Goal: Task Accomplishment & Management: Manage account settings

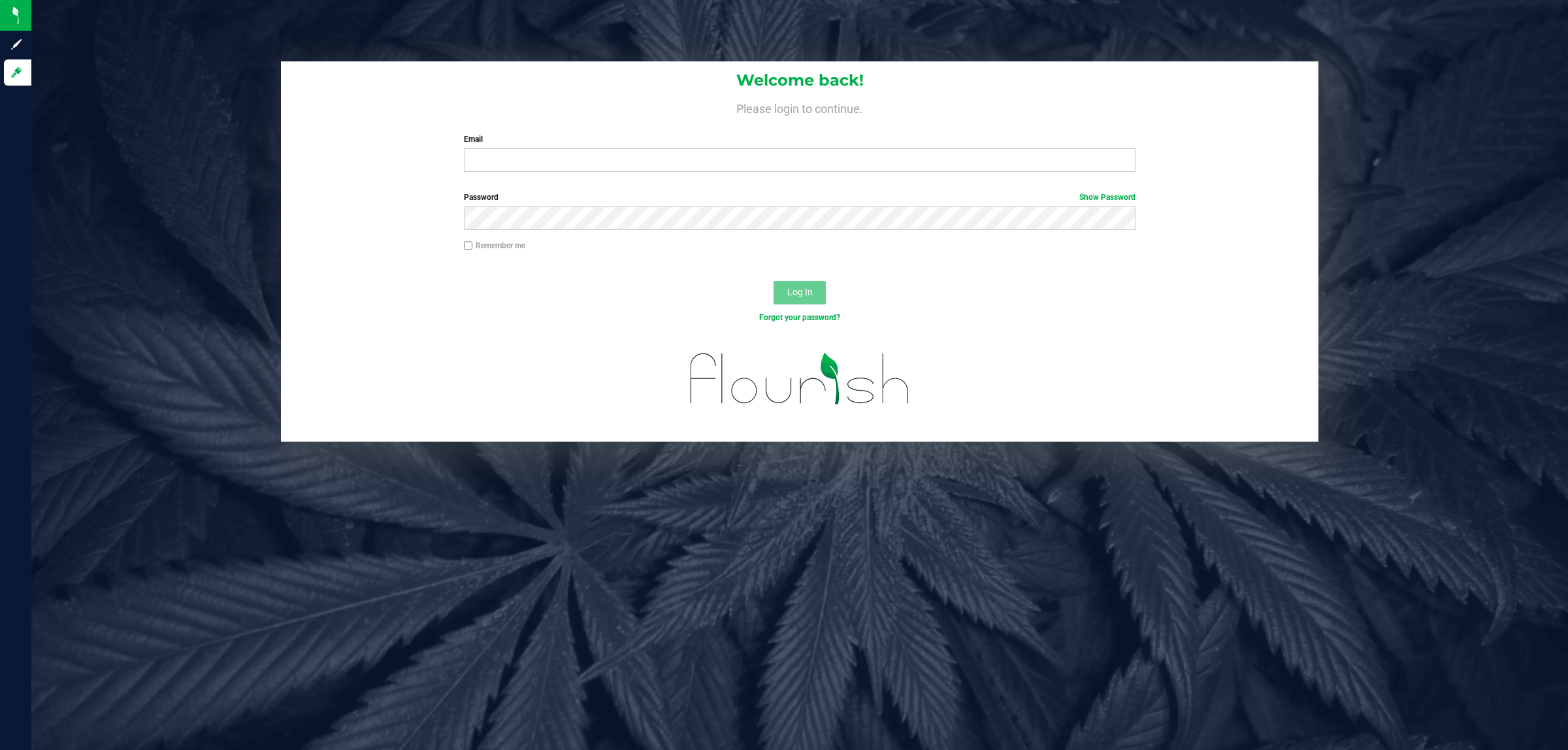
click at [493, 148] on div "Email Required Please format your email correctly." at bounding box center [800, 152] width 692 height 39
click at [493, 154] on input "Email" at bounding box center [800, 160] width 672 height 24
type input "[EMAIL_ADDRESS][DOMAIN_NAME]"
click at [774, 281] on button "Log In" at bounding box center [800, 293] width 52 height 24
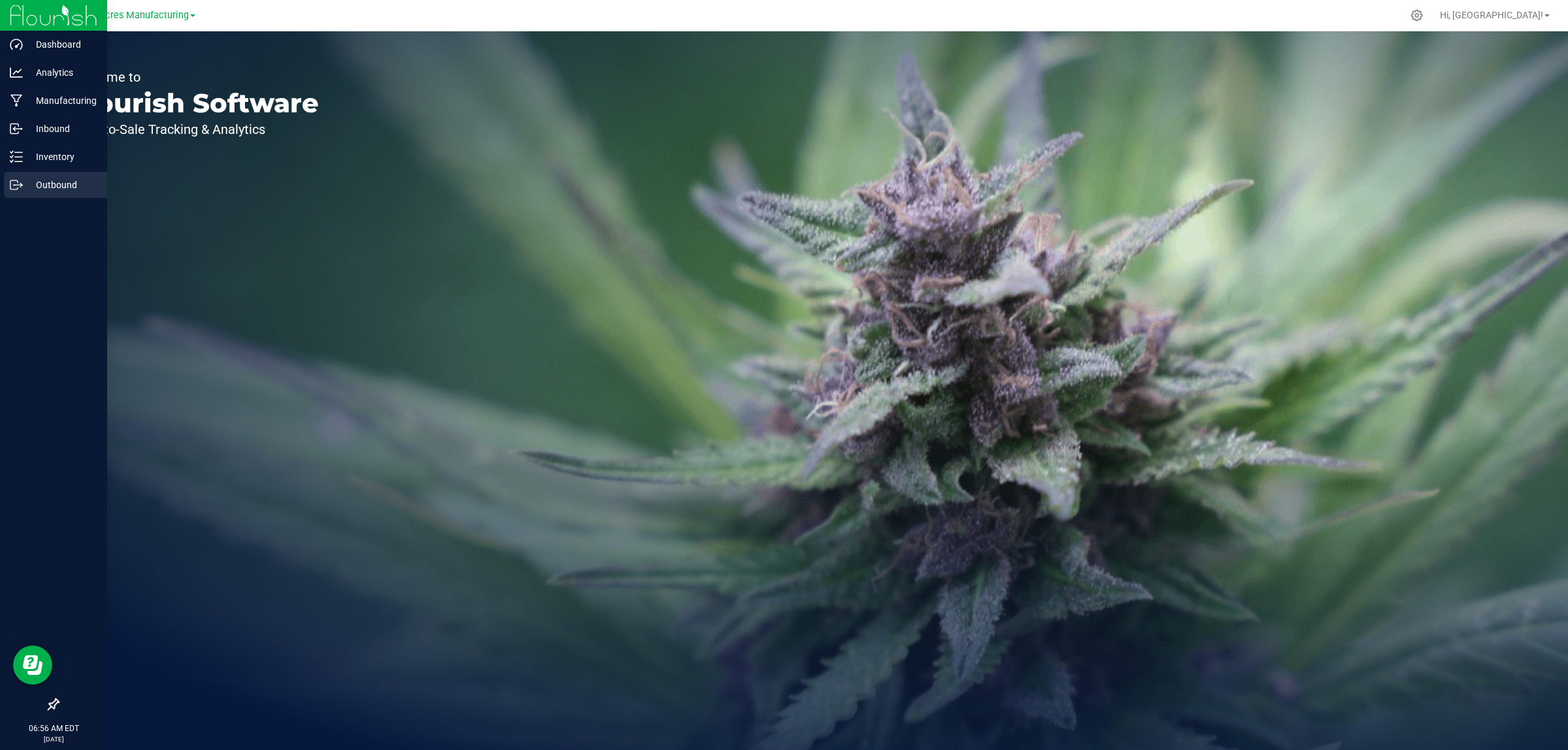
click at [22, 175] on div "Outbound" at bounding box center [56, 185] width 103 height 26
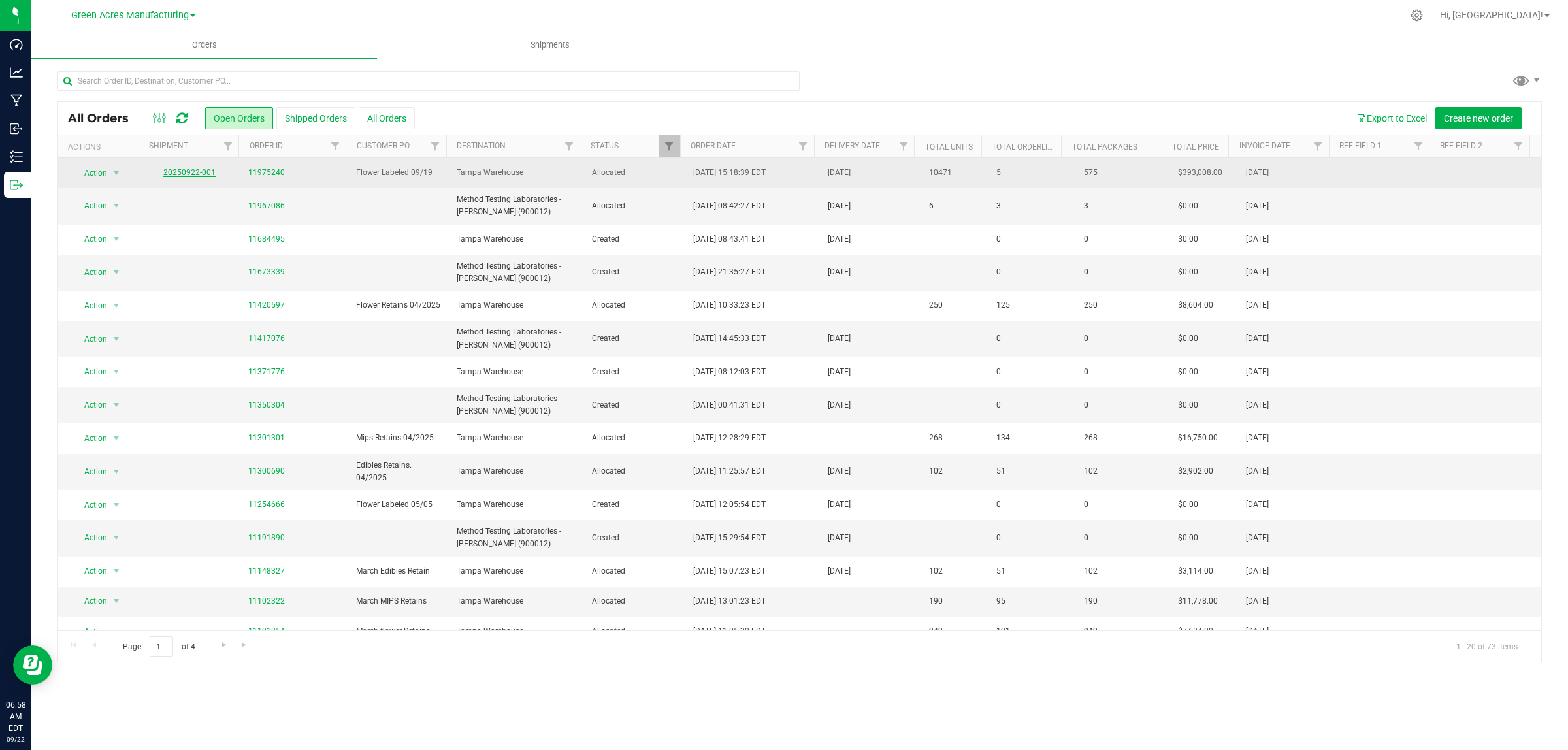
click at [181, 171] on link "20250922-001" at bounding box center [189, 172] width 52 height 9
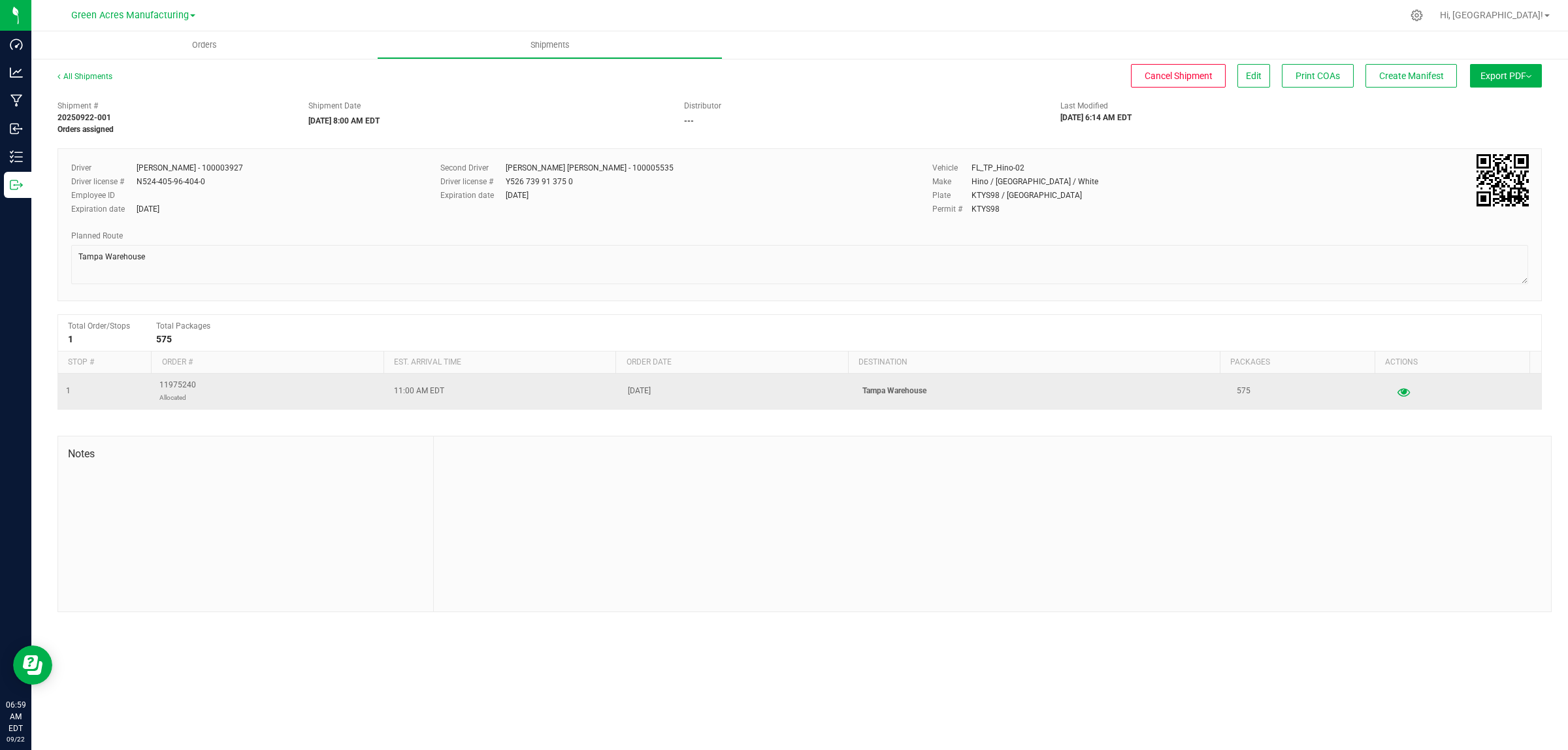
click at [1397, 395] on icon "button" at bounding box center [1403, 391] width 12 height 9
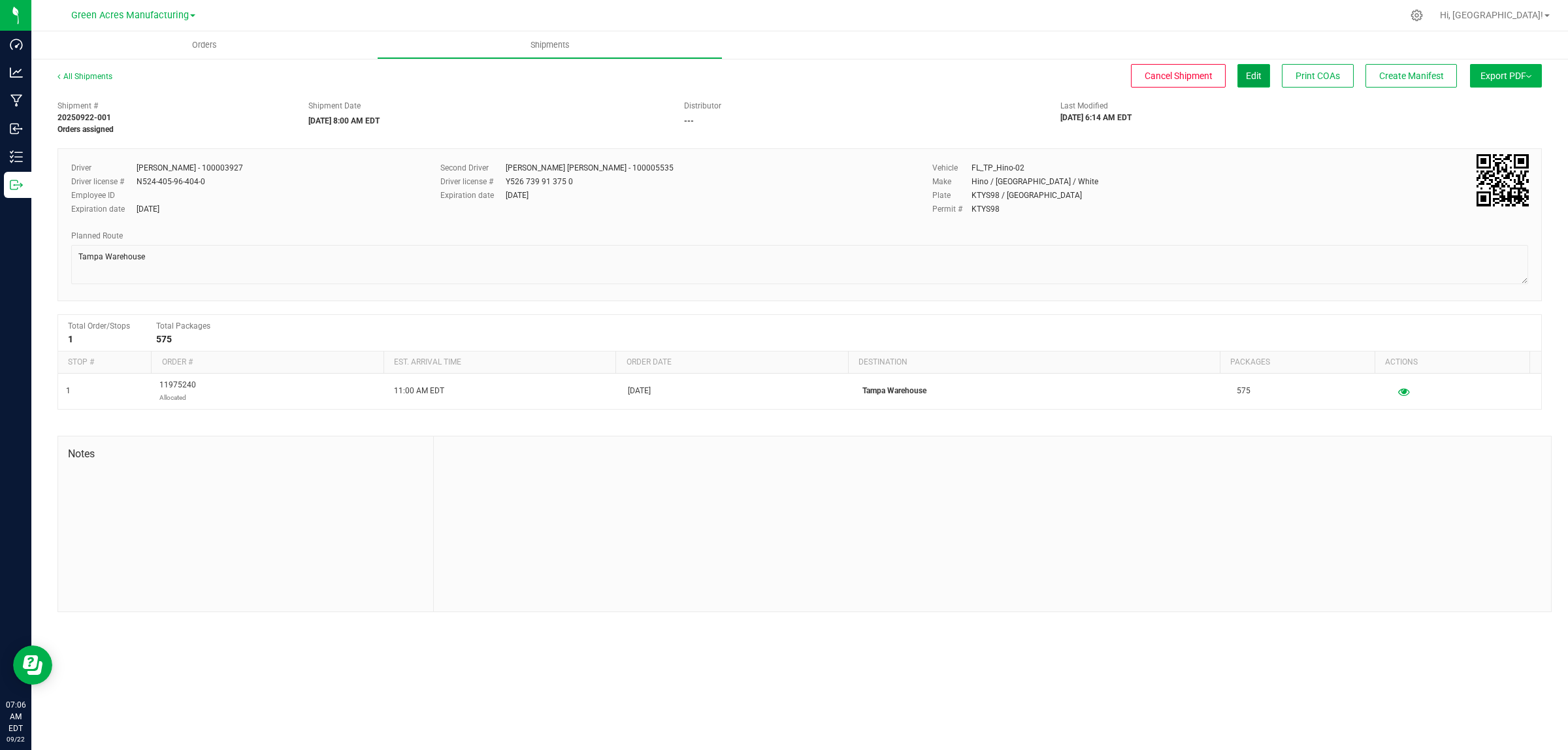
click at [1263, 79] on button "Edit" at bounding box center [1254, 76] width 33 height 24
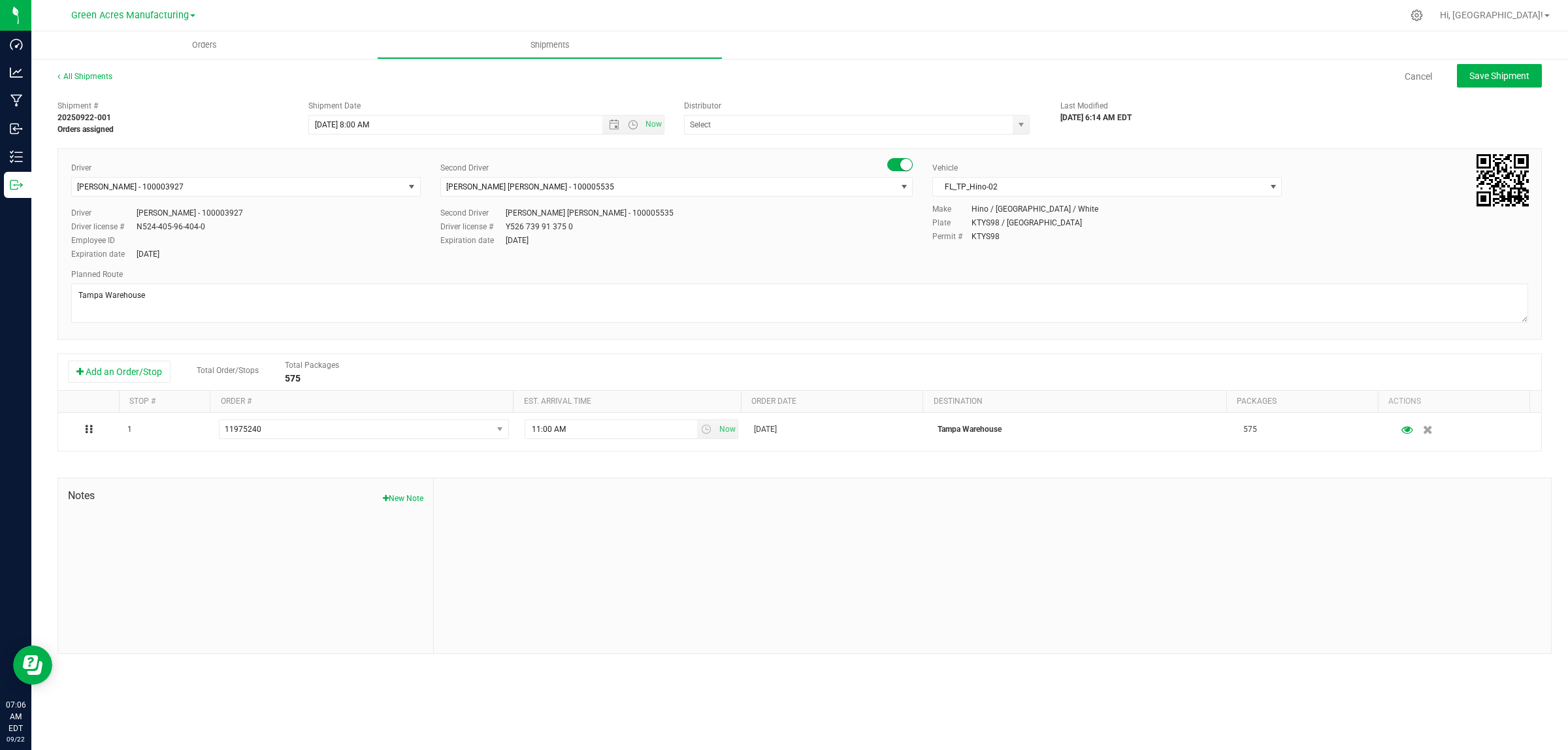
click at [1004, 171] on div "Vehicle" at bounding box center [1107, 168] width 350 height 12
click at [993, 196] on span "FL_TP_Hino-02" at bounding box center [1099, 187] width 332 height 18
click at [987, 233] on li "FL-F-650-01" at bounding box center [1107, 224] width 348 height 20
click at [1501, 80] on span "Save Shipment" at bounding box center [1499, 76] width 60 height 10
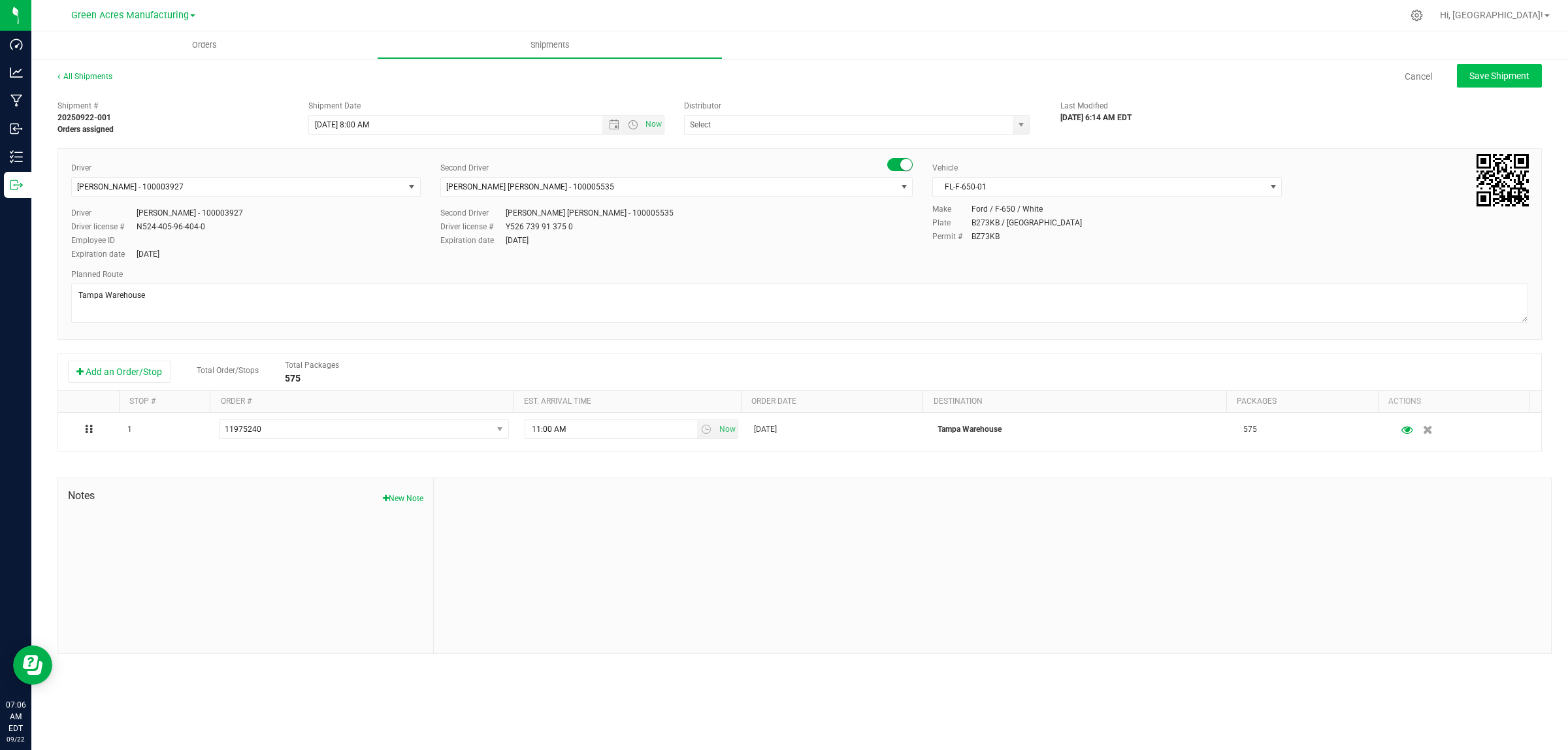
type input "9/22/2025 12:00 PM"
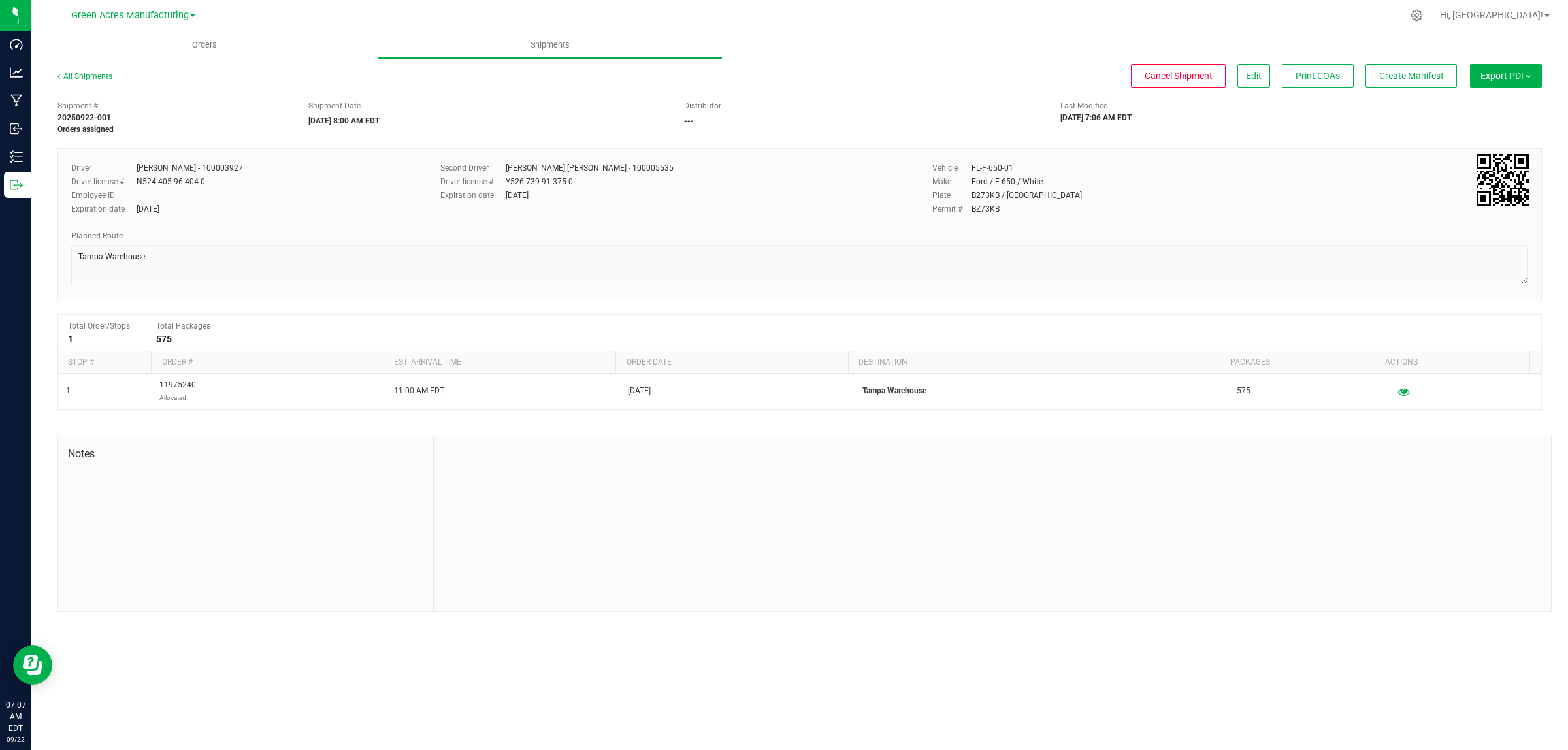
click at [1530, 80] on span "Export PDF" at bounding box center [1506, 76] width 51 height 10
click at [1506, 123] on div "Manifest by Lot" at bounding box center [1505, 124] width 120 height 9
click at [1425, 83] on button "Create Manifest" at bounding box center [1411, 76] width 91 height 24
click at [1425, 83] on button "Ship Transfer" at bounding box center [1414, 76] width 85 height 24
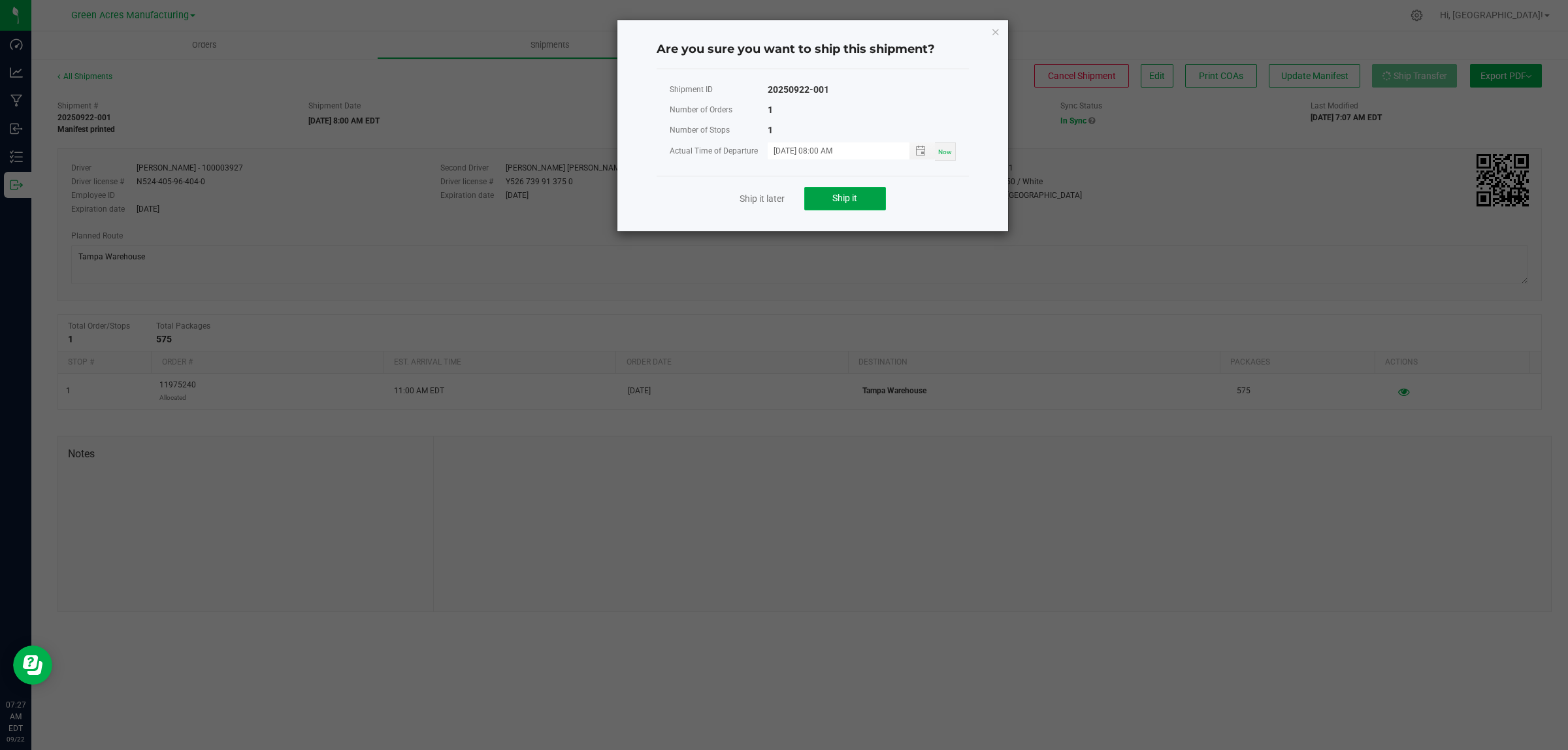
click at [869, 203] on button "Ship it" at bounding box center [845, 199] width 82 height 24
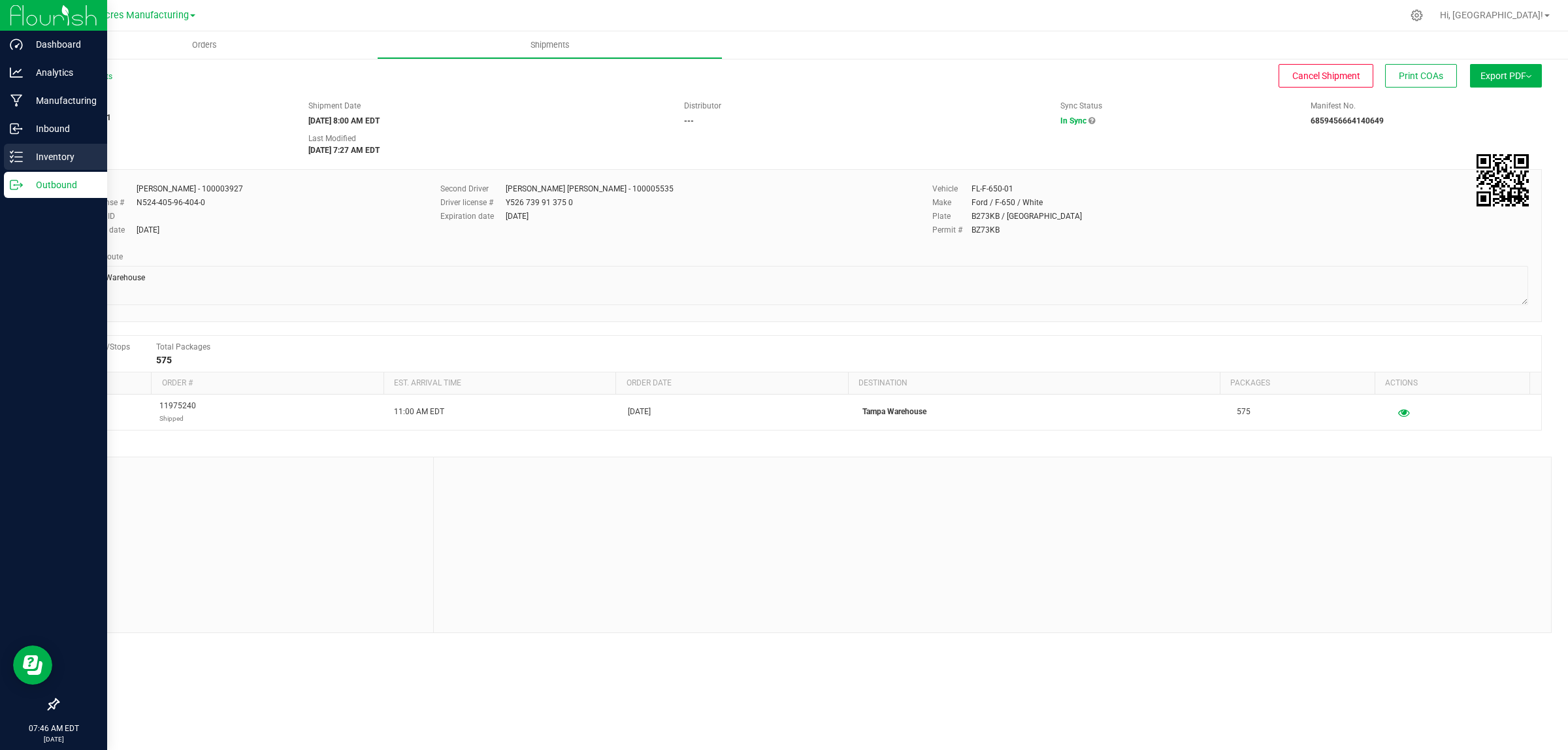
click at [14, 155] on icon at bounding box center [16, 157] width 13 height 13
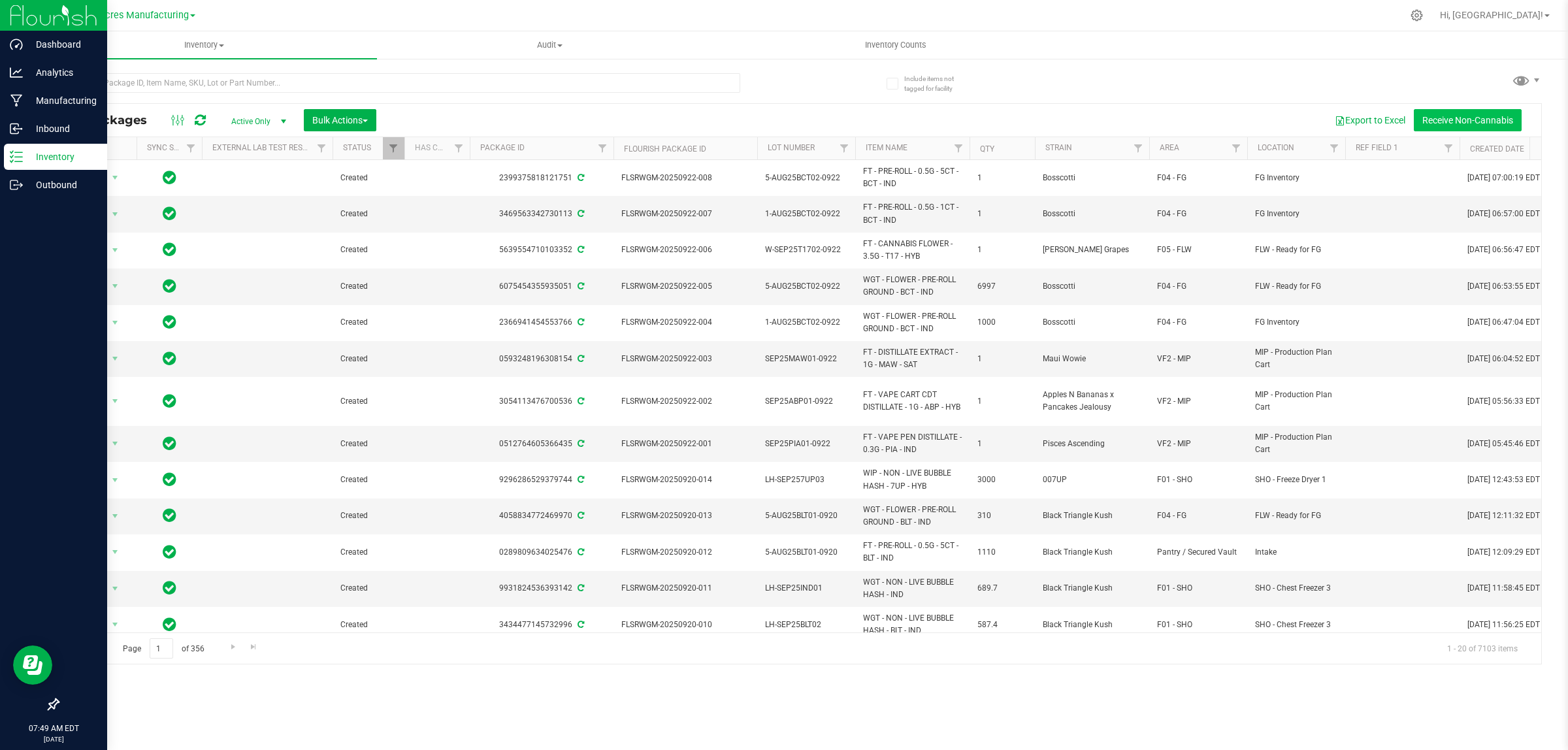
click at [1447, 119] on button "Receive Non-Cannabis" at bounding box center [1467, 120] width 108 height 22
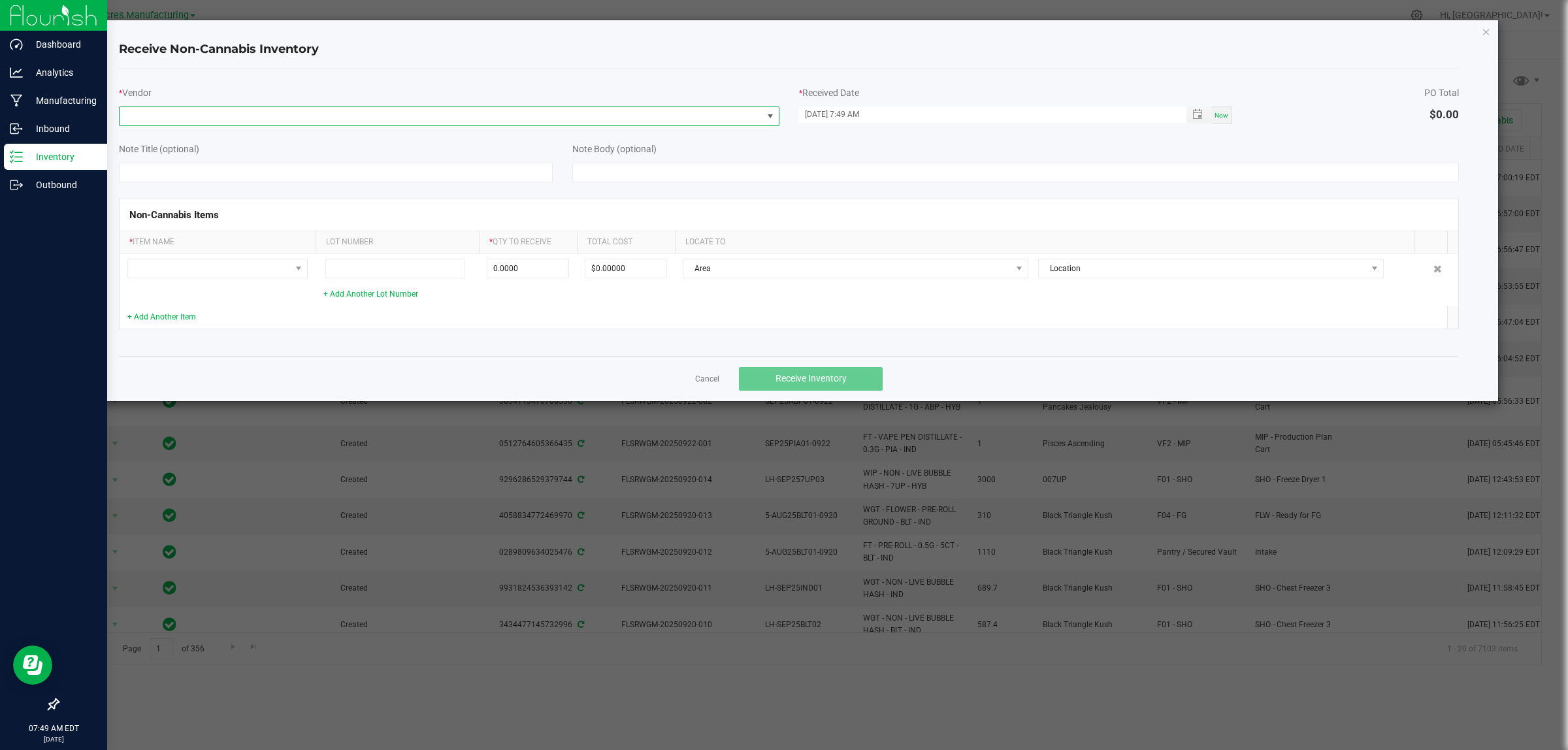
click at [188, 124] on span at bounding box center [441, 116] width 643 height 18
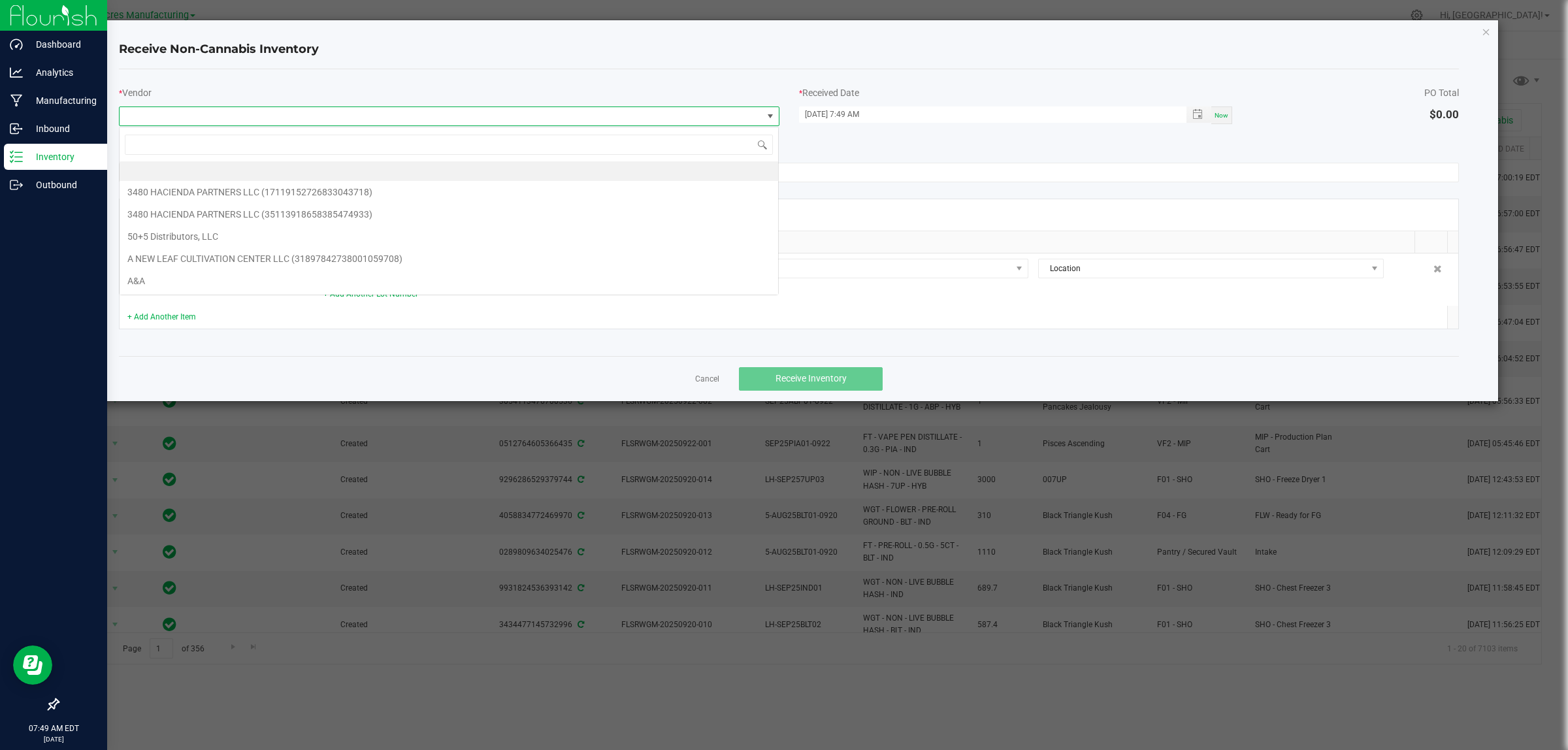
scroll to position [20, 661]
type input "uline"
click at [242, 172] on li "Uline" at bounding box center [449, 172] width 659 height 22
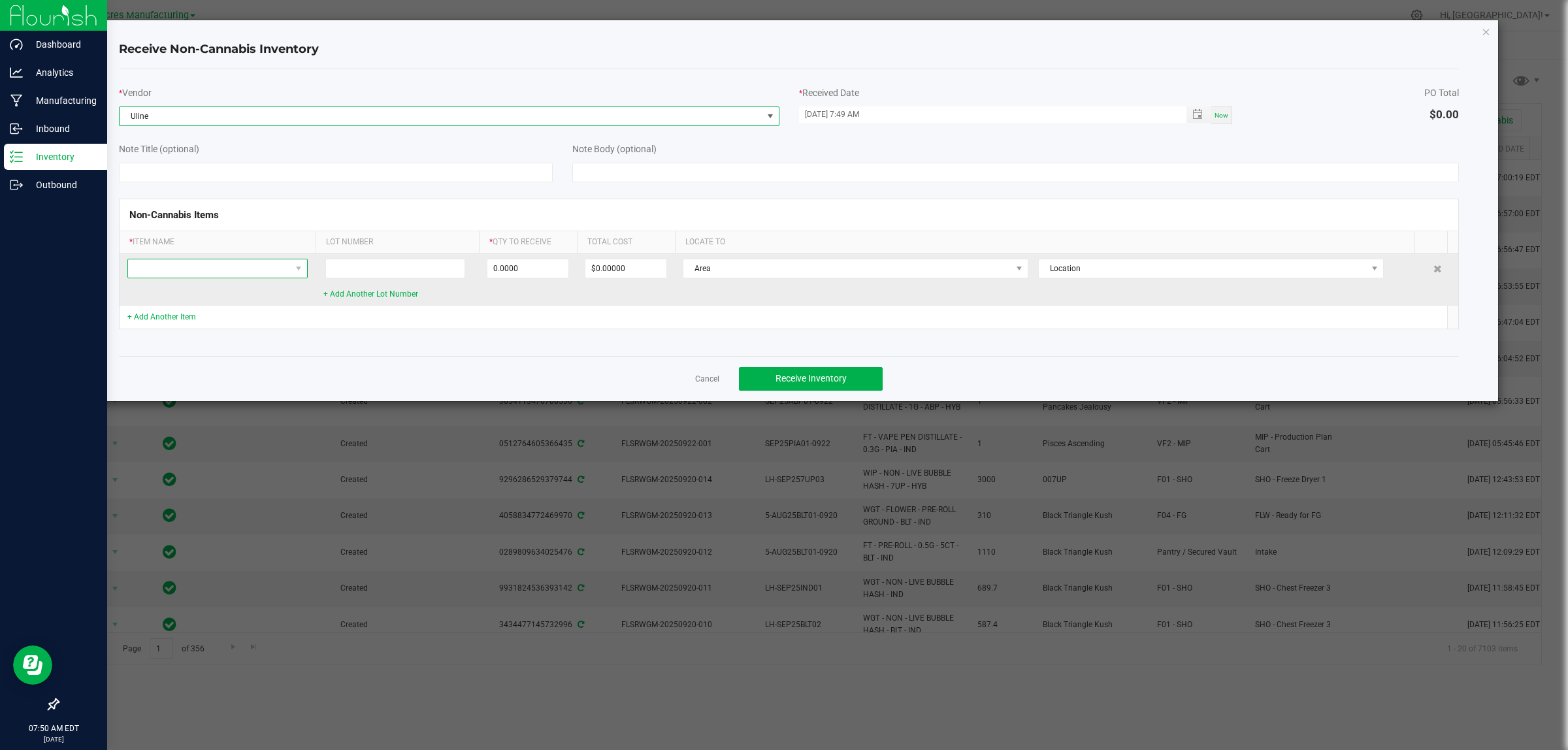
click at [204, 265] on span at bounding box center [209, 269] width 163 height 18
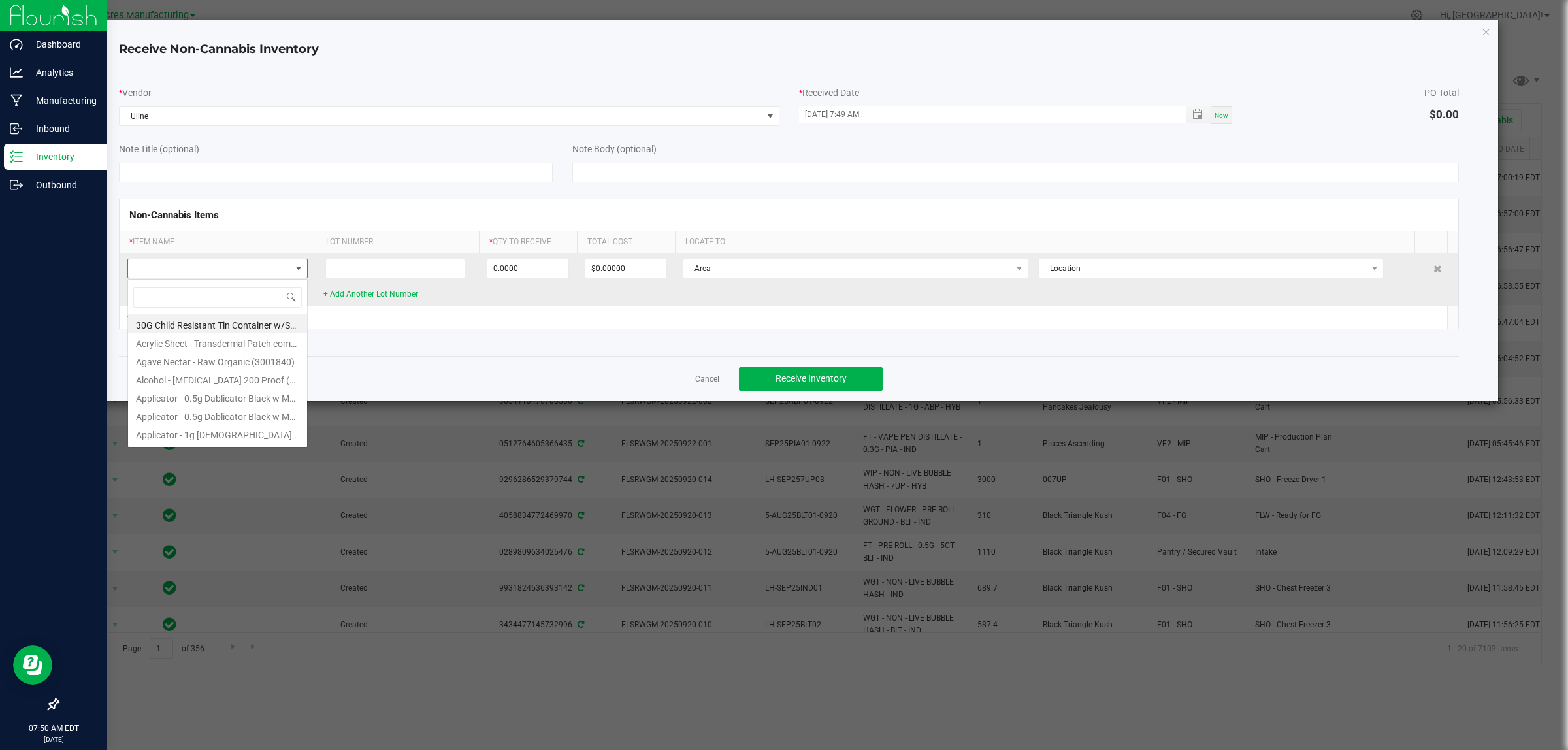
scroll to position [20, 180]
type input "batch"
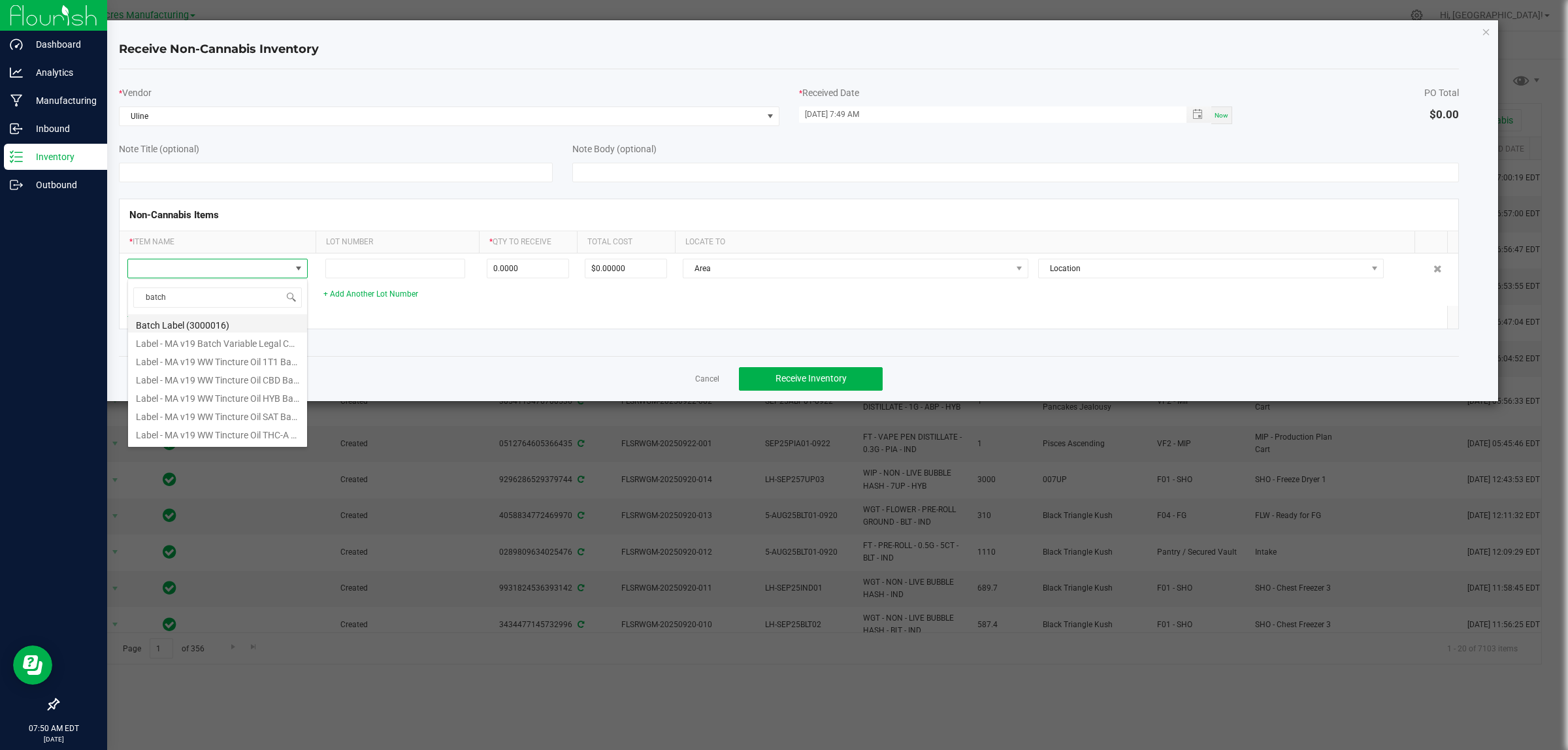
click at [193, 328] on li "Batch Label (3000016)" at bounding box center [218, 323] width 179 height 18
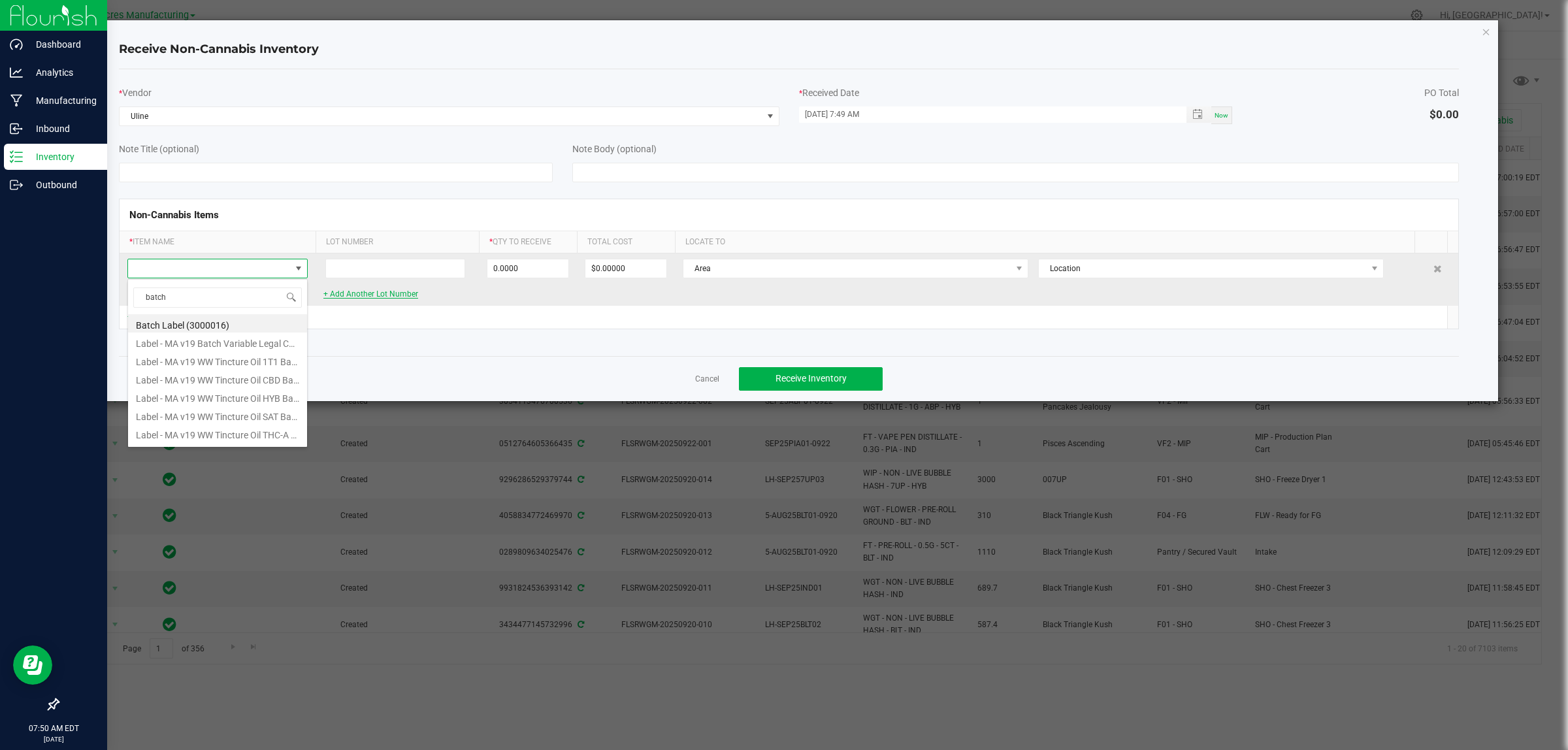
type input "0 ea"
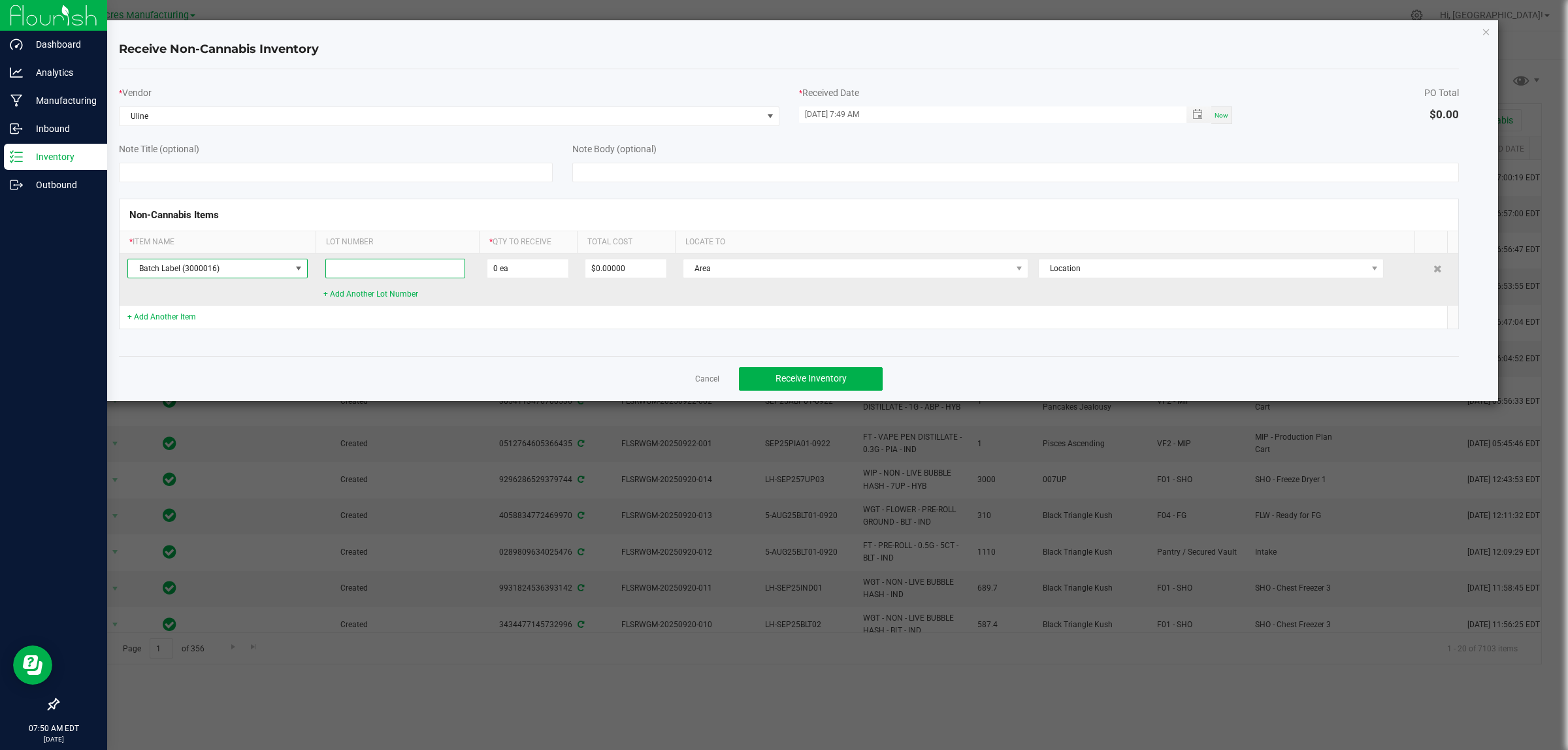
click at [407, 276] on input at bounding box center [395, 269] width 140 height 20
click at [412, 270] on input at bounding box center [395, 269] width 140 height 20
type input "--"
click at [531, 266] on input "0" at bounding box center [528, 269] width 81 height 18
type input "200000 ea"
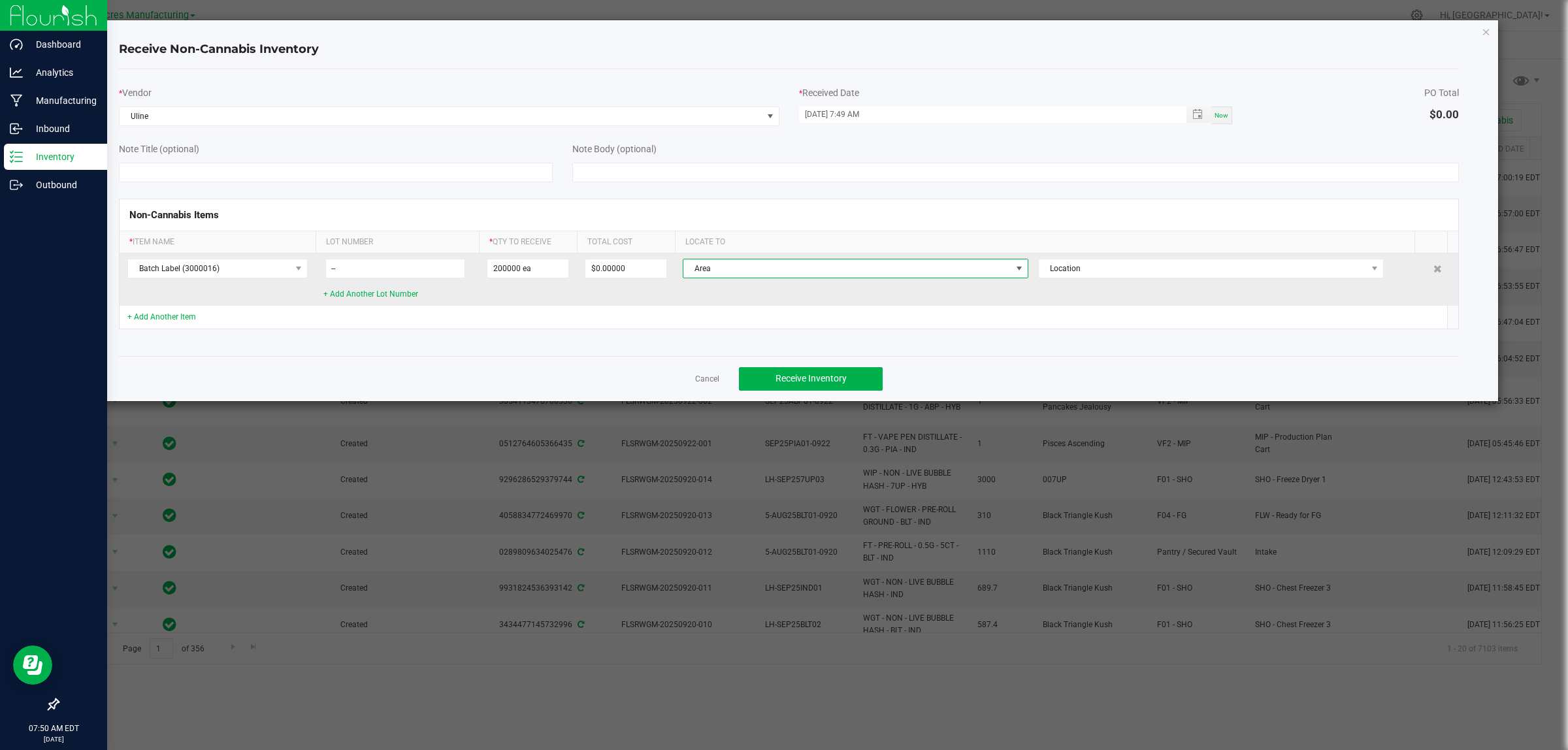
click at [841, 267] on span "Area" at bounding box center [847, 269] width 328 height 18
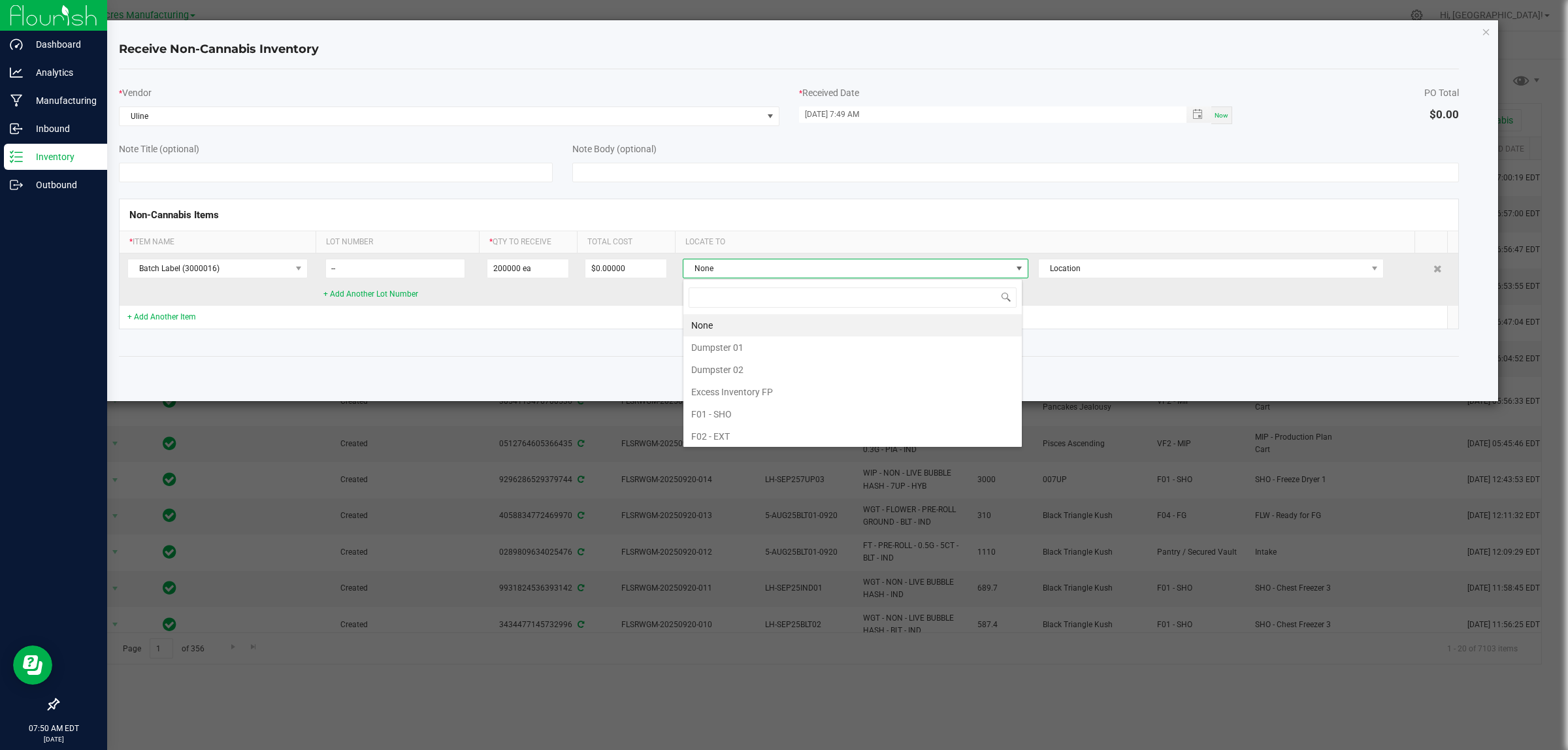
scroll to position [20, 340]
type input "ware"
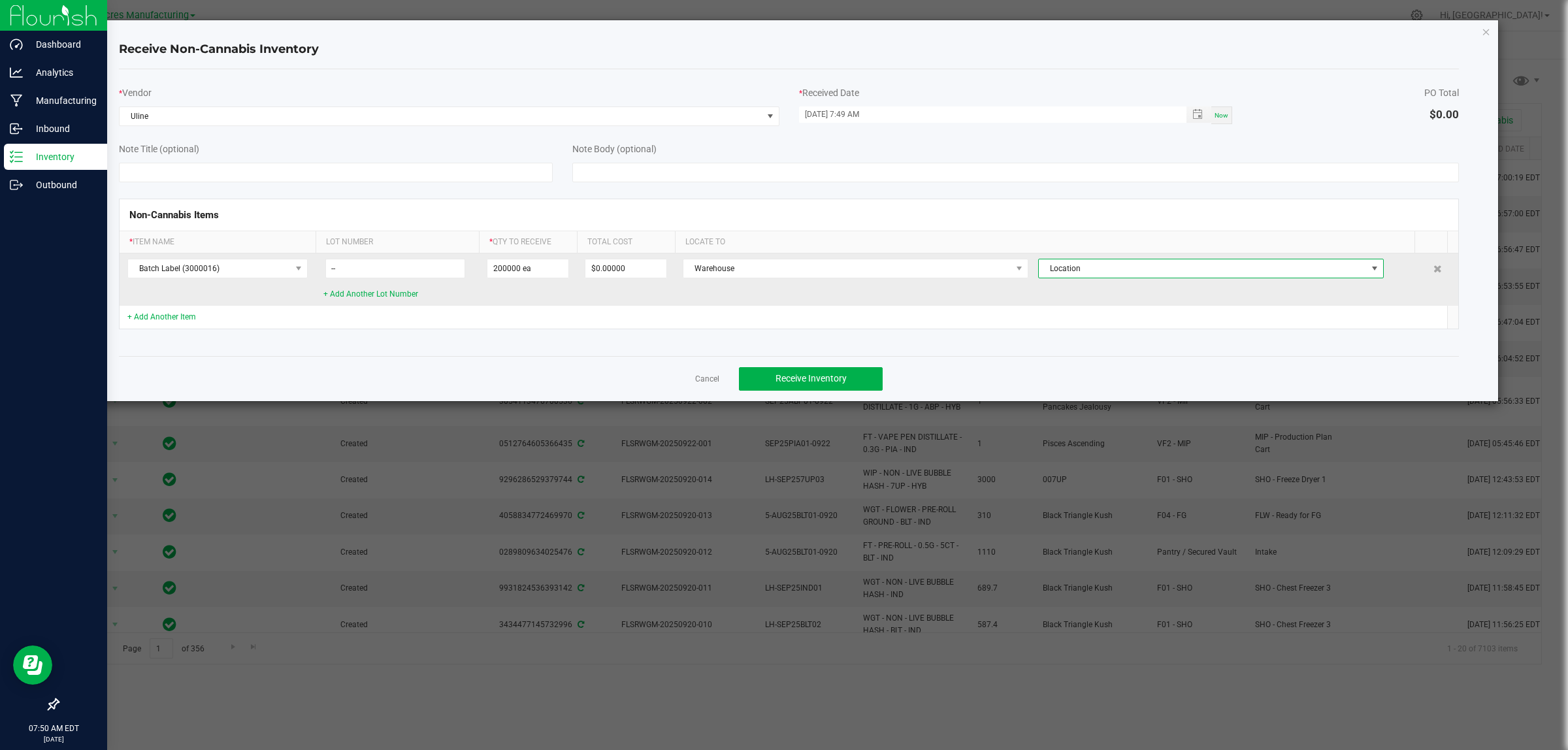
click at [1126, 267] on span "Location" at bounding box center [1203, 269] width 328 height 18
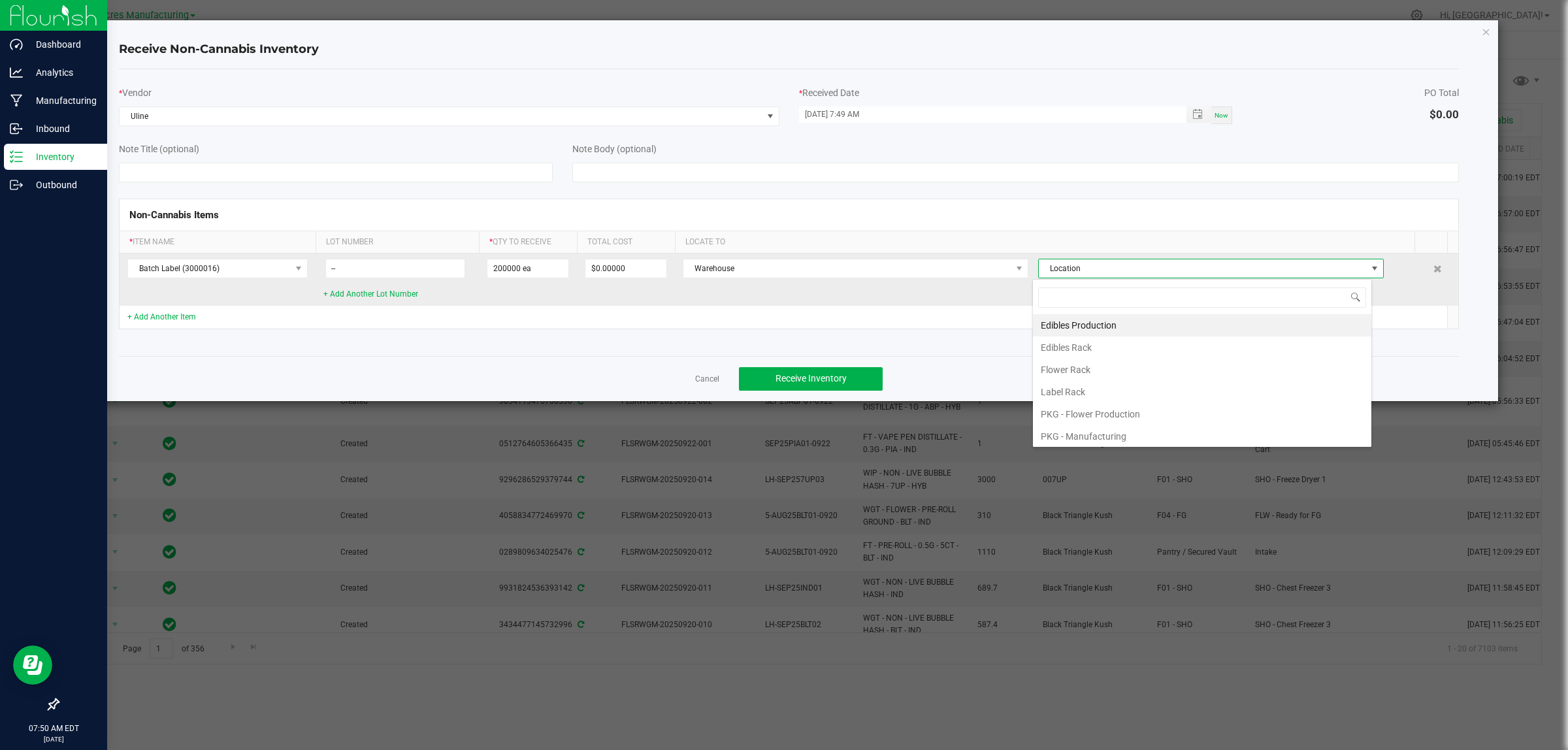
type input "l"
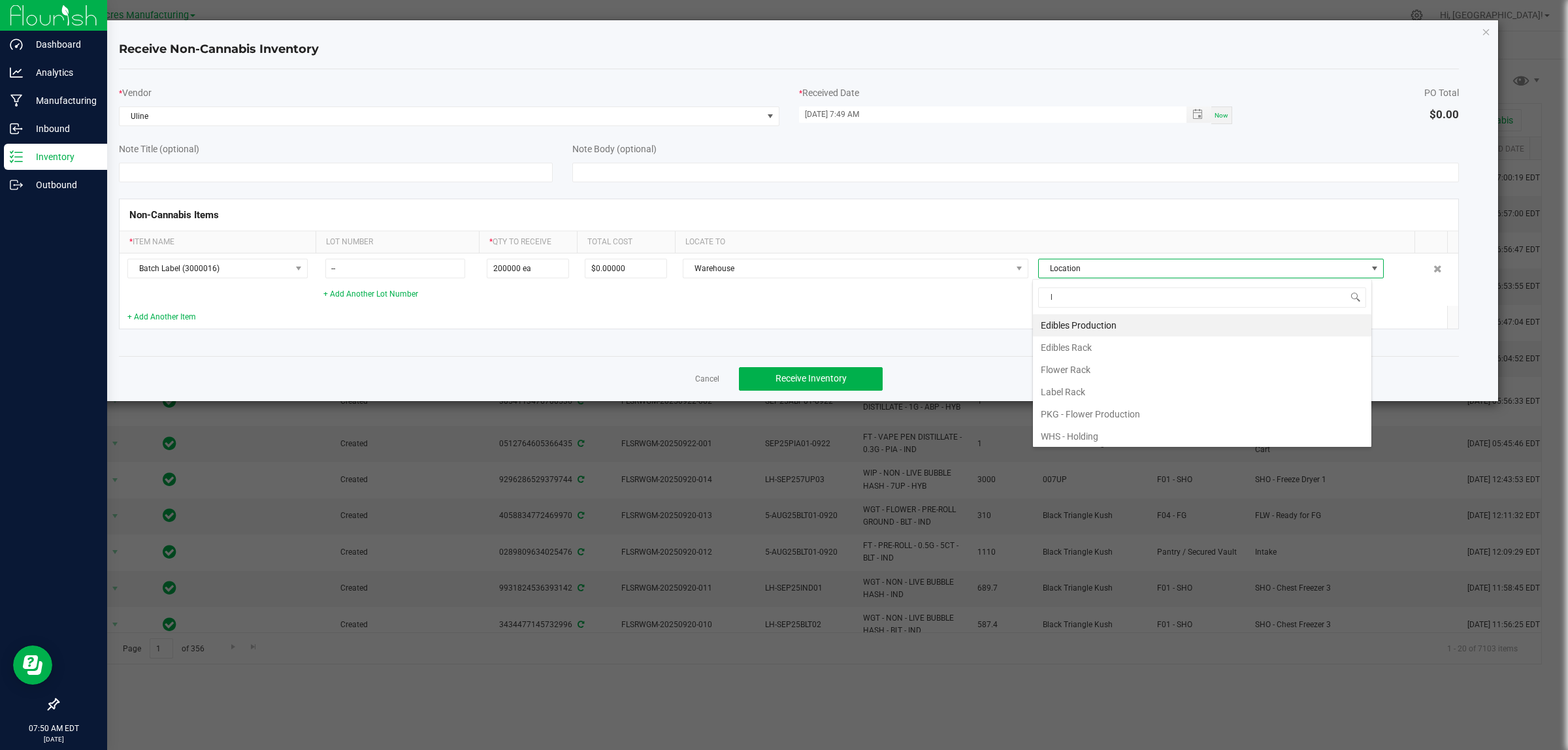
click at [1088, 393] on li "Label Rack" at bounding box center [1202, 392] width 338 height 22
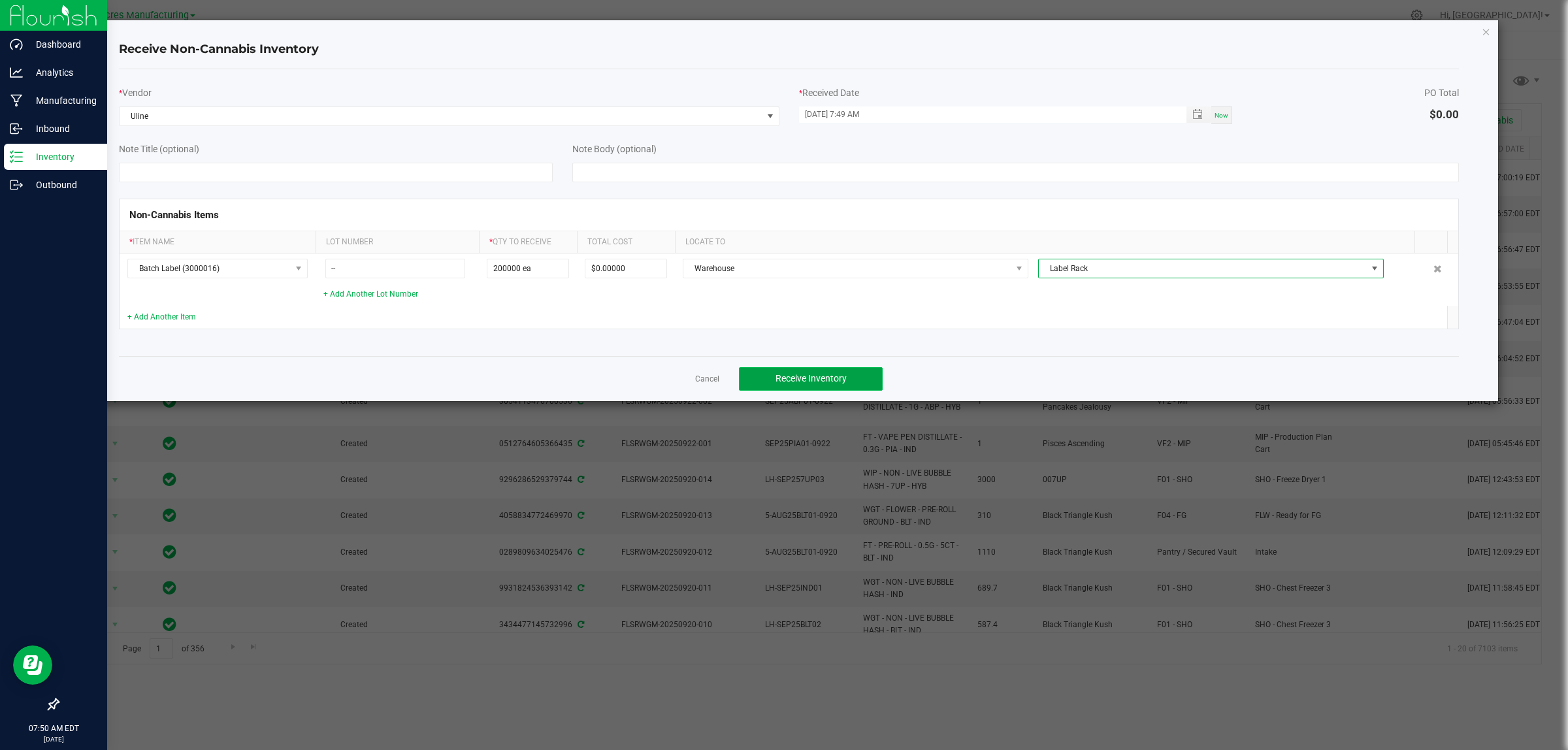
click at [830, 378] on span "Receive Inventory" at bounding box center [811, 378] width 71 height 10
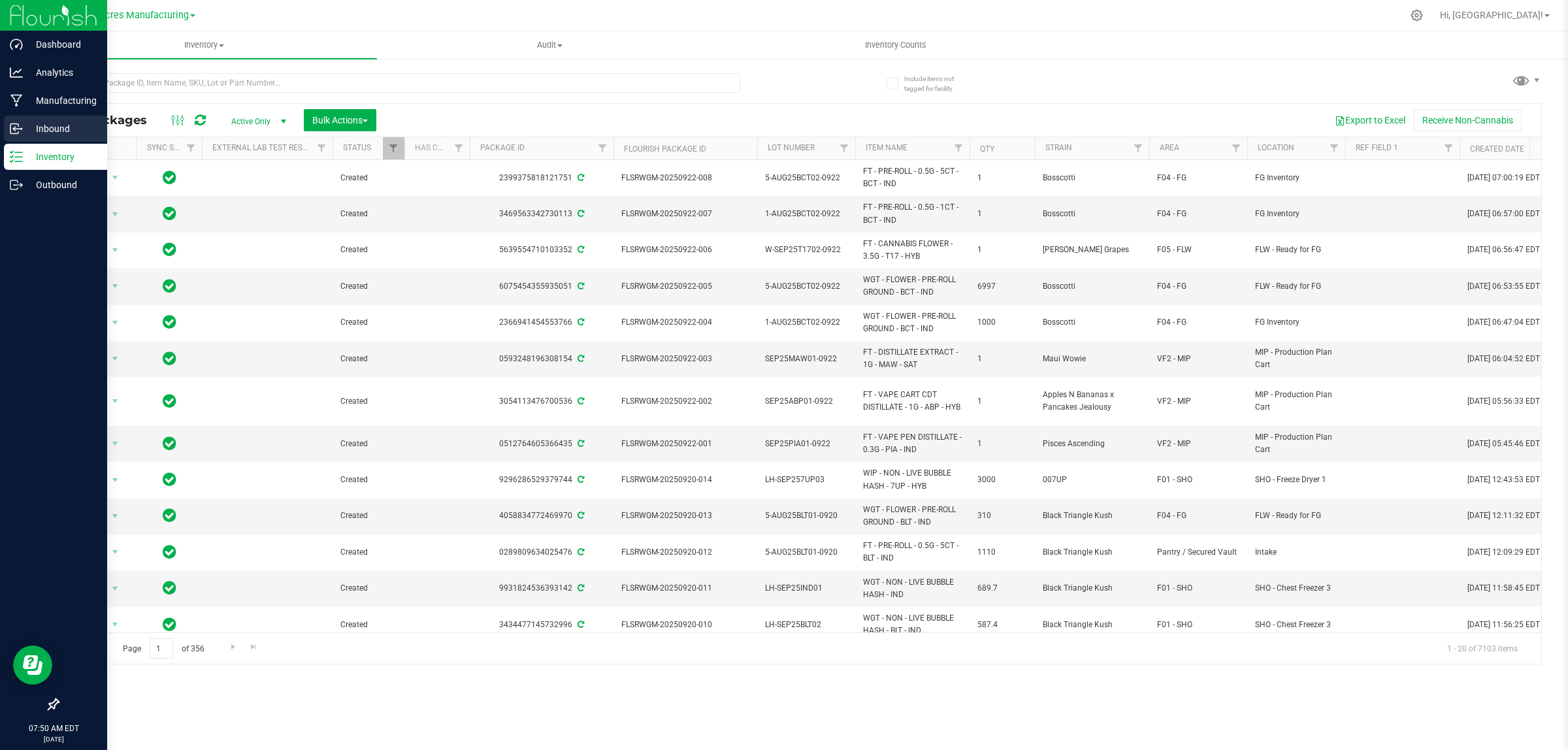
click at [43, 123] on p "Inbound" at bounding box center [62, 129] width 78 height 16
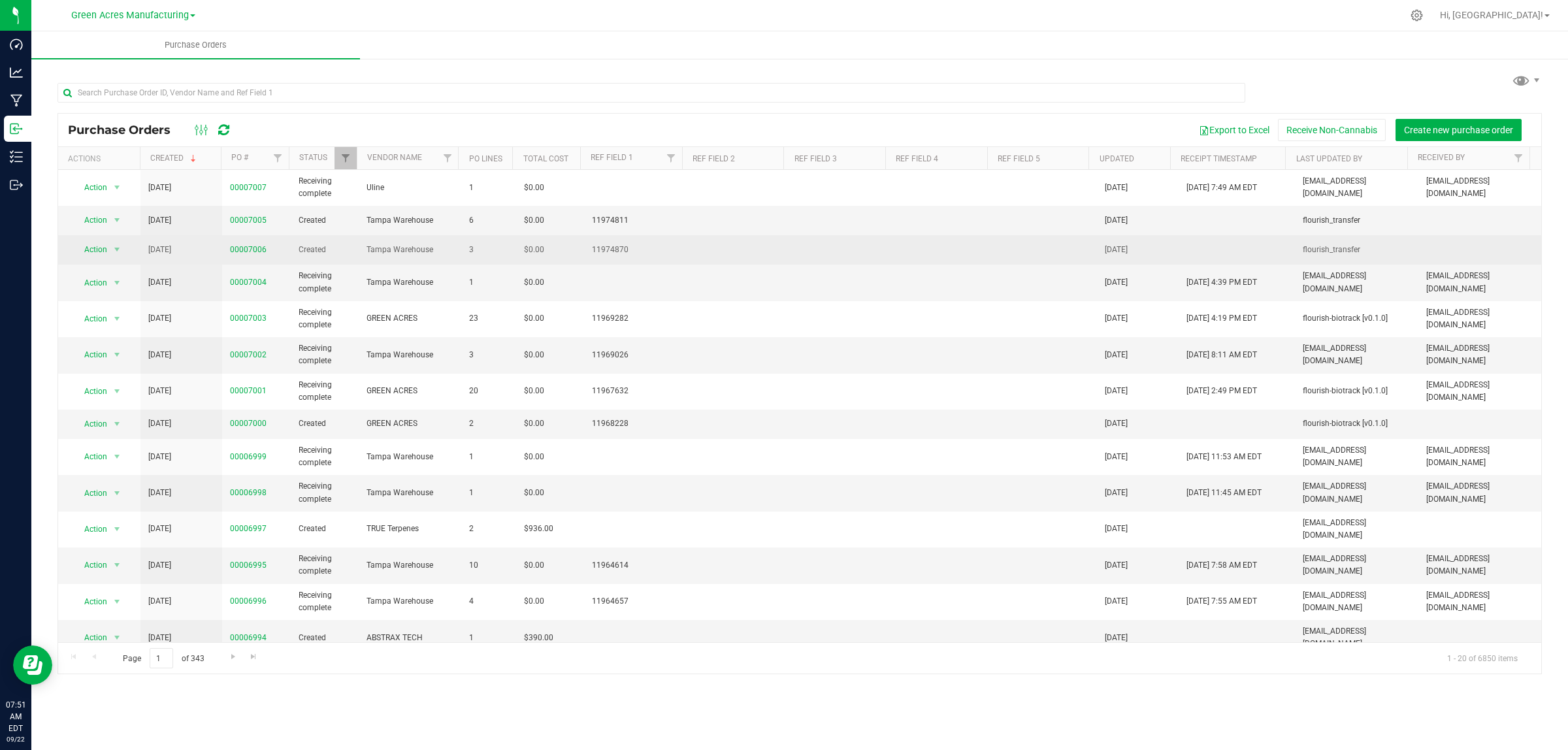
drag, startPoint x: 240, startPoint y: 236, endPoint x: 227, endPoint y: 249, distance: 18.4
click at [227, 249] on td "00007006" at bounding box center [256, 250] width 69 height 29
click at [237, 250] on link "00007006" at bounding box center [248, 250] width 37 height 9
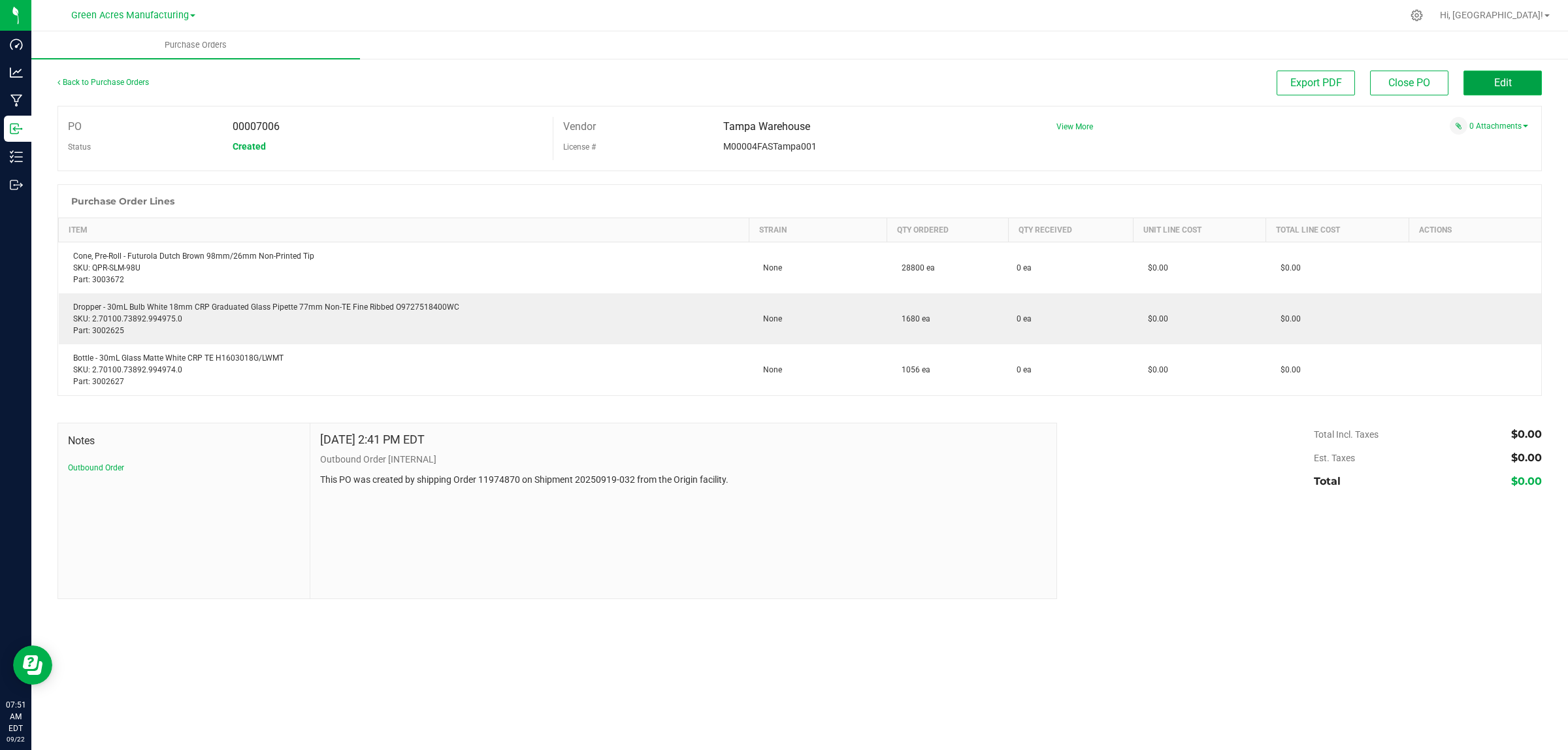
click at [1521, 86] on button "Edit" at bounding box center [1503, 83] width 78 height 25
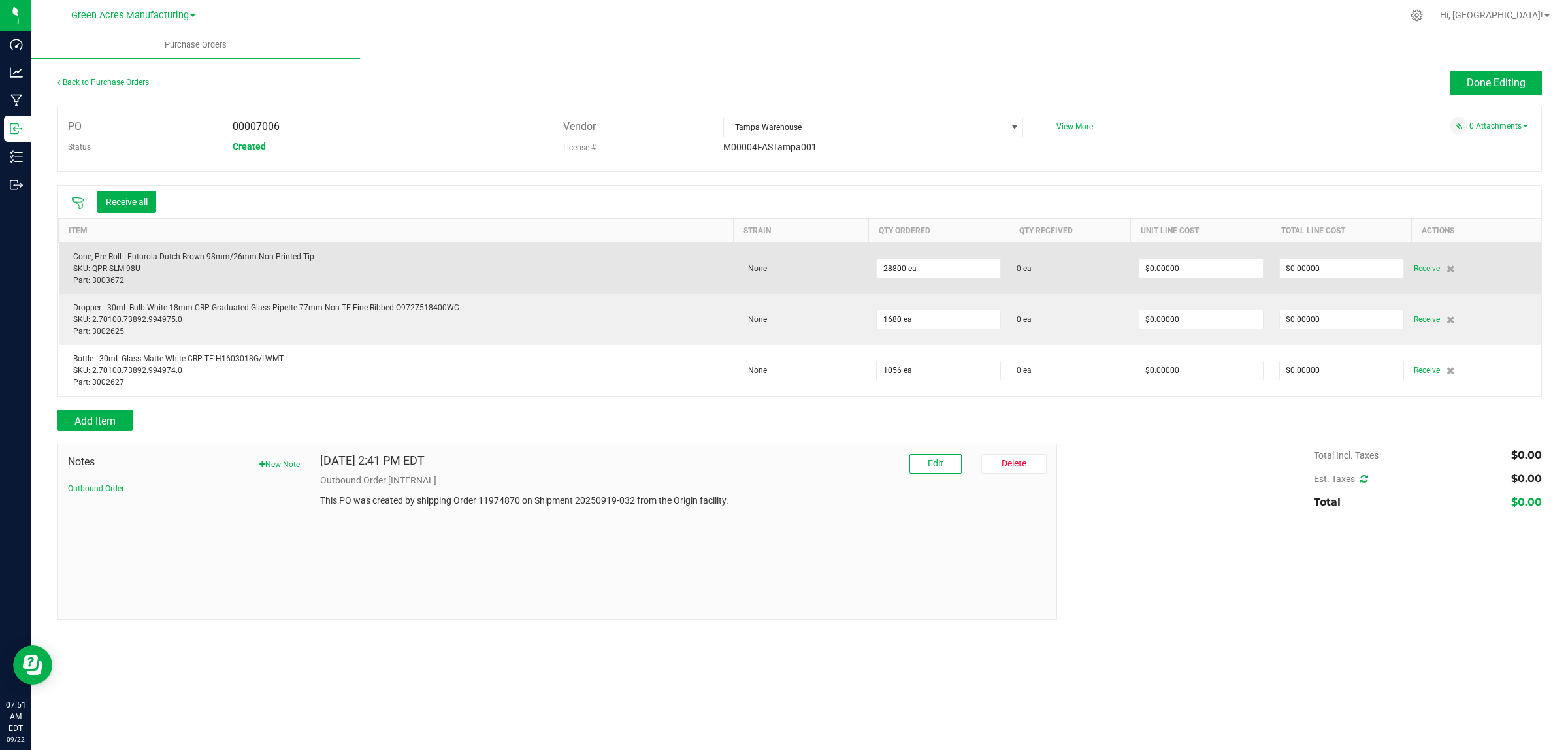
click at [1424, 273] on span "Receive" at bounding box center [1427, 269] width 26 height 16
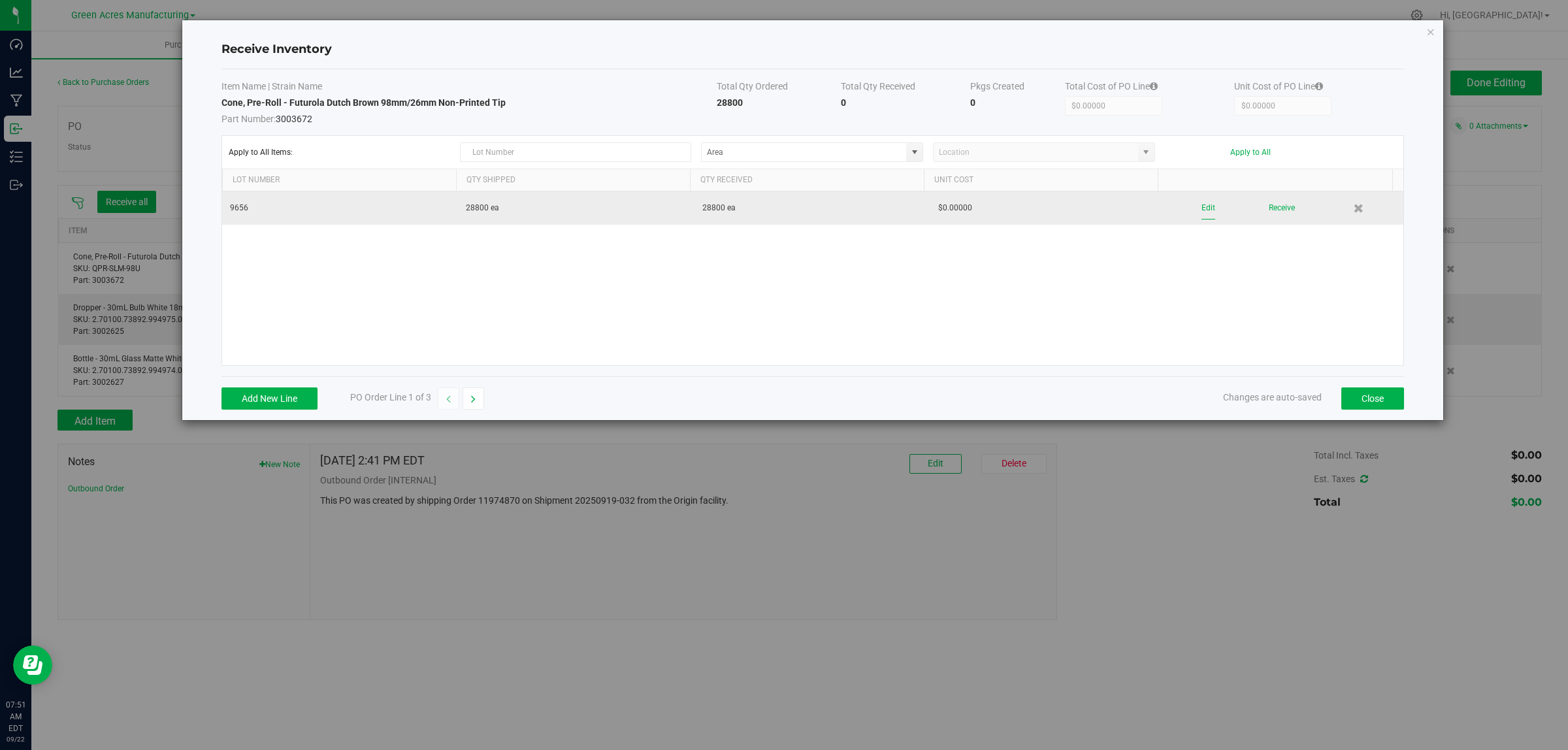
click at [1201, 209] on button "Edit" at bounding box center [1208, 208] width 14 height 23
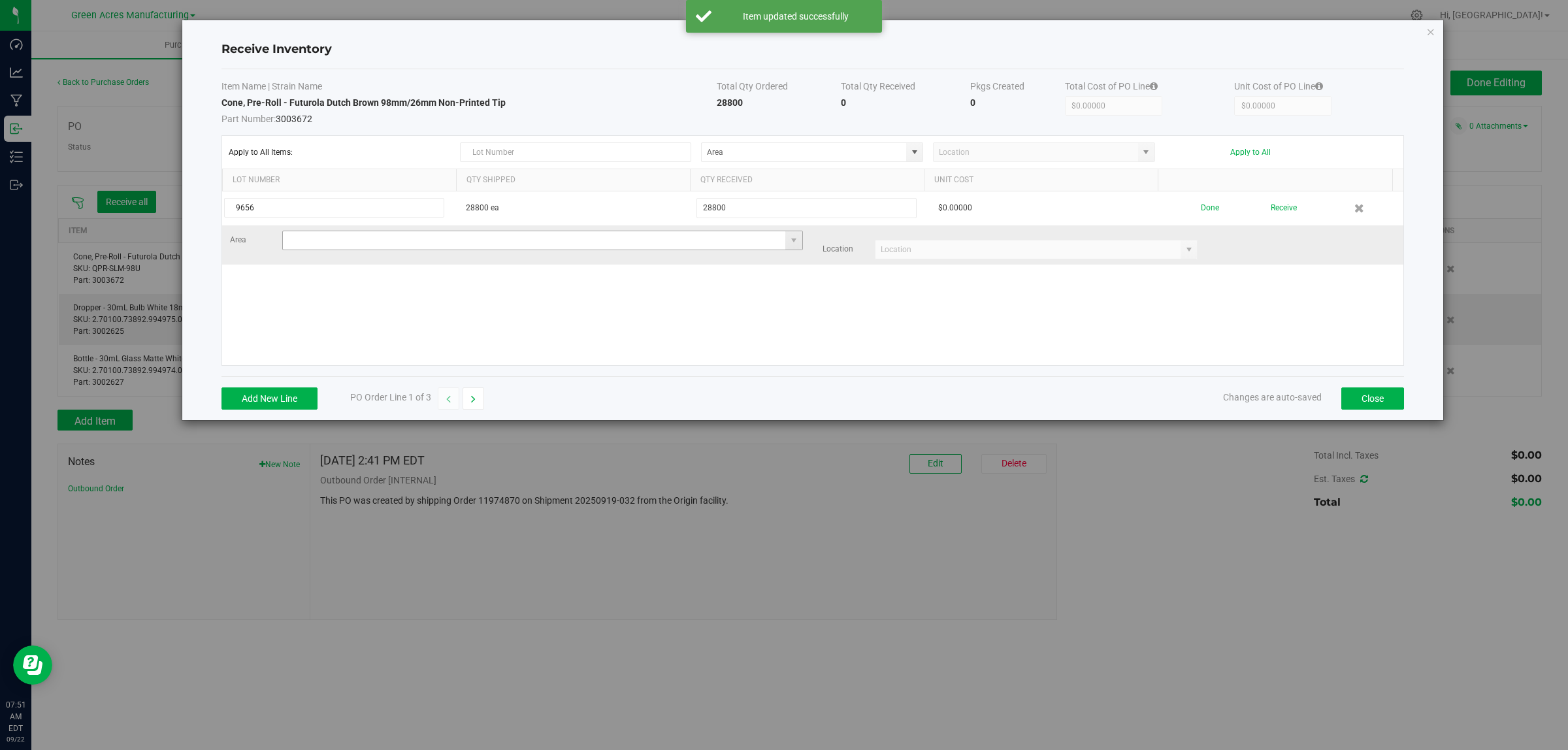
click at [387, 240] on input at bounding box center [534, 240] width 503 height 18
type input "Warehouse"
type input "None"
type input "Warehouse"
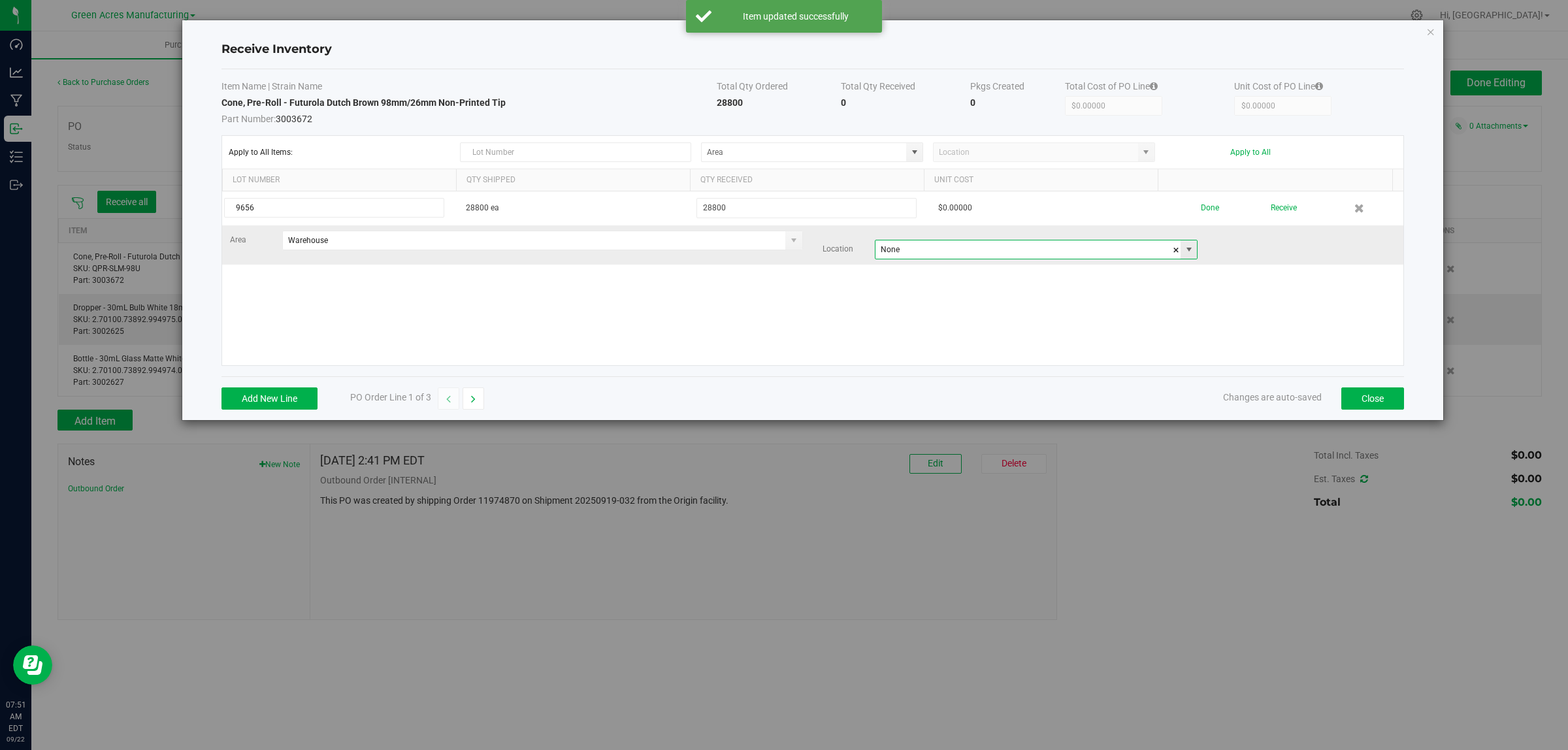
click at [902, 258] on input "None" at bounding box center [1028, 250] width 306 height 18
type input "N"
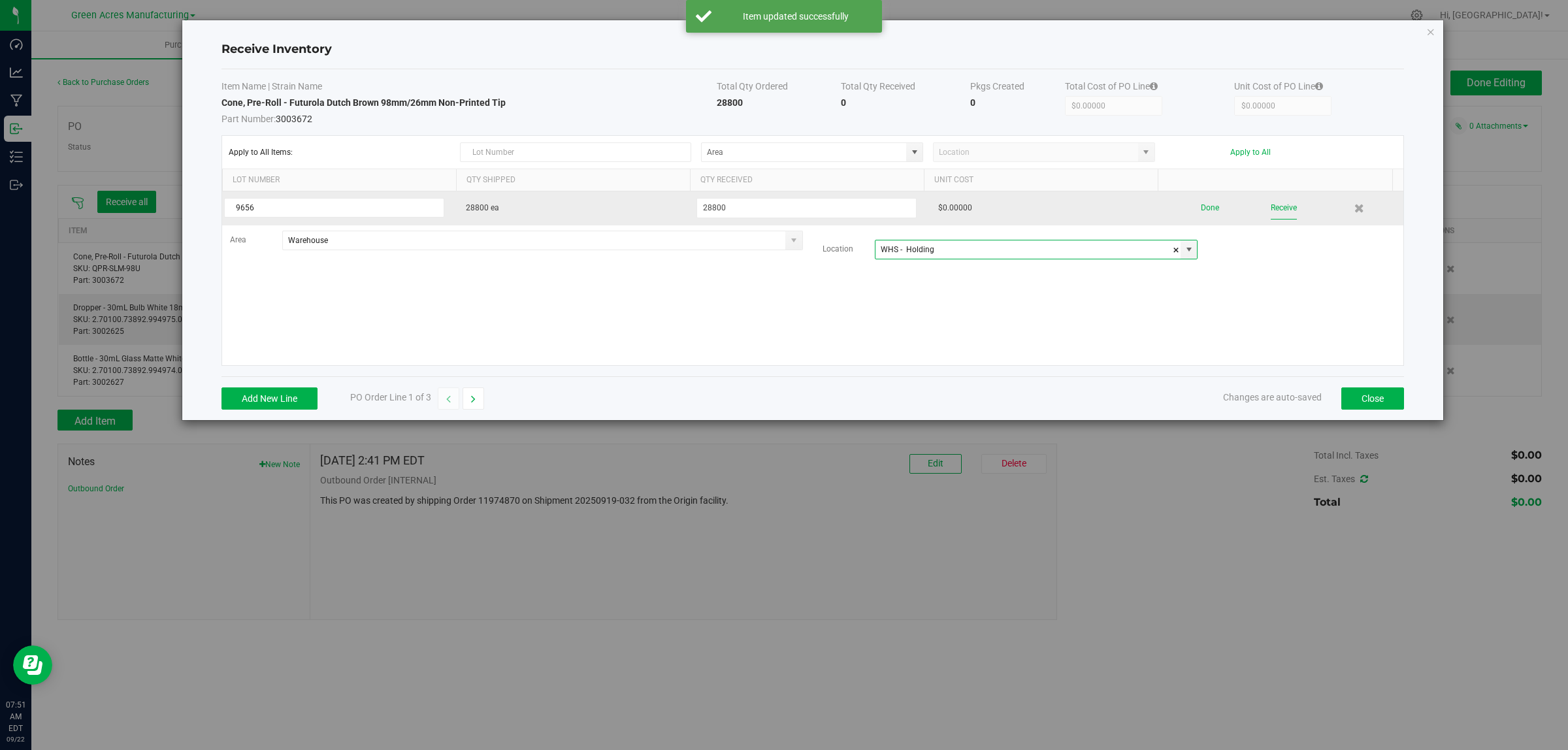
type input "WHS - Holding"
click at [1279, 214] on button "Receive" at bounding box center [1284, 208] width 26 height 23
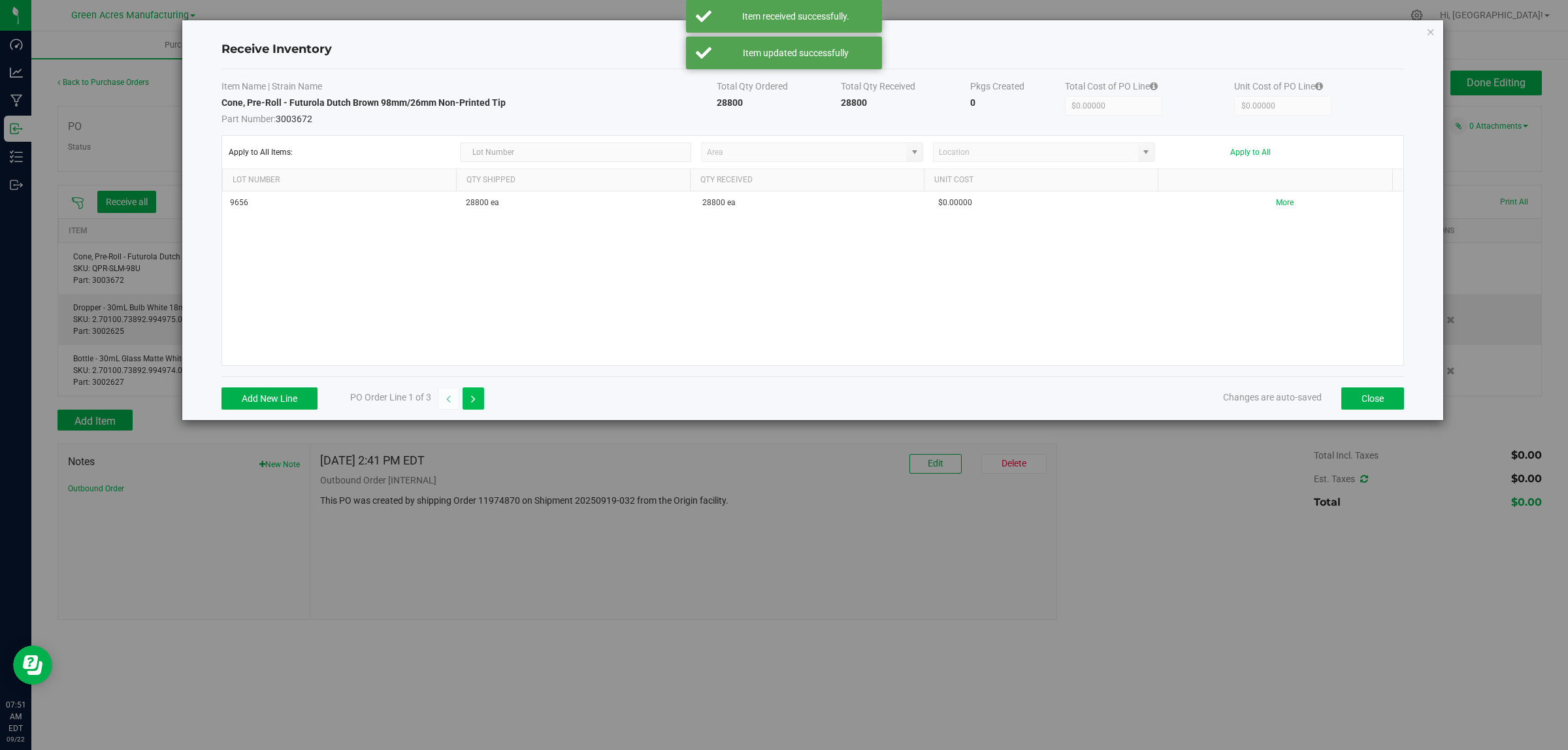
click at [476, 400] on icon "button" at bounding box center [473, 399] width 5 height 9
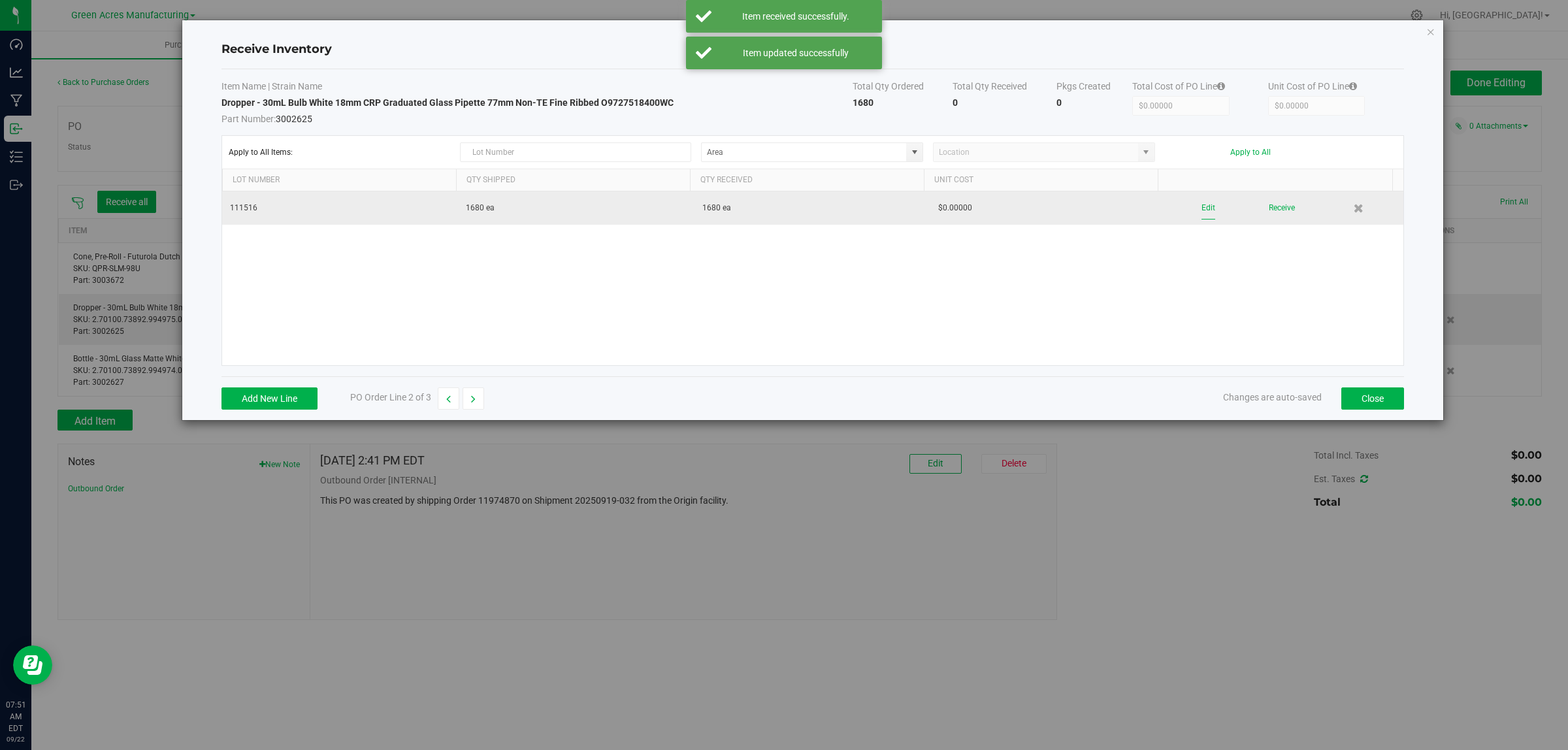
click at [1202, 204] on button "Edit" at bounding box center [1208, 208] width 14 height 23
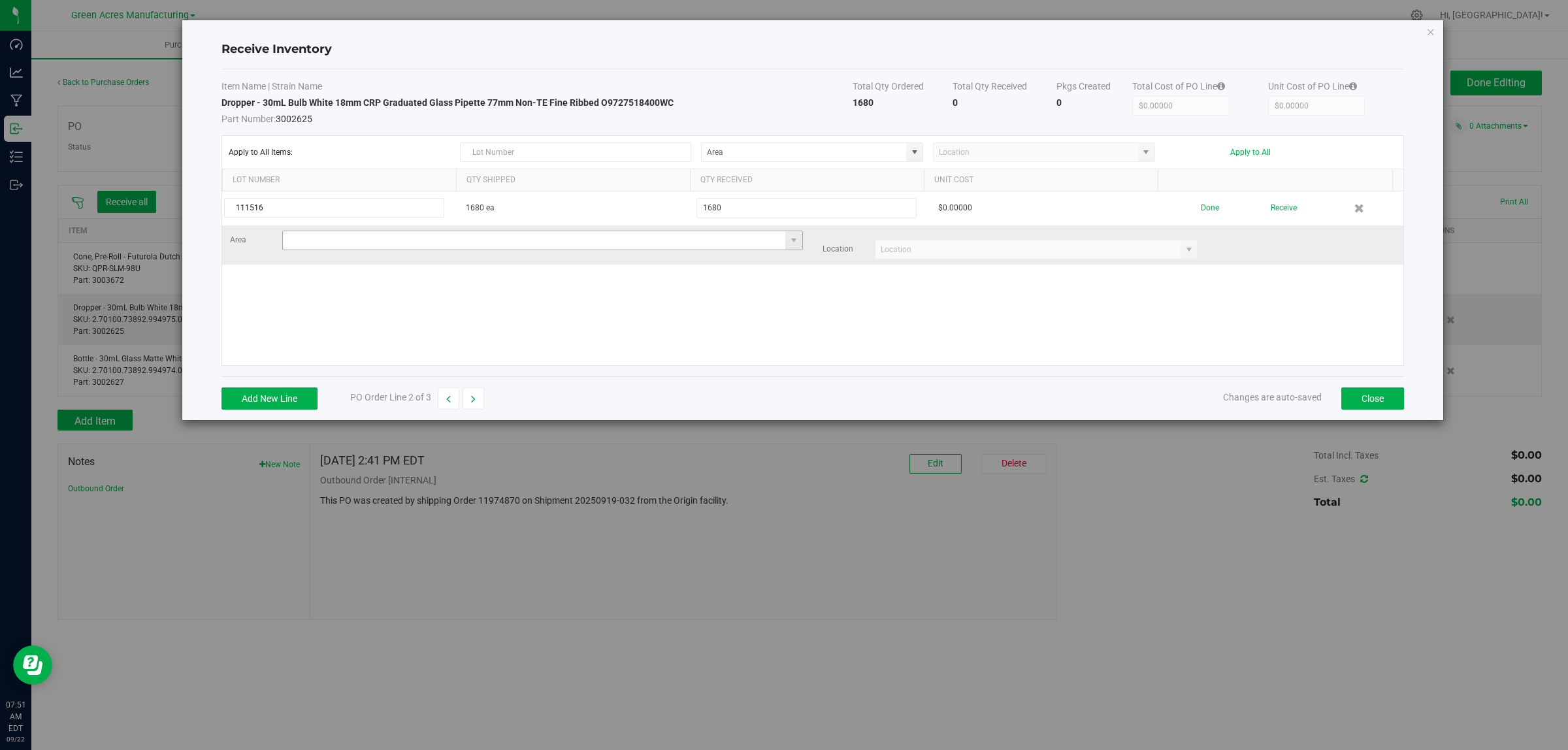
click at [425, 240] on input at bounding box center [534, 240] width 503 height 18
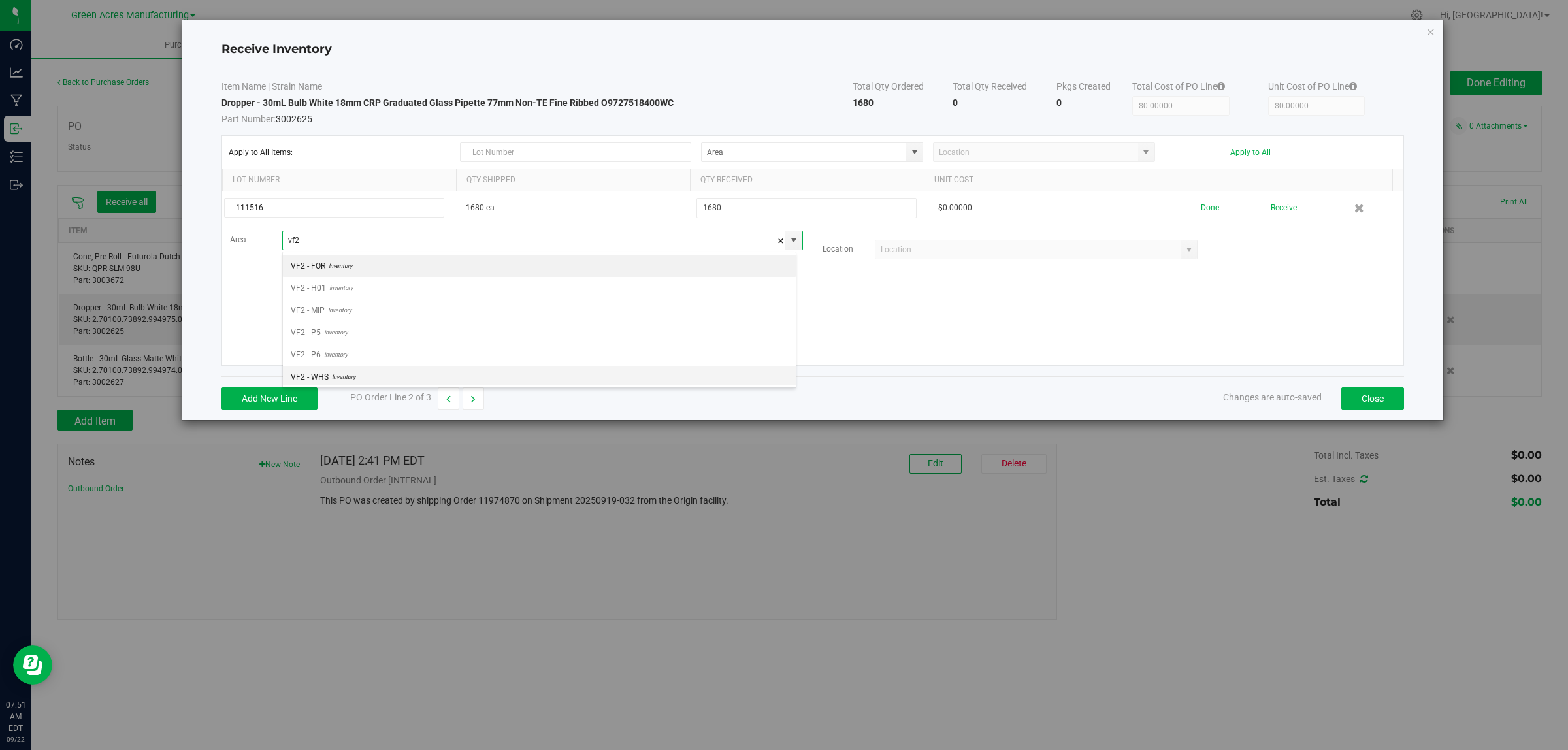
click at [394, 374] on li "VF2 - WHS Inventory" at bounding box center [539, 377] width 513 height 22
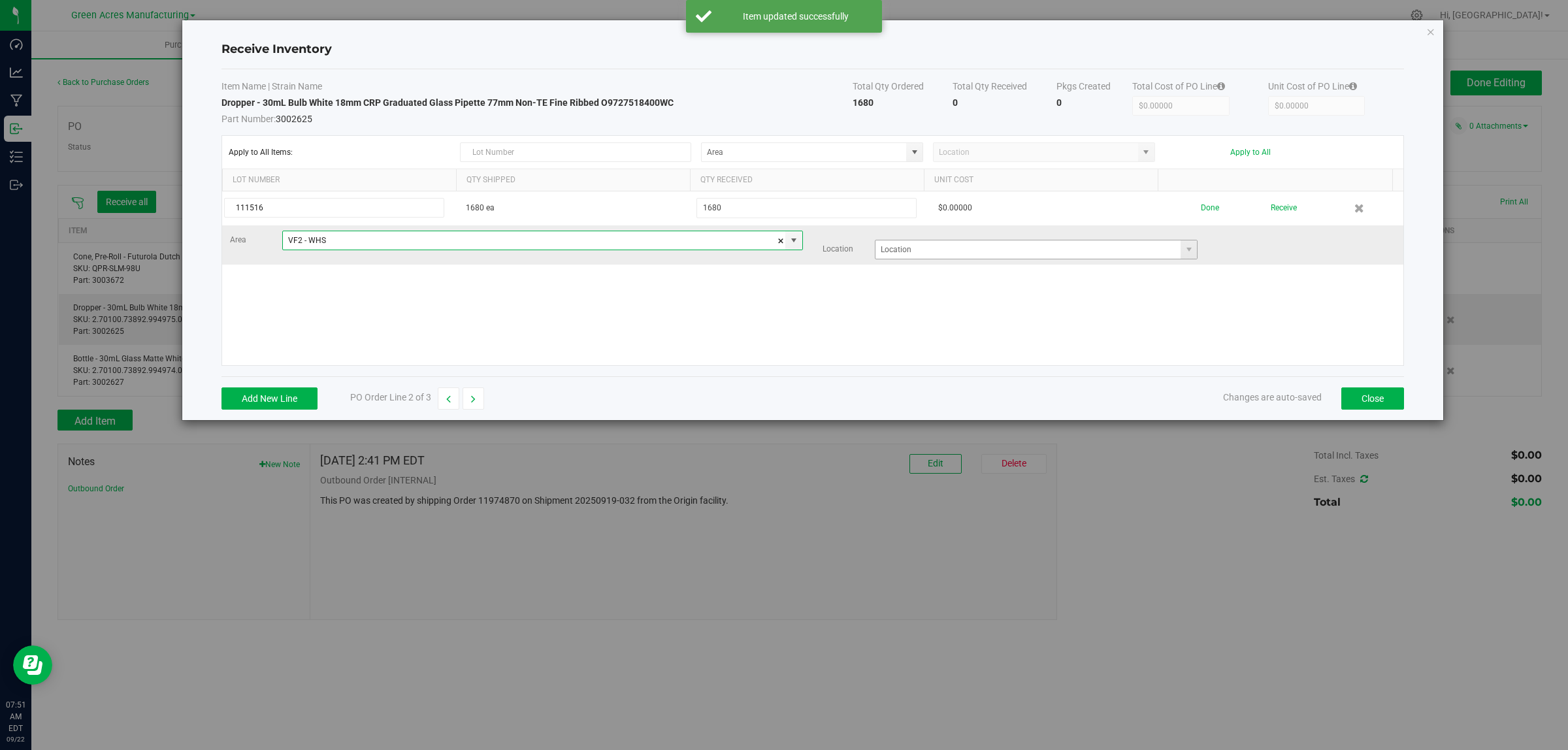
type input "VF2 - WHS"
click at [992, 256] on input at bounding box center [1028, 250] width 306 height 18
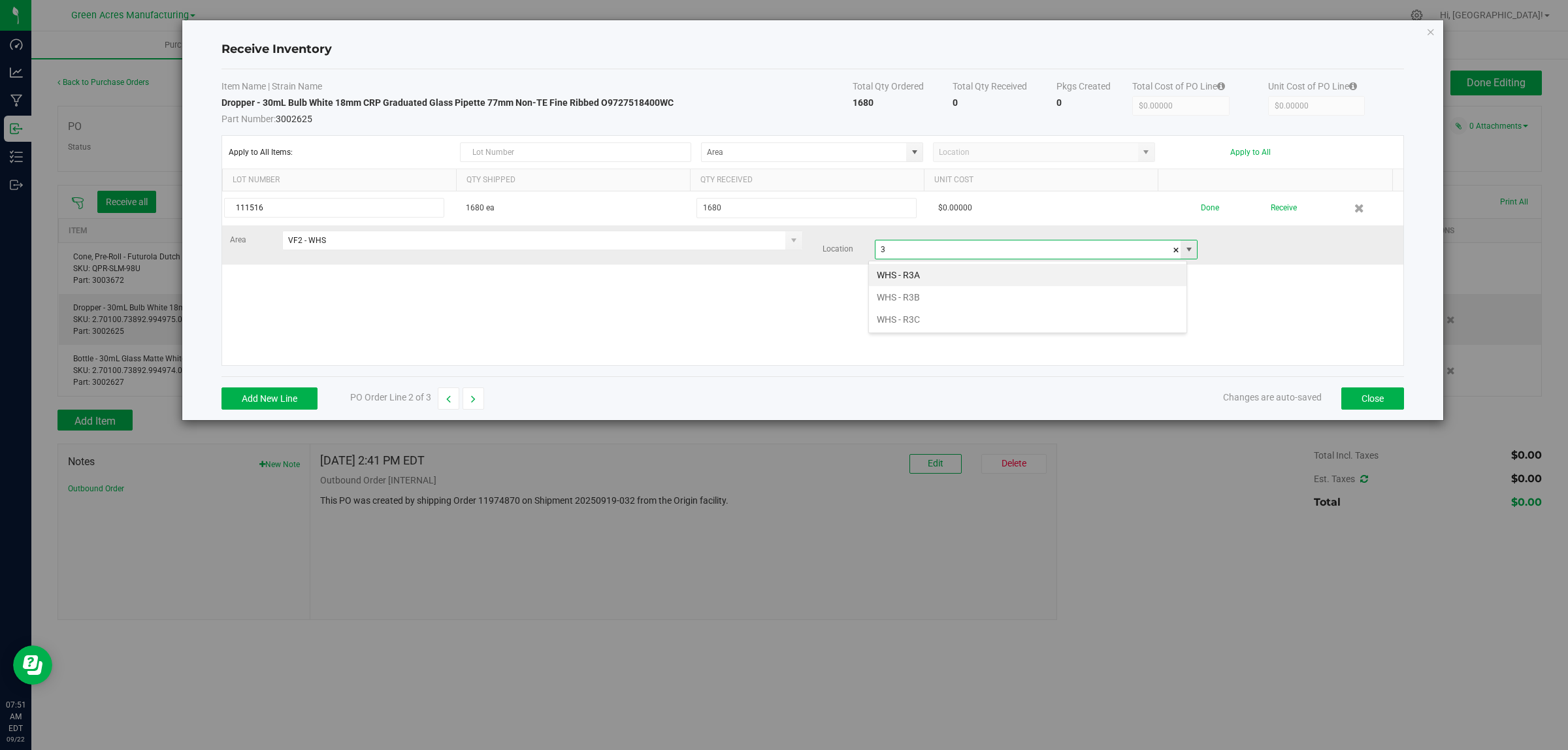
scroll to position [20, 319]
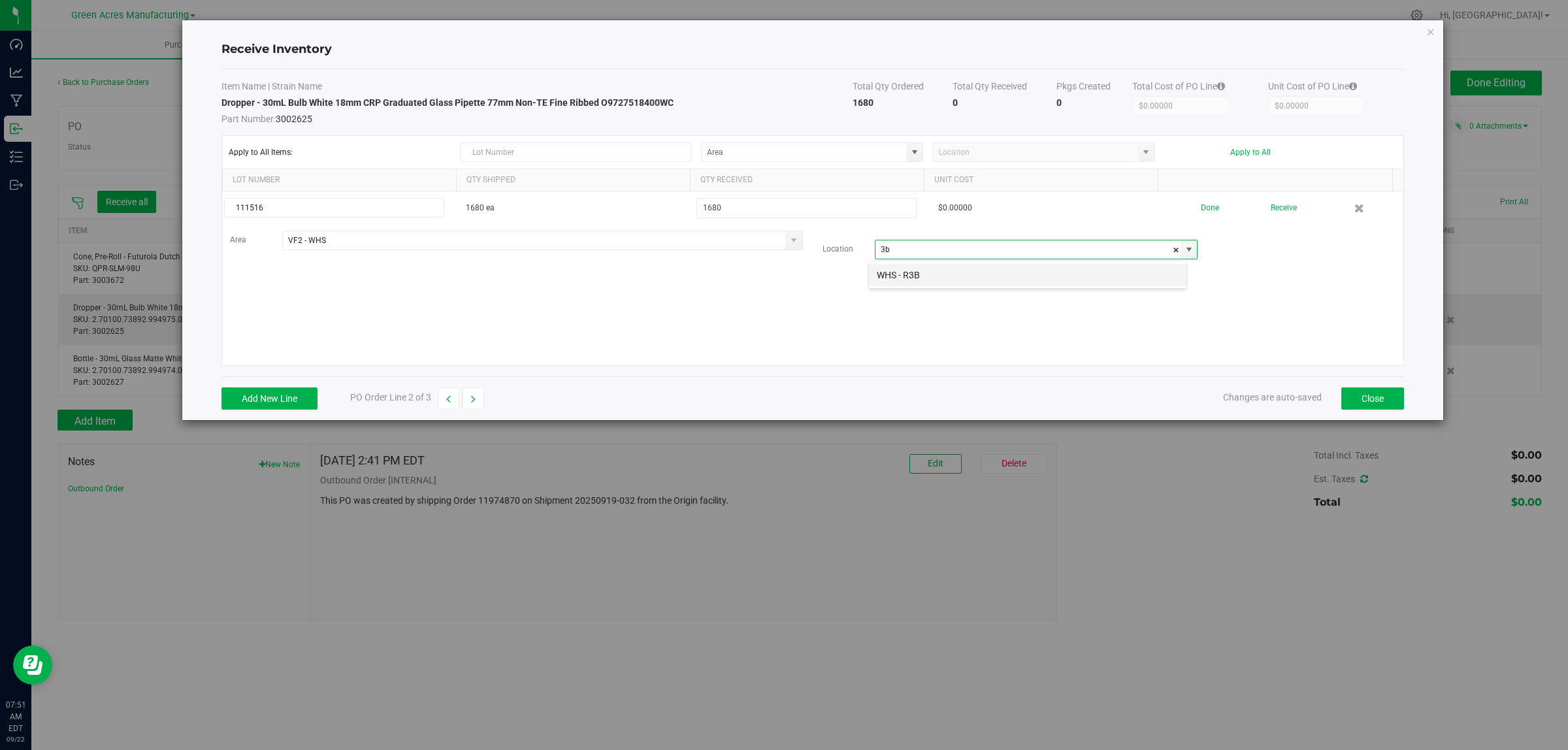
click at [988, 269] on li "WHS - R3B" at bounding box center [1028, 275] width 318 height 22
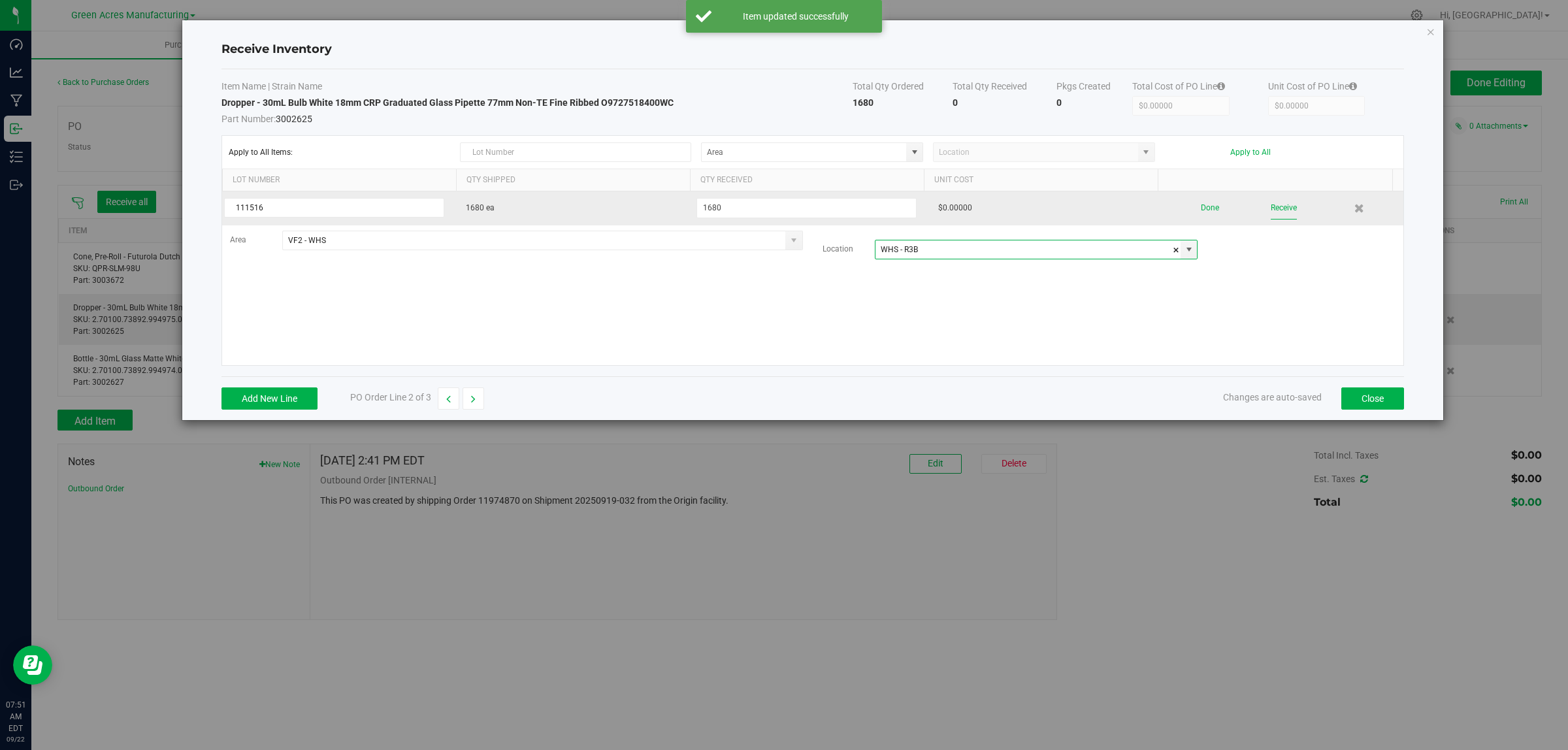
type input "WHS - R3B"
click at [1271, 208] on button "Receive" at bounding box center [1284, 208] width 26 height 23
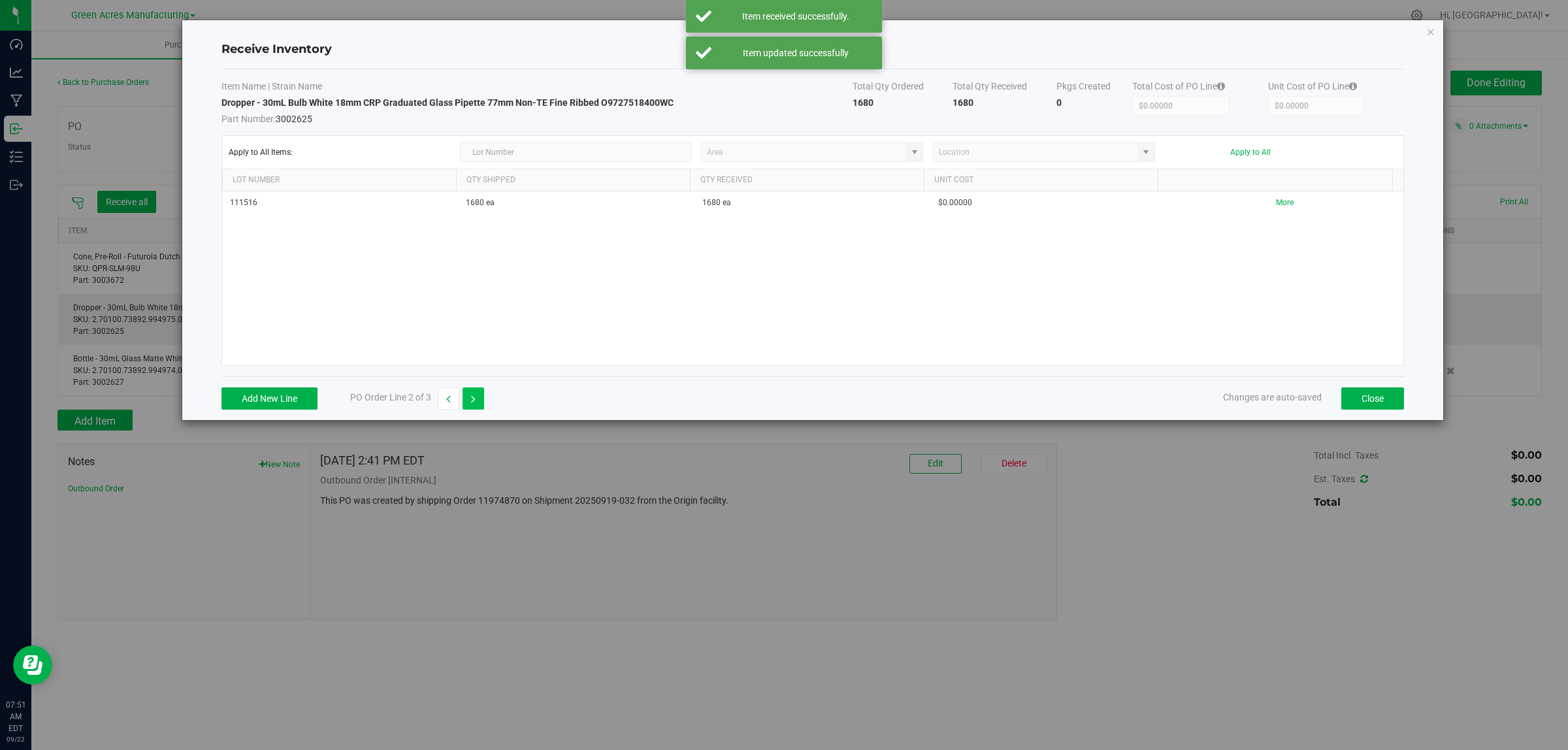
click at [472, 400] on icon "button" at bounding box center [473, 399] width 5 height 9
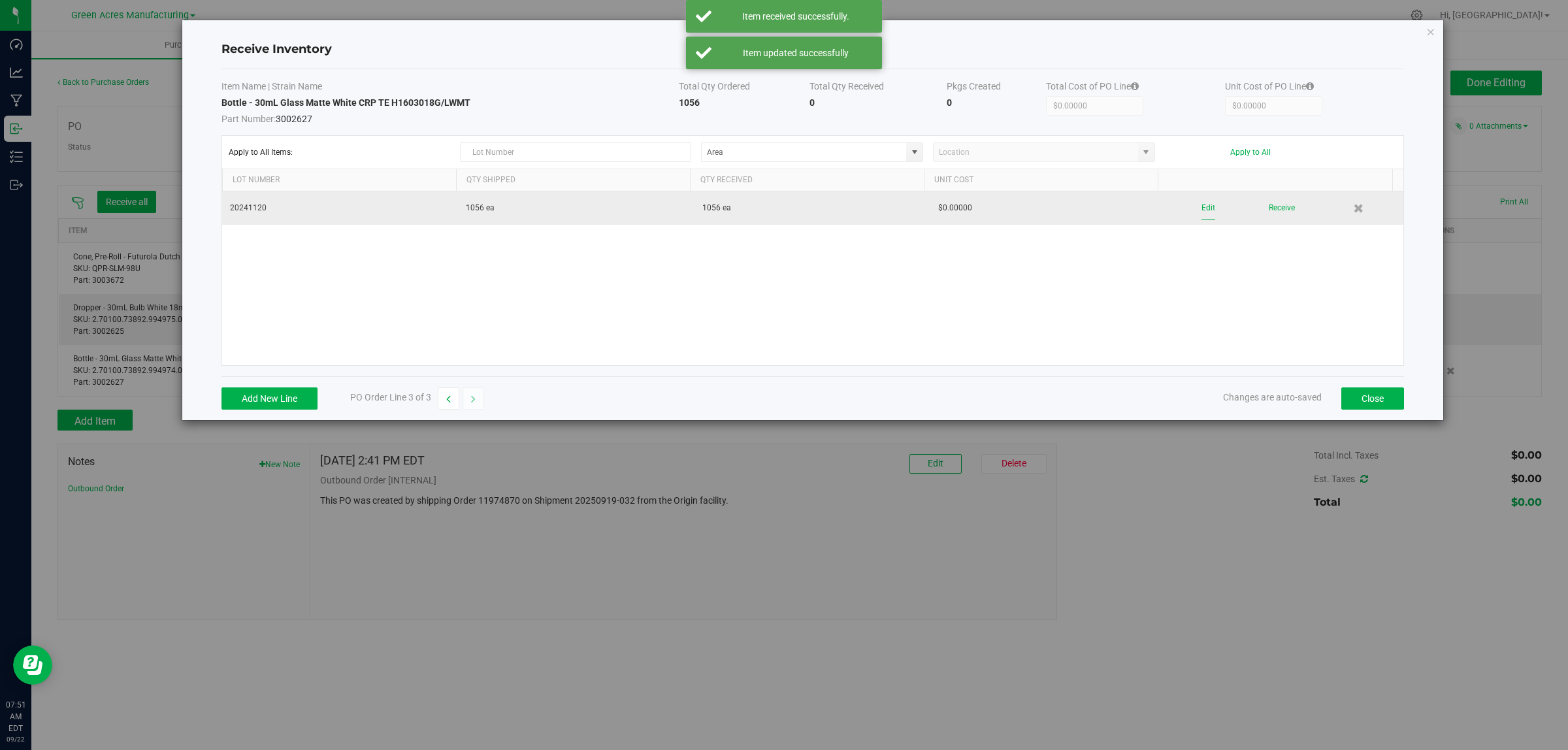
click at [1201, 206] on button "Edit" at bounding box center [1208, 208] width 14 height 23
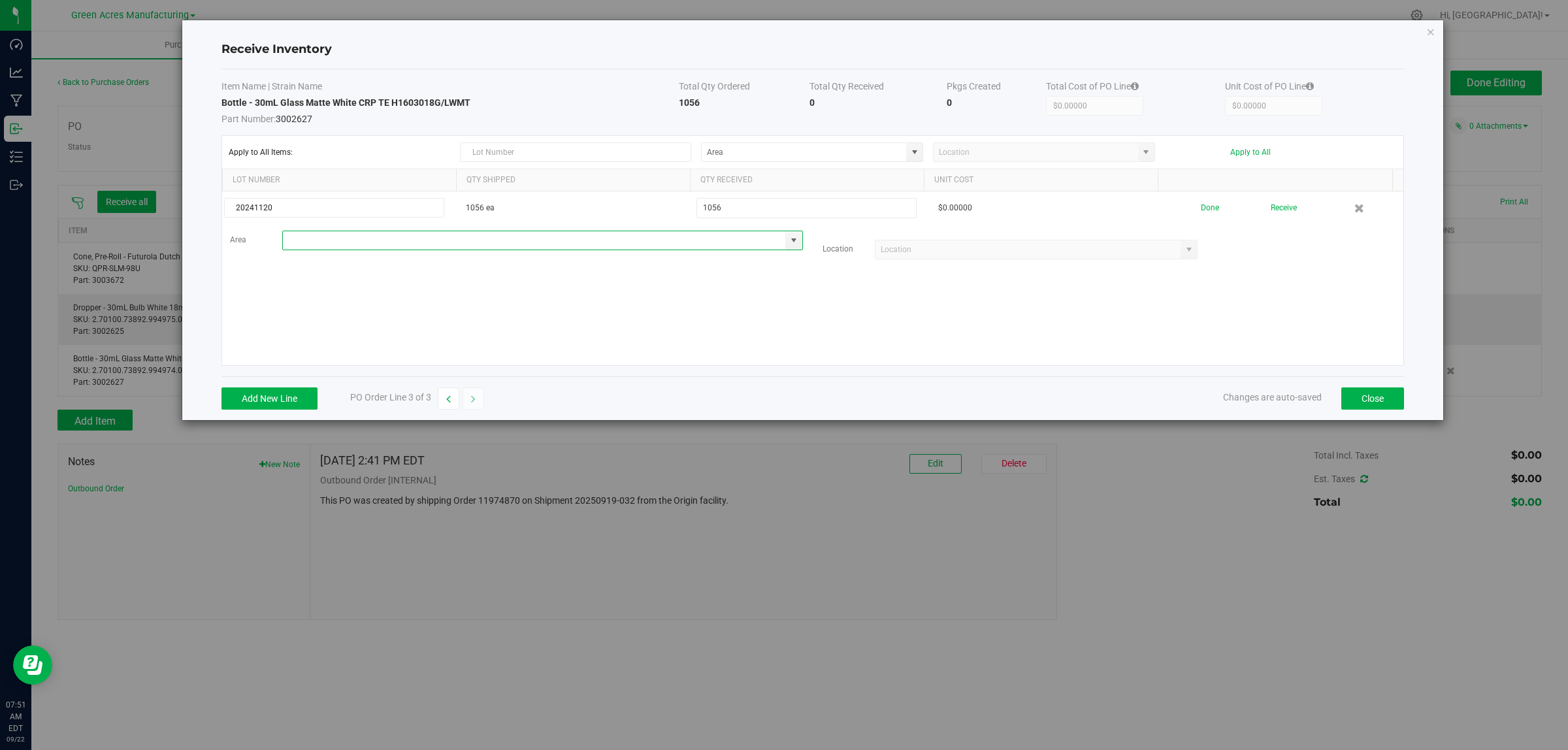
click at [363, 243] on input at bounding box center [534, 240] width 503 height 18
click at [318, 382] on span "VF2 - WHS" at bounding box center [310, 377] width 38 height 20
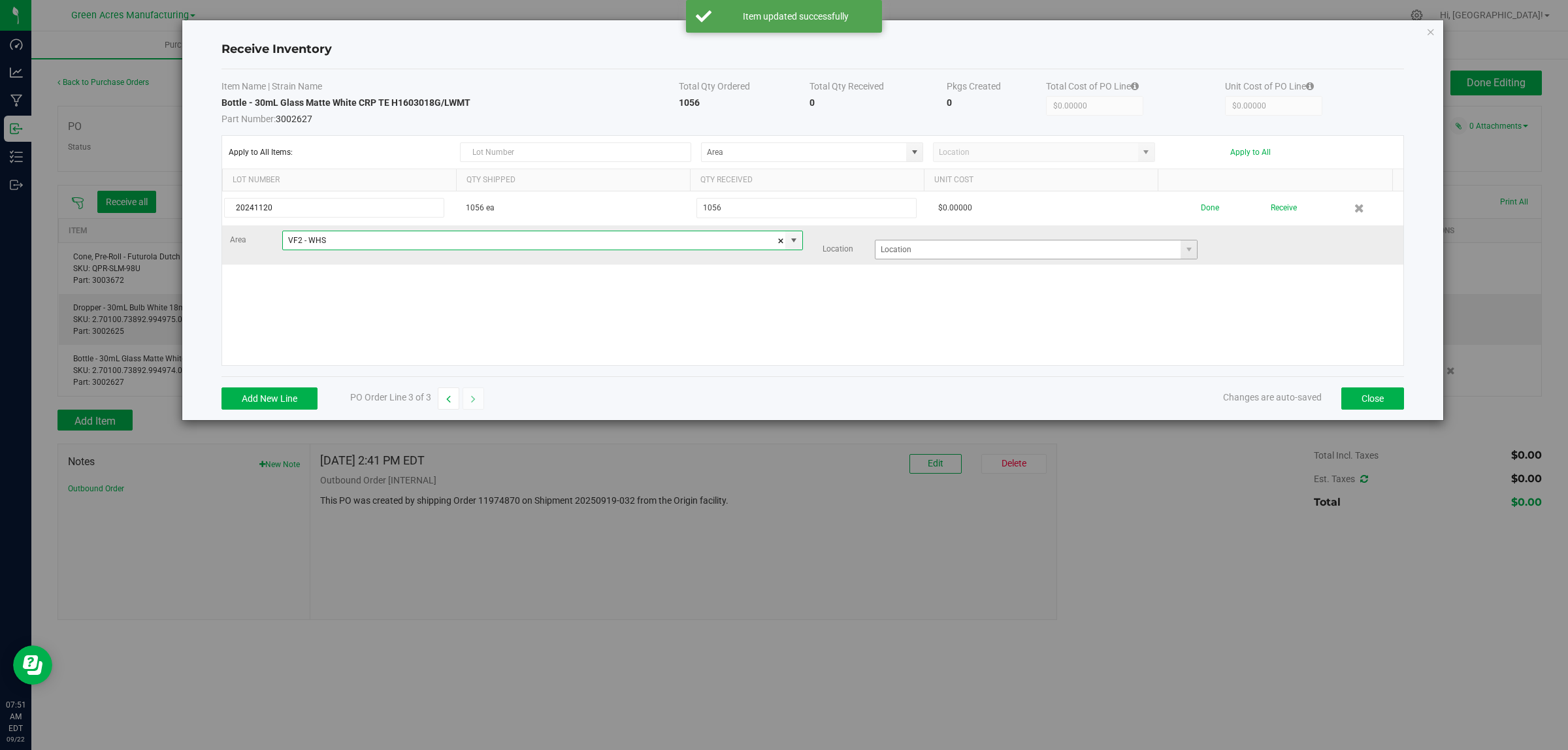
type input "VF2 - WHS"
click at [962, 245] on input at bounding box center [1028, 250] width 306 height 18
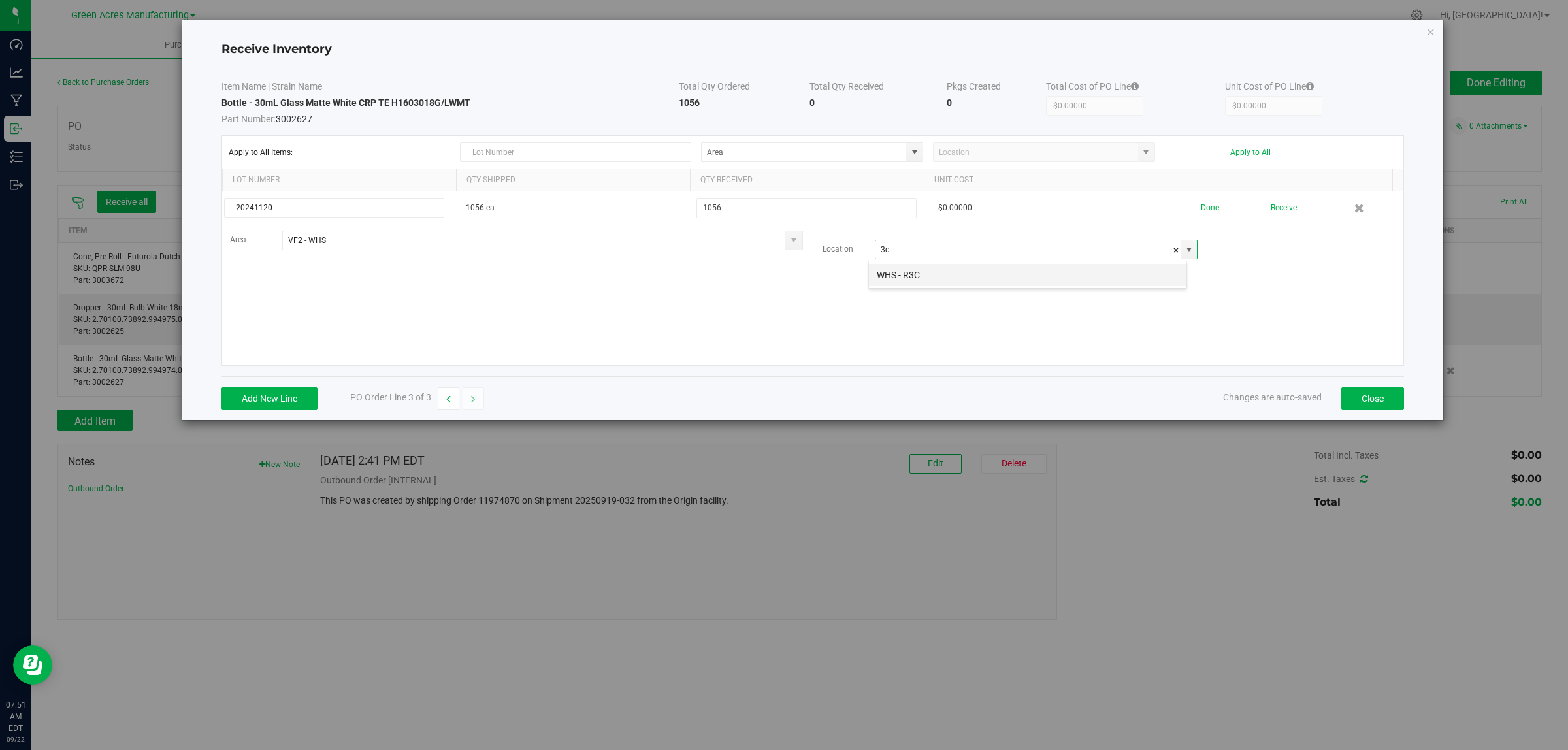
click at [953, 278] on li "WHS - R3C" at bounding box center [1028, 275] width 318 height 22
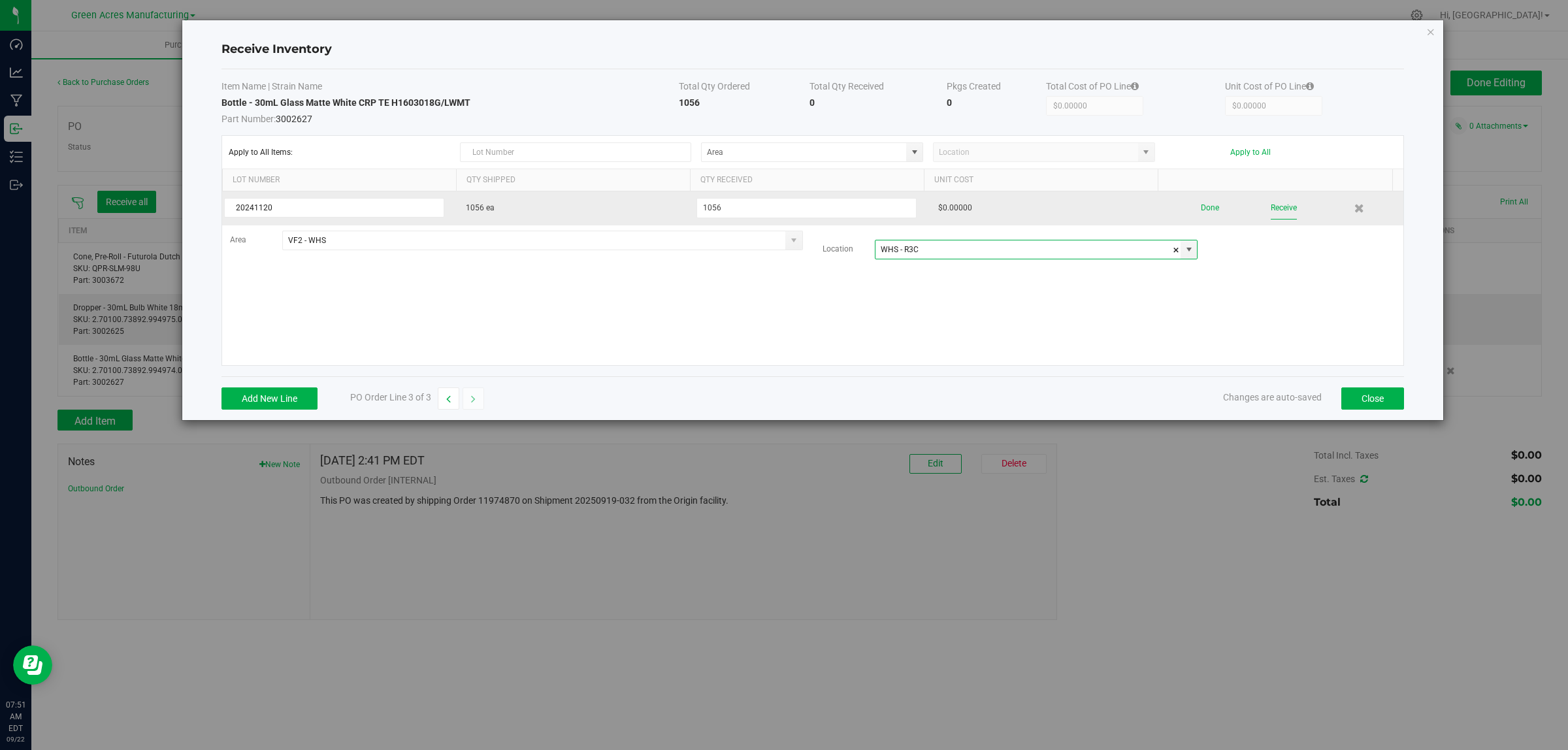
type input "WHS - R3C"
click at [1273, 216] on button "Receive" at bounding box center [1284, 208] width 26 height 23
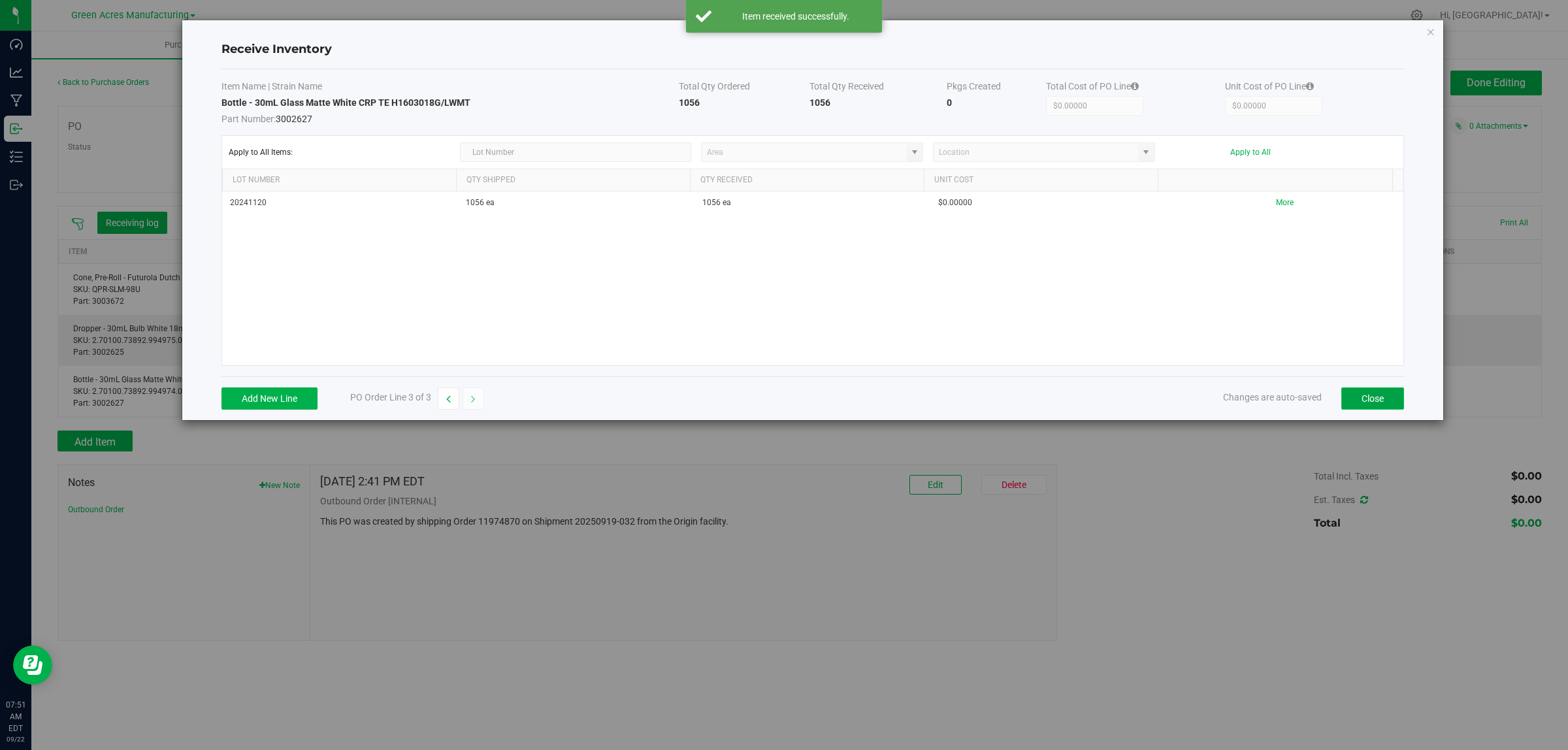
click at [1369, 402] on button "Close" at bounding box center [1373, 399] width 63 height 22
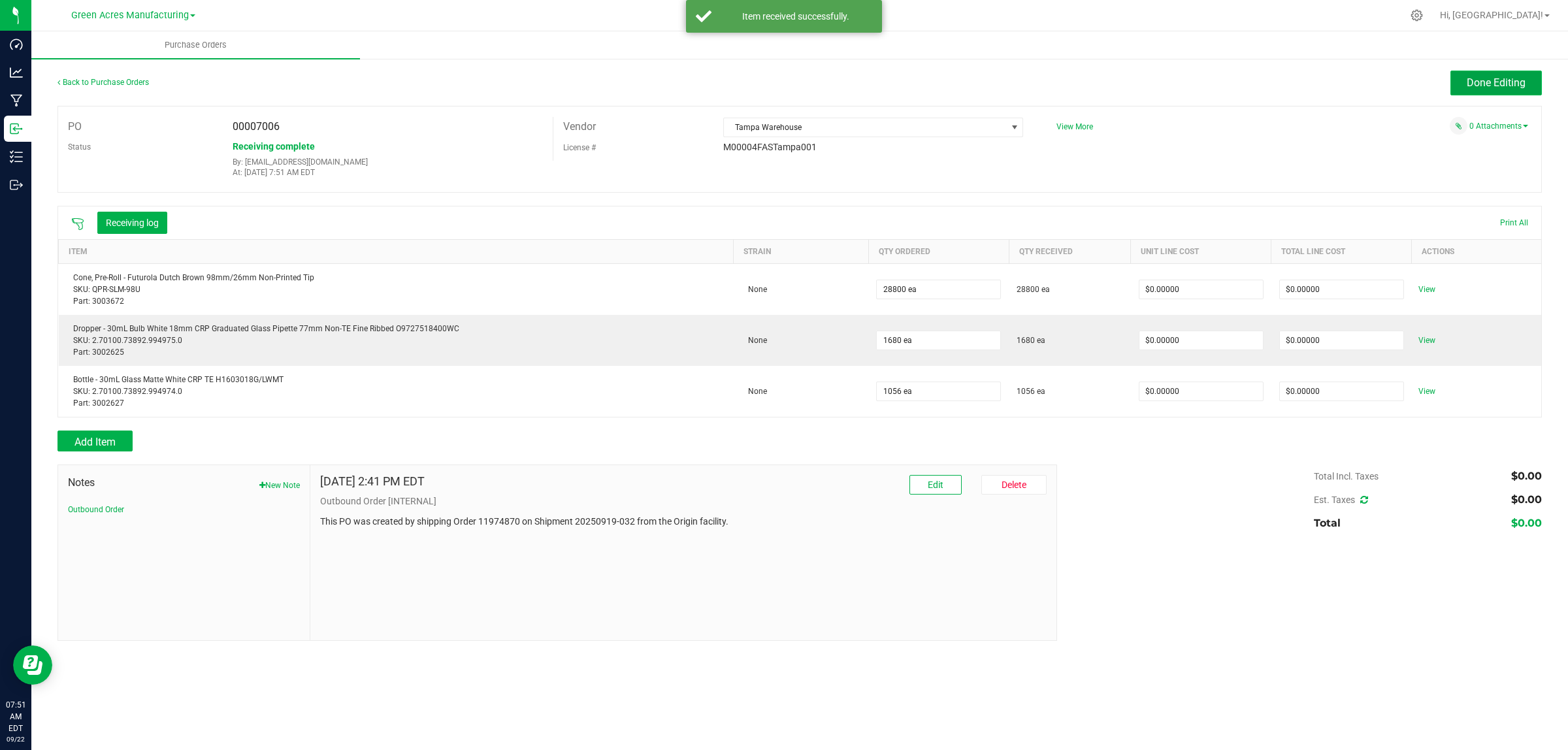
click at [1485, 86] on span "Done Editing" at bounding box center [1496, 82] width 59 height 12
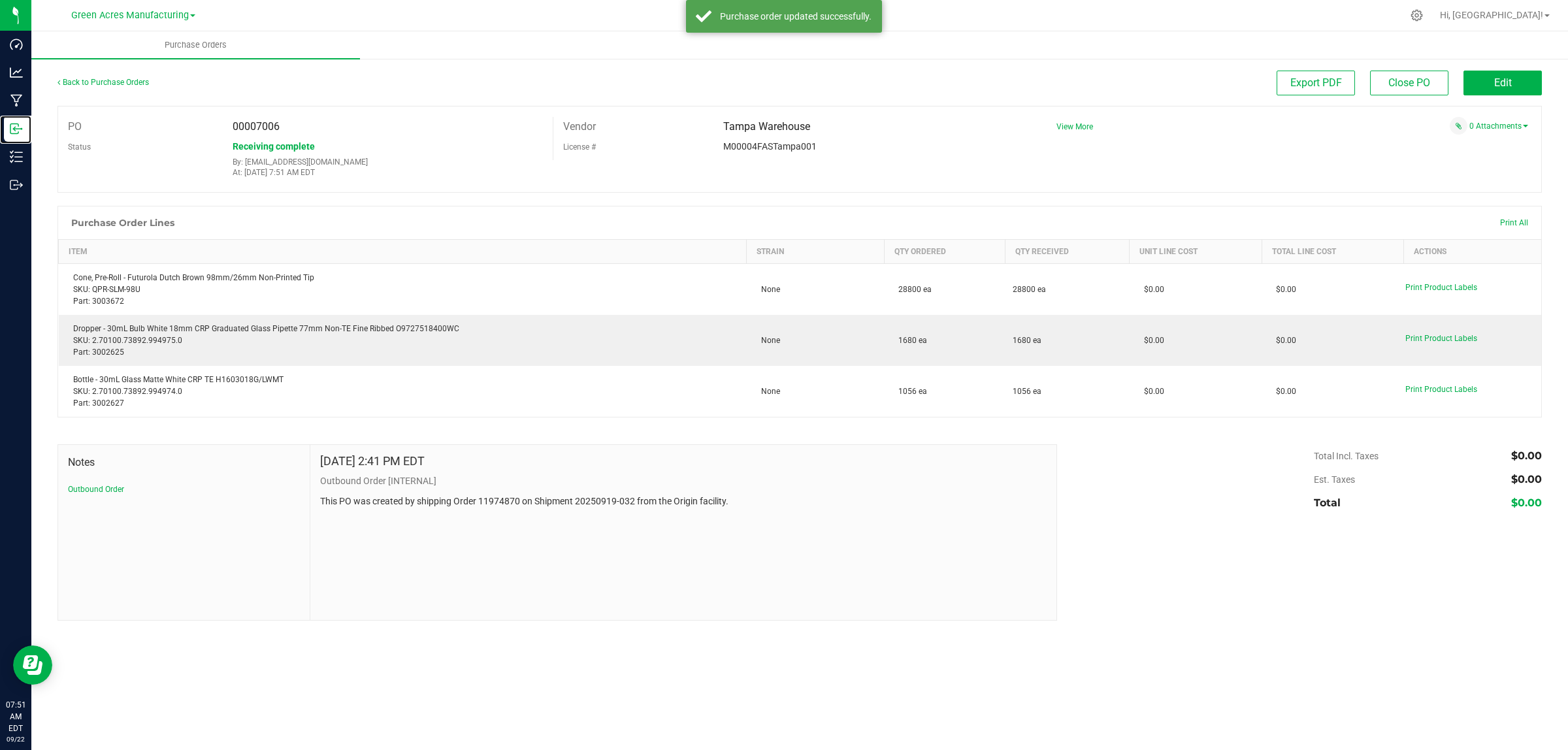
click at [0, 0] on p "Inbound" at bounding box center [0, 0] width 0 height 0
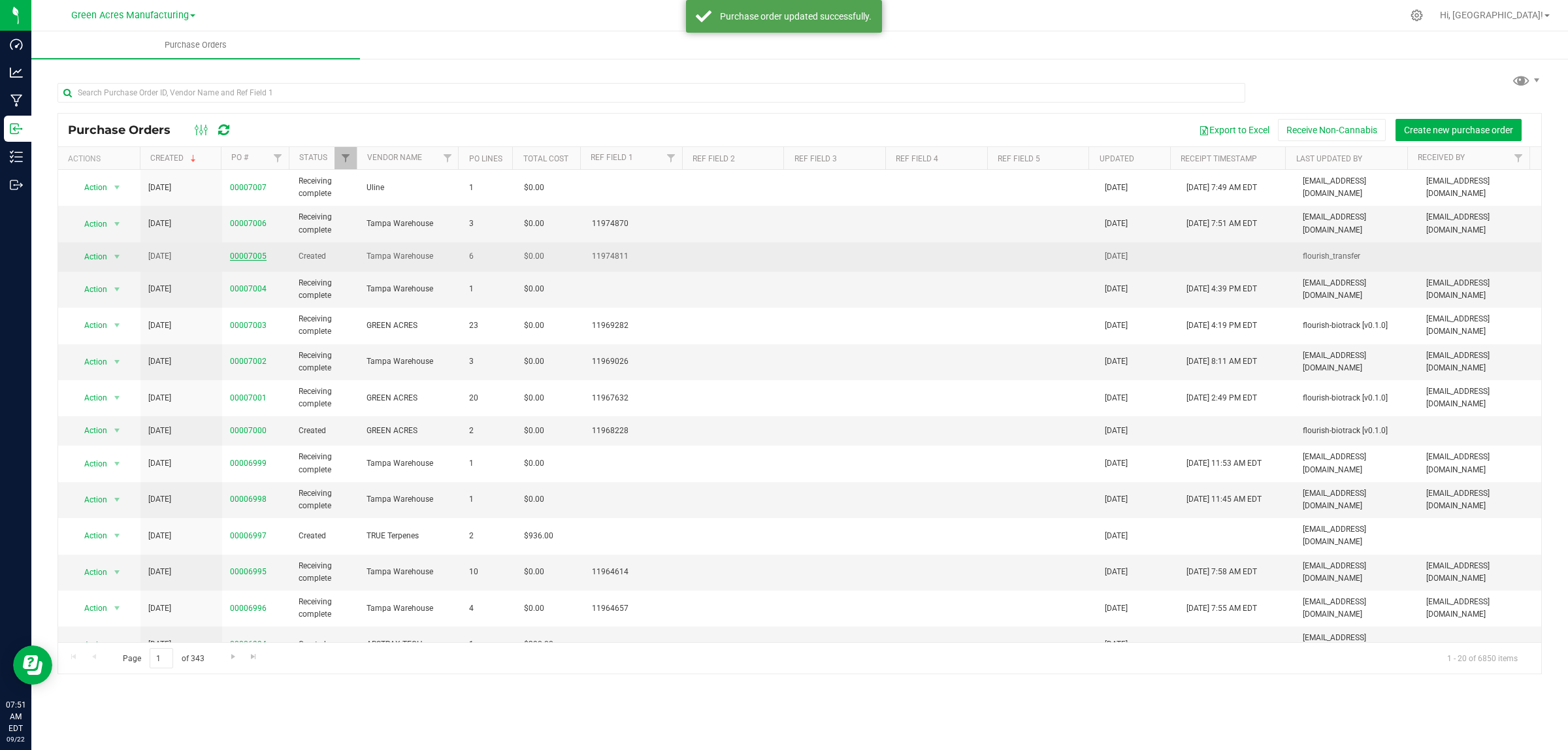
click at [248, 253] on link "00007005" at bounding box center [248, 256] width 37 height 9
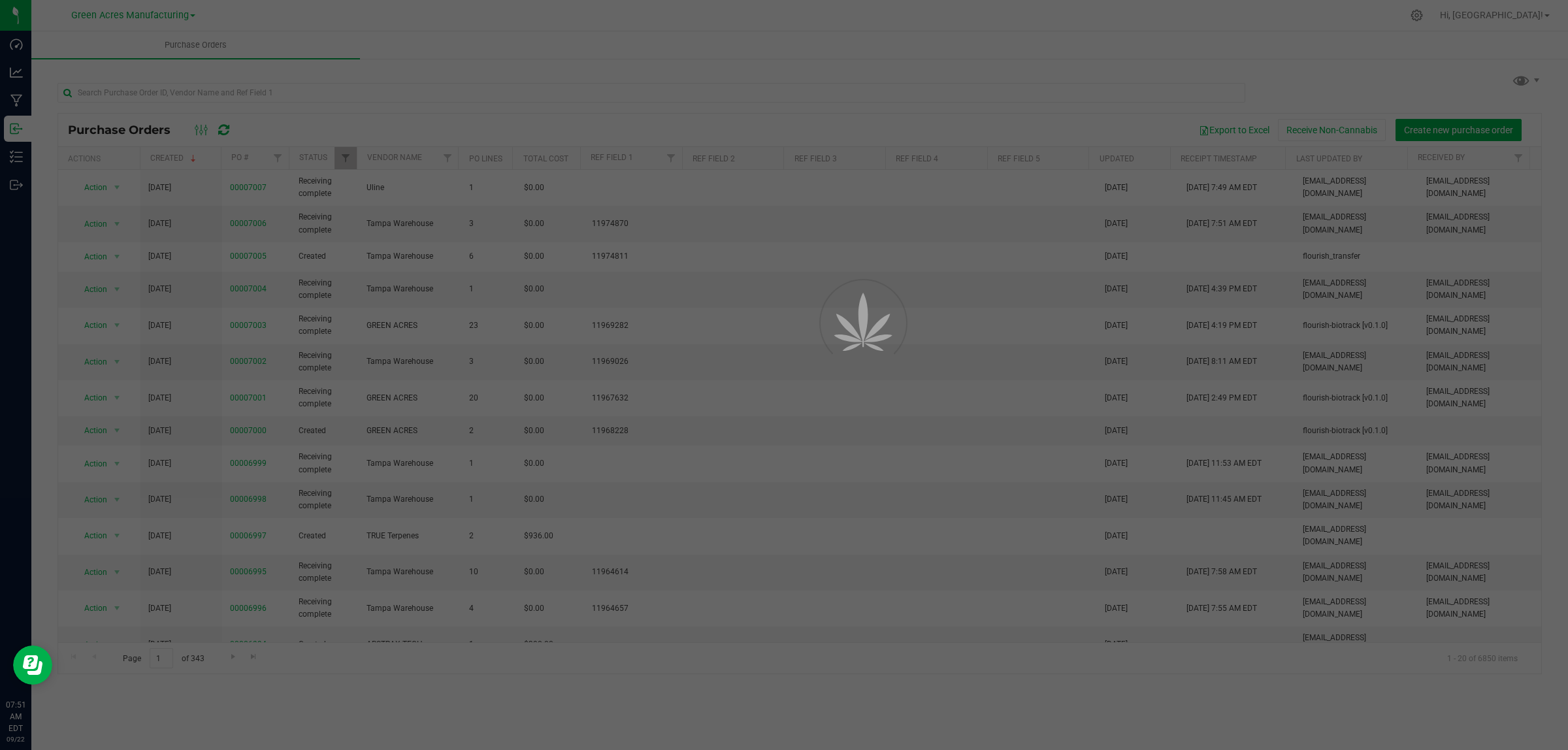
drag, startPoint x: 708, startPoint y: 227, endPoint x: 876, endPoint y: 227, distance: 168.0
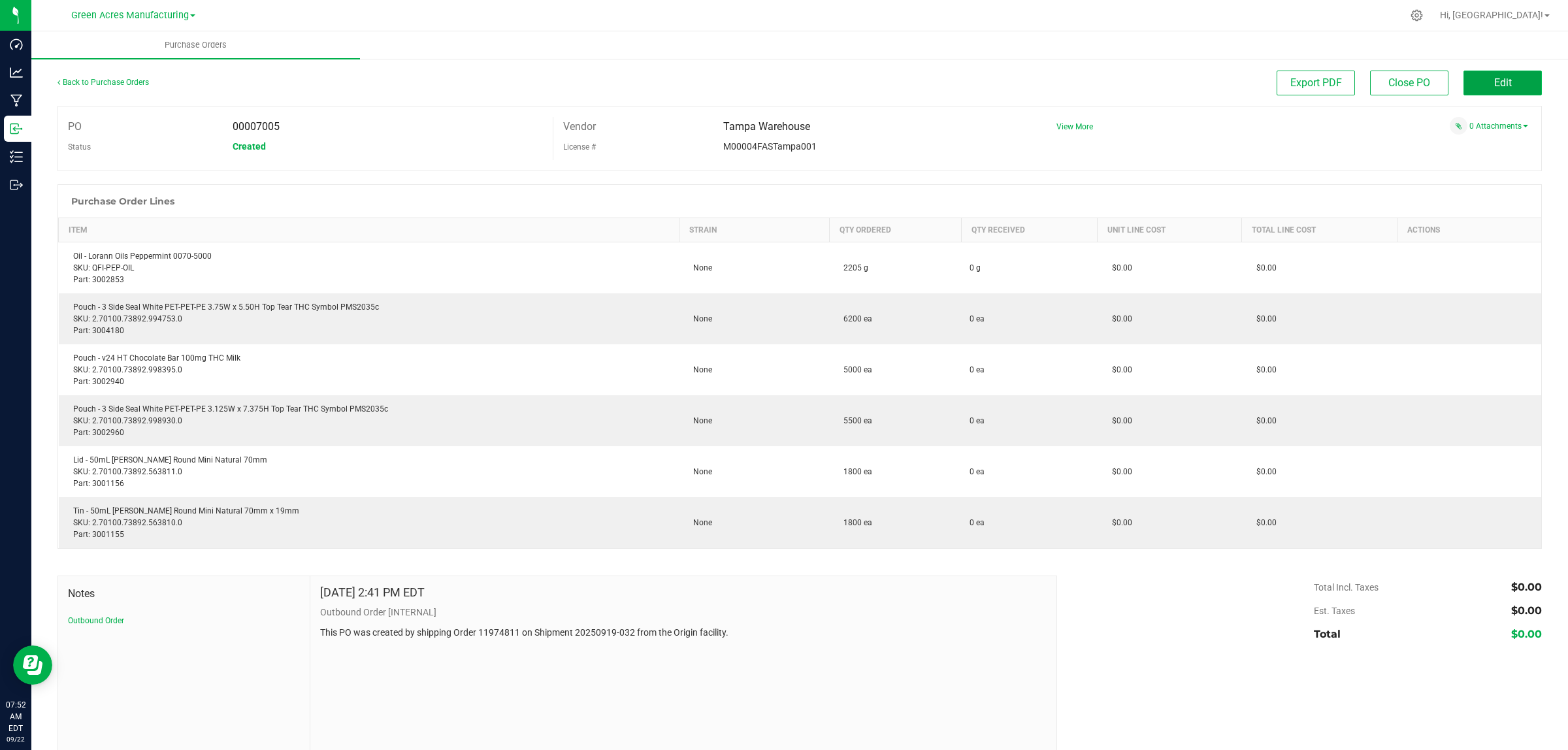
click at [1507, 90] on button "Edit" at bounding box center [1503, 83] width 78 height 25
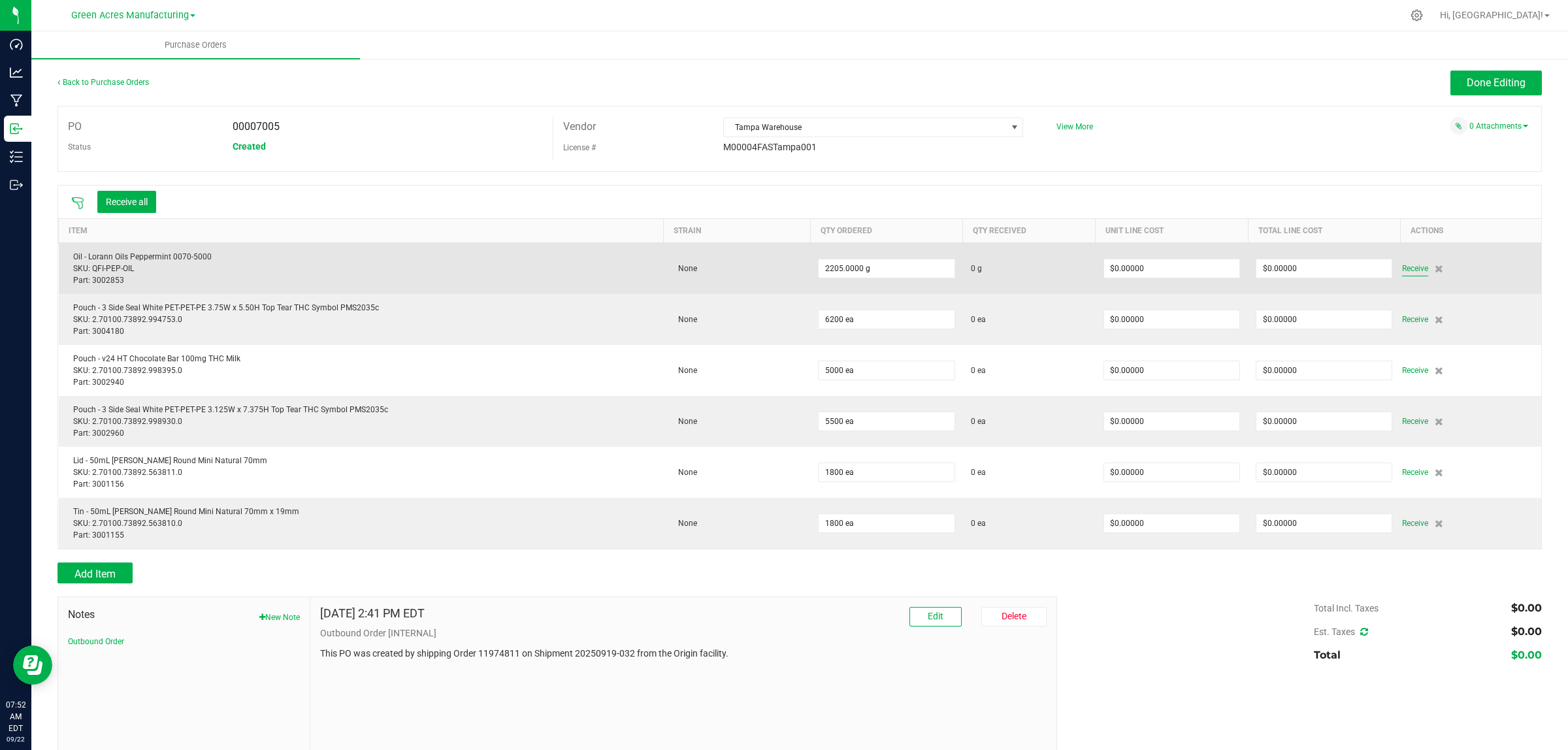
click at [1407, 270] on span "Receive" at bounding box center [1415, 269] width 26 height 16
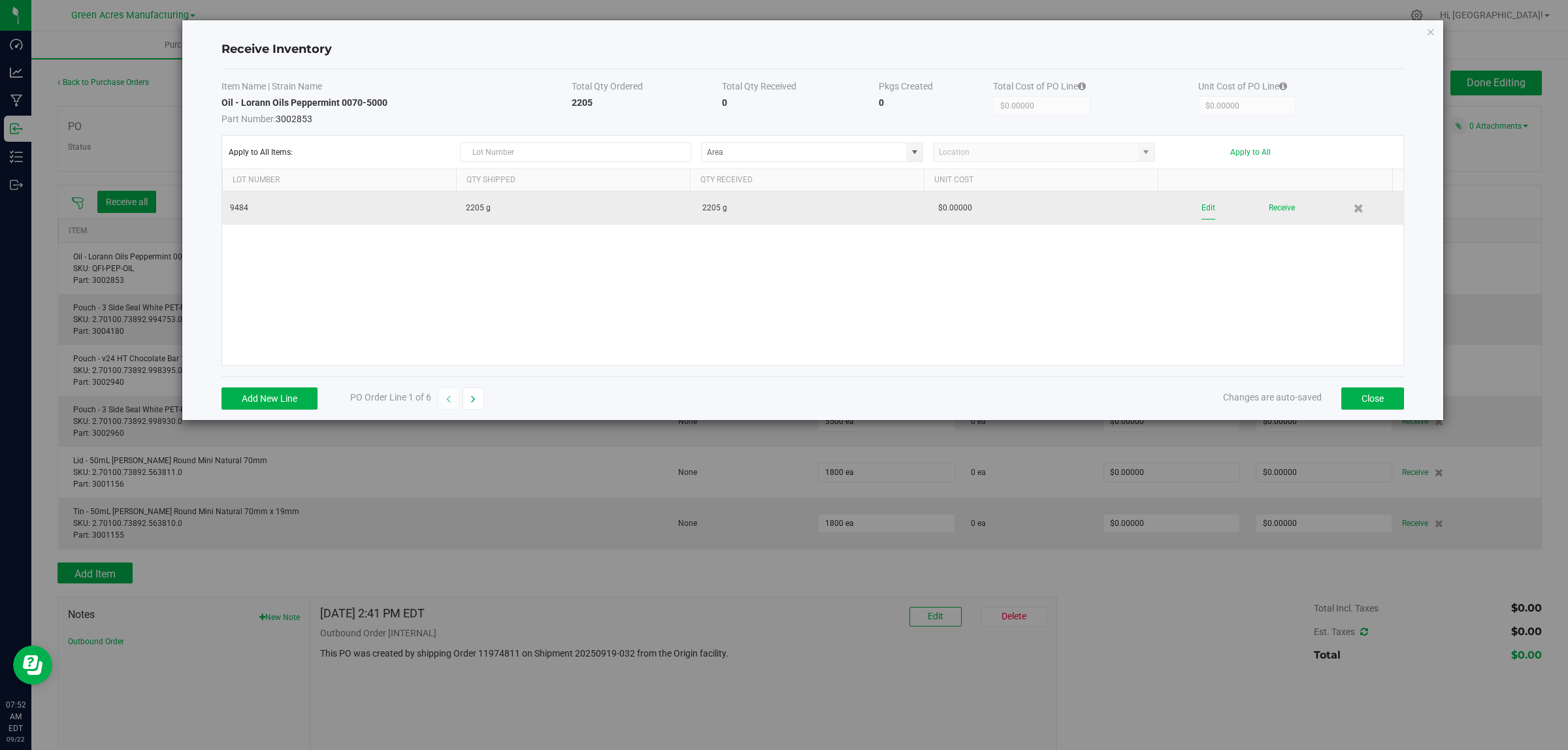
click at [1201, 210] on button "Edit" at bounding box center [1208, 208] width 14 height 23
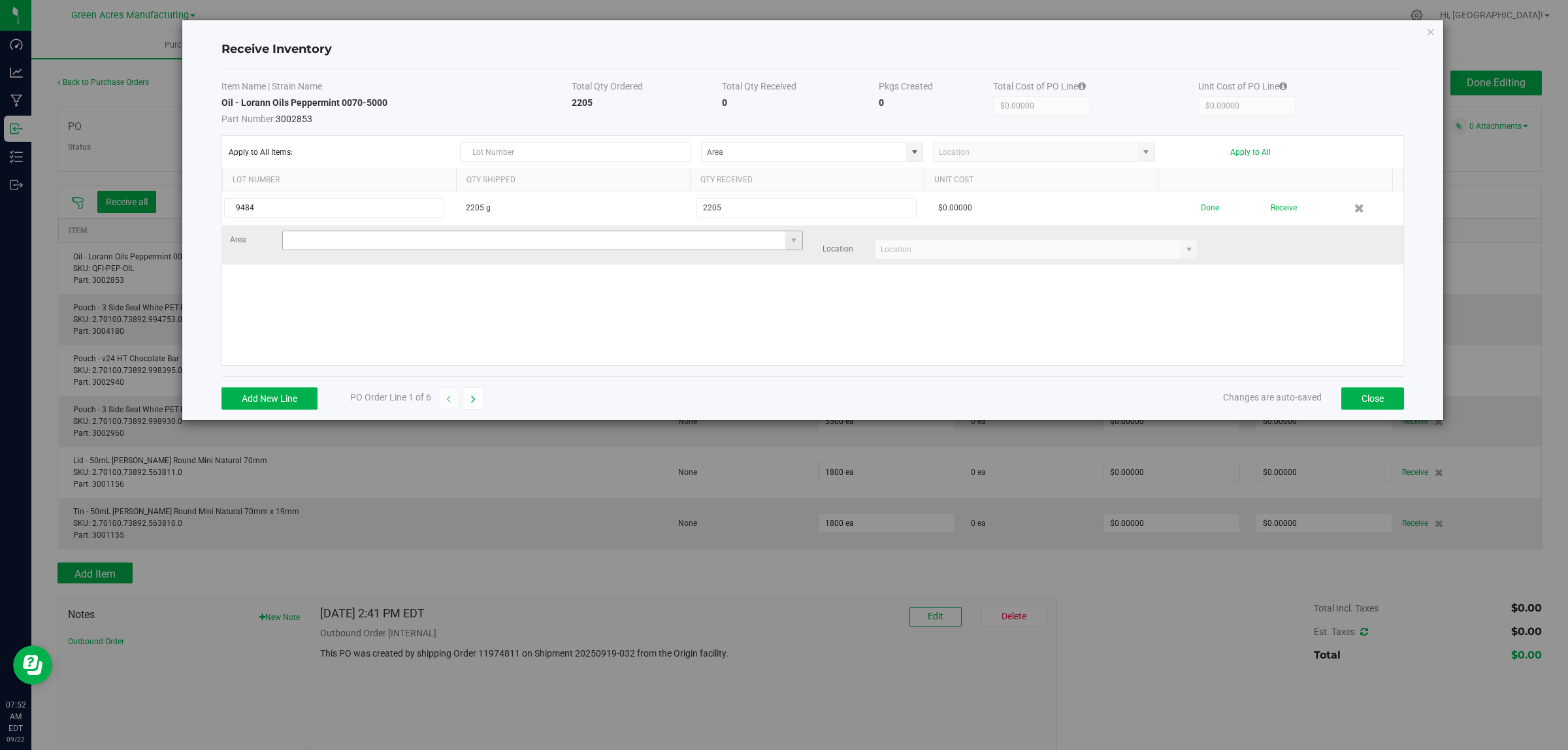
click at [322, 243] on input at bounding box center [534, 240] width 503 height 18
type input "VF1 - KITCHEN"
click at [1007, 253] on input at bounding box center [1028, 250] width 306 height 18
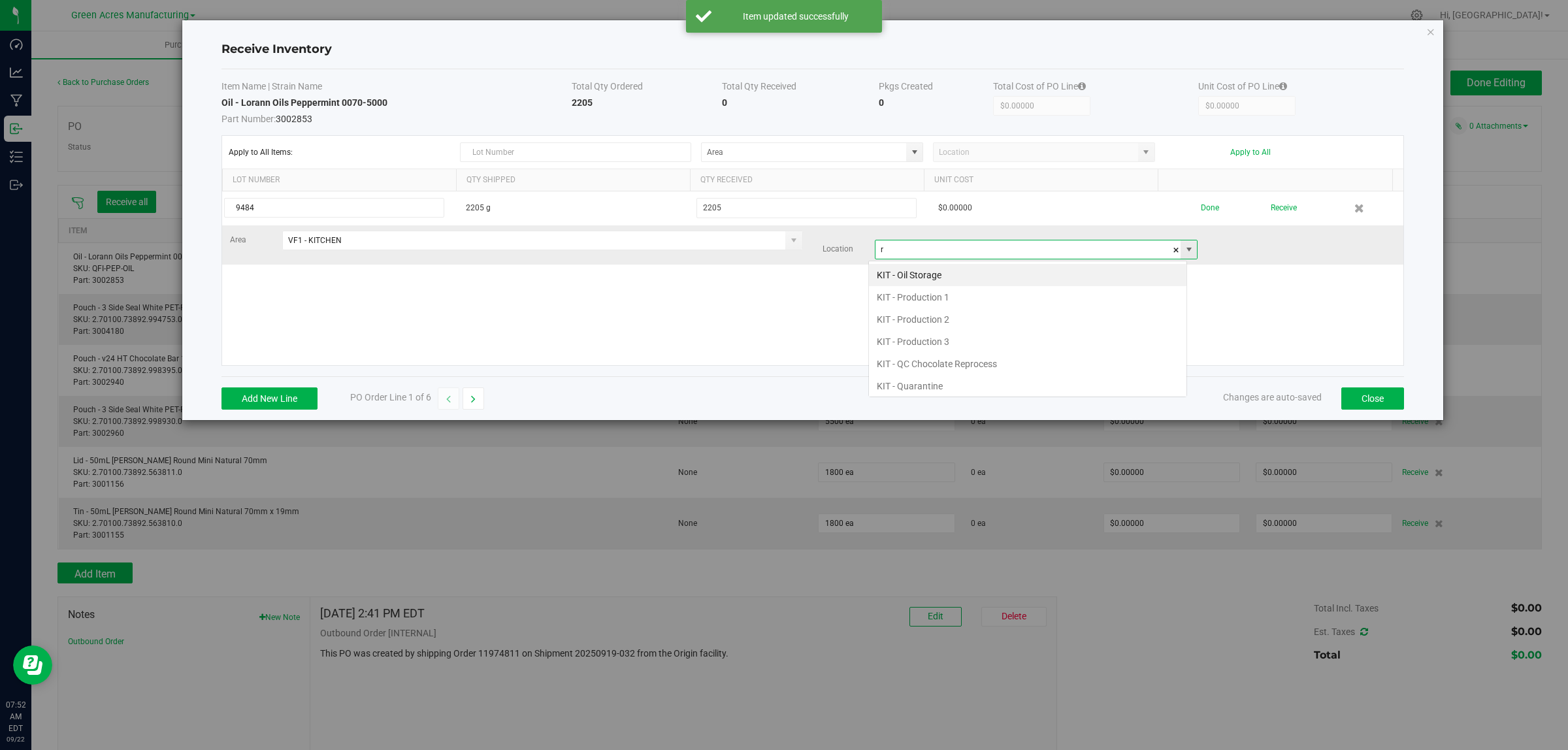
scroll to position [20, 319]
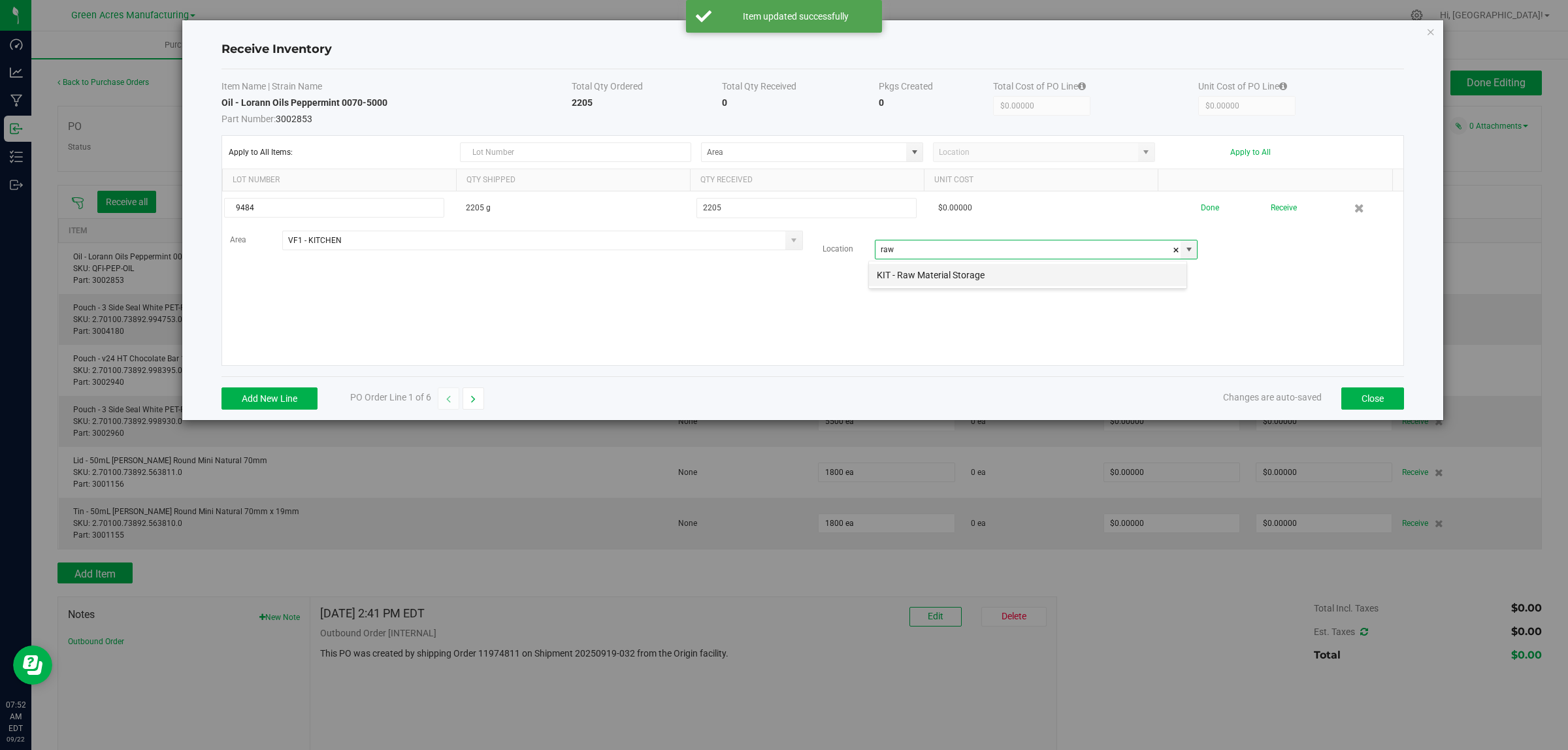
click at [1000, 279] on li "KIT - Raw Material Storage" at bounding box center [1028, 275] width 318 height 22
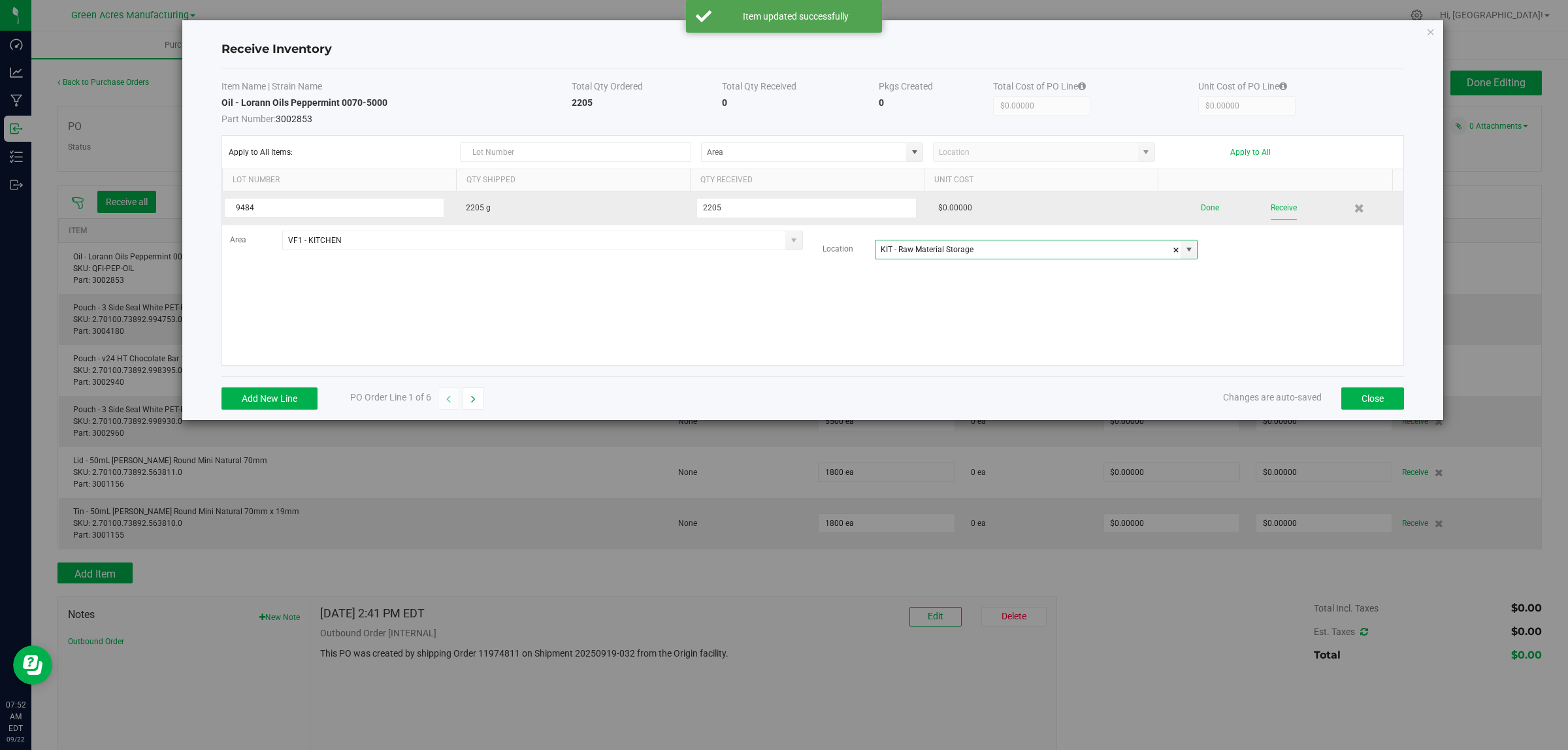
type input "KIT - Raw Material Storage"
click at [1278, 214] on button "Receive" at bounding box center [1284, 208] width 26 height 23
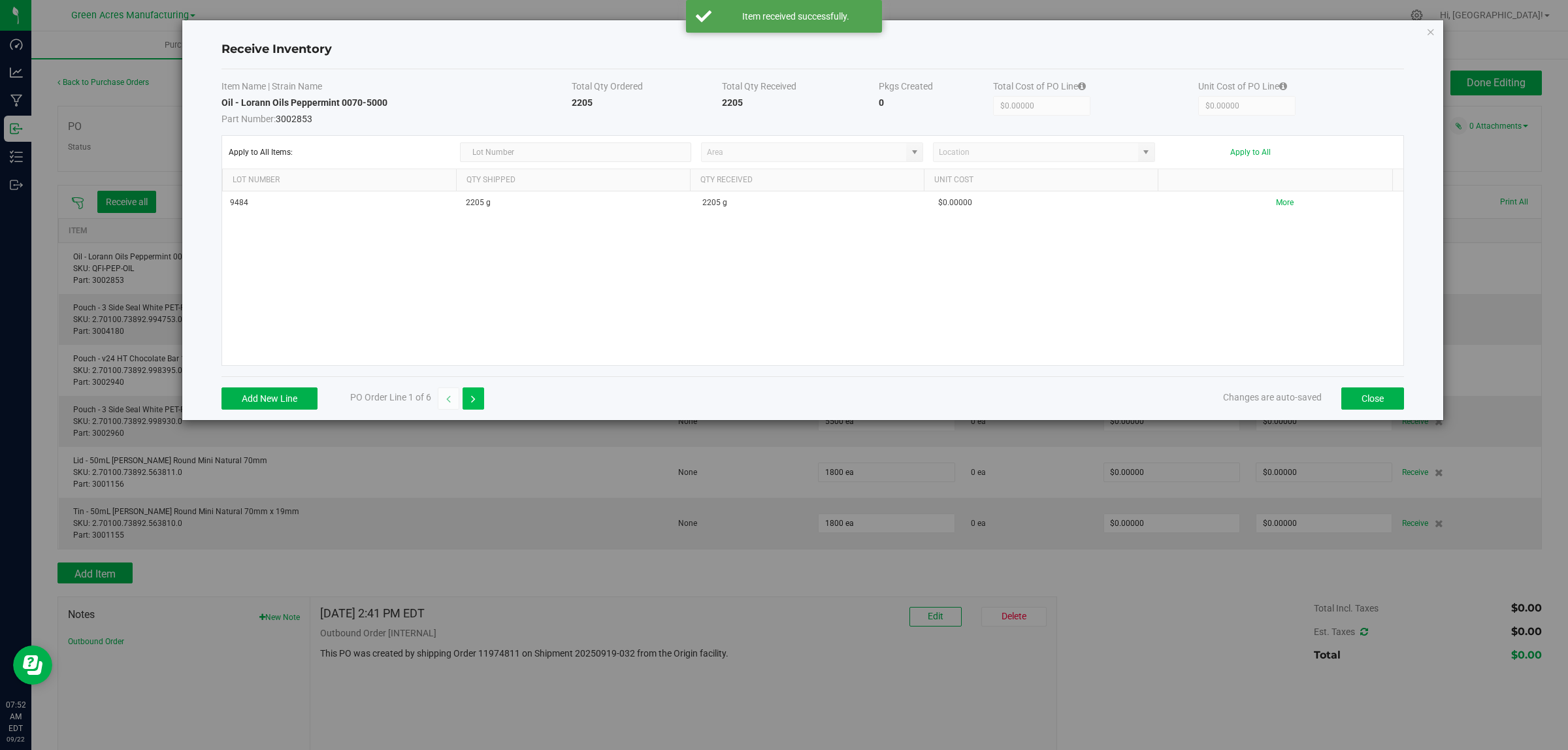
click at [476, 402] on icon "button" at bounding box center [473, 399] width 5 height 9
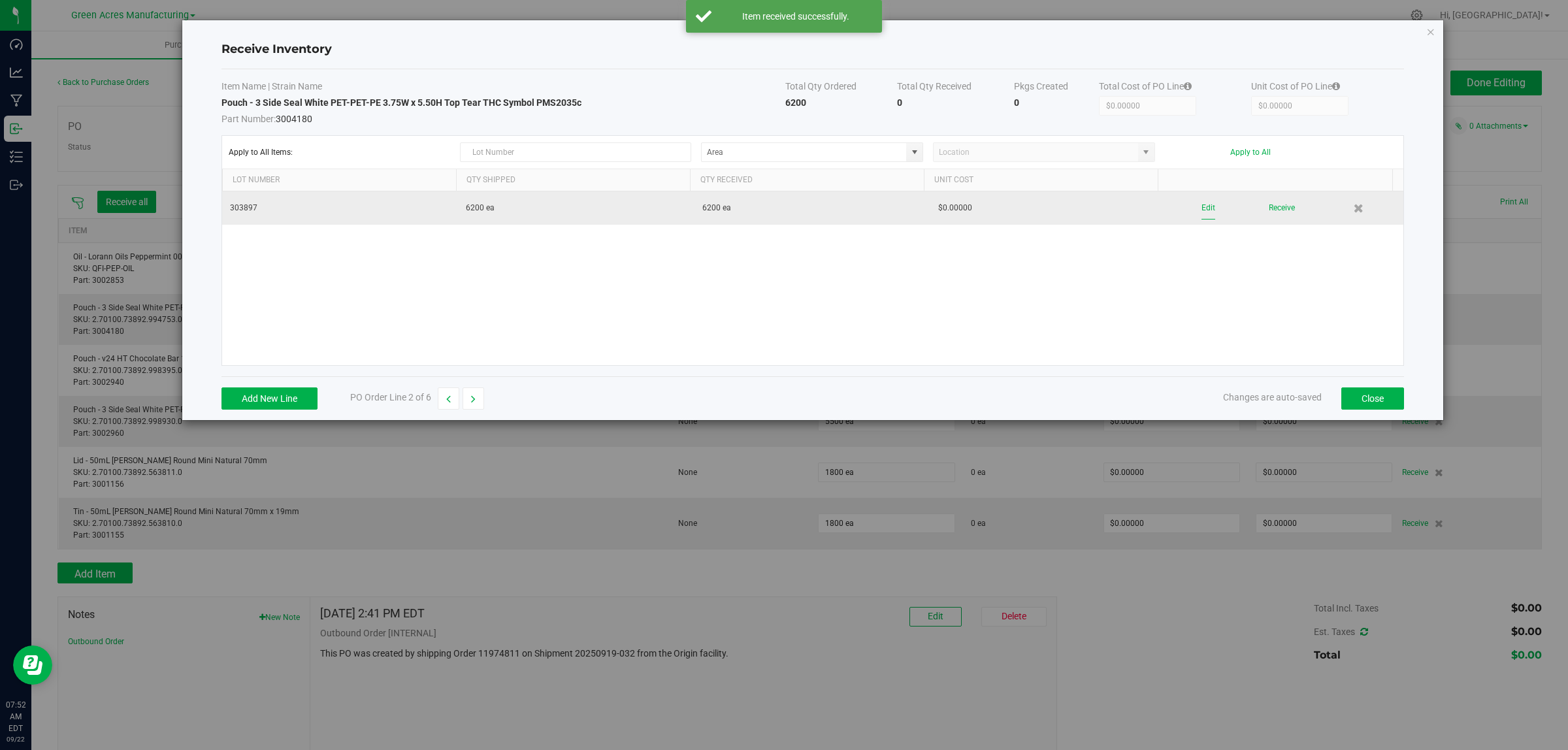
click at [1201, 213] on button "Edit" at bounding box center [1208, 208] width 14 height 23
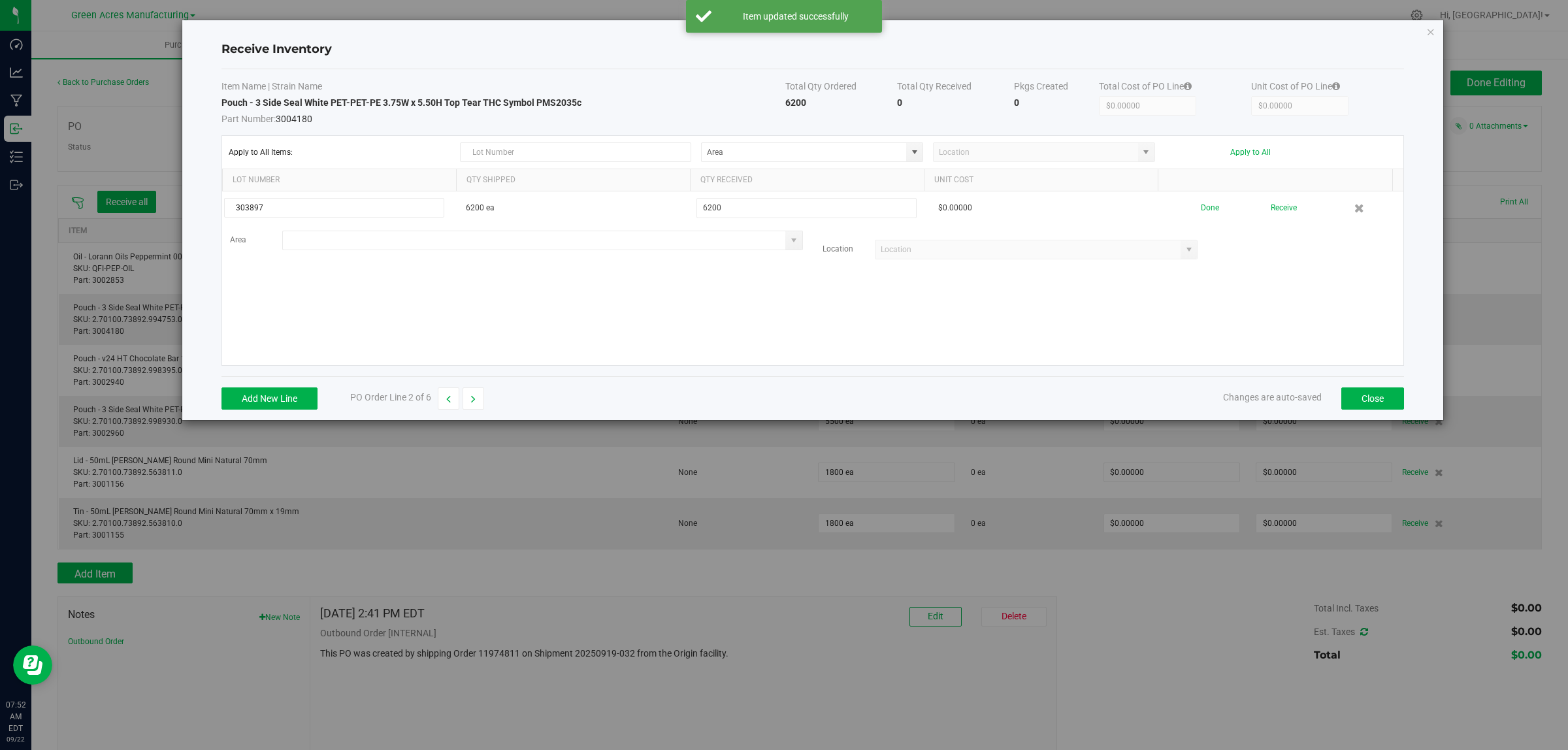
click at [546, 244] on input at bounding box center [534, 240] width 503 height 18
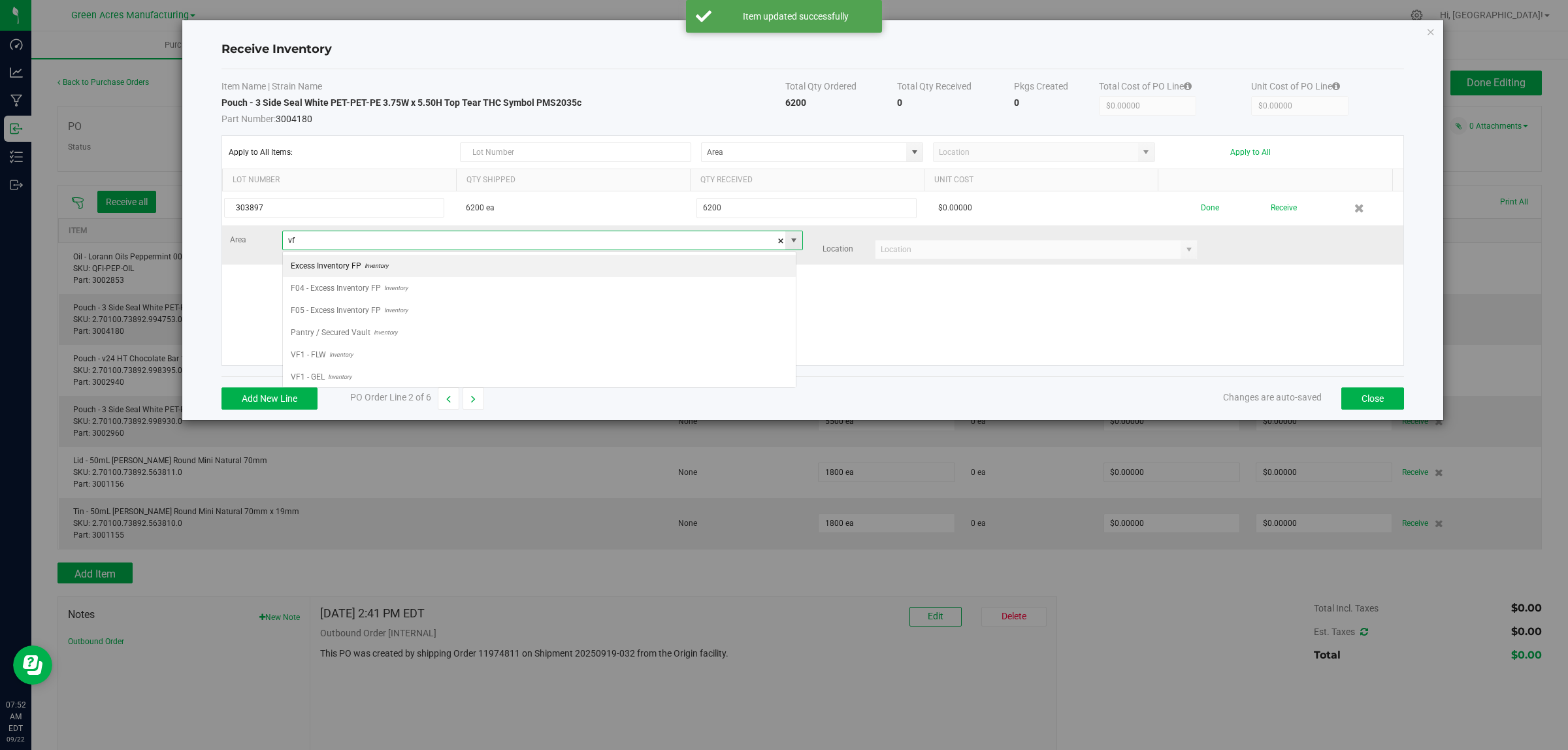
scroll to position [20, 514]
type input "v"
type input "VF1 - RMS"
click at [920, 255] on input at bounding box center [1028, 250] width 306 height 18
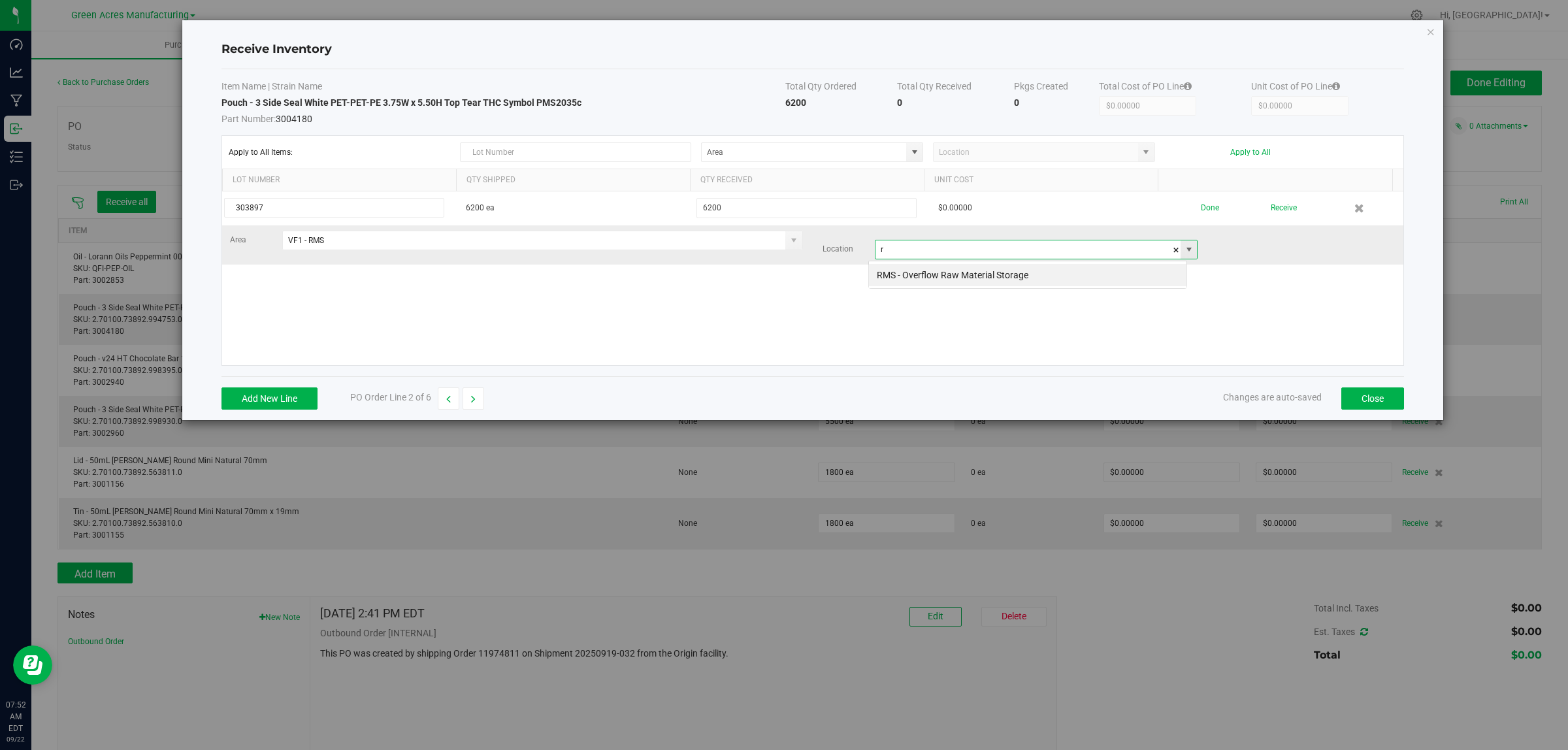
scroll to position [20, 319]
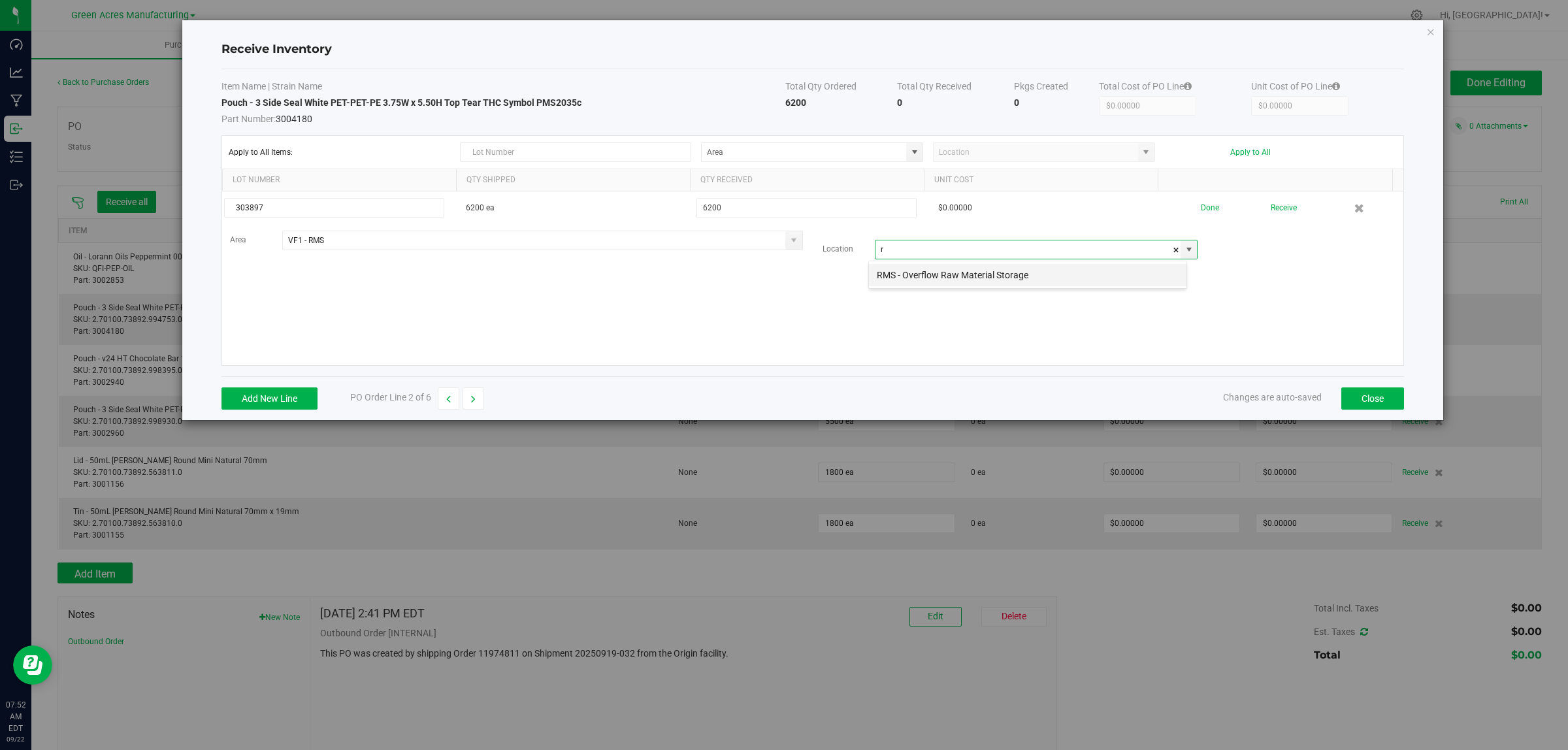
click at [926, 268] on li "RMS - Overflow Raw Material Storage" at bounding box center [1028, 275] width 318 height 22
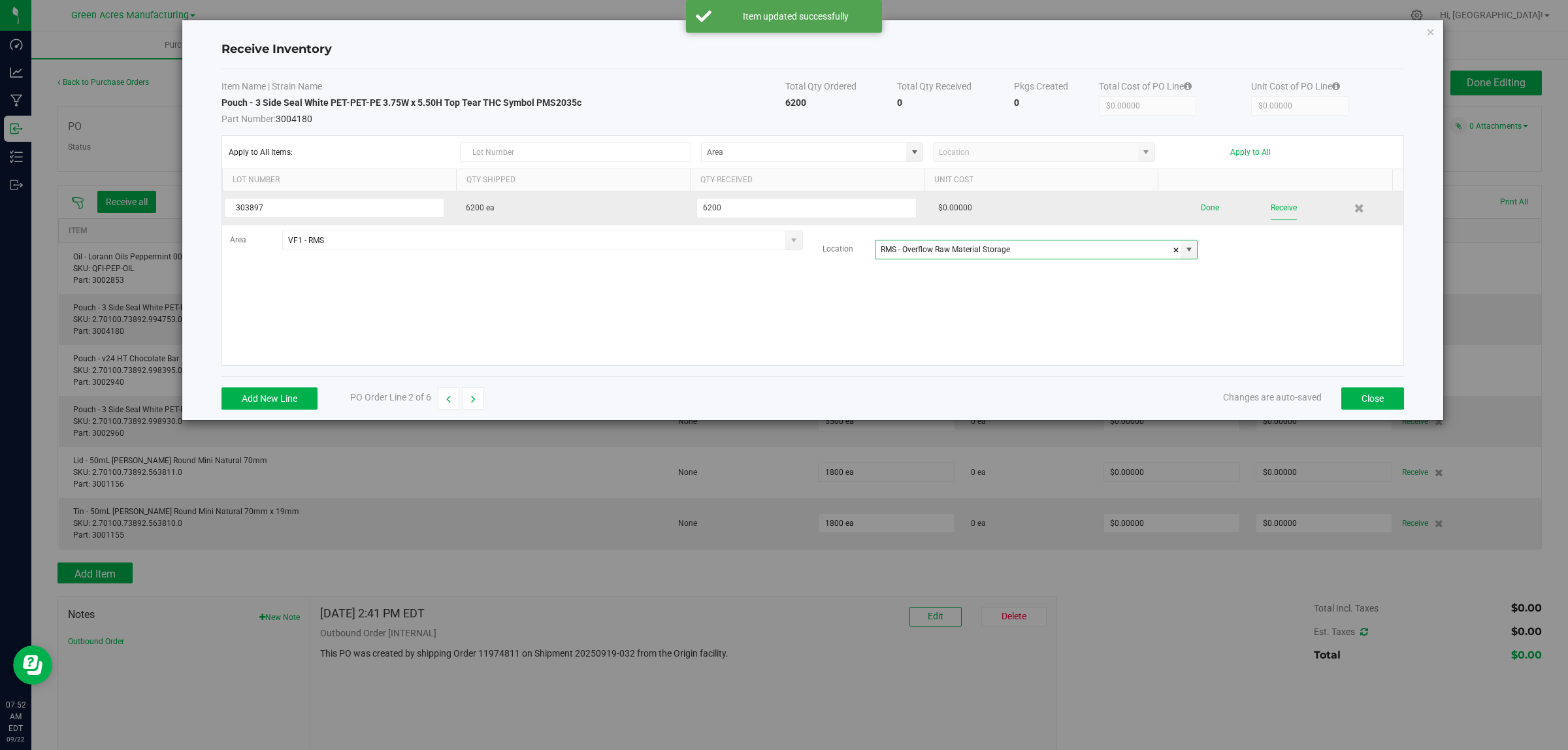
type input "RMS - Overflow Raw Material Storage"
click at [1282, 206] on button "Receive" at bounding box center [1284, 208] width 26 height 23
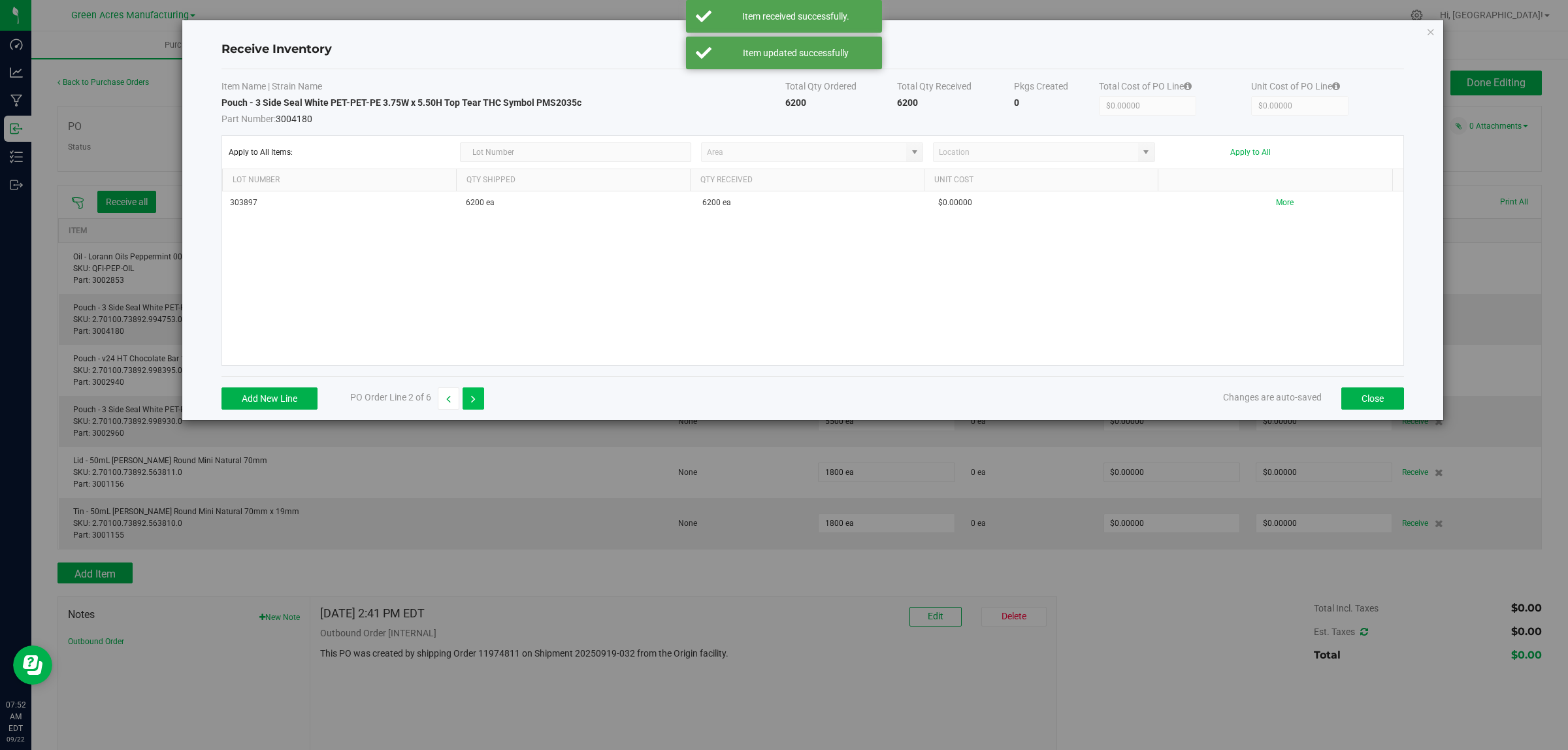
click at [478, 402] on button "button" at bounding box center [473, 399] width 22 height 22
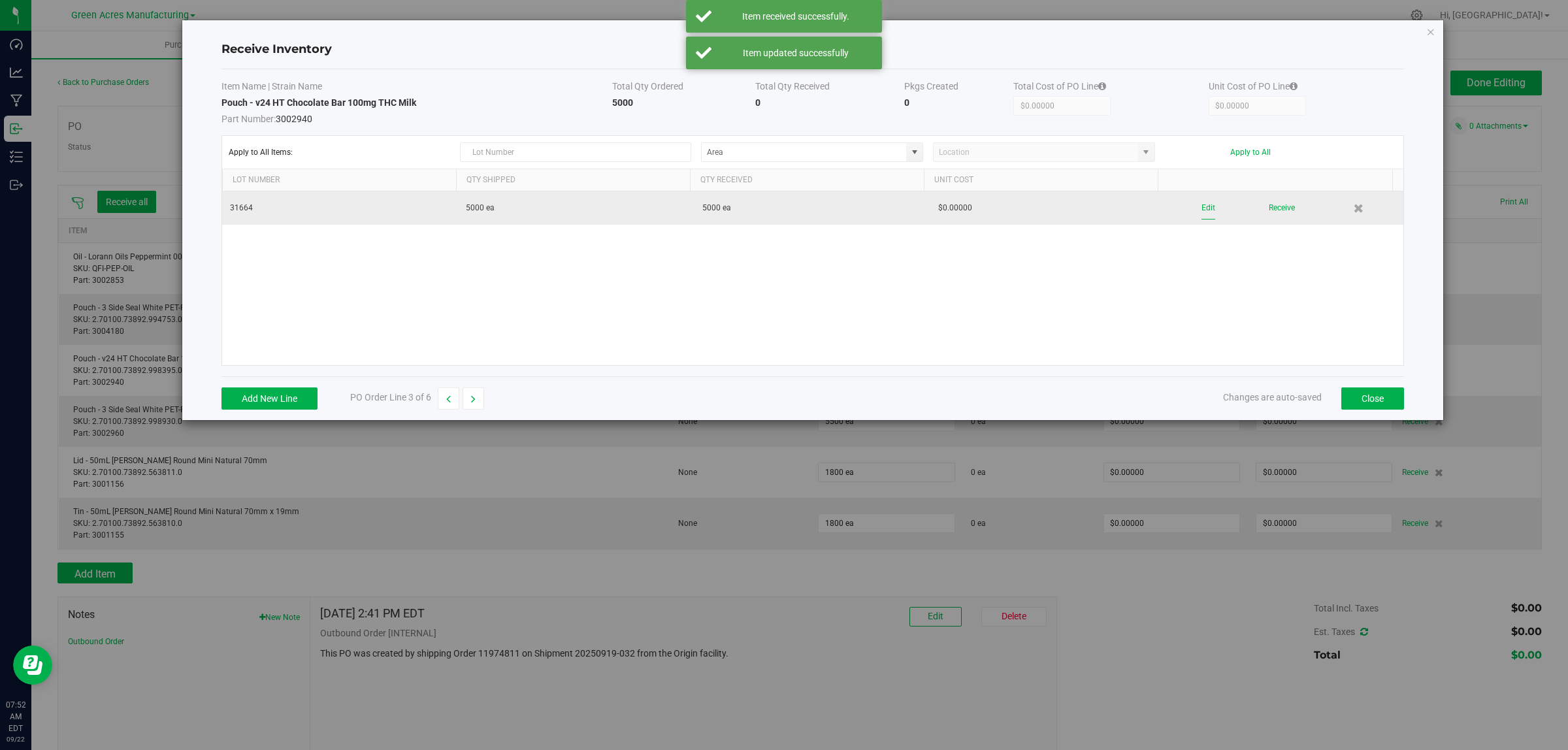
click at [1201, 200] on button "Edit" at bounding box center [1208, 208] width 14 height 23
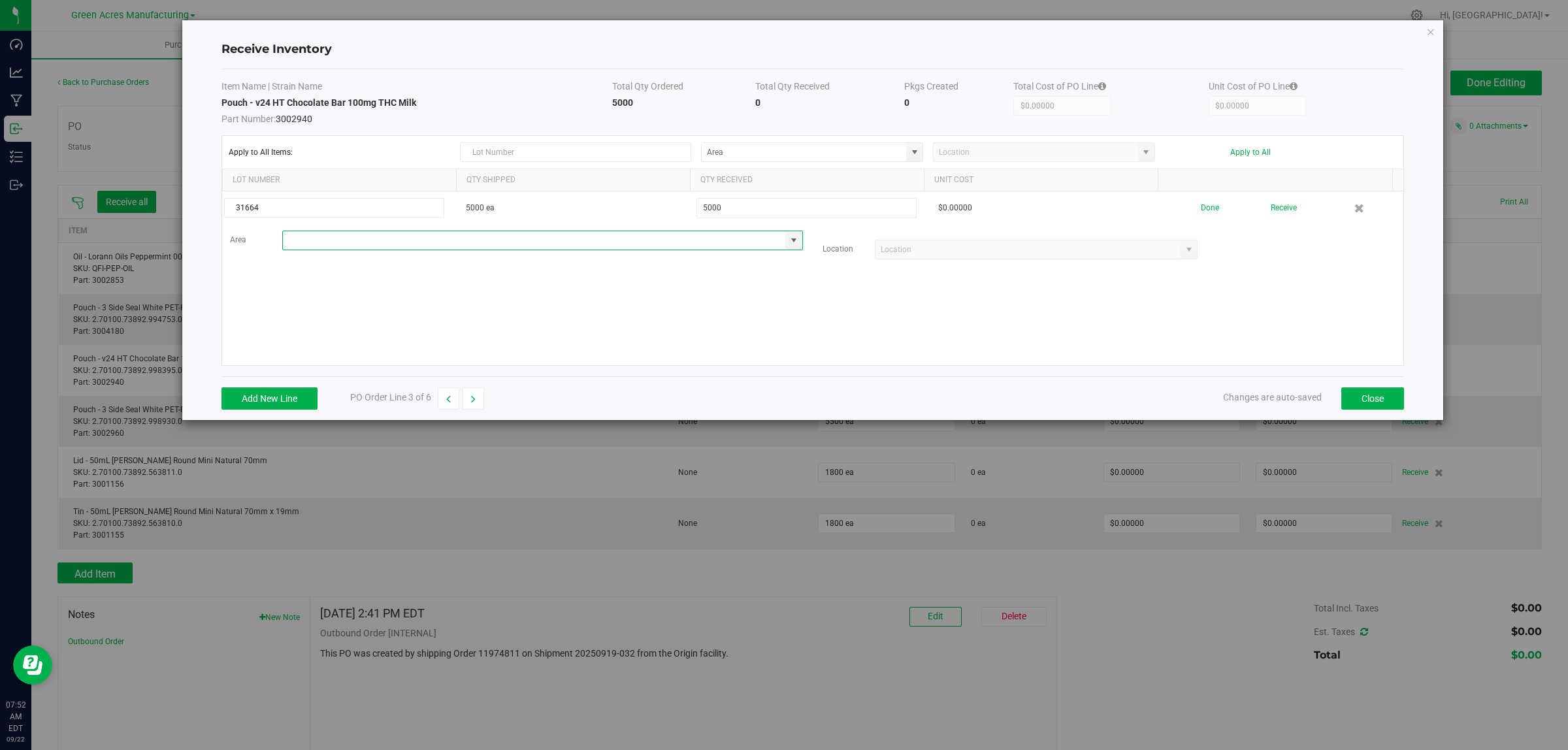
click at [353, 244] on input at bounding box center [534, 240] width 503 height 18
click at [348, 268] on span "Inventory" at bounding box center [340, 266] width 27 height 20
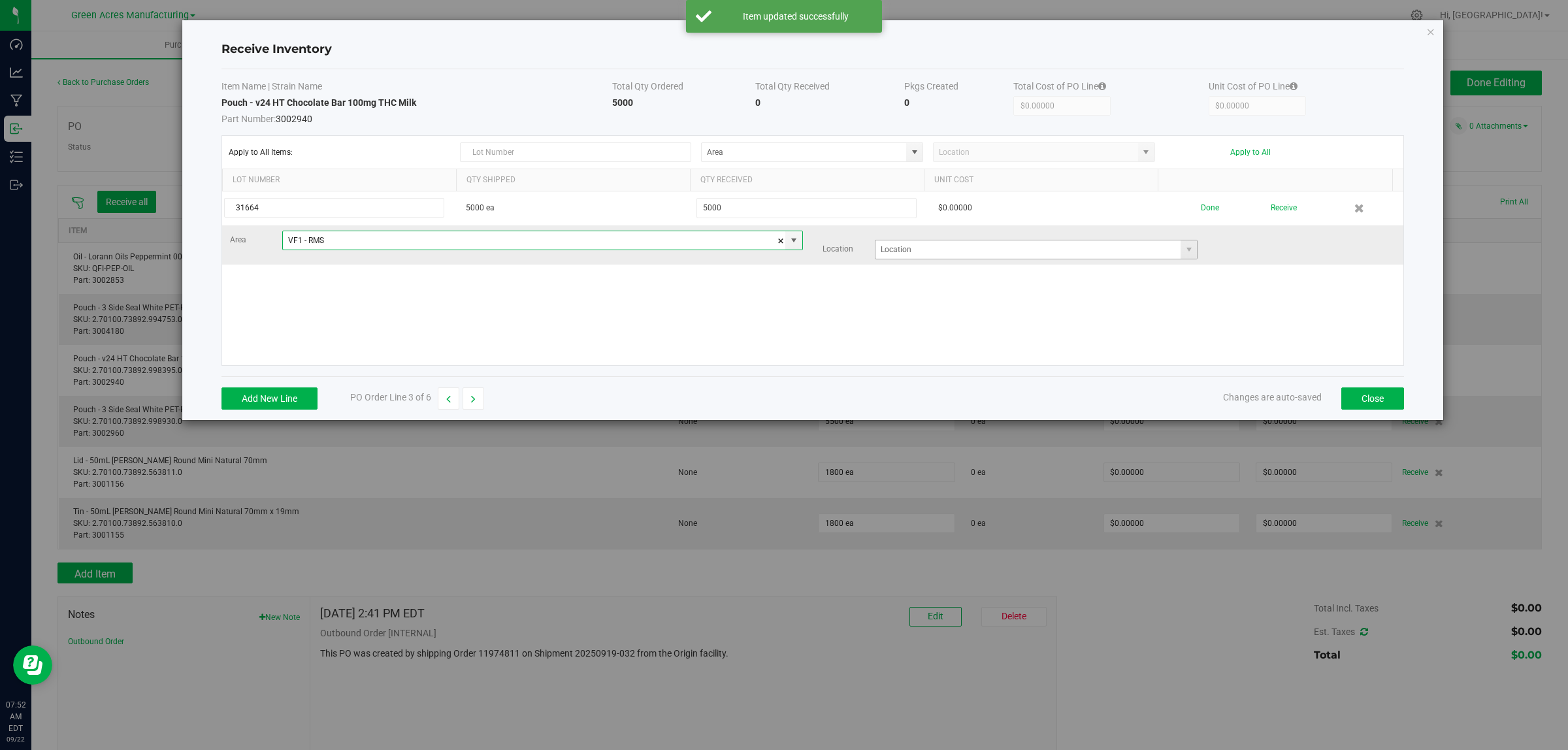
type input "VF1 - RMS"
click at [897, 250] on input at bounding box center [1028, 250] width 306 height 18
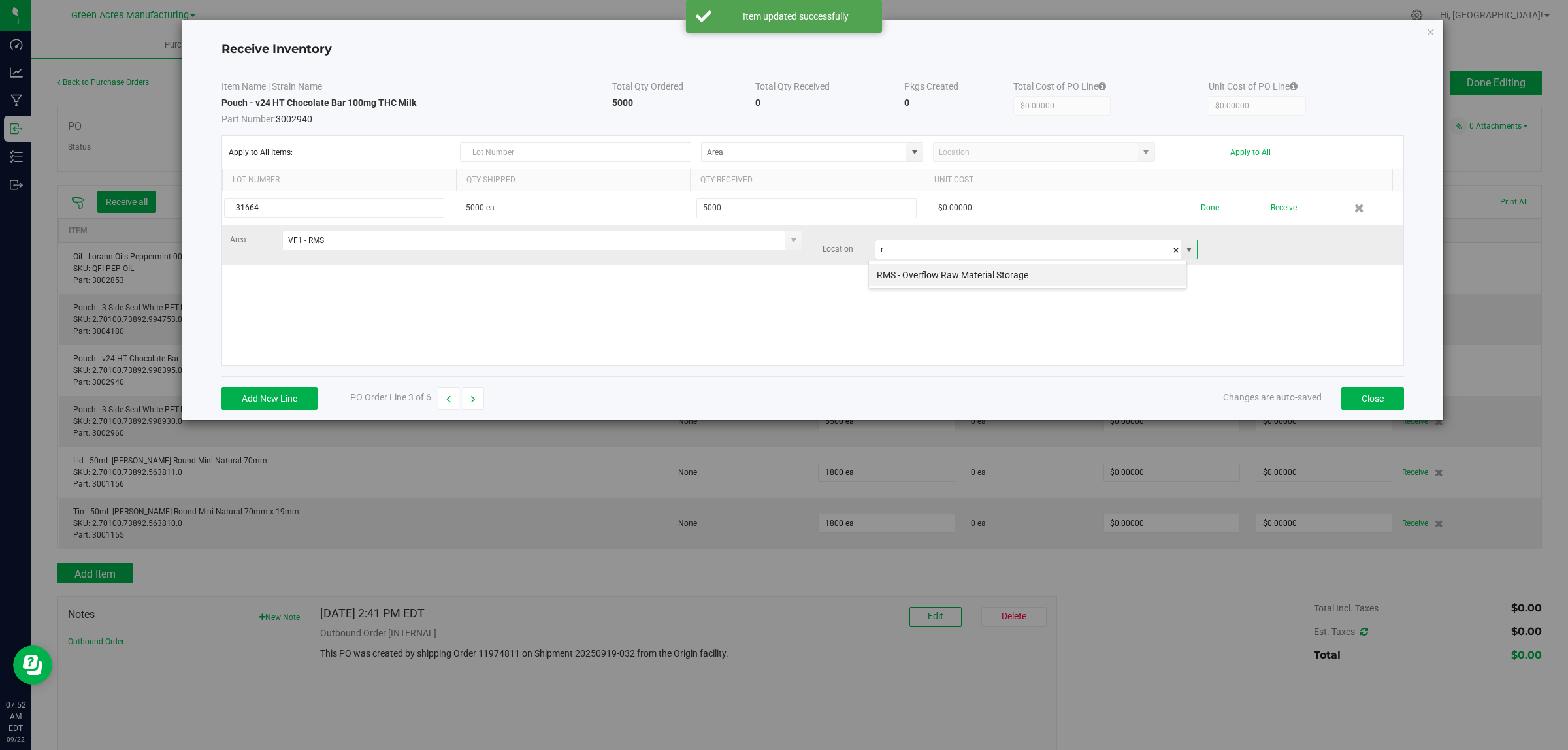
scroll to position [20, 319]
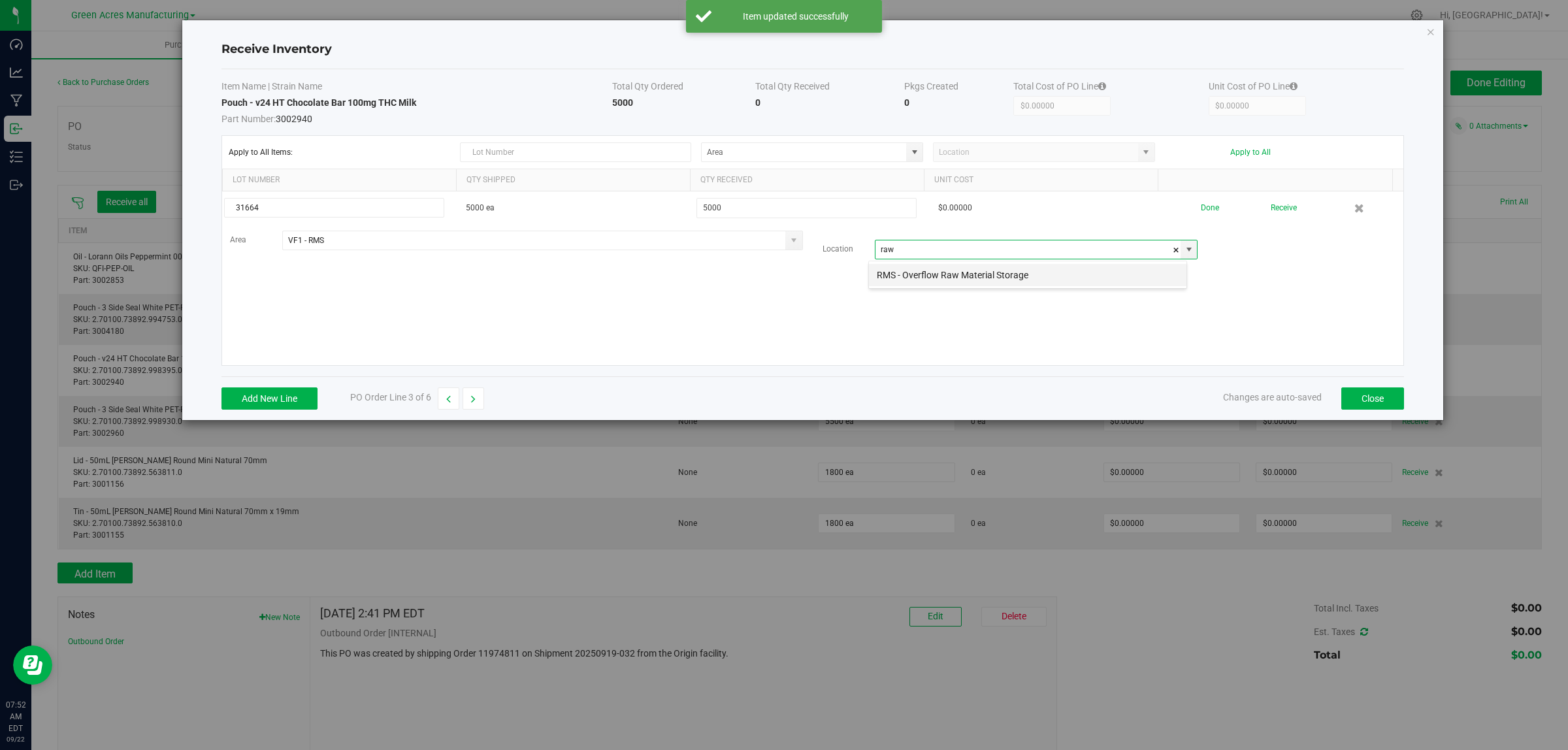
click at [902, 280] on li "RMS - Overflow Raw Material Storage" at bounding box center [1028, 275] width 318 height 22
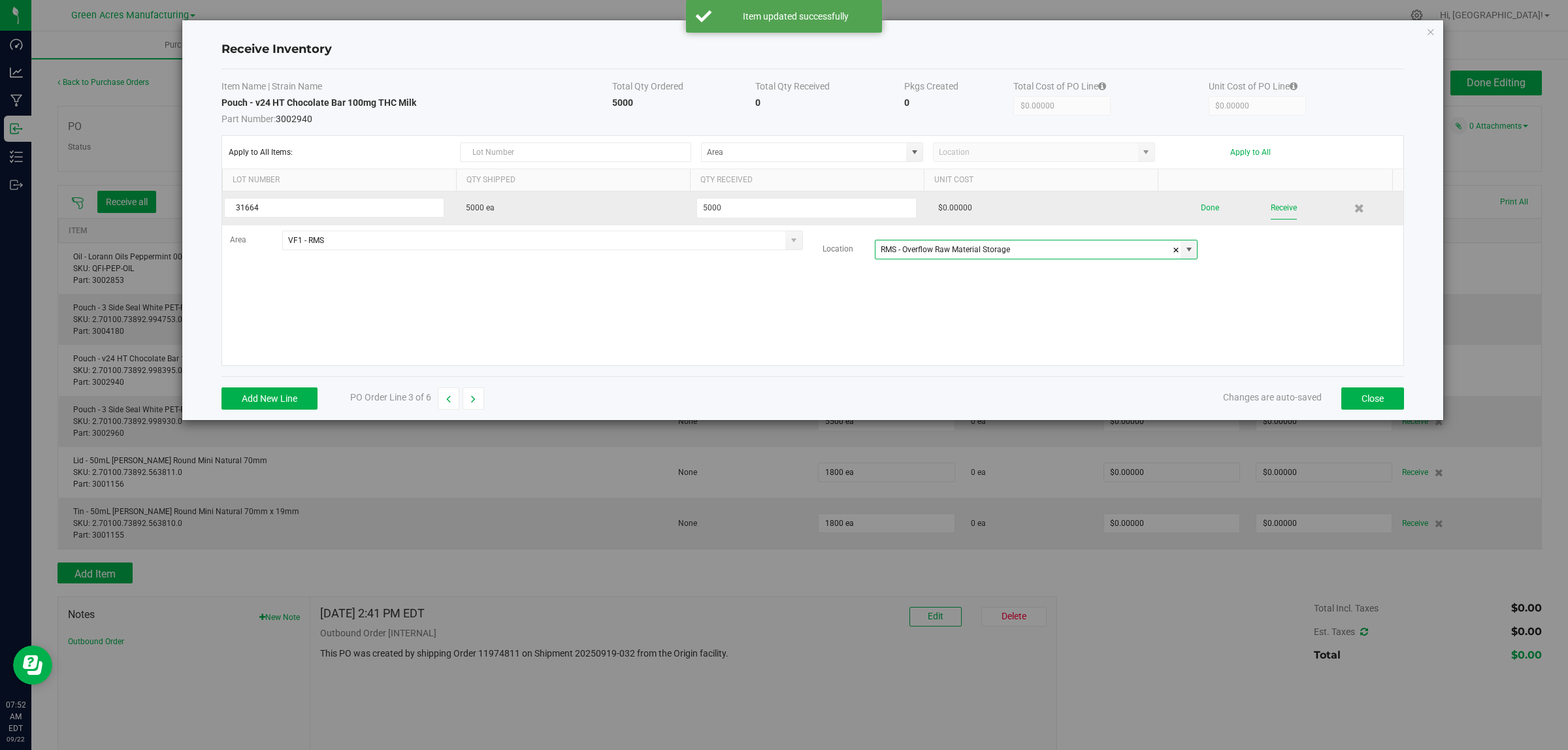
type input "RMS - Overflow Raw Material Storage"
click at [1275, 209] on button "Receive" at bounding box center [1284, 208] width 26 height 23
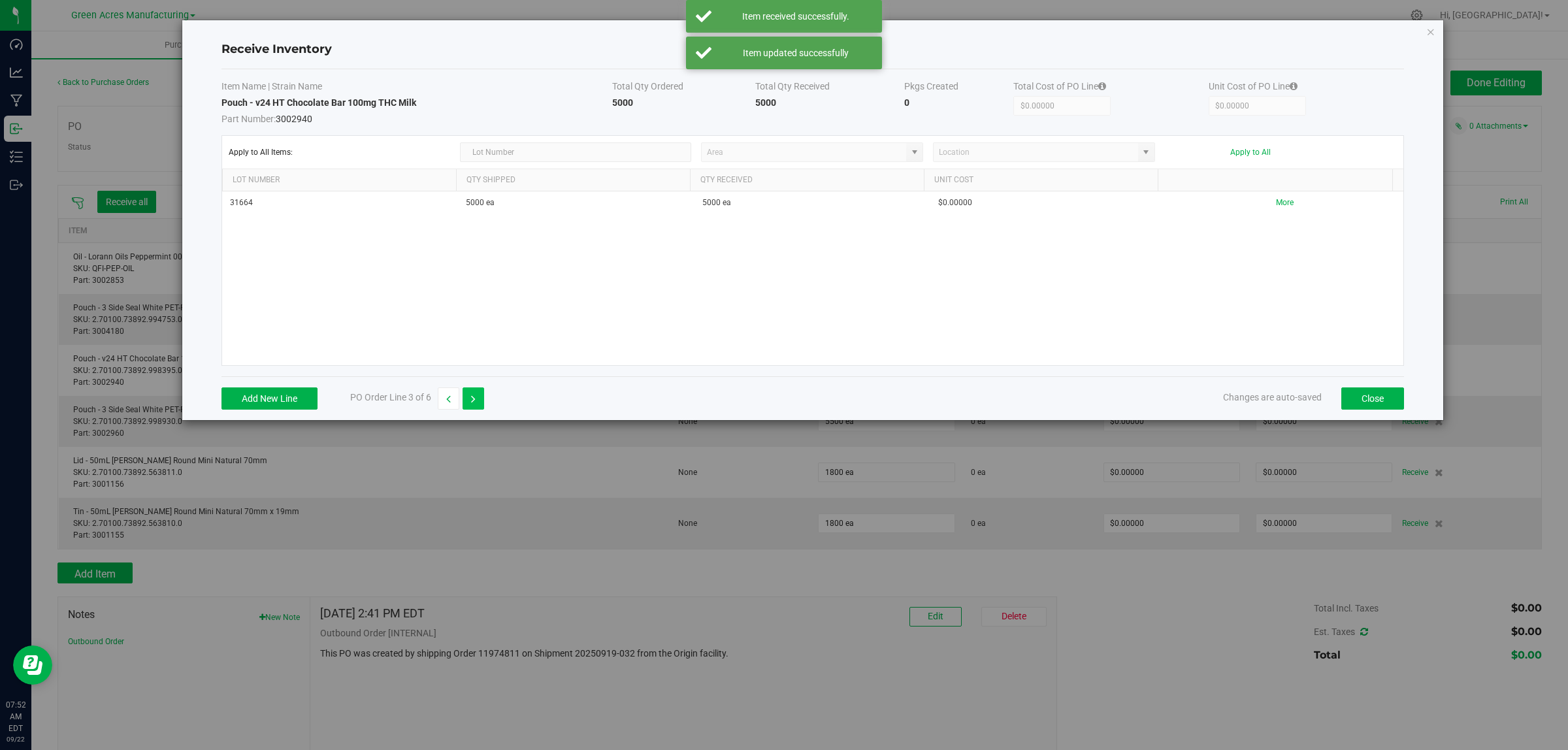
click at [476, 400] on icon "button" at bounding box center [473, 399] width 5 height 9
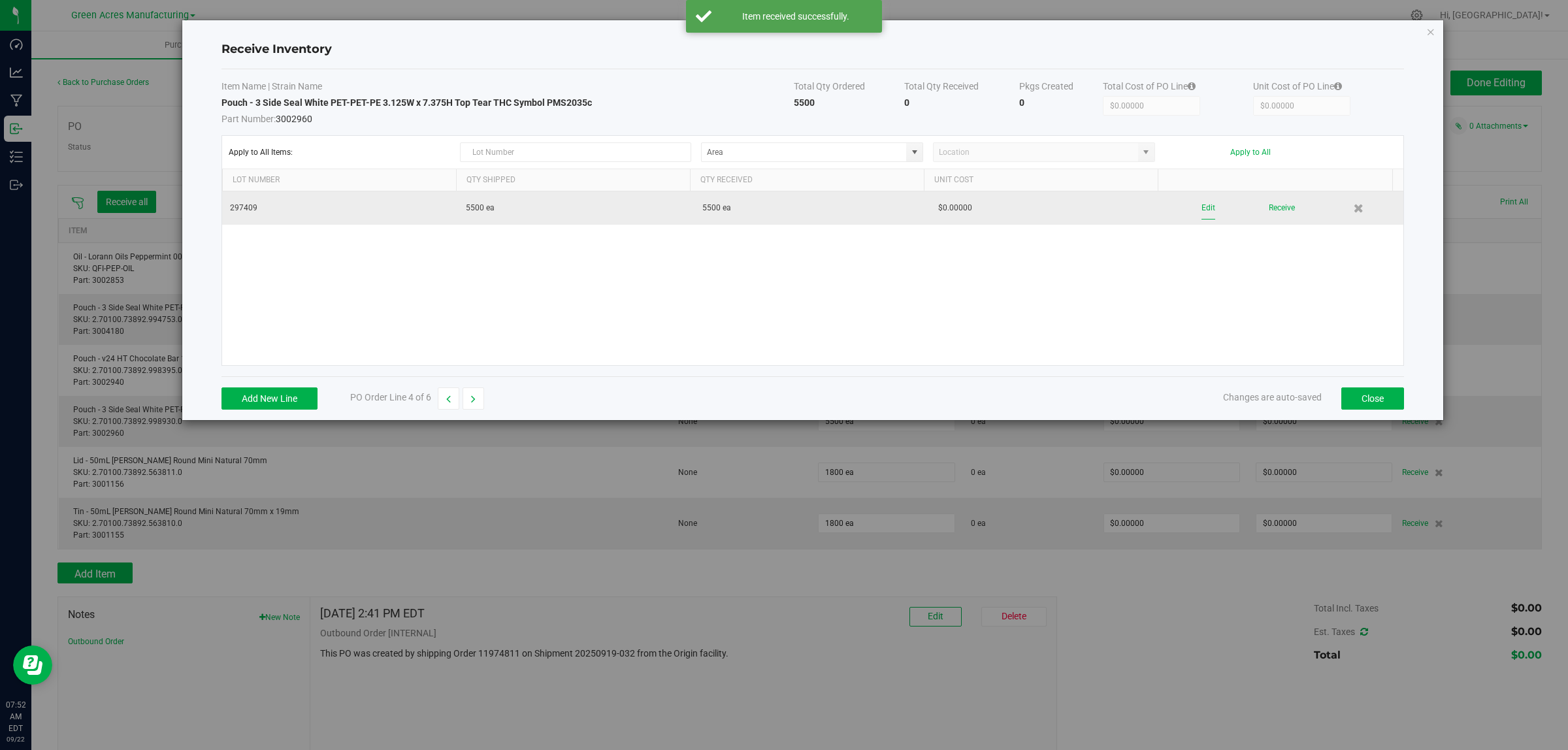
click at [1201, 207] on button "Edit" at bounding box center [1208, 208] width 14 height 23
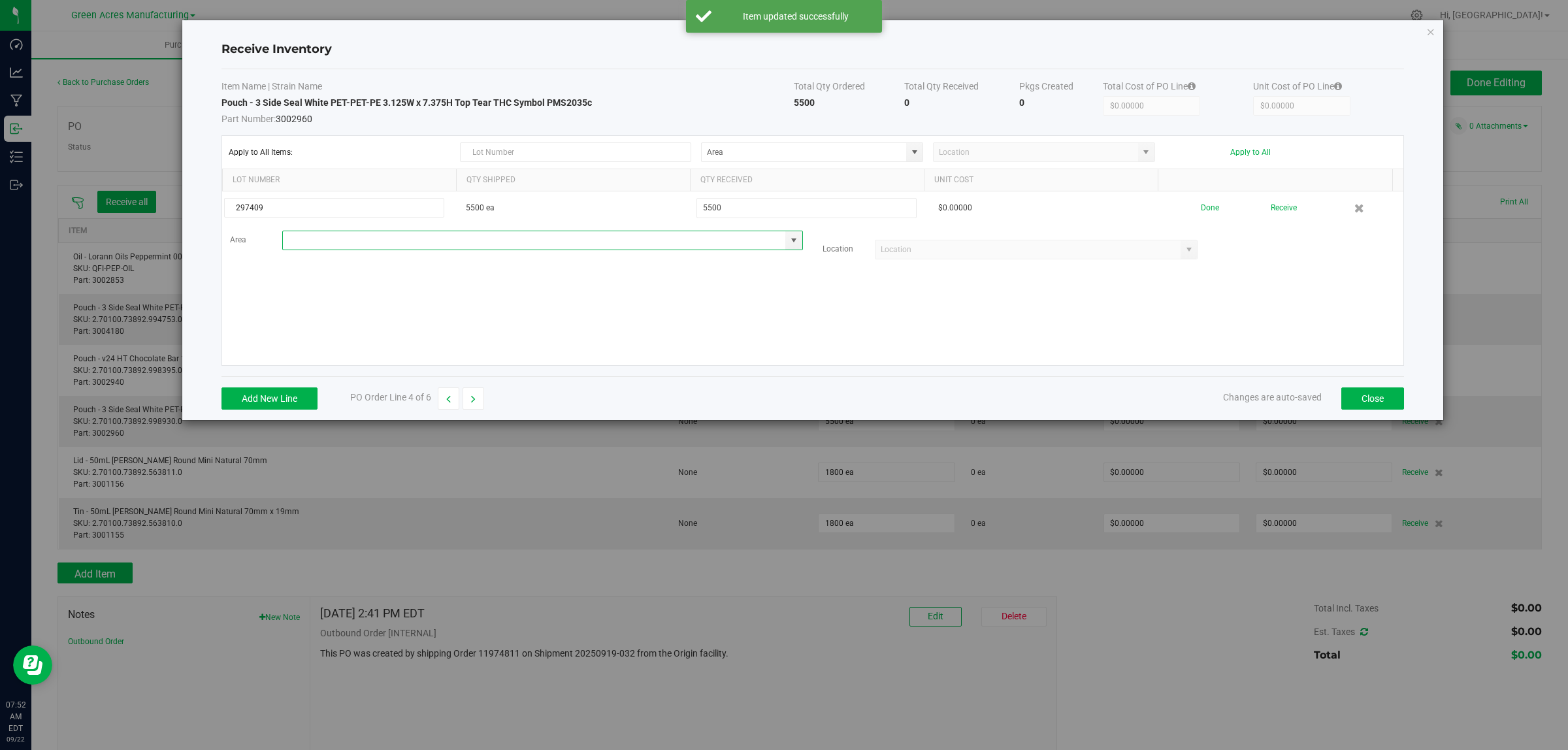
click at [331, 238] on input at bounding box center [534, 240] width 503 height 18
click at [330, 269] on span "Inventory" at bounding box center [340, 266] width 27 height 20
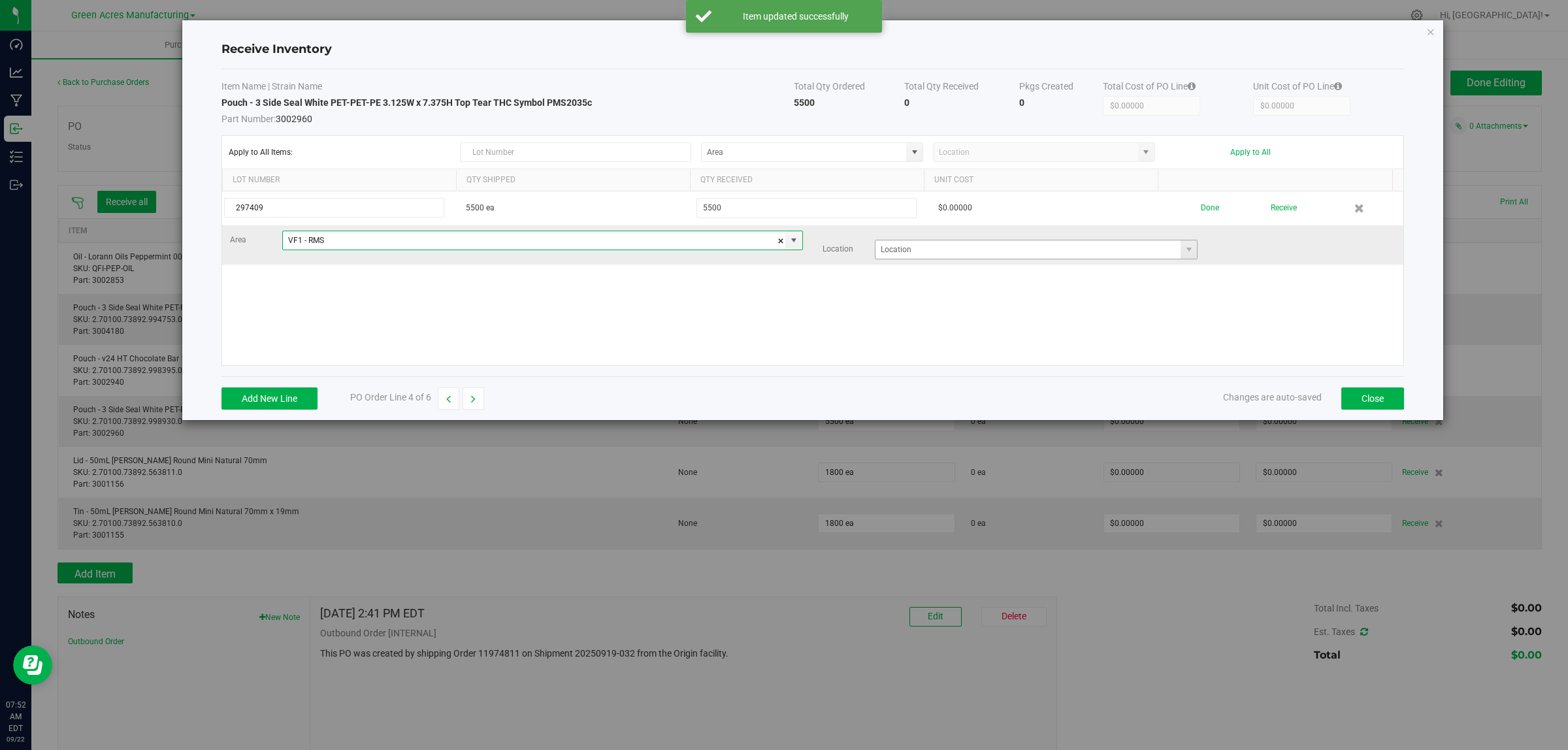
type input "VF1 - RMS"
click at [1066, 253] on input at bounding box center [1028, 250] width 306 height 18
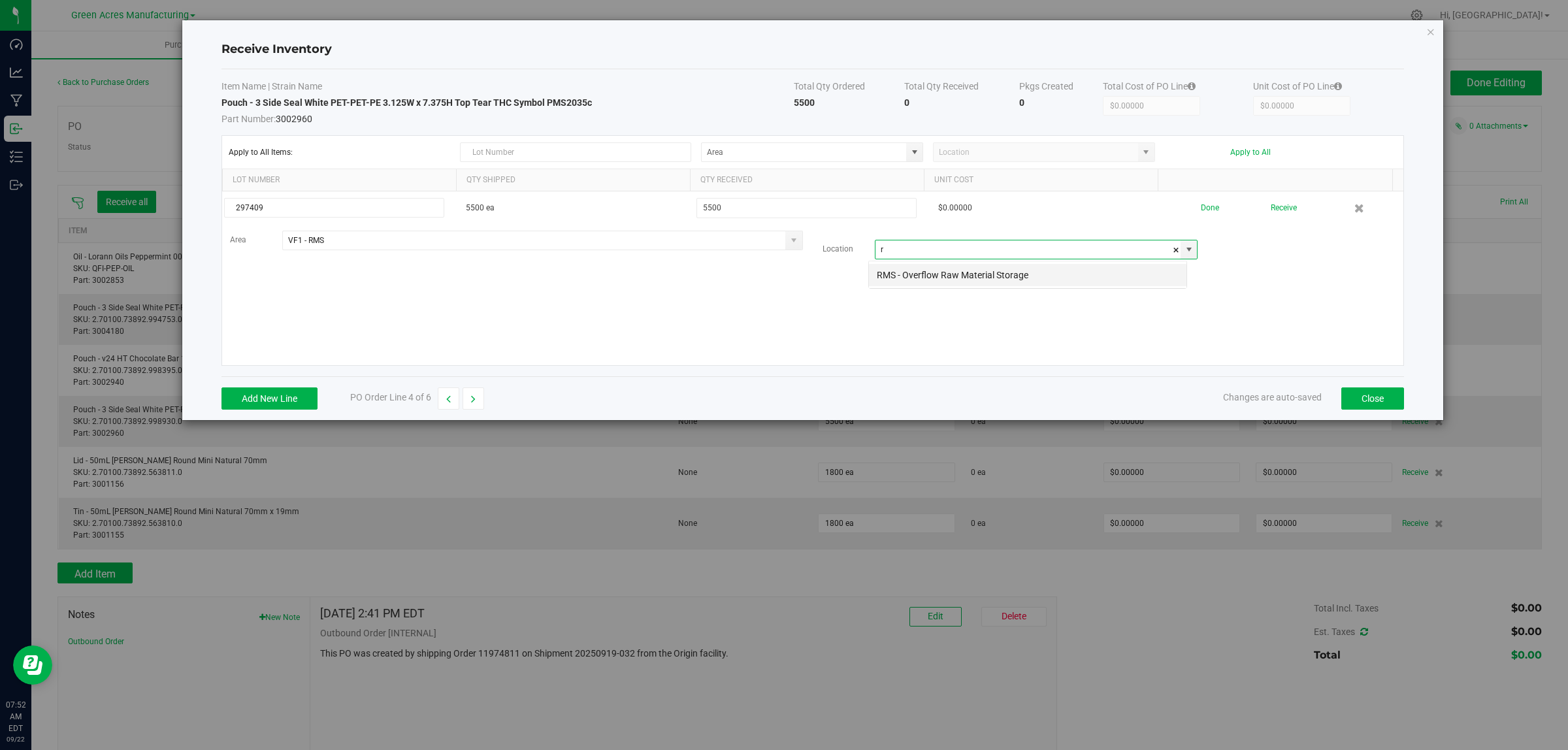
scroll to position [20, 319]
click at [1068, 280] on li "RMS - Overflow Raw Material Storage" at bounding box center [1028, 275] width 318 height 22
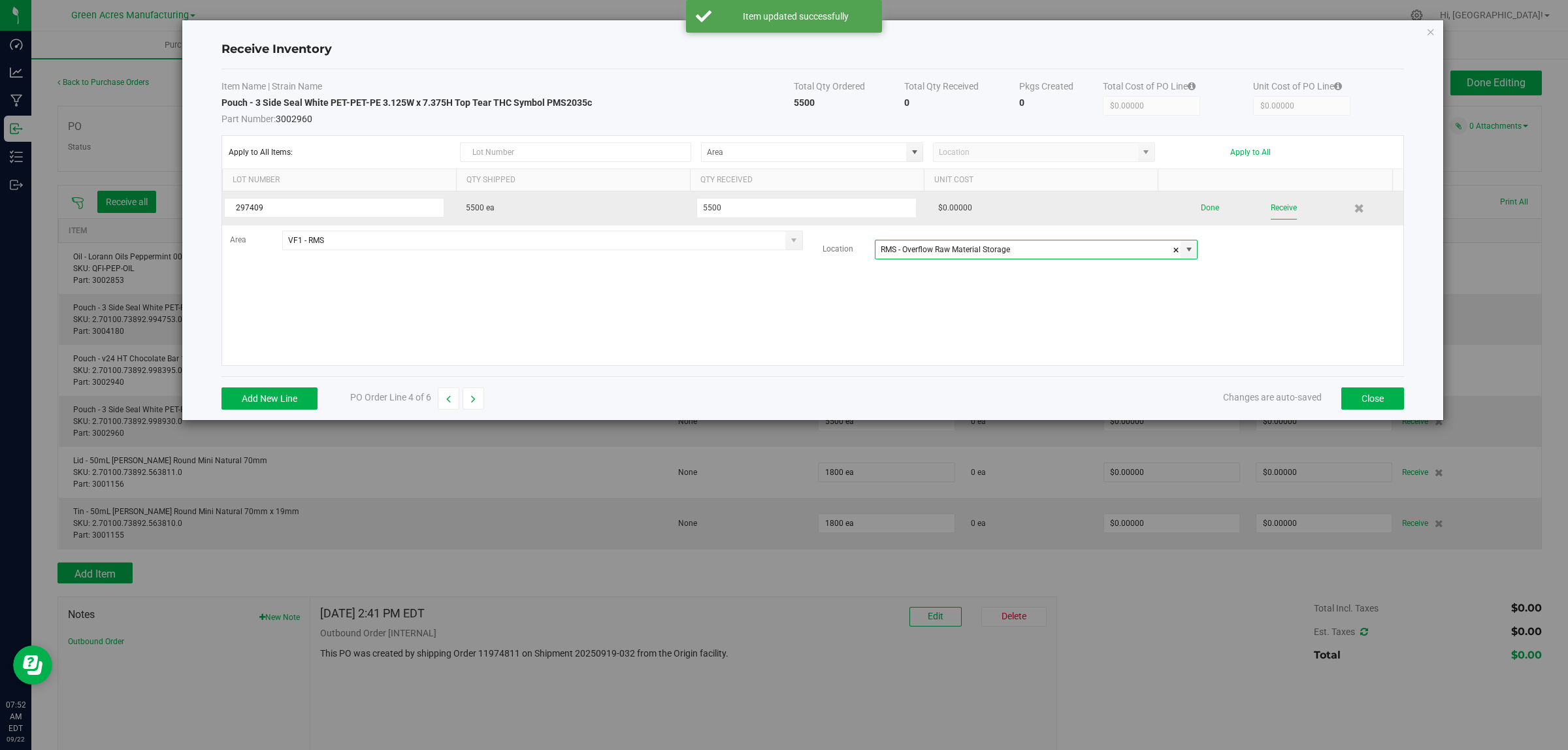
type input "RMS - Overflow Raw Material Storage"
click at [1282, 204] on button "Receive" at bounding box center [1284, 208] width 26 height 23
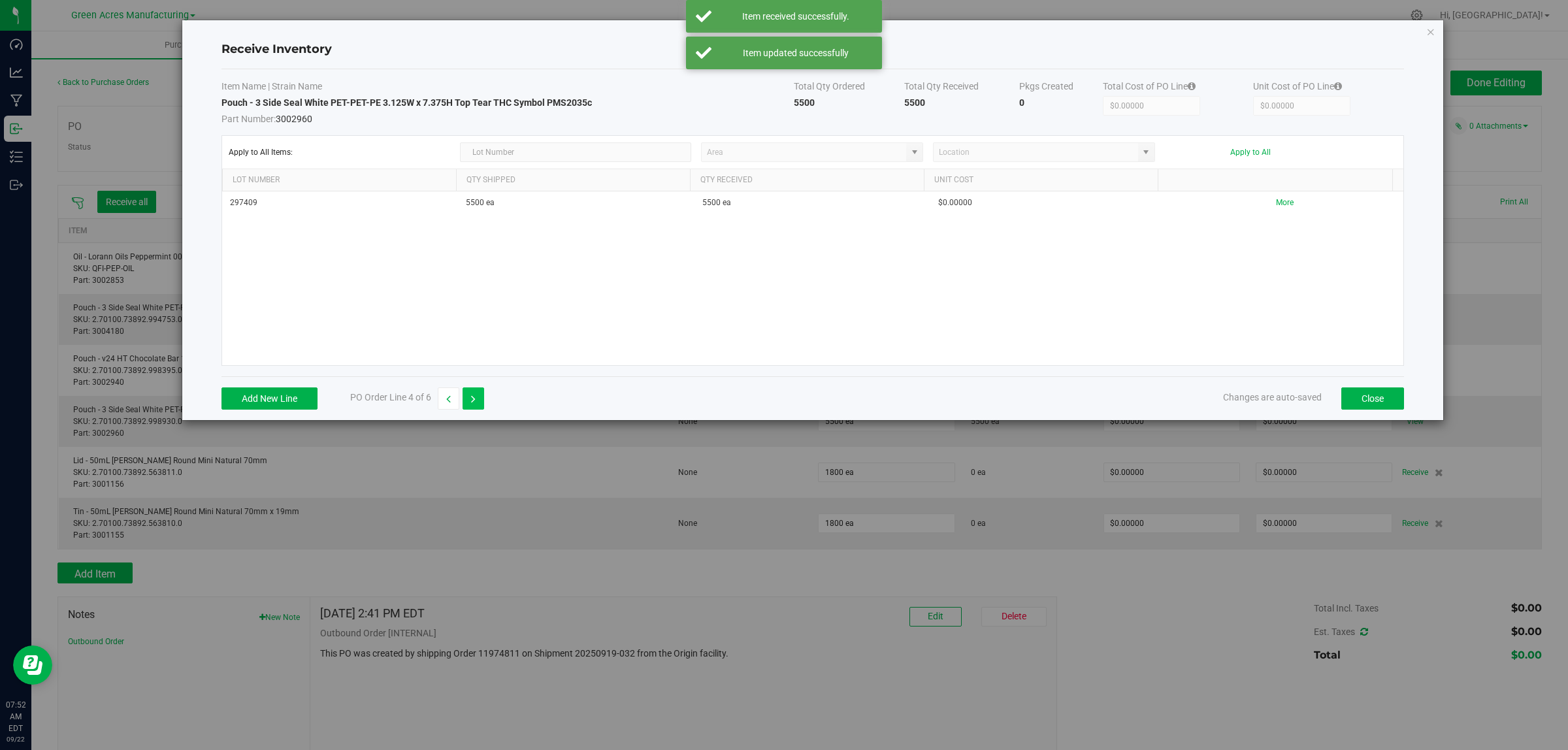
click at [474, 400] on icon "button" at bounding box center [473, 399] width 5 height 9
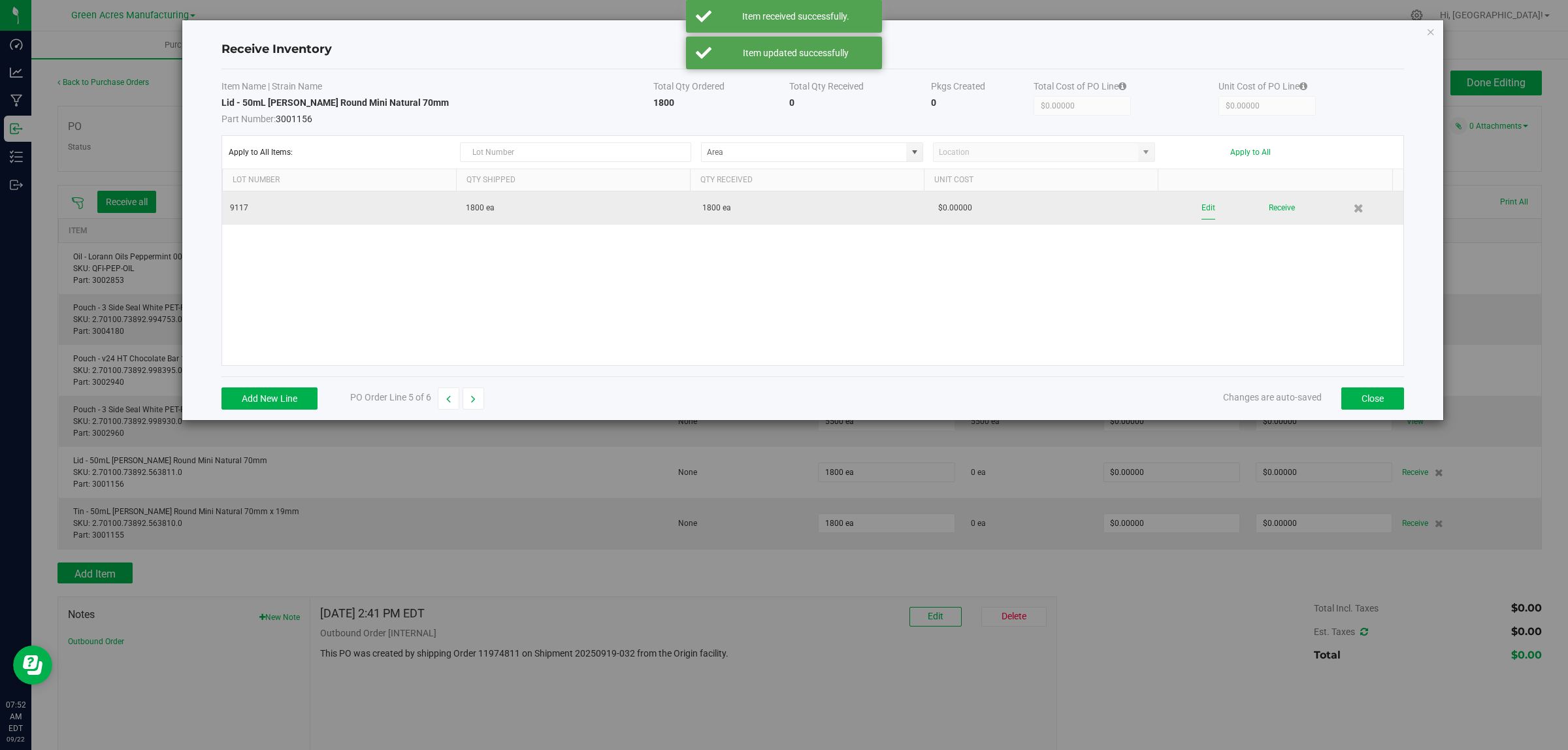
click at [1201, 211] on button "Edit" at bounding box center [1208, 208] width 14 height 23
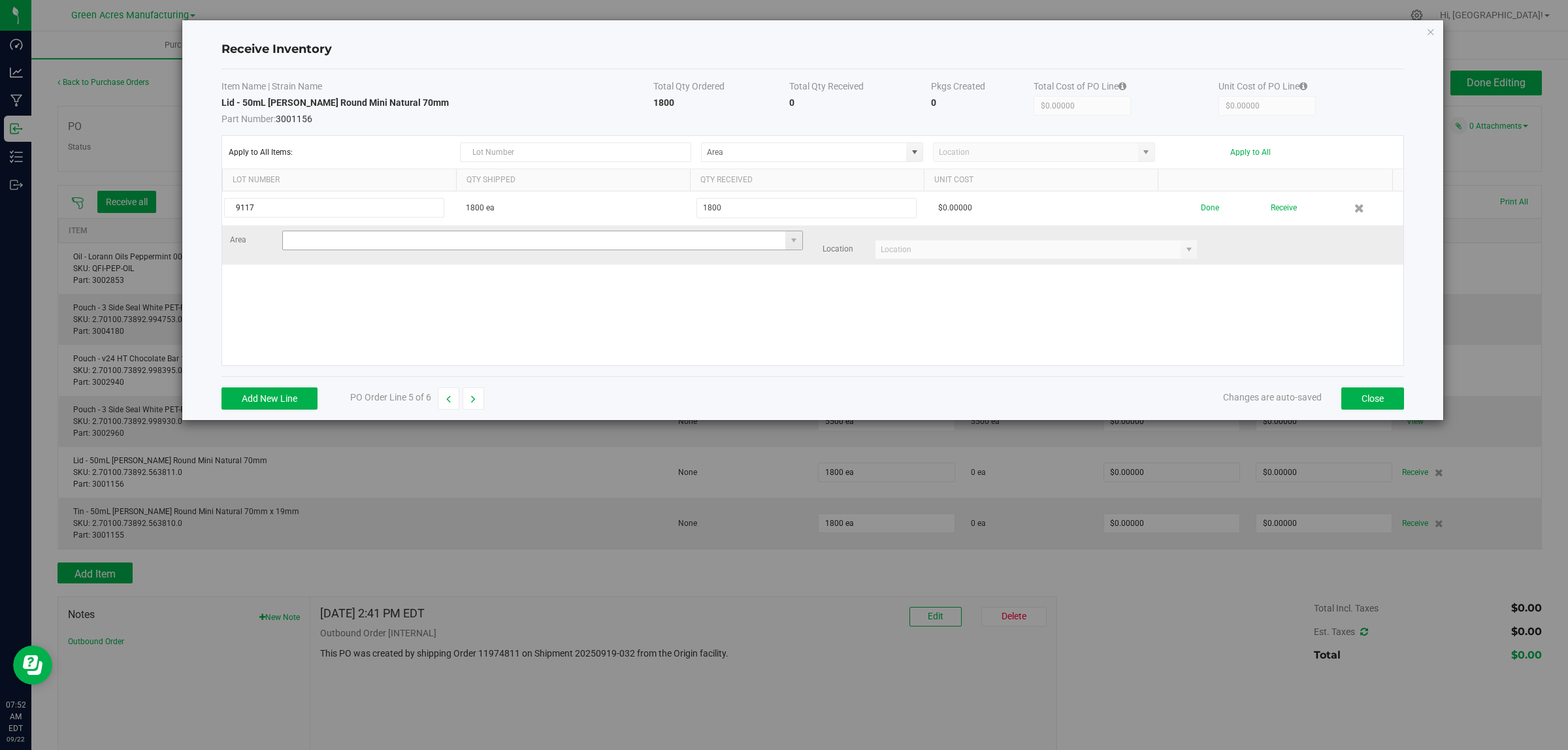
click at [337, 240] on input at bounding box center [534, 240] width 503 height 18
click at [329, 263] on span "Inventory" at bounding box center [340, 266] width 27 height 20
type input "VF1 - RMS"
click at [953, 245] on input at bounding box center [1028, 250] width 306 height 18
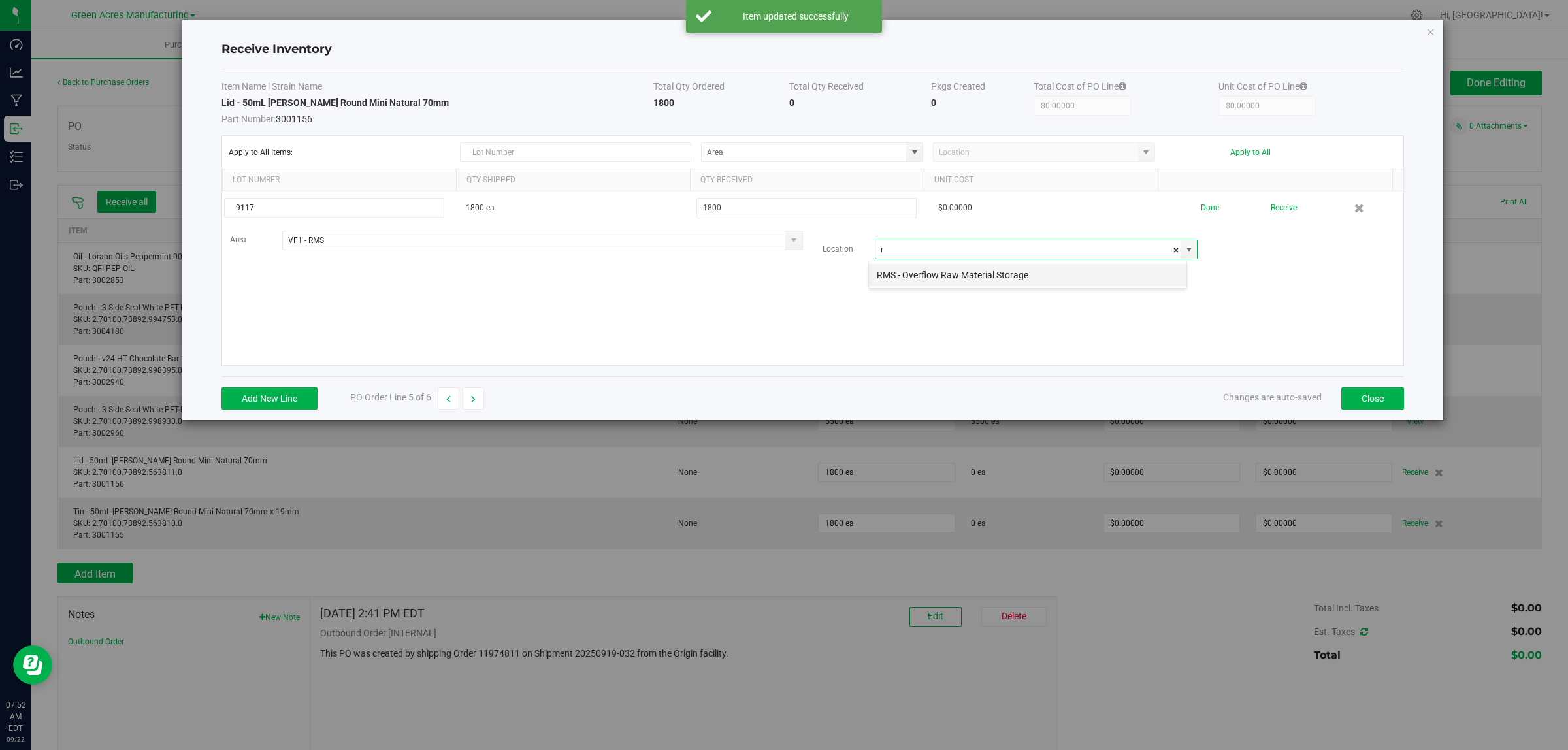
scroll to position [20, 319]
click at [951, 268] on li "RMS - Overflow Raw Material Storage" at bounding box center [1028, 275] width 318 height 22
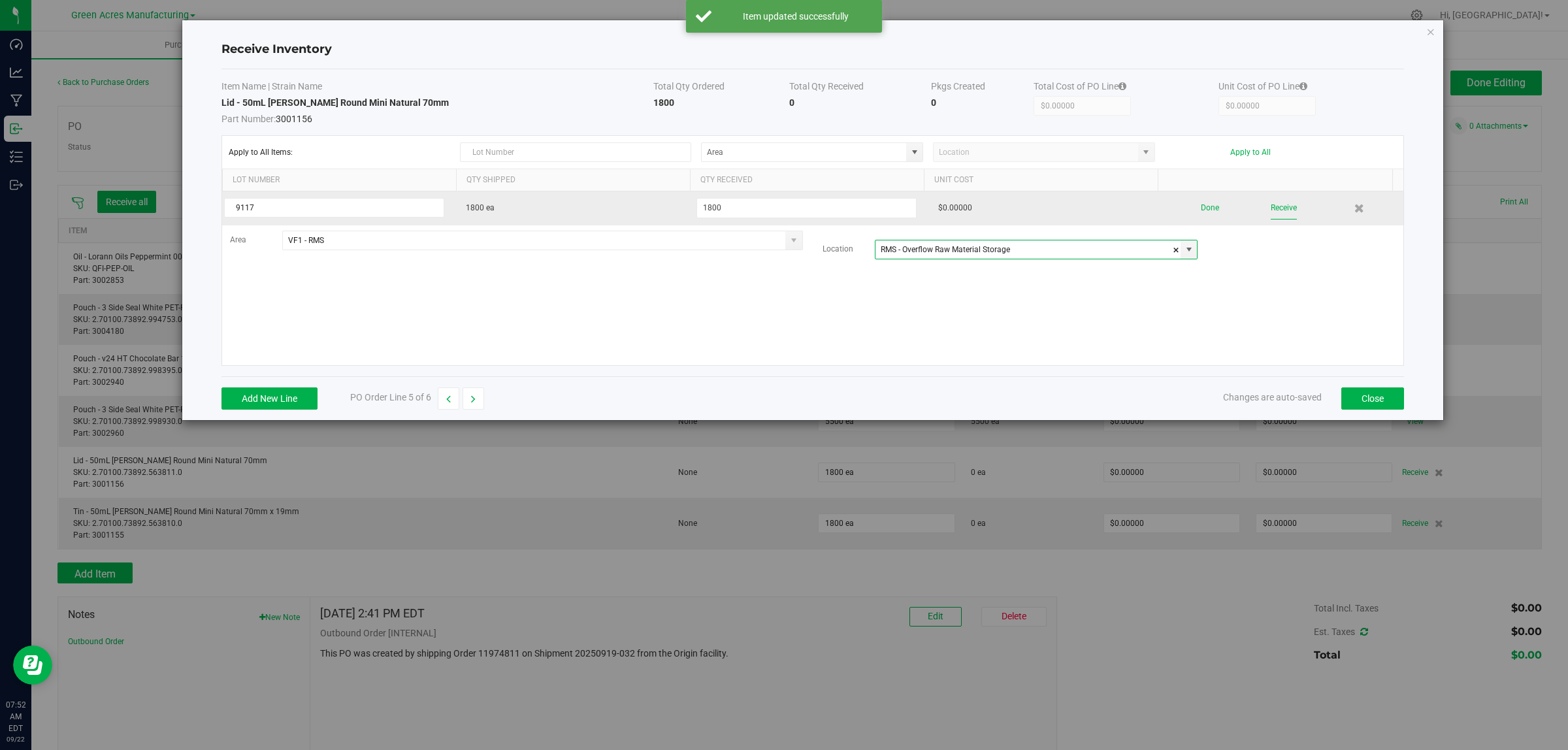
type input "RMS - Overflow Raw Material Storage"
click at [1284, 204] on button "Receive" at bounding box center [1284, 208] width 26 height 23
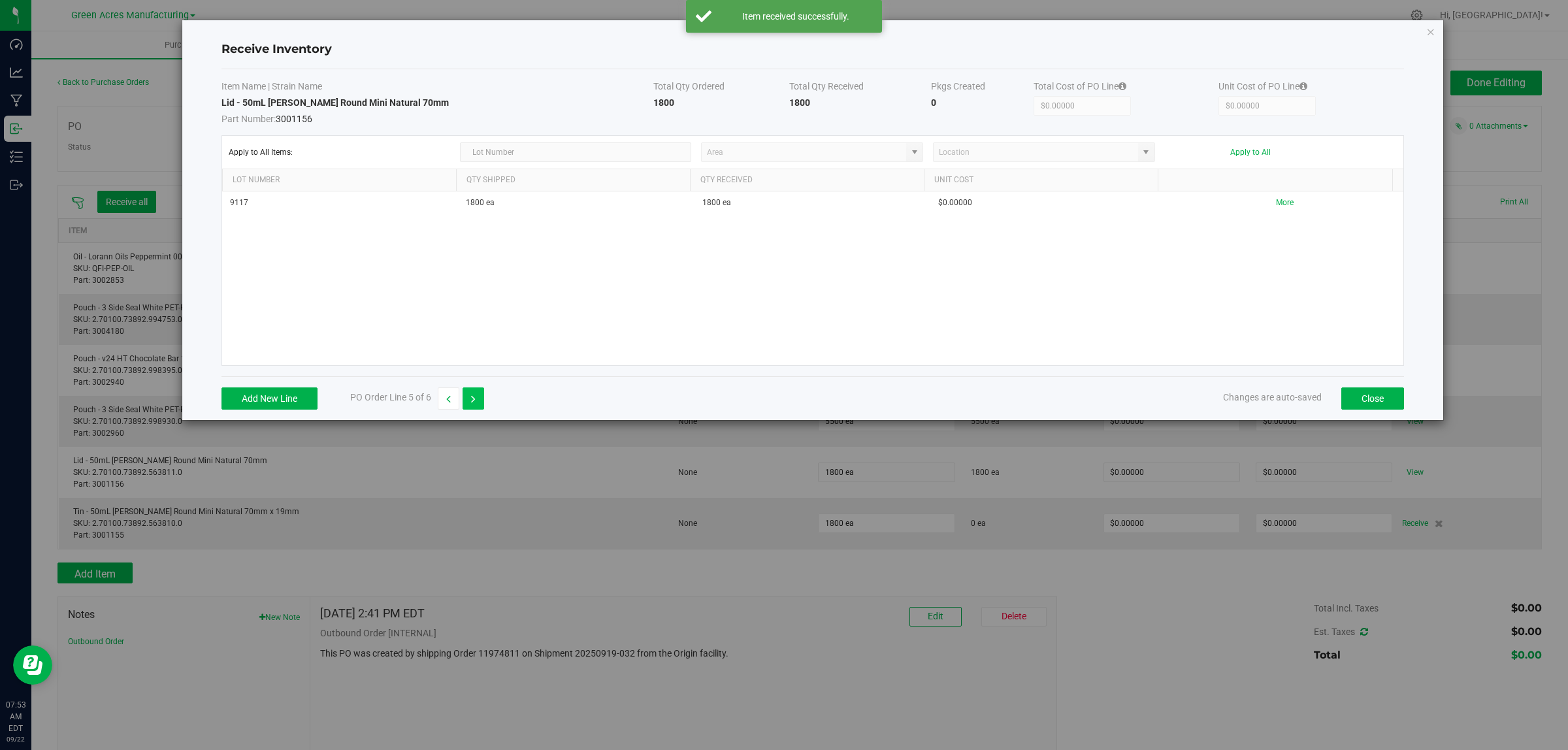
click at [478, 404] on button "button" at bounding box center [473, 399] width 22 height 22
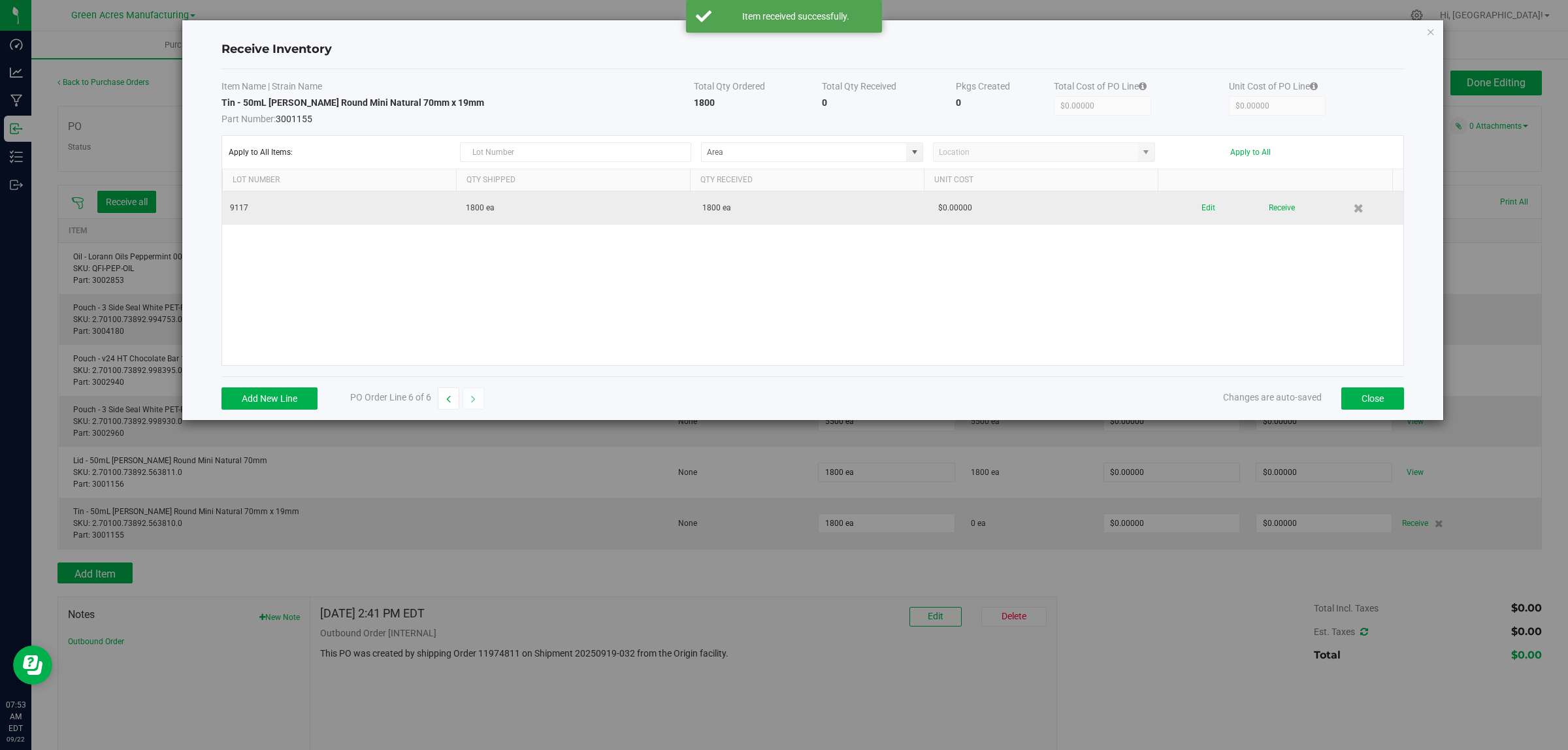
click at [1207, 206] on div "Edit Receive" at bounding box center [1285, 208] width 221 height 23
click at [1203, 204] on button "Edit" at bounding box center [1208, 208] width 14 height 23
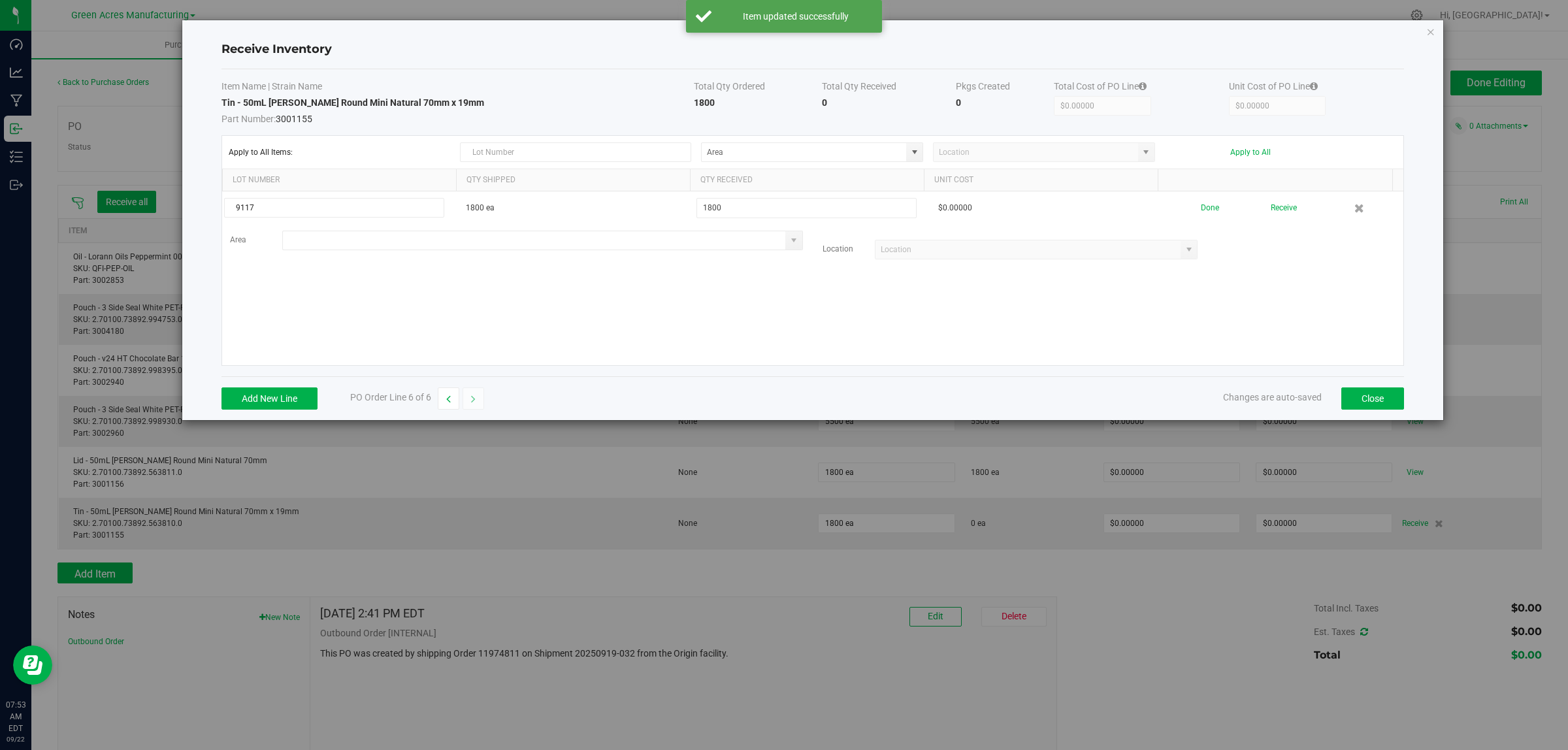
click at [391, 240] on input at bounding box center [534, 240] width 503 height 18
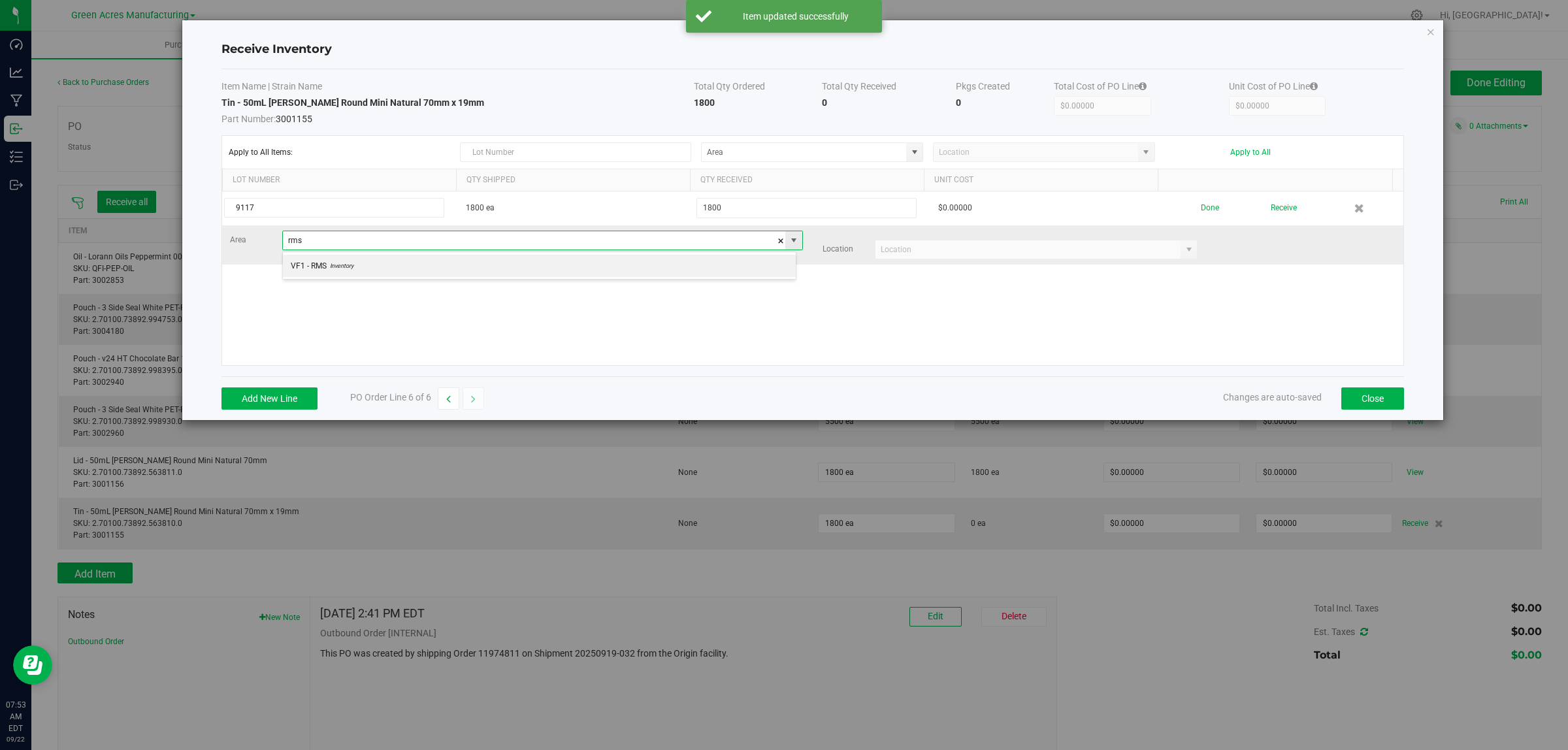
scroll to position [20, 514]
type input "VF1 - RMS"
click at [900, 249] on input at bounding box center [1028, 250] width 306 height 18
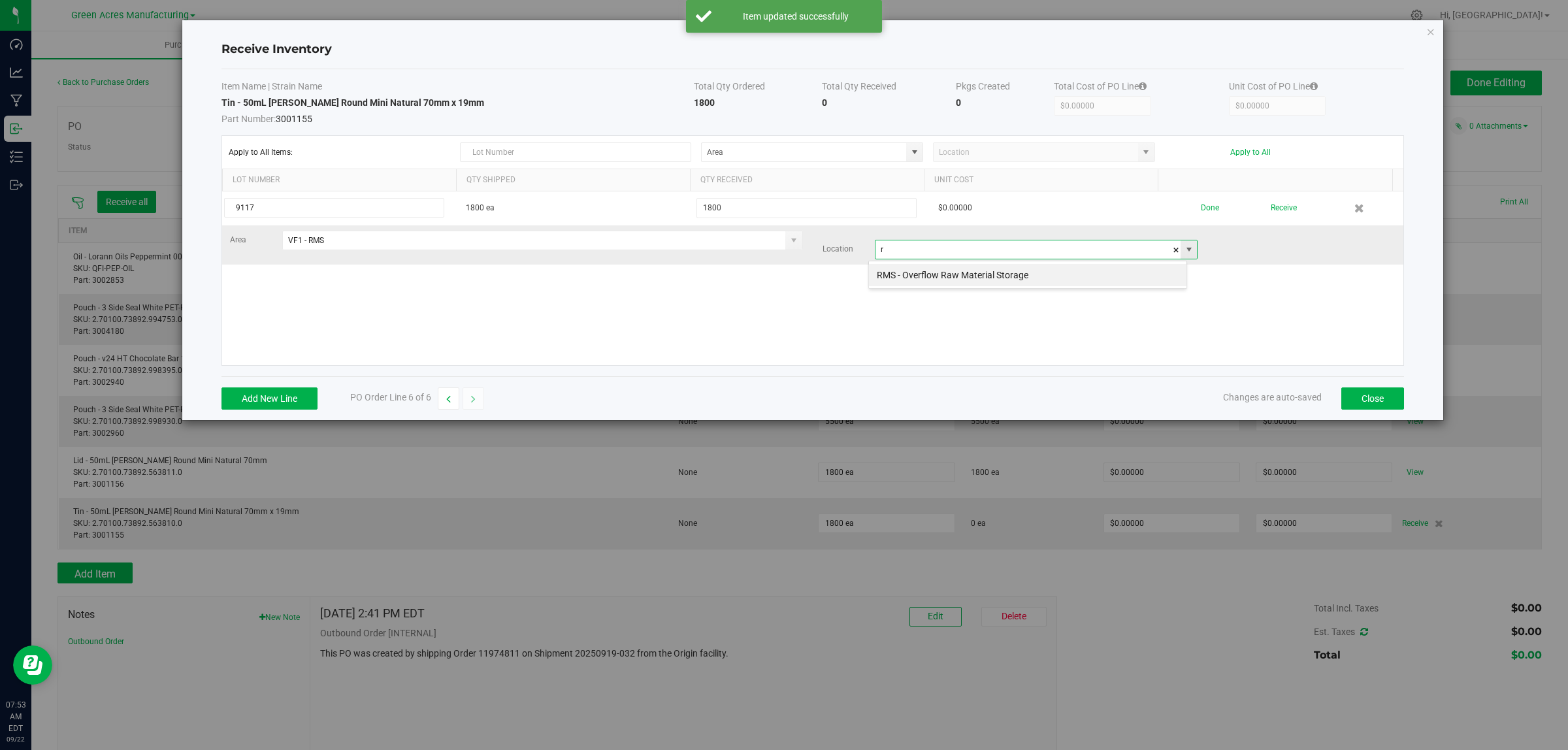
scroll to position [20, 319]
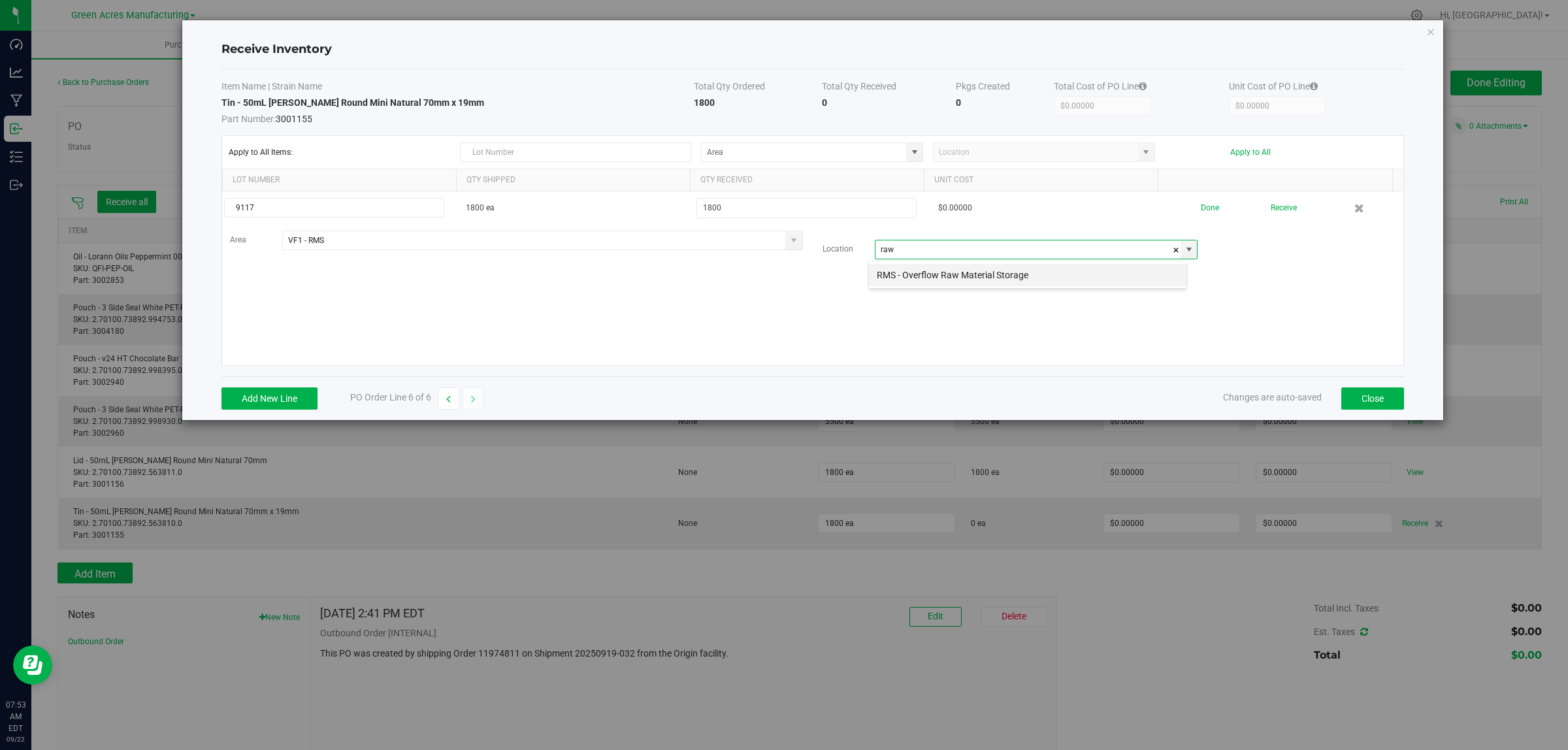
click at [899, 279] on li "RMS - Overflow Raw Material Storage" at bounding box center [1028, 275] width 318 height 22
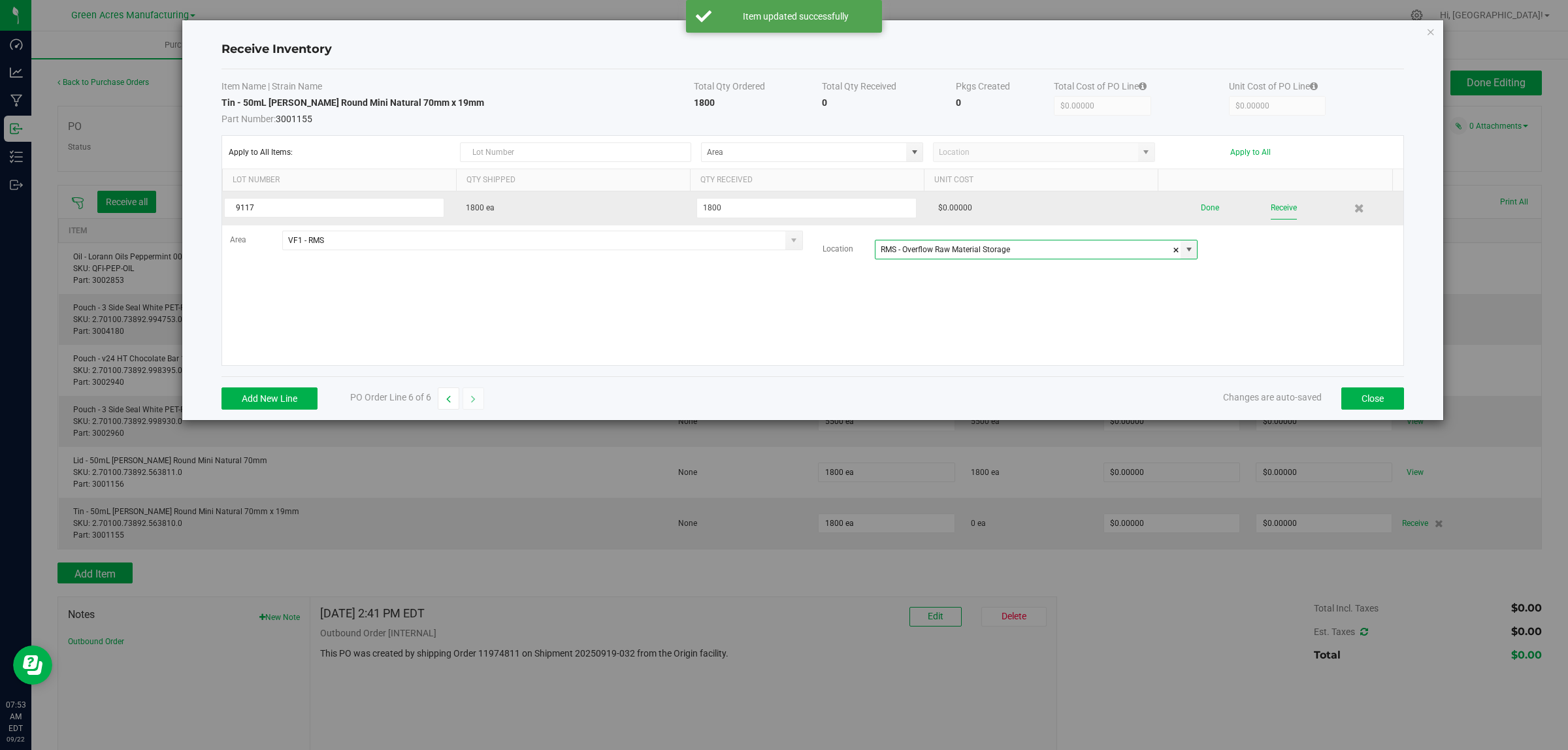
type input "RMS - Overflow Raw Material Storage"
click at [1275, 212] on button "Receive" at bounding box center [1284, 208] width 26 height 23
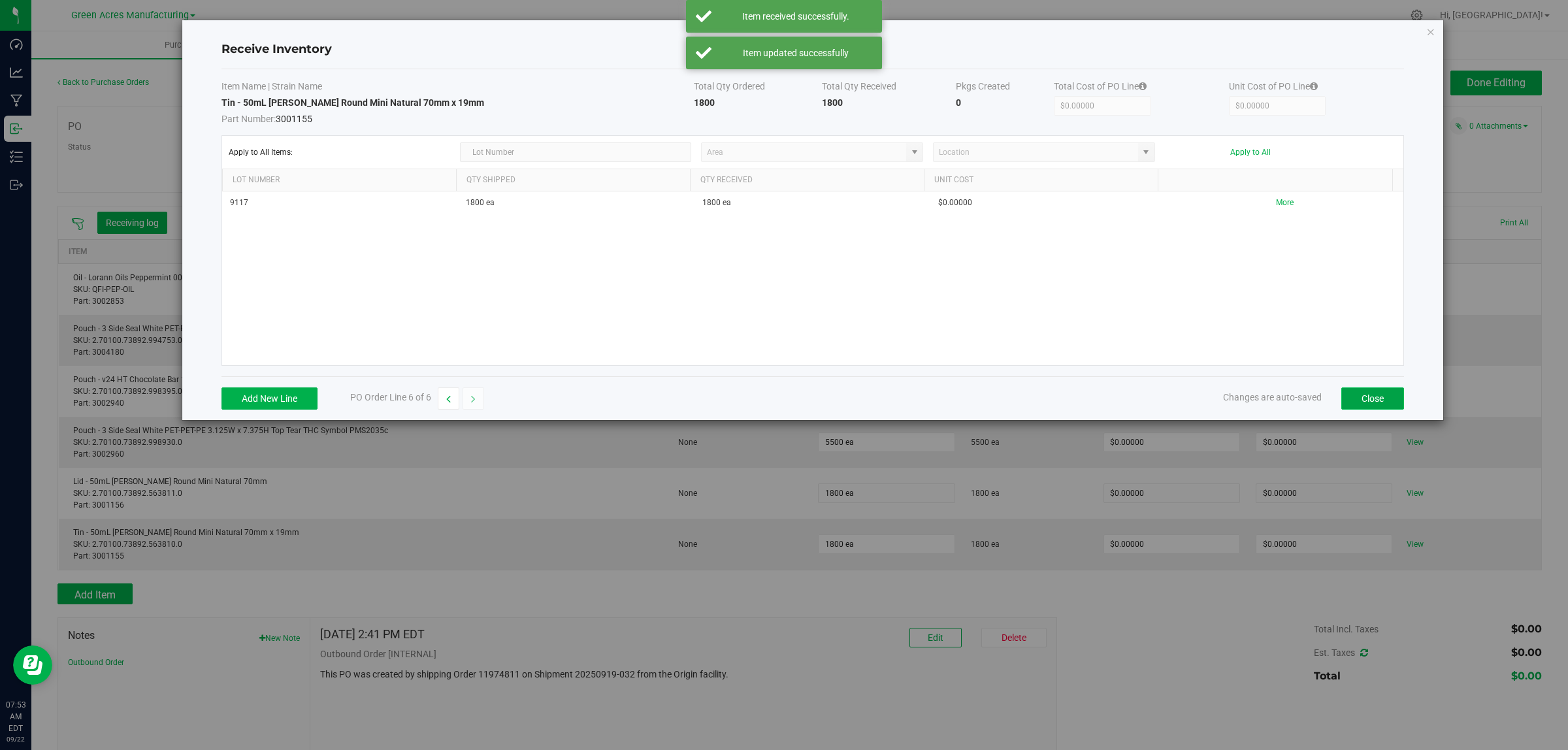
click at [1365, 399] on button "Close" at bounding box center [1373, 399] width 63 height 22
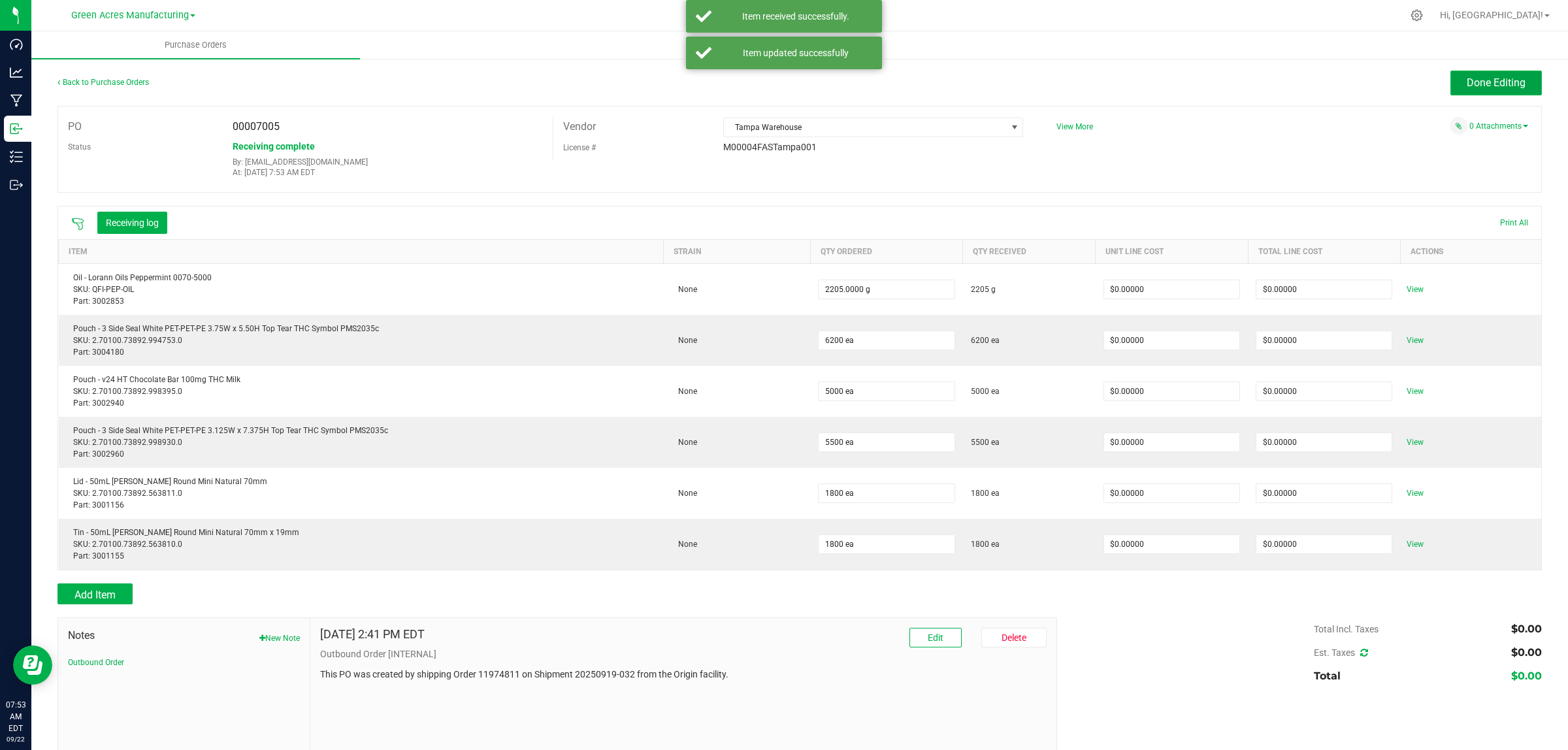
click at [1487, 76] on span "Done Editing" at bounding box center [1496, 82] width 59 height 12
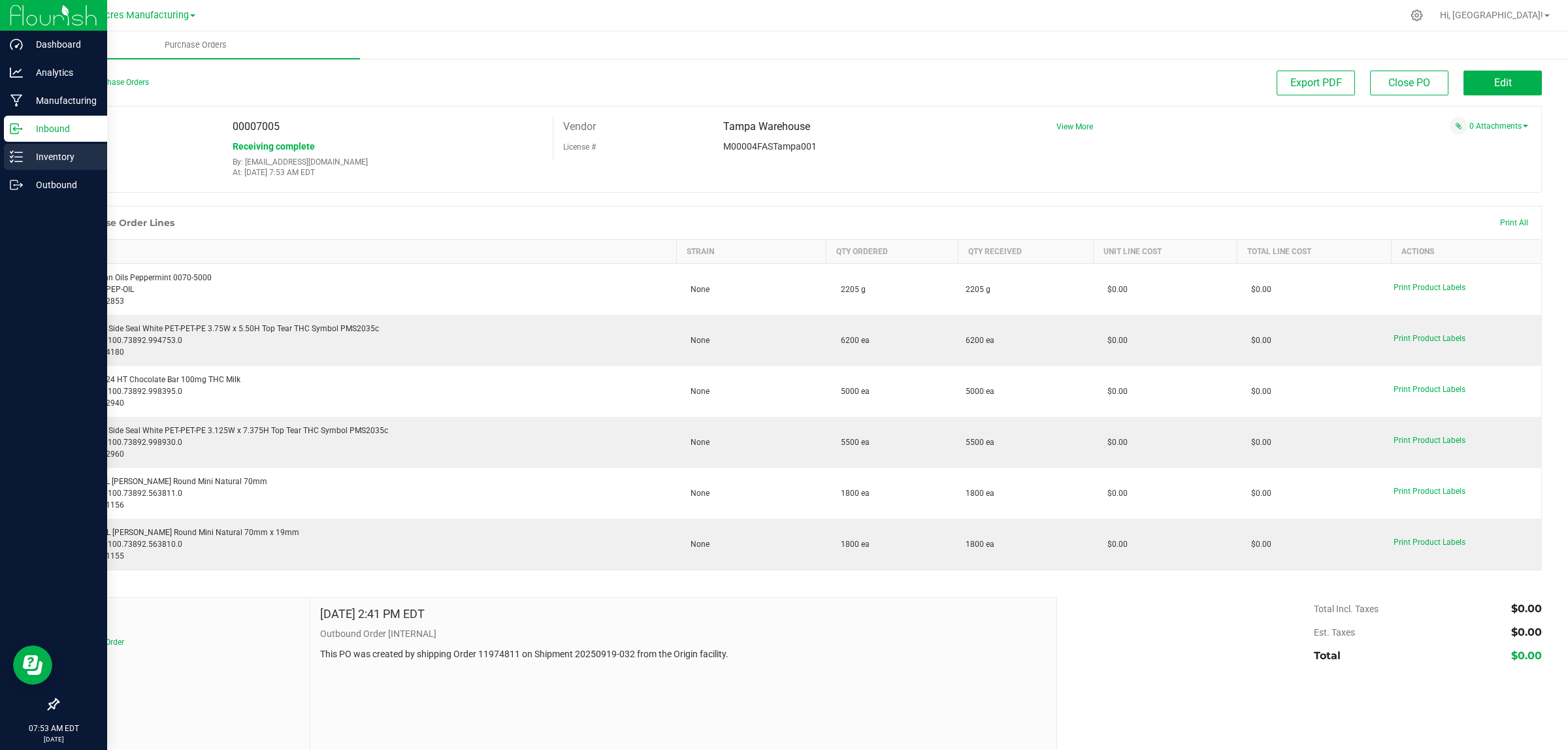
click at [23, 146] on div "Inventory" at bounding box center [56, 157] width 103 height 26
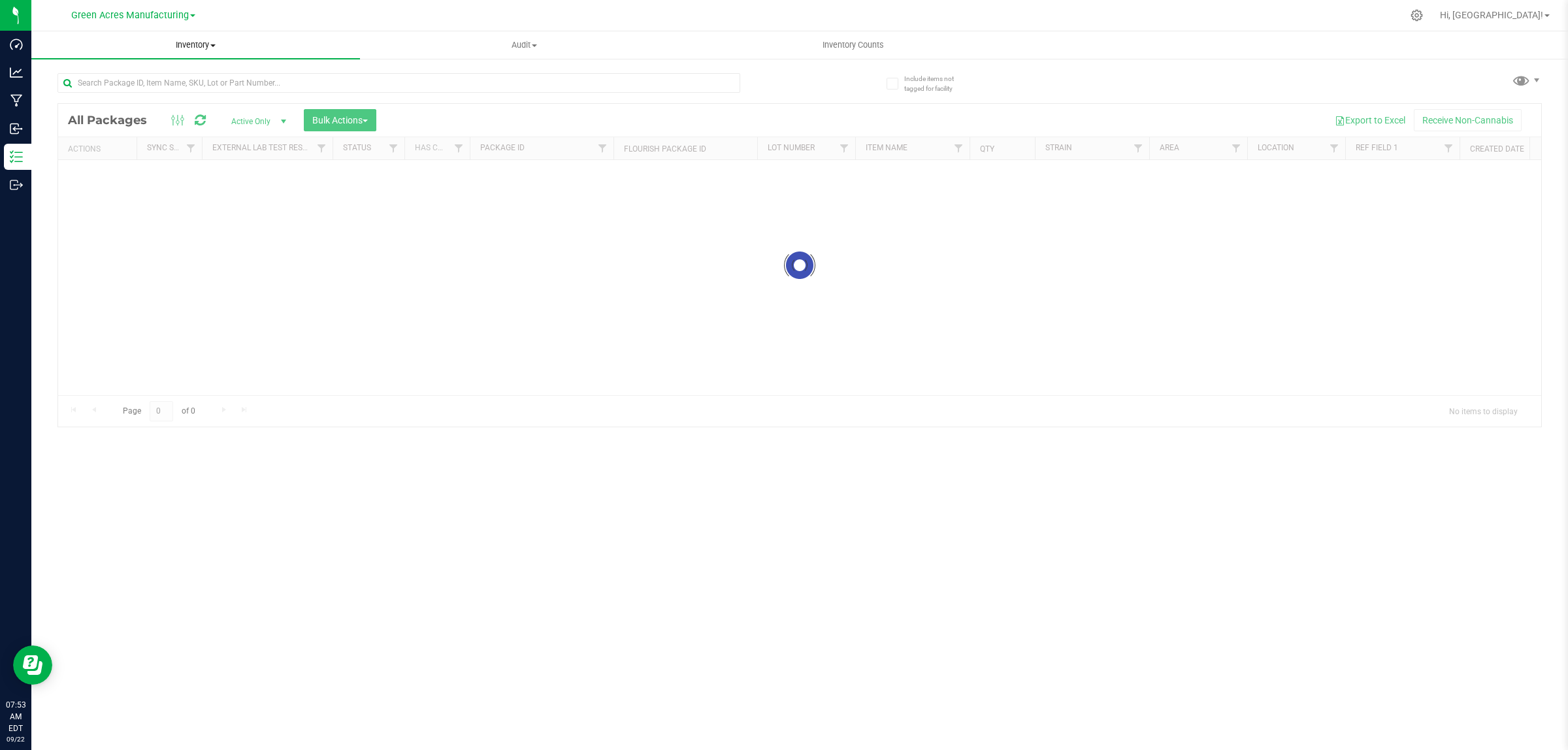
drag, startPoint x: 283, startPoint y: 2, endPoint x: 196, endPoint y: 44, distance: 96.6
click at [196, 44] on span "Inventory" at bounding box center [195, 45] width 329 height 12
click at [91, 93] on span "All inventory" at bounding box center [75, 94] width 88 height 11
click at [109, 119] on div at bounding box center [800, 263] width 1483 height 323
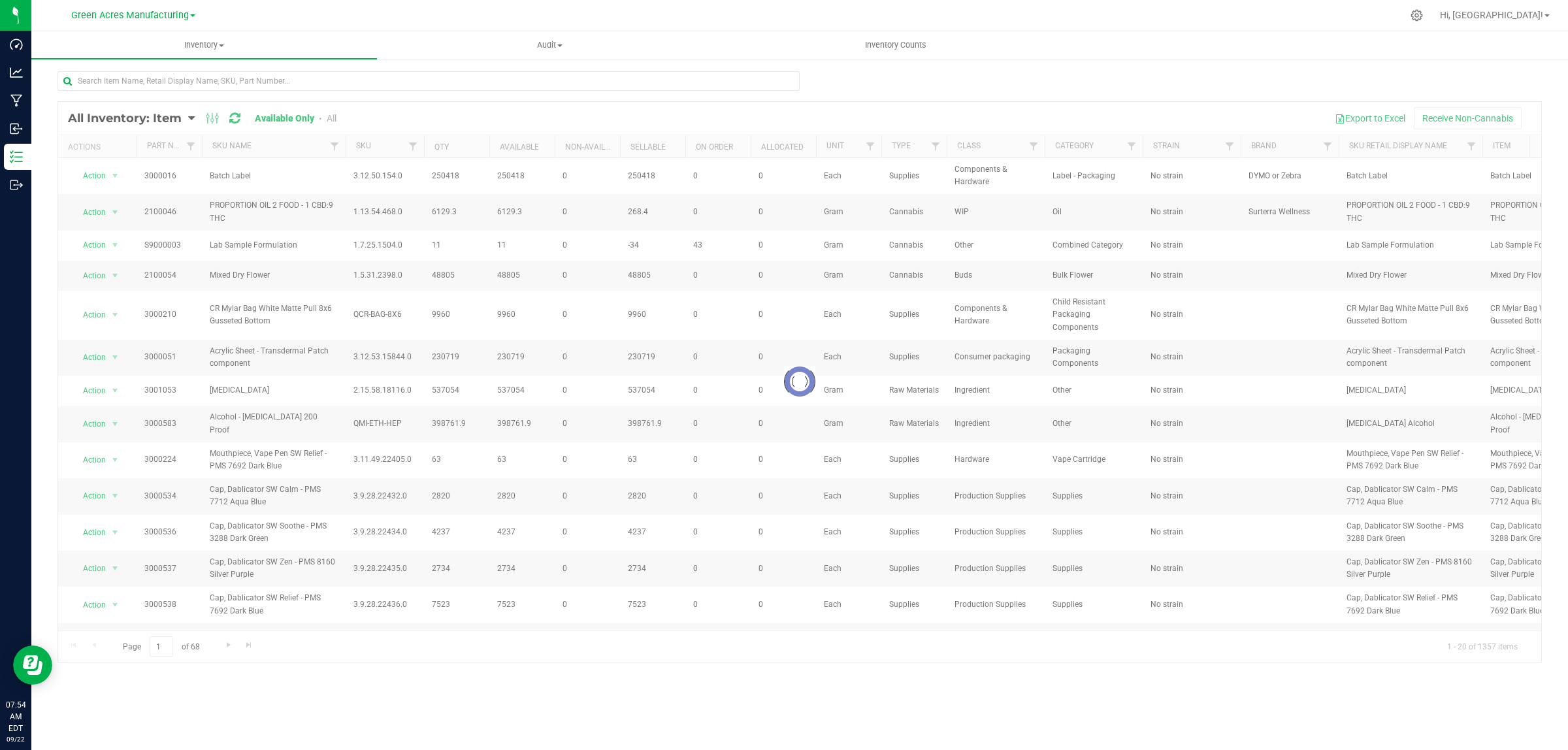
drag, startPoint x: 190, startPoint y: 118, endPoint x: 1131, endPoint y: 103, distance: 941.1
click at [1131, 103] on div at bounding box center [800, 382] width 1483 height 560
click at [188, 113] on div at bounding box center [800, 382] width 1483 height 560
click at [170, 118] on div at bounding box center [800, 382] width 1483 height 560
click at [167, 118] on span "All Inventory: Item" at bounding box center [125, 118] width 114 height 14
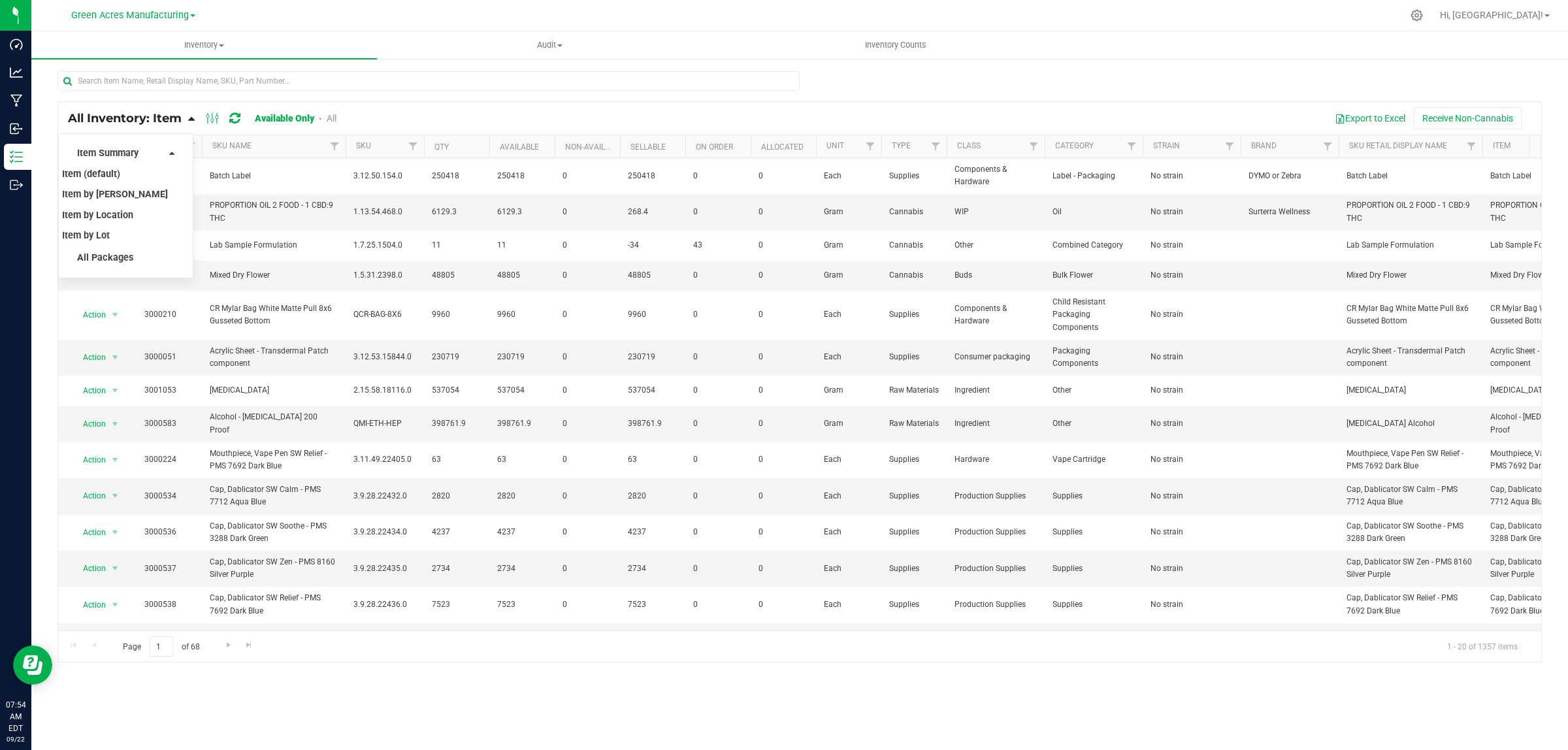
click at [105, 221] on li "Item by Location" at bounding box center [118, 216] width 112 height 21
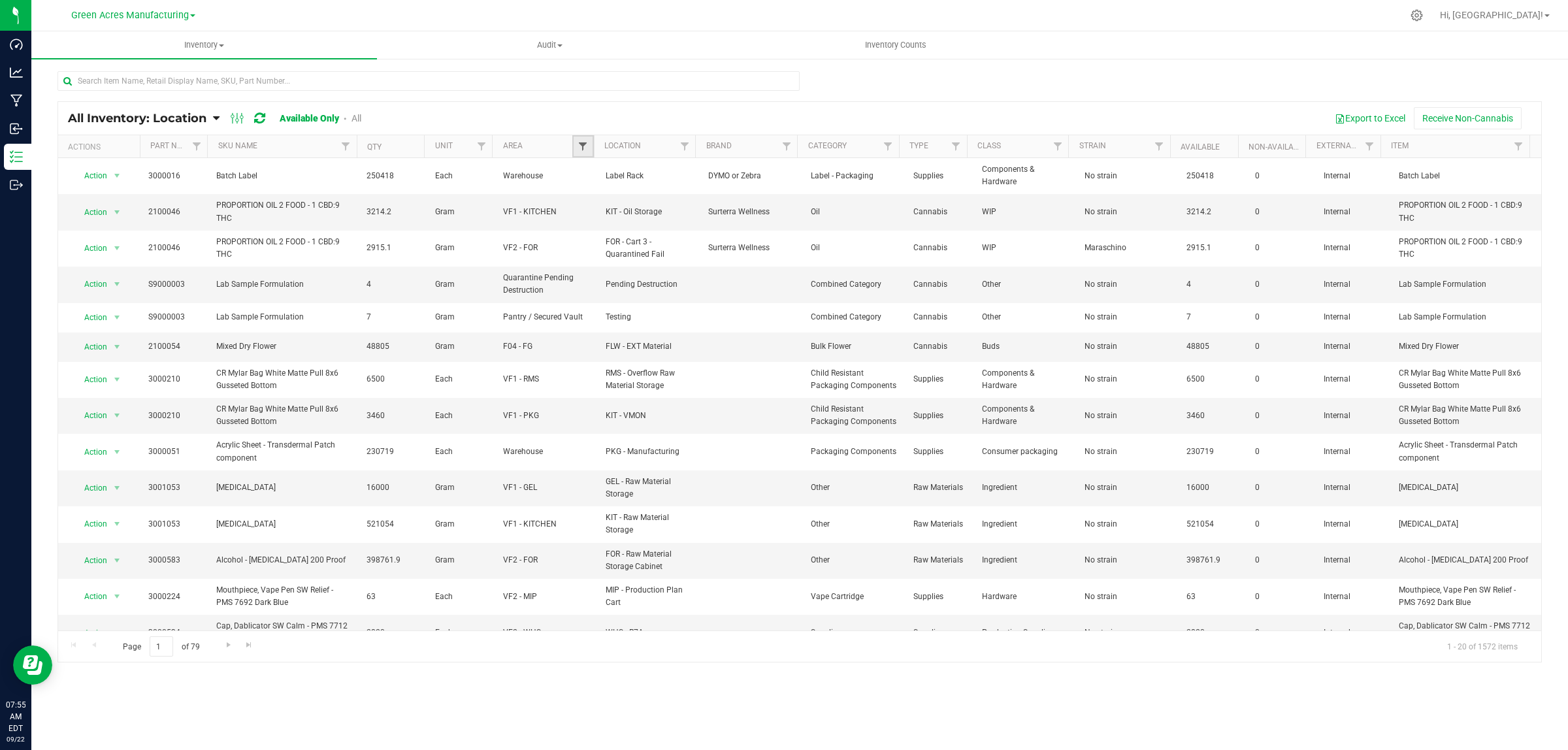
click at [588, 144] on span "Filter" at bounding box center [583, 146] width 10 height 10
drag, startPoint x: 621, startPoint y: 197, endPoint x: 621, endPoint y: 210, distance: 13.0
click at [621, 199] on span "Select All" at bounding box center [615, 203] width 32 height 8
click at [594, 198] on input "Select All" at bounding box center [589, 202] width 8 height 8
checkbox input "true"
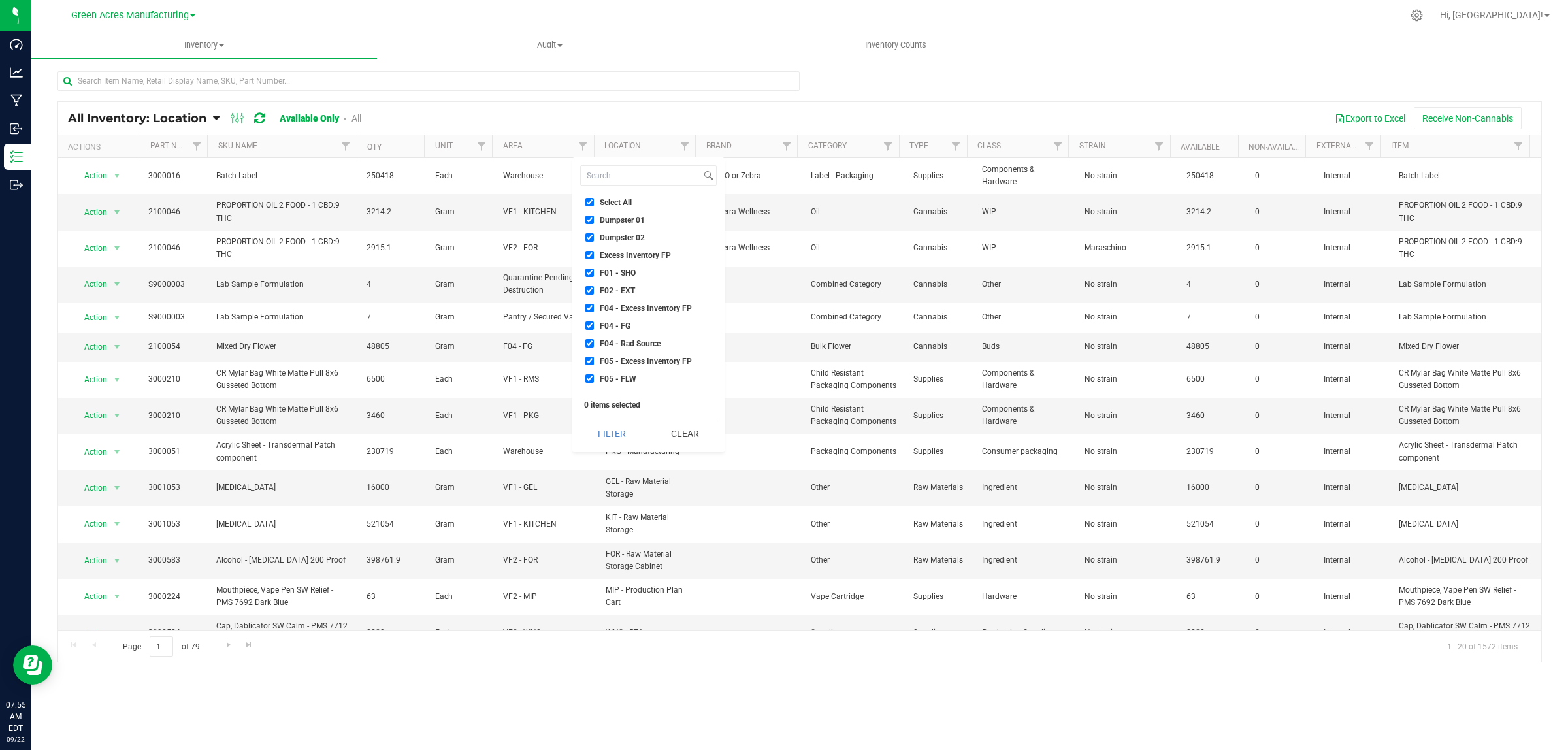
checkbox input "true"
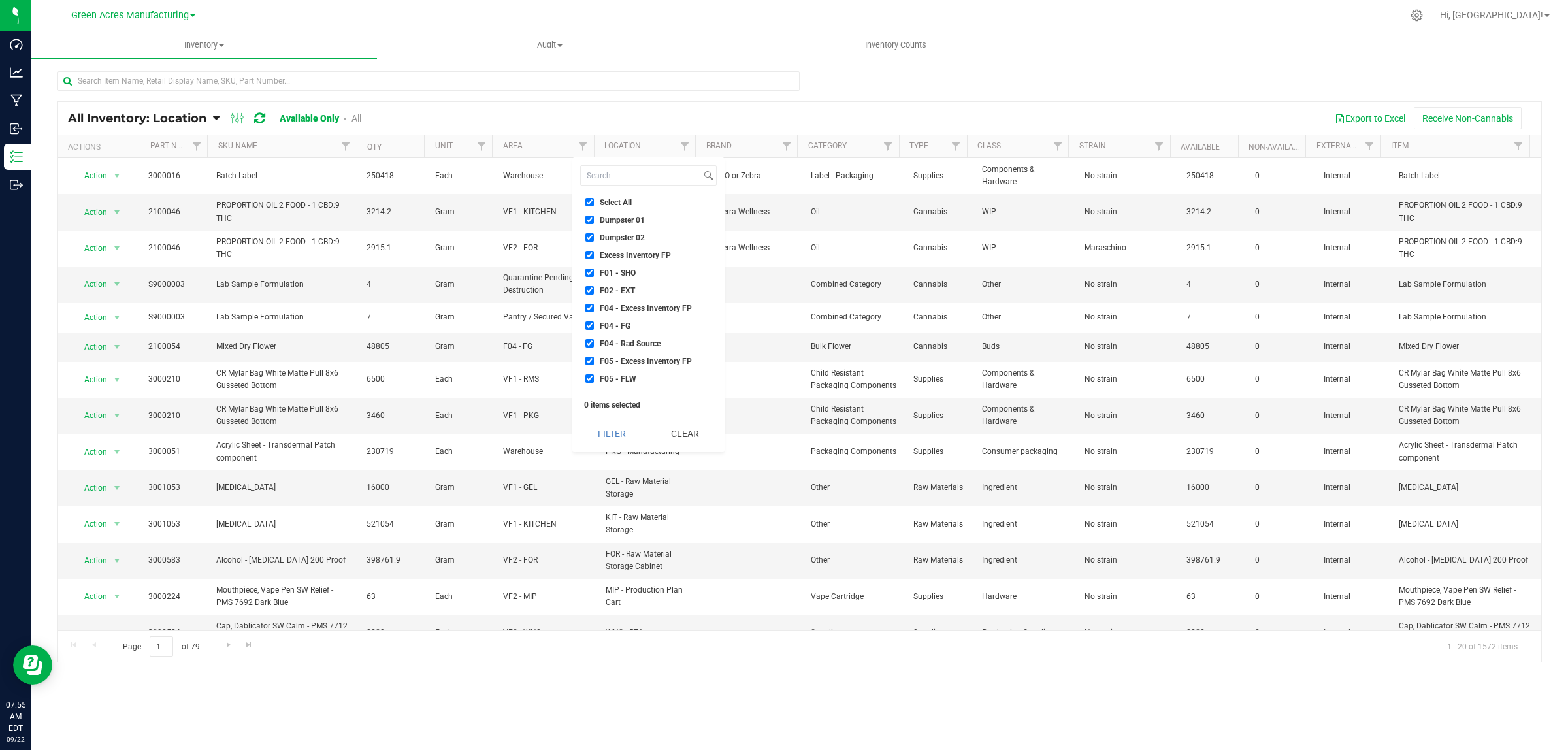
checkbox input "true"
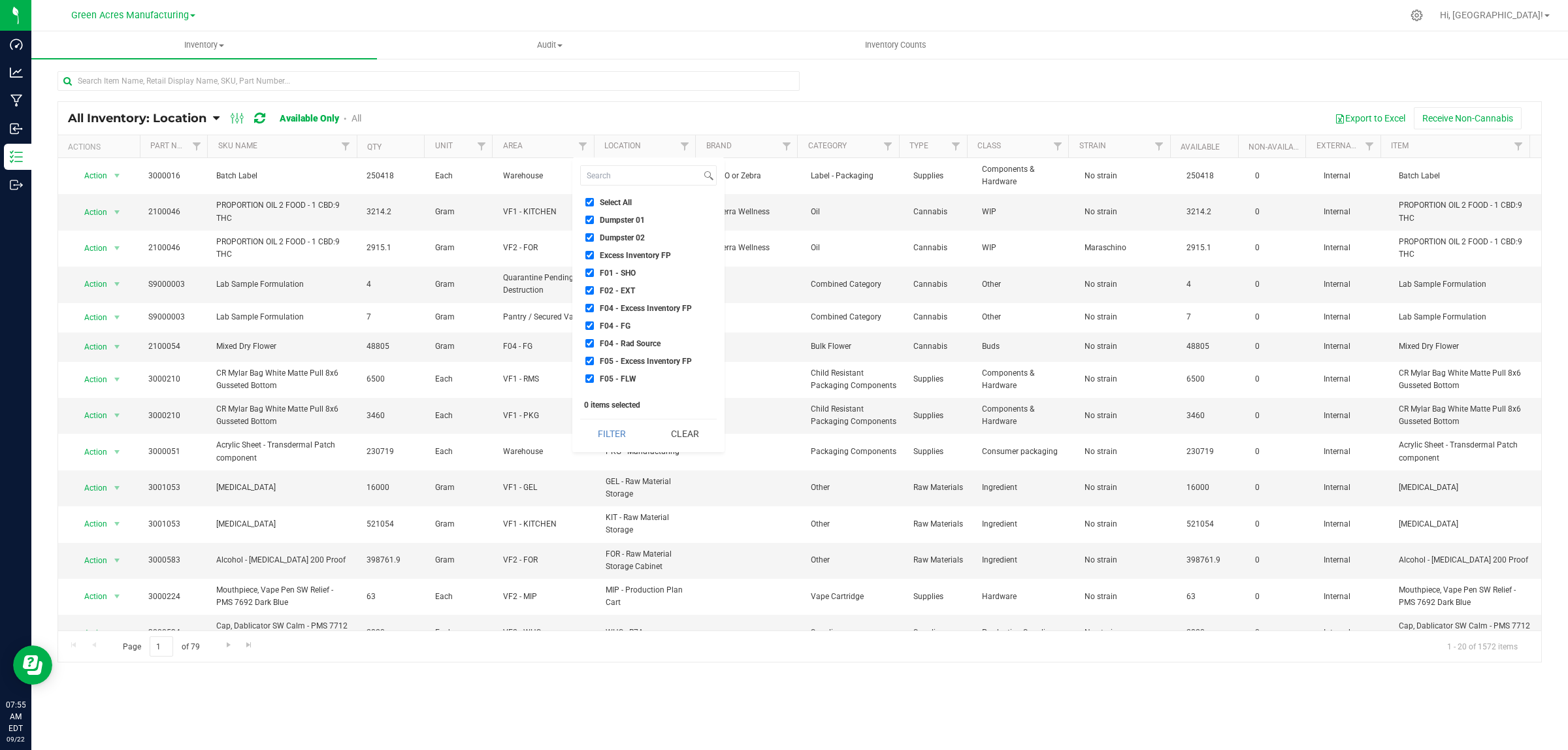
checkbox input "true"
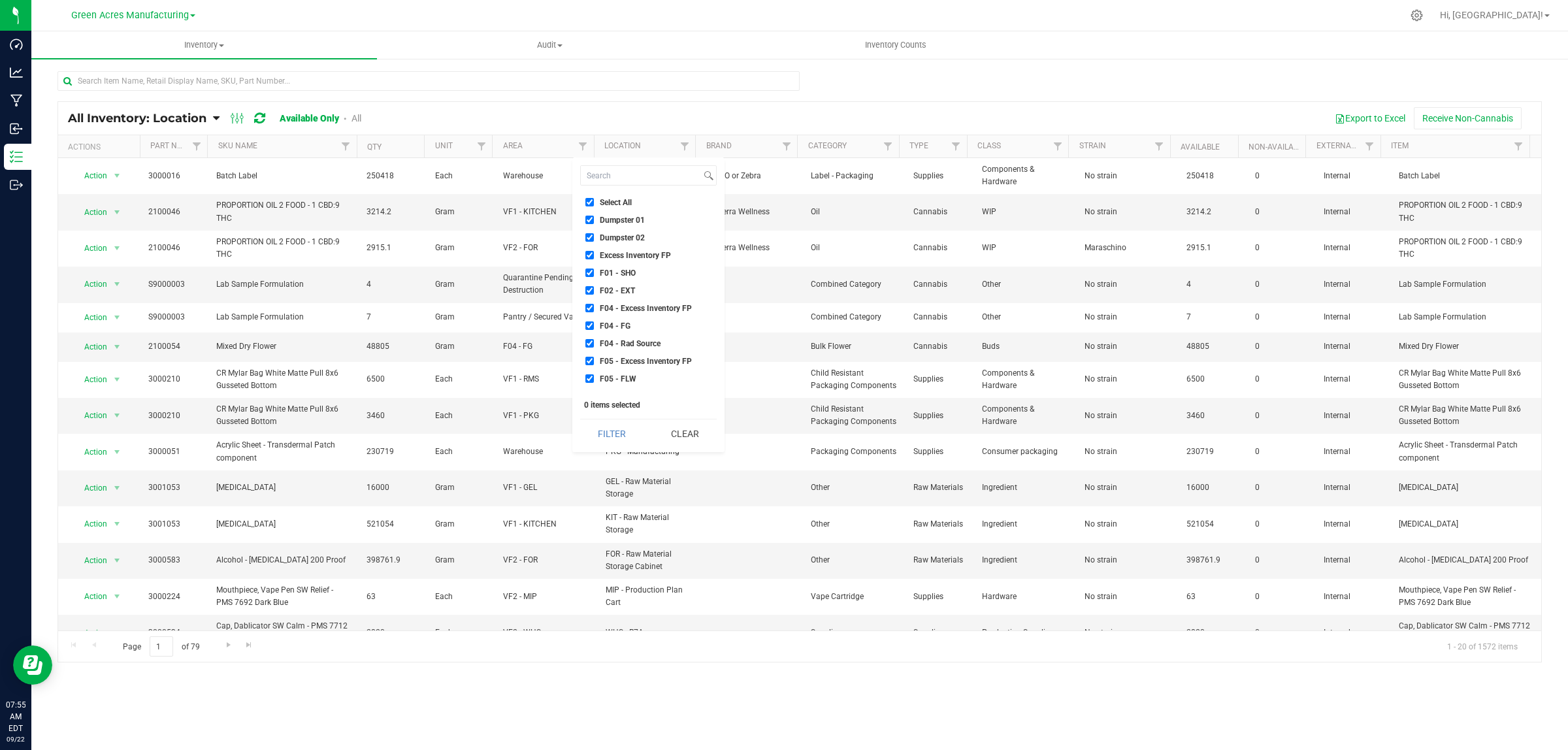
checkbox input "true"
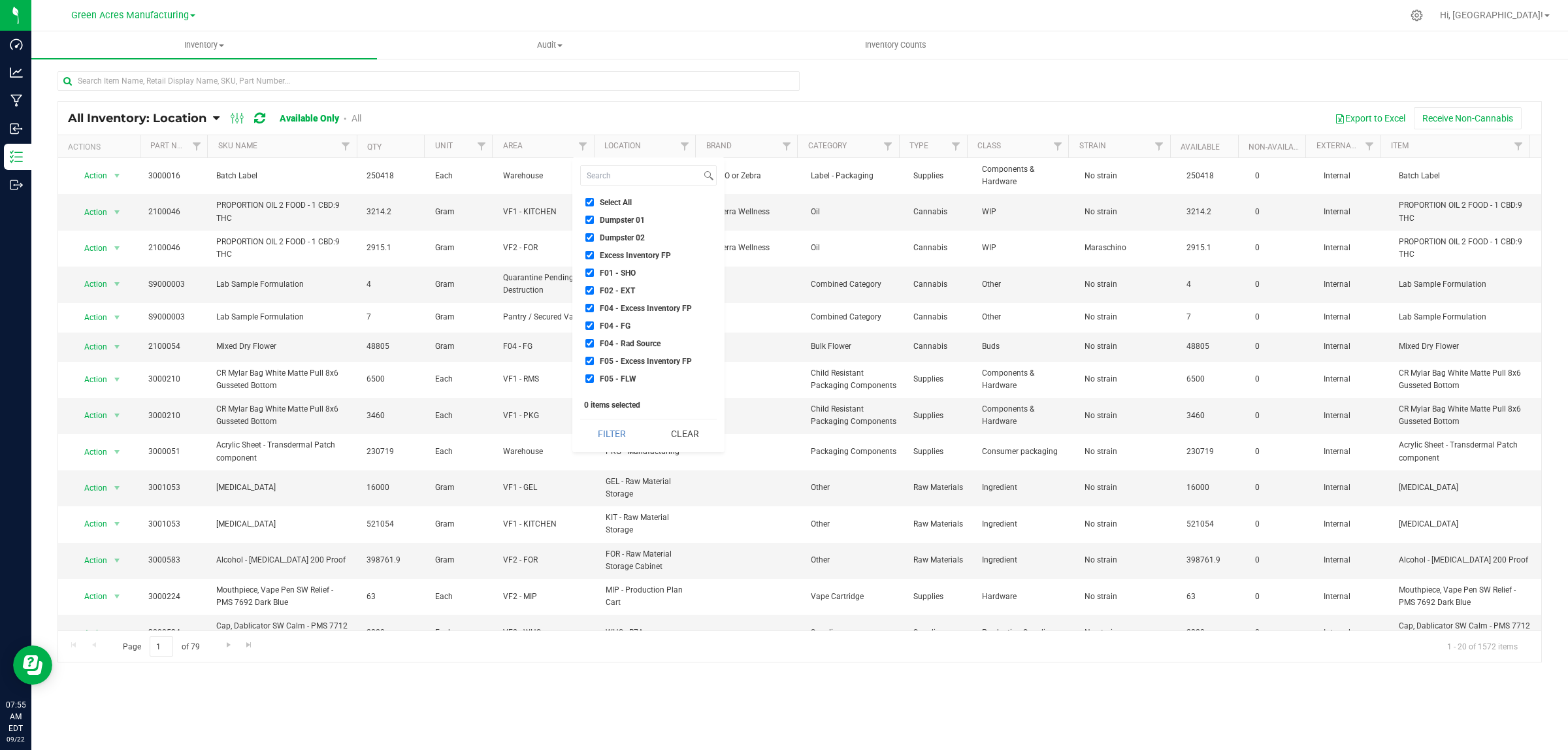
checkbox input "true"
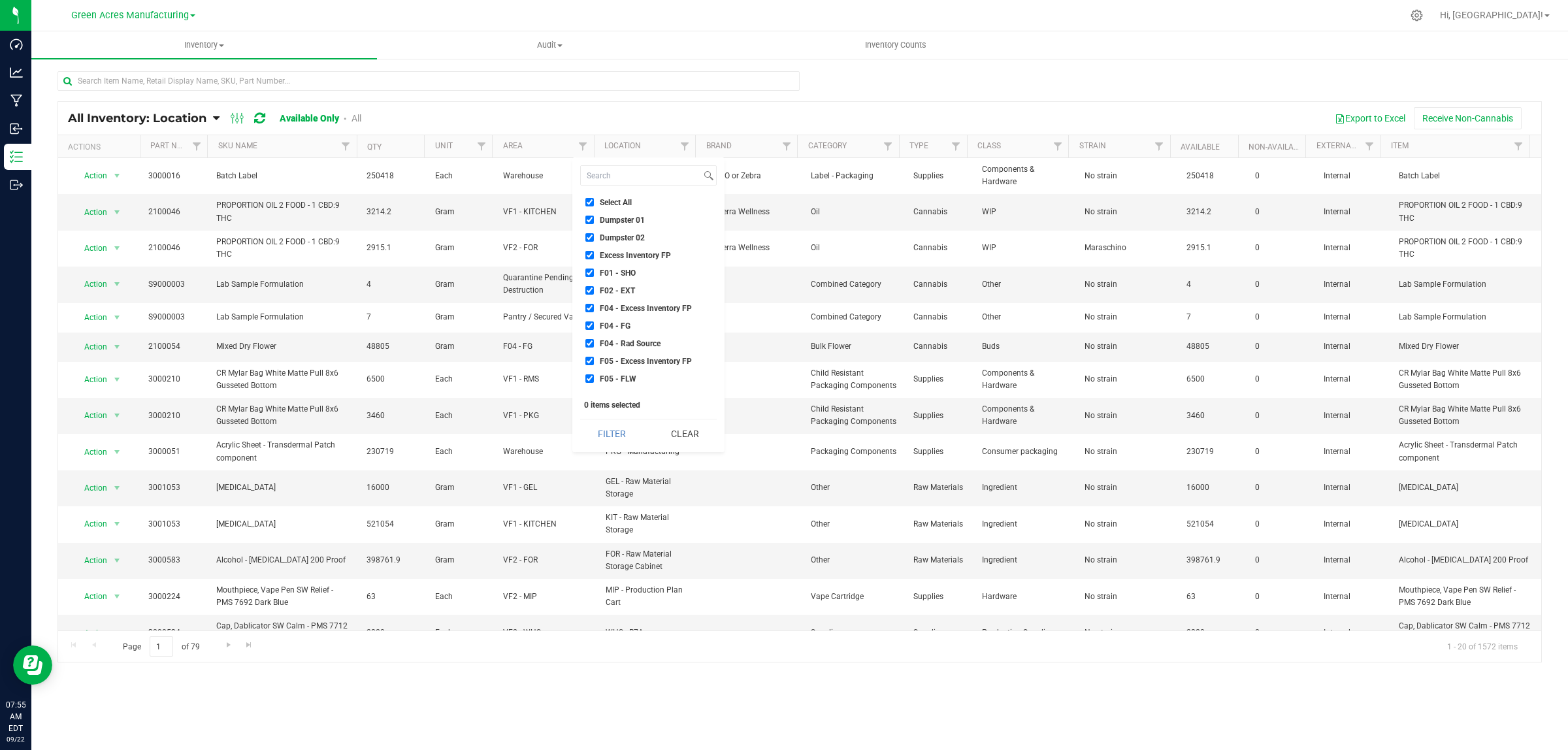
checkbox input "true"
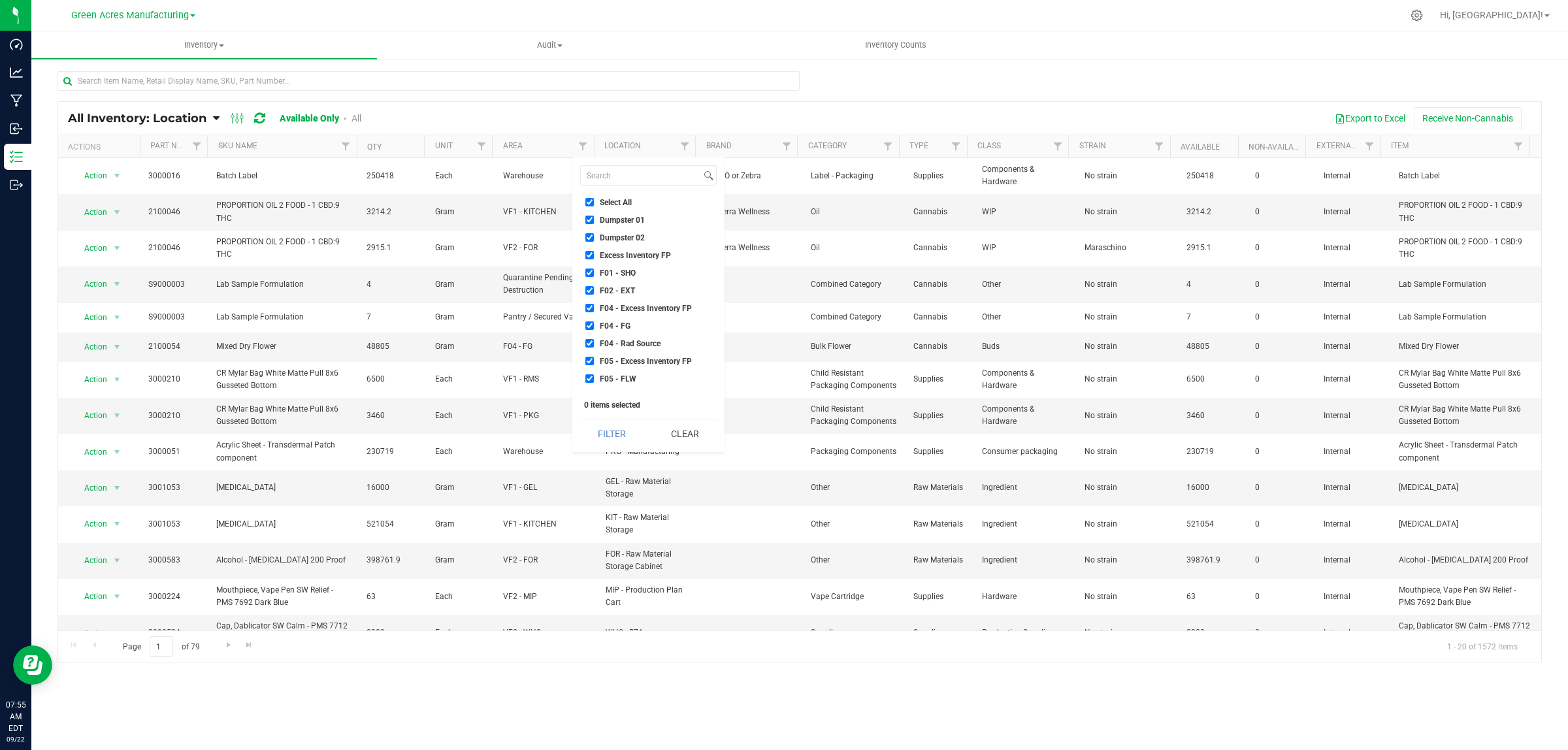
checkbox input "true"
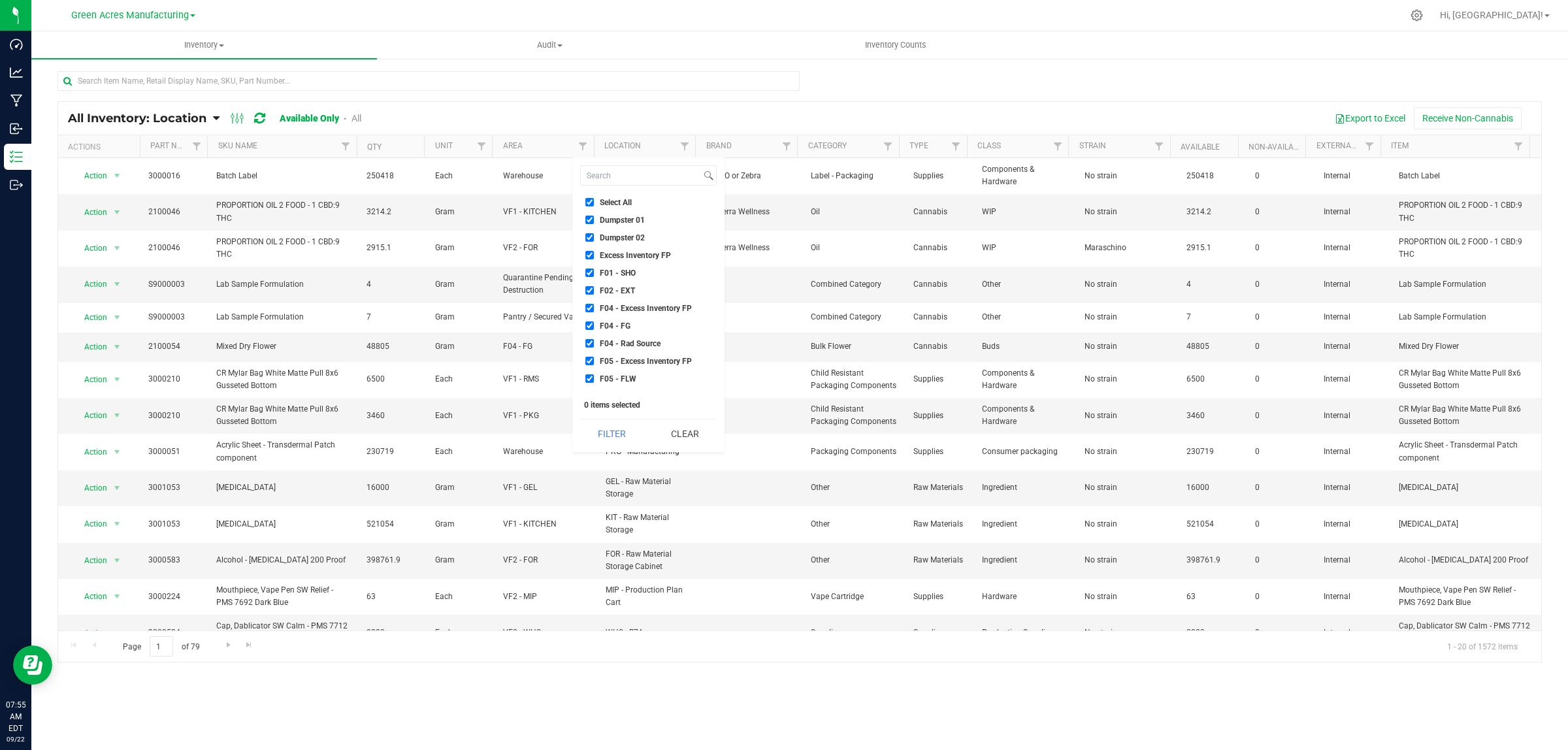
checkbox input "true"
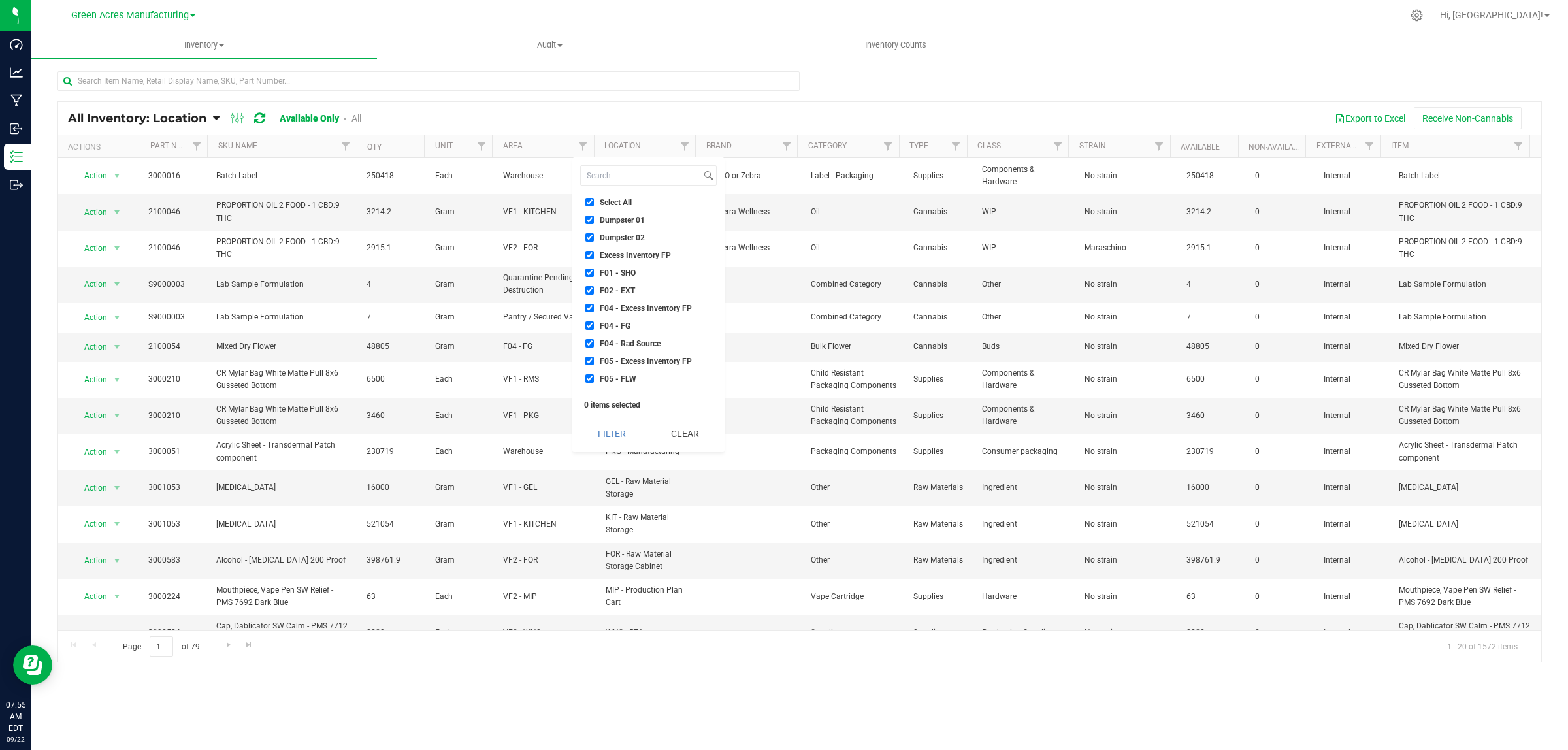
checkbox input "true"
click at [671, 314] on span "Quarantine Finished Goods" at bounding box center [647, 317] width 95 height 8
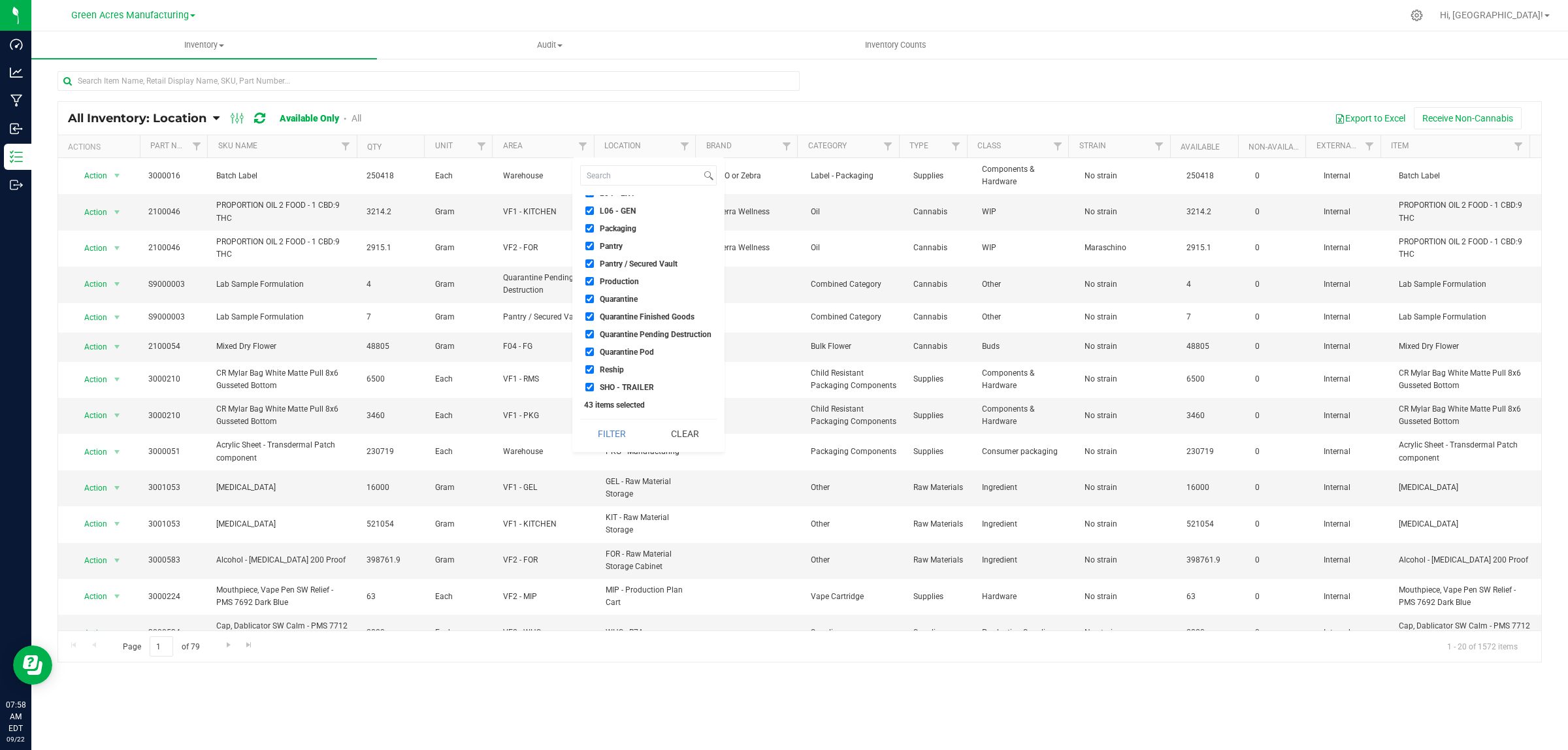
click at [594, 314] on input "Quarantine Finished Goods" at bounding box center [589, 316] width 8 height 8
checkbox input "false"
click at [662, 332] on span "Quarantine Pending Destruction" at bounding box center [655, 334] width 112 height 8
click at [594, 332] on input "Quarantine Pending Destruction" at bounding box center [589, 334] width 8 height 8
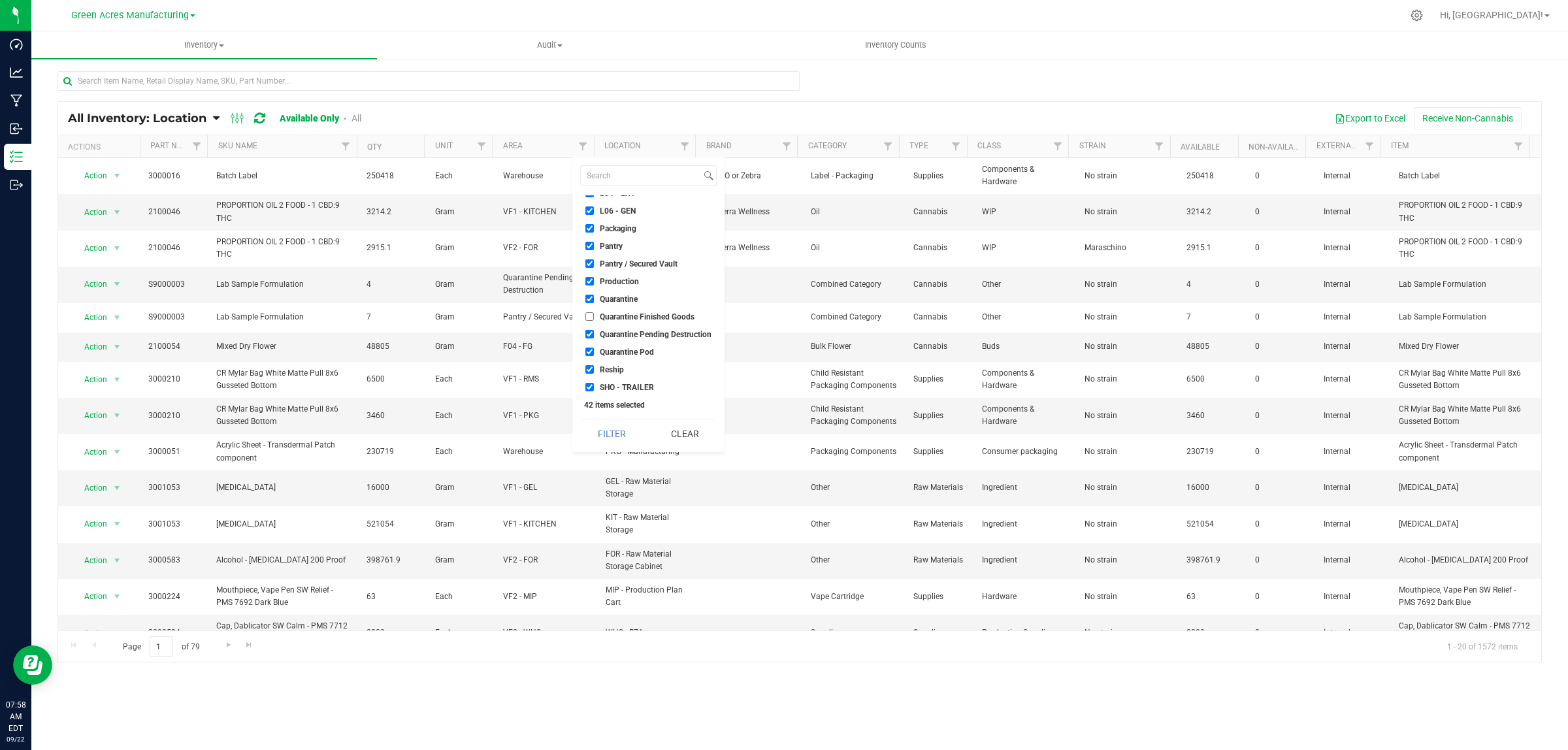
checkbox input "false"
click at [626, 346] on li "Quarantine Pod" at bounding box center [648, 351] width 137 height 14
click at [621, 298] on span "Quarantine" at bounding box center [619, 299] width 38 height 8
click at [594, 298] on input "Quarantine" at bounding box center [589, 299] width 8 height 8
checkbox input "false"
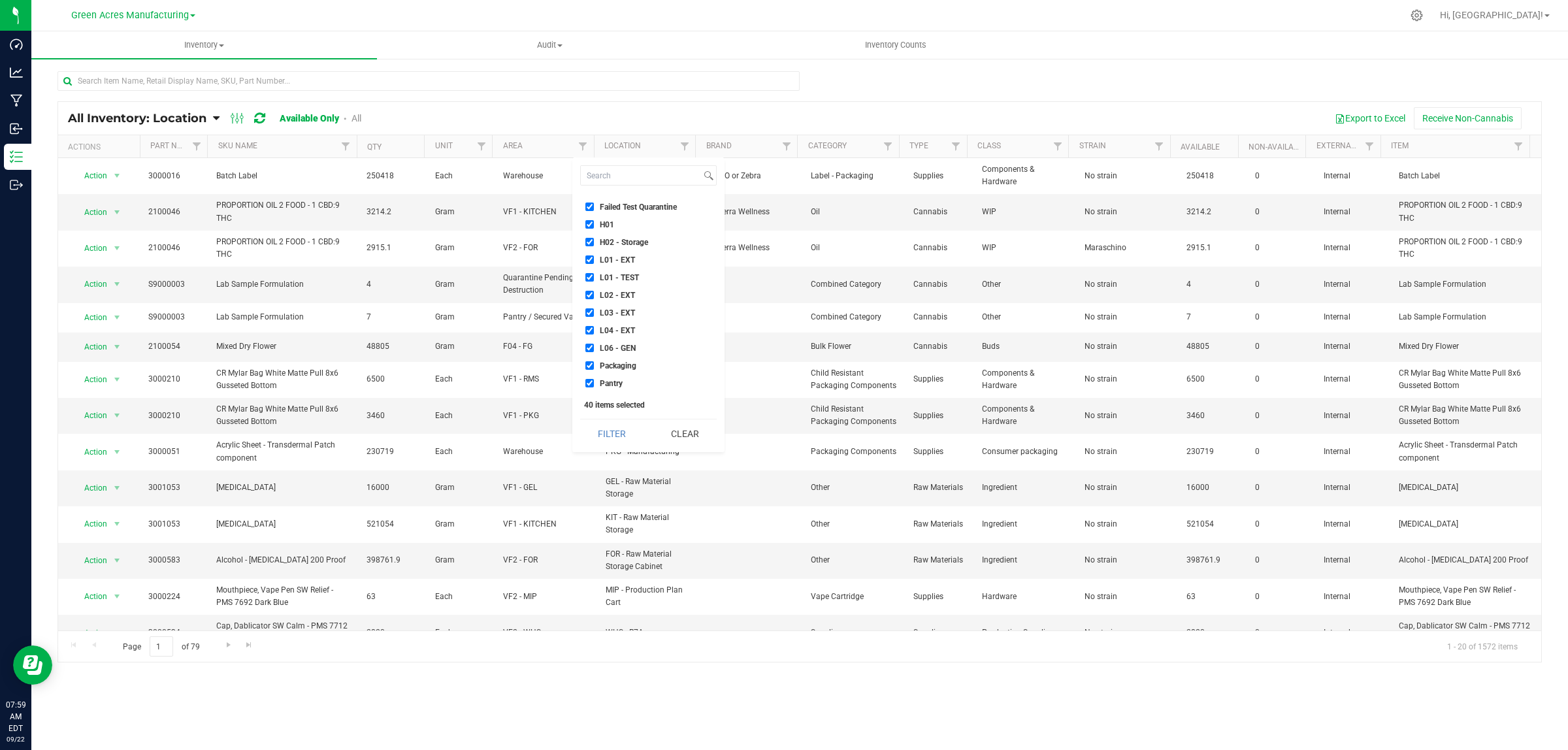
scroll to position [163, 0]
click at [655, 234] on span "Failed Test Quarantine" at bounding box center [638, 233] width 77 height 8
click at [594, 234] on input "Failed Test Quarantine" at bounding box center [589, 233] width 8 height 8
checkbox input "false"
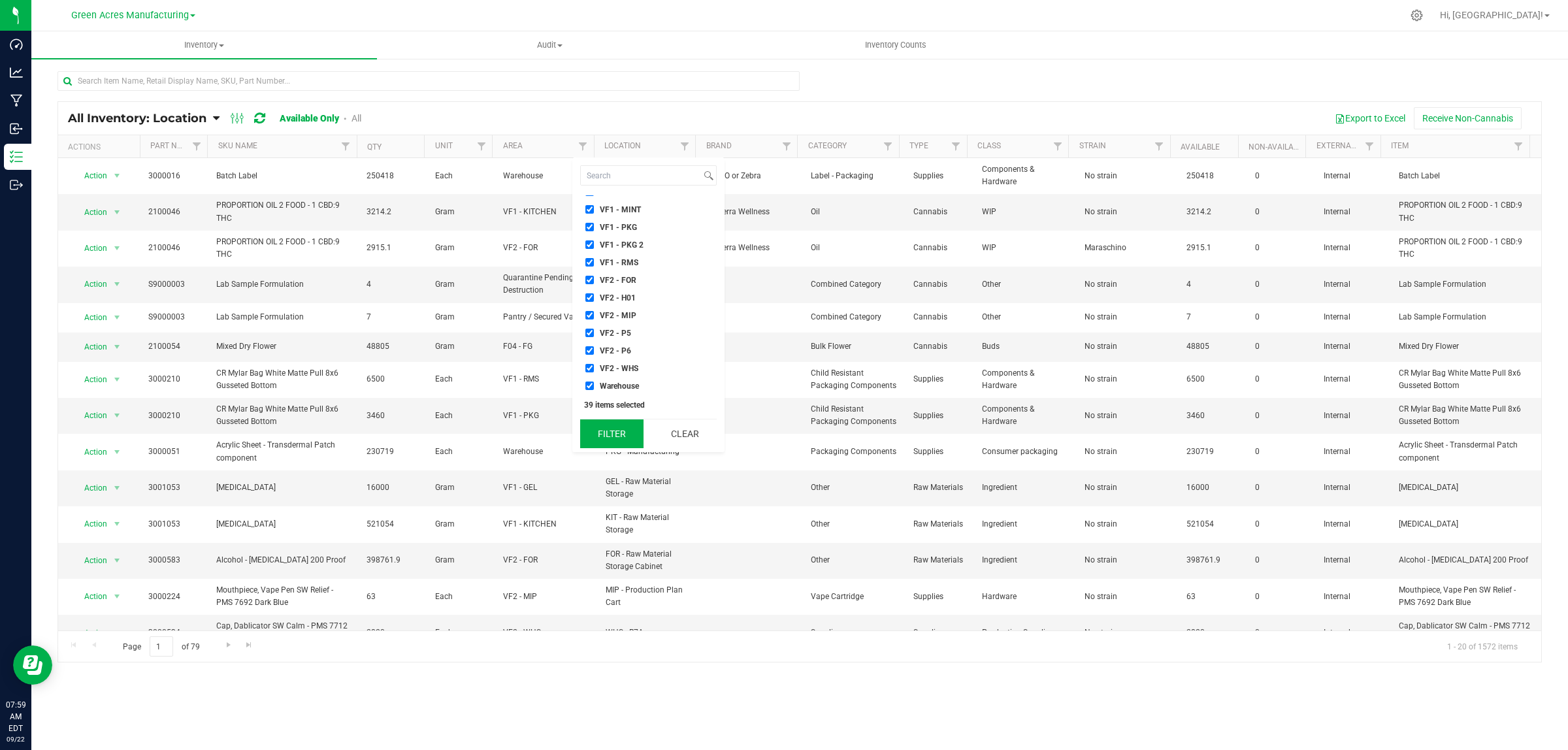
click at [608, 428] on button "Filter" at bounding box center [612, 434] width 63 height 29
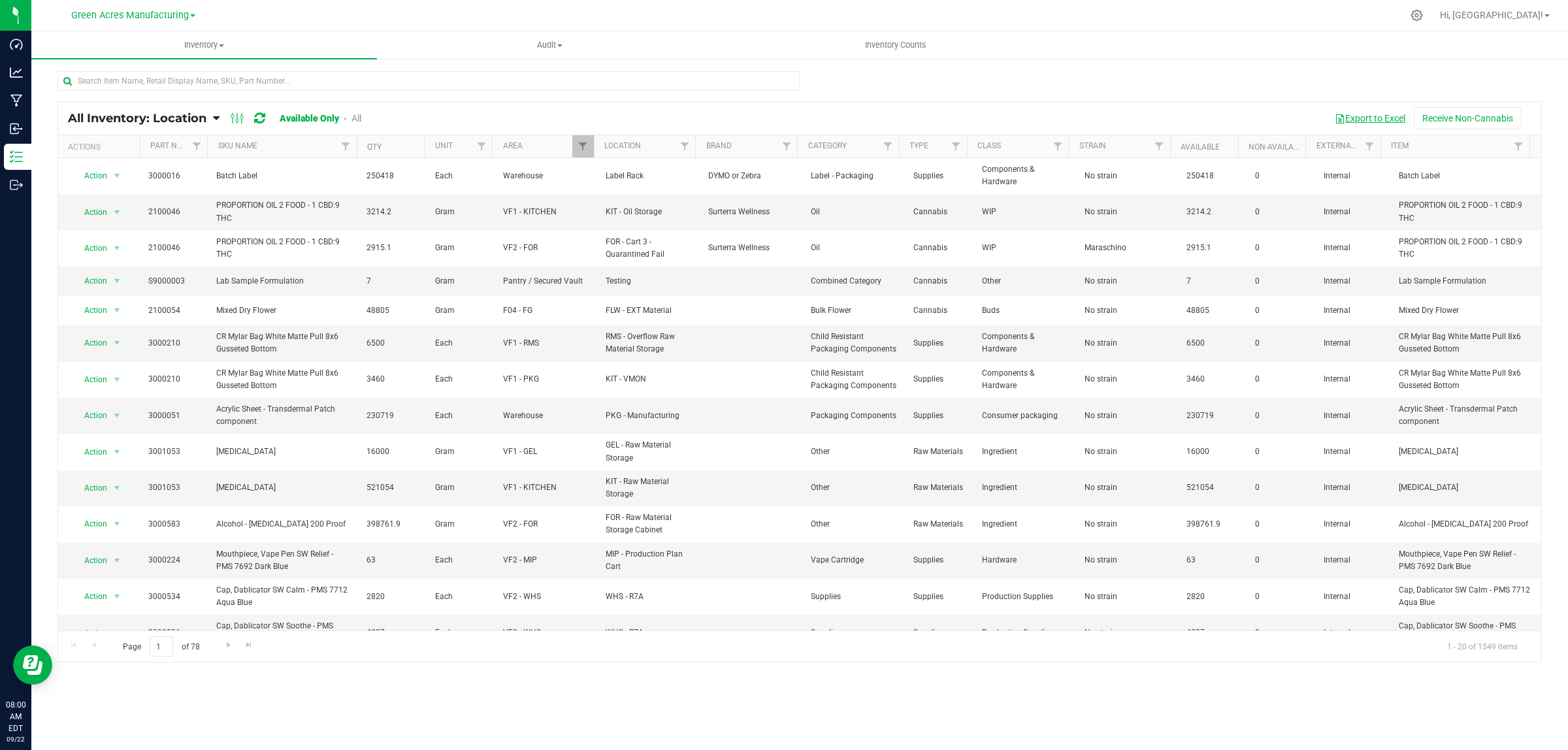
click at [1362, 126] on button "Export to Excel" at bounding box center [1370, 118] width 88 height 22
click at [167, 86] on input "text" at bounding box center [429, 81] width 742 height 20
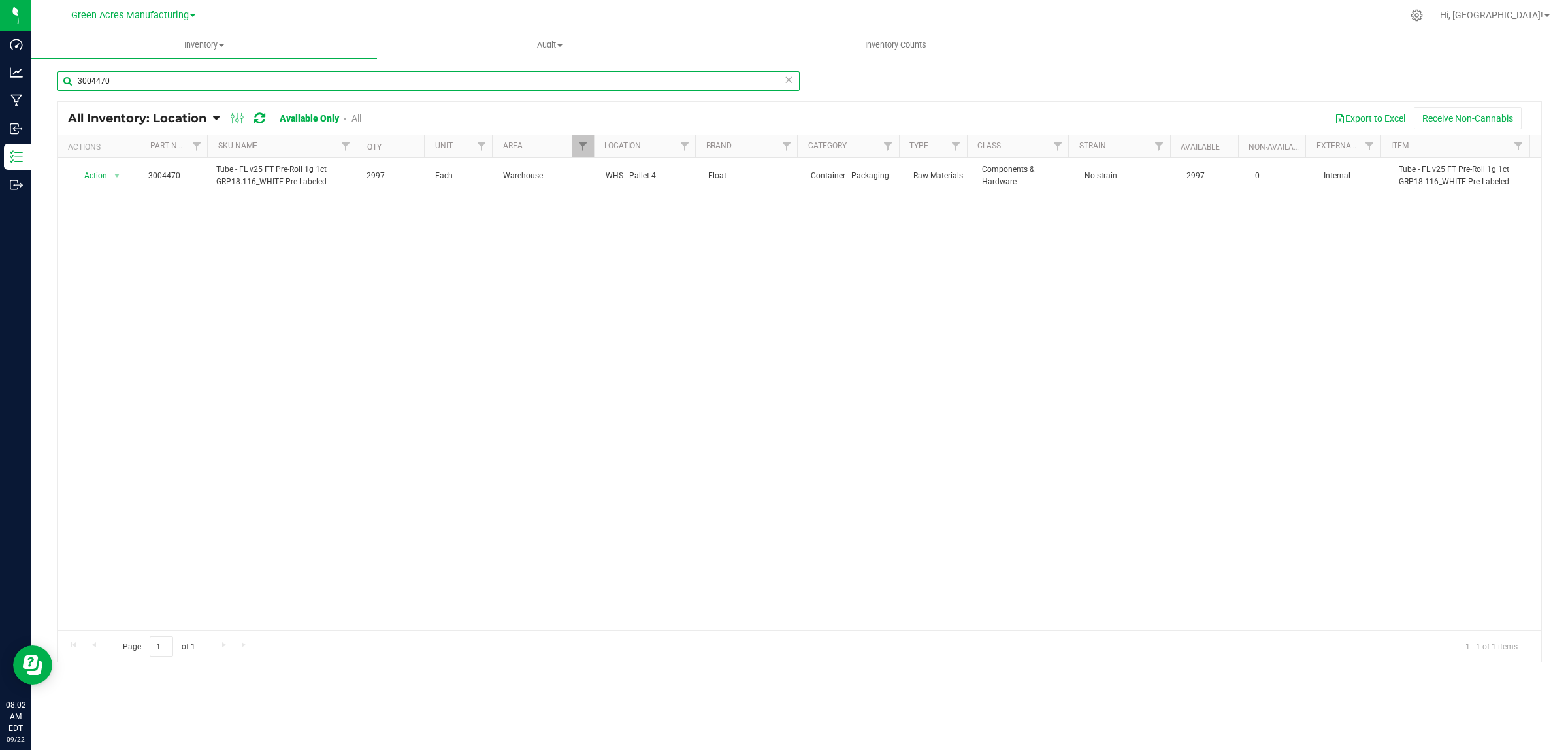
type input "3004470"
click at [165, 78] on input "3004470" at bounding box center [429, 81] width 742 height 20
click at [165, 77] on input "3004470" at bounding box center [429, 81] width 742 height 20
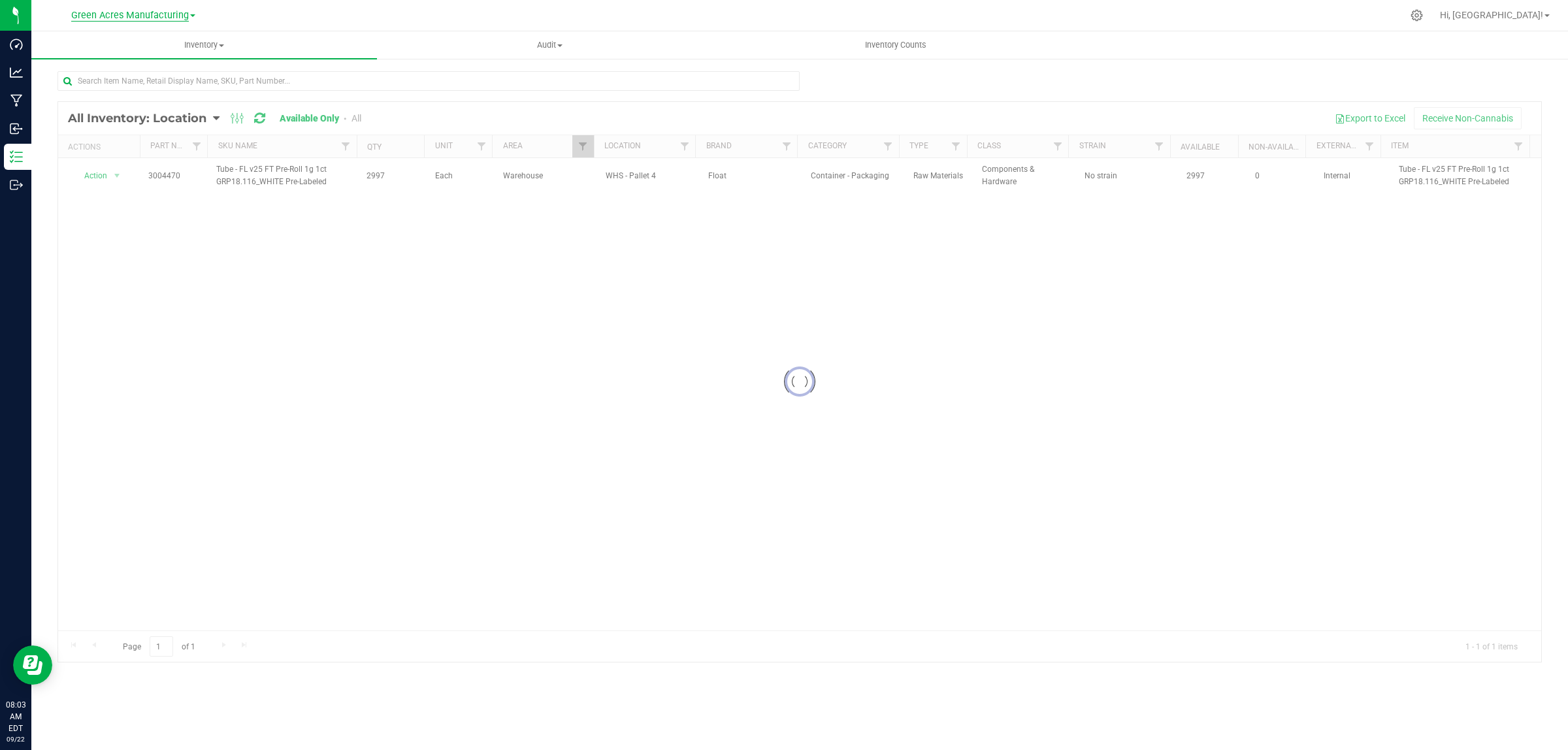
click at [174, 12] on span "Green Acres Manufacturing" at bounding box center [130, 16] width 118 height 12
click at [99, 74] on link "Tampa Warehouse" at bounding box center [133, 80] width 191 height 18
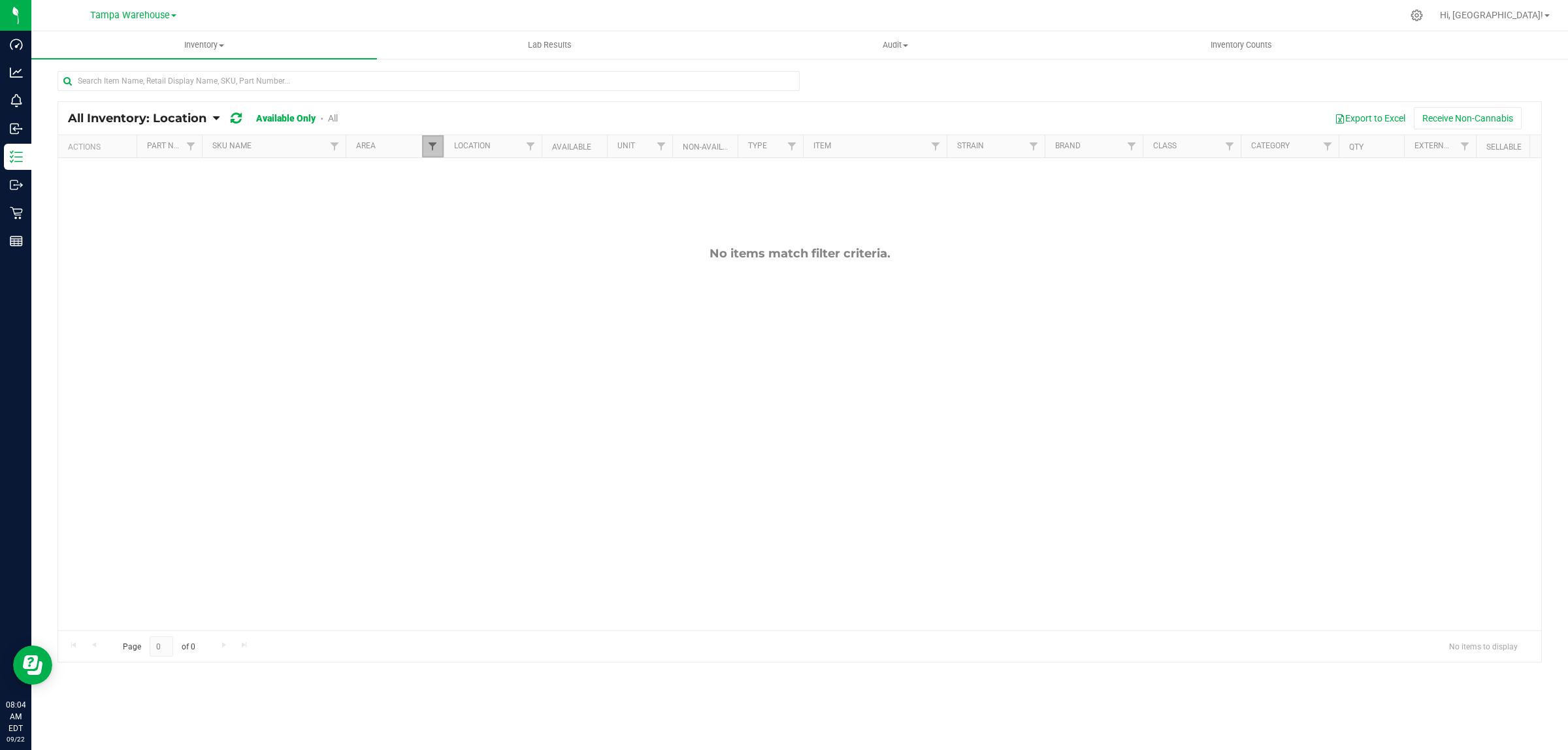
click at [433, 151] on span "Filter" at bounding box center [433, 146] width 10 height 10
click at [457, 203] on span "Select All" at bounding box center [465, 203] width 32 height 8
click at [444, 203] on input "Select All" at bounding box center [439, 202] width 8 height 8
checkbox input "true"
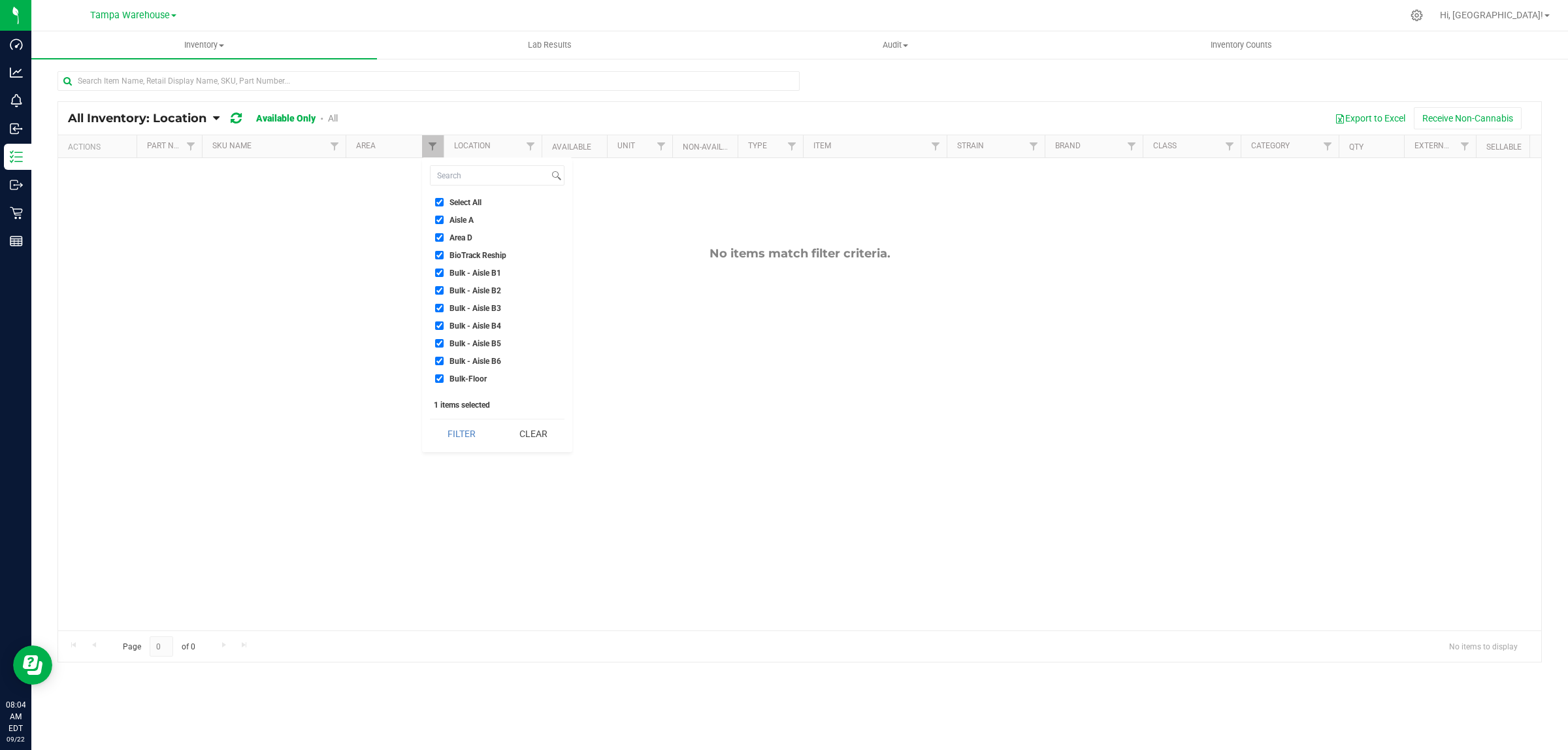
checkbox input "true"
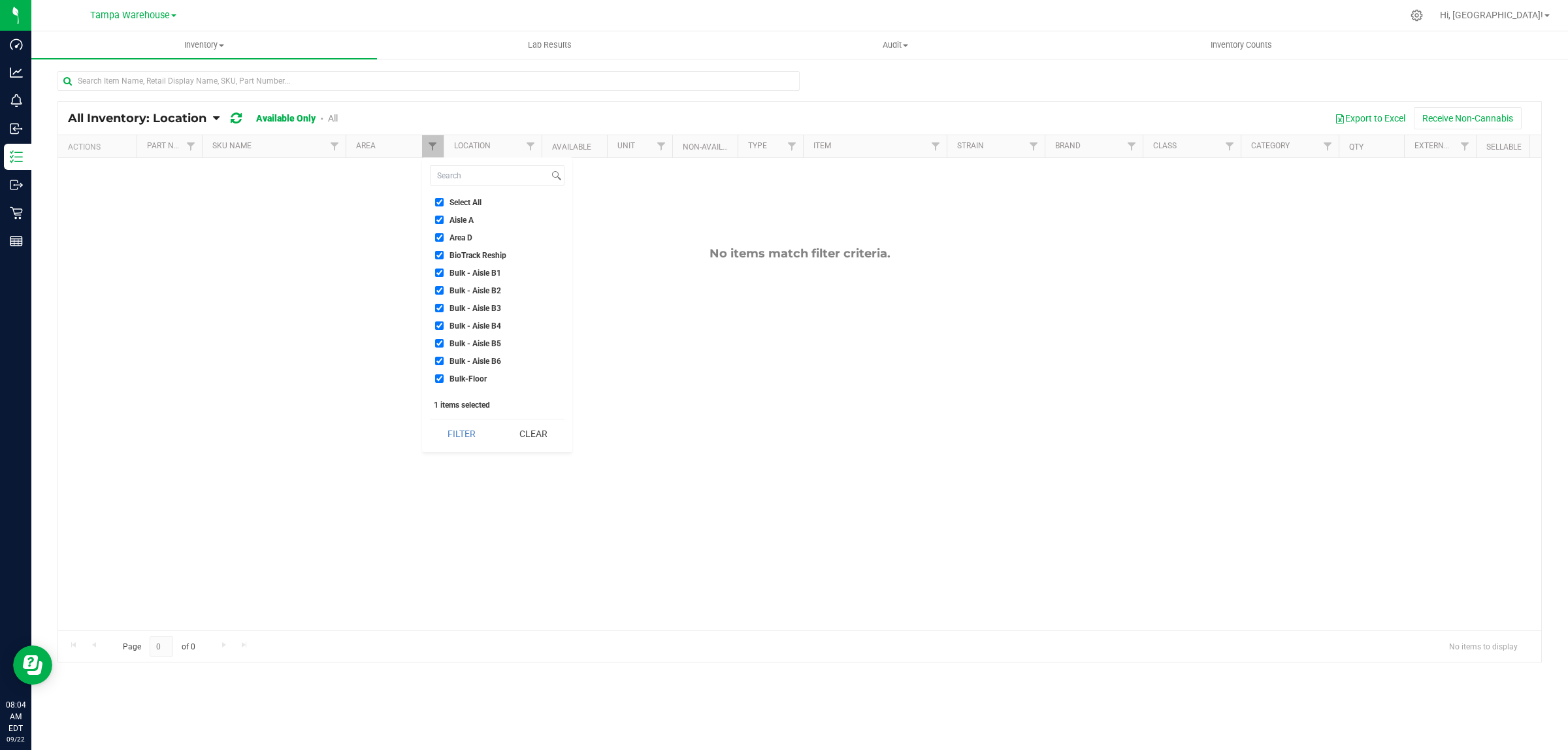
checkbox input "true"
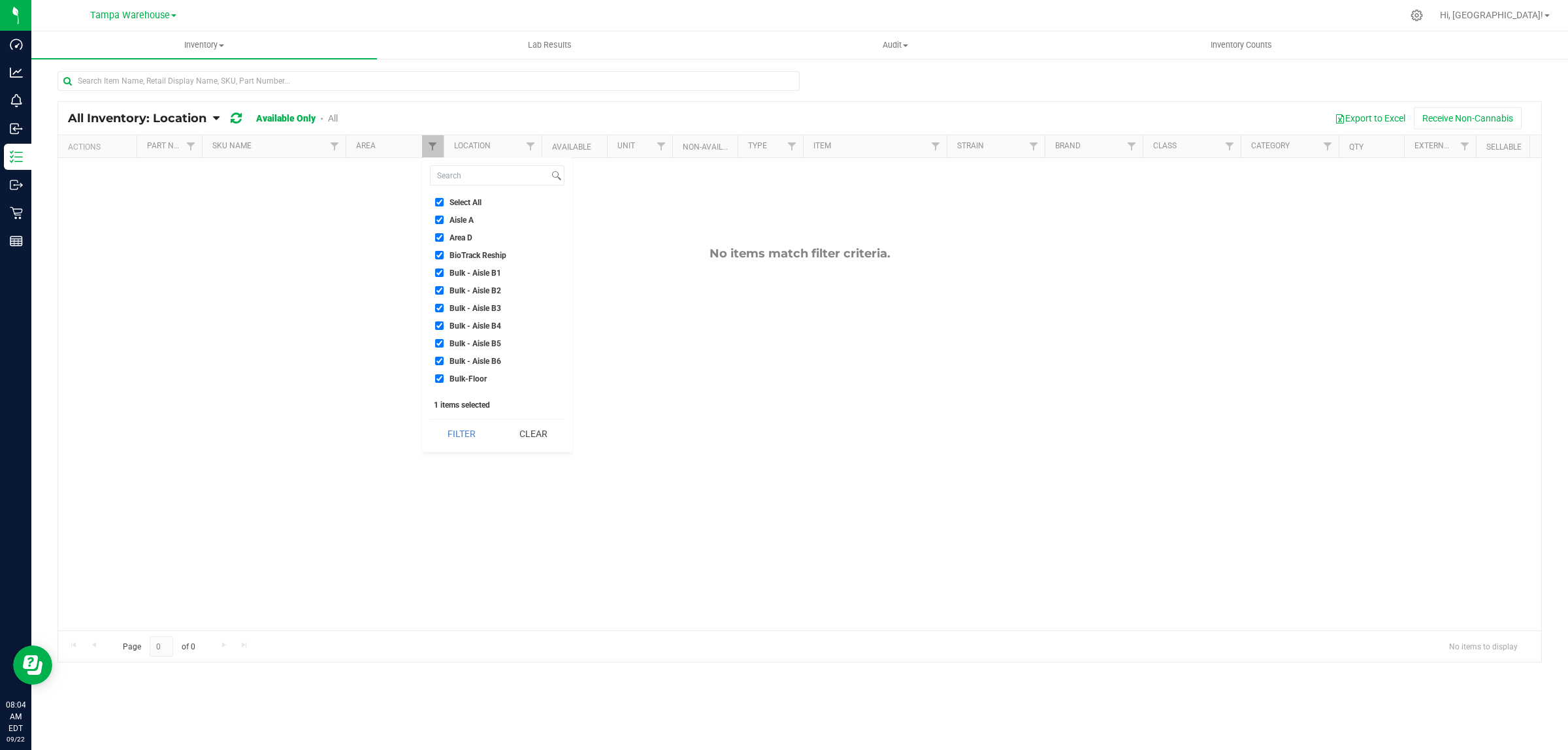
checkbox input "true"
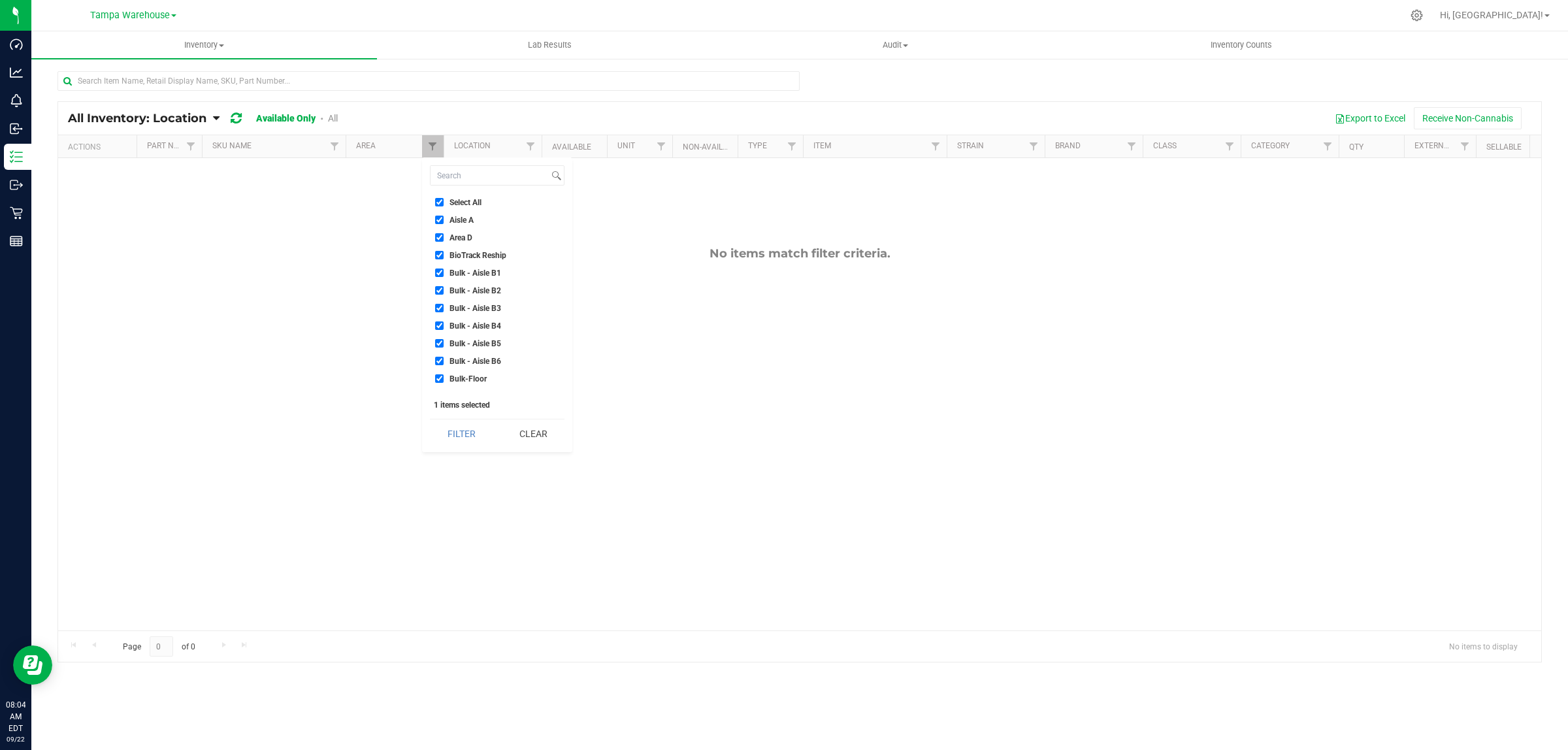
checkbox input "true"
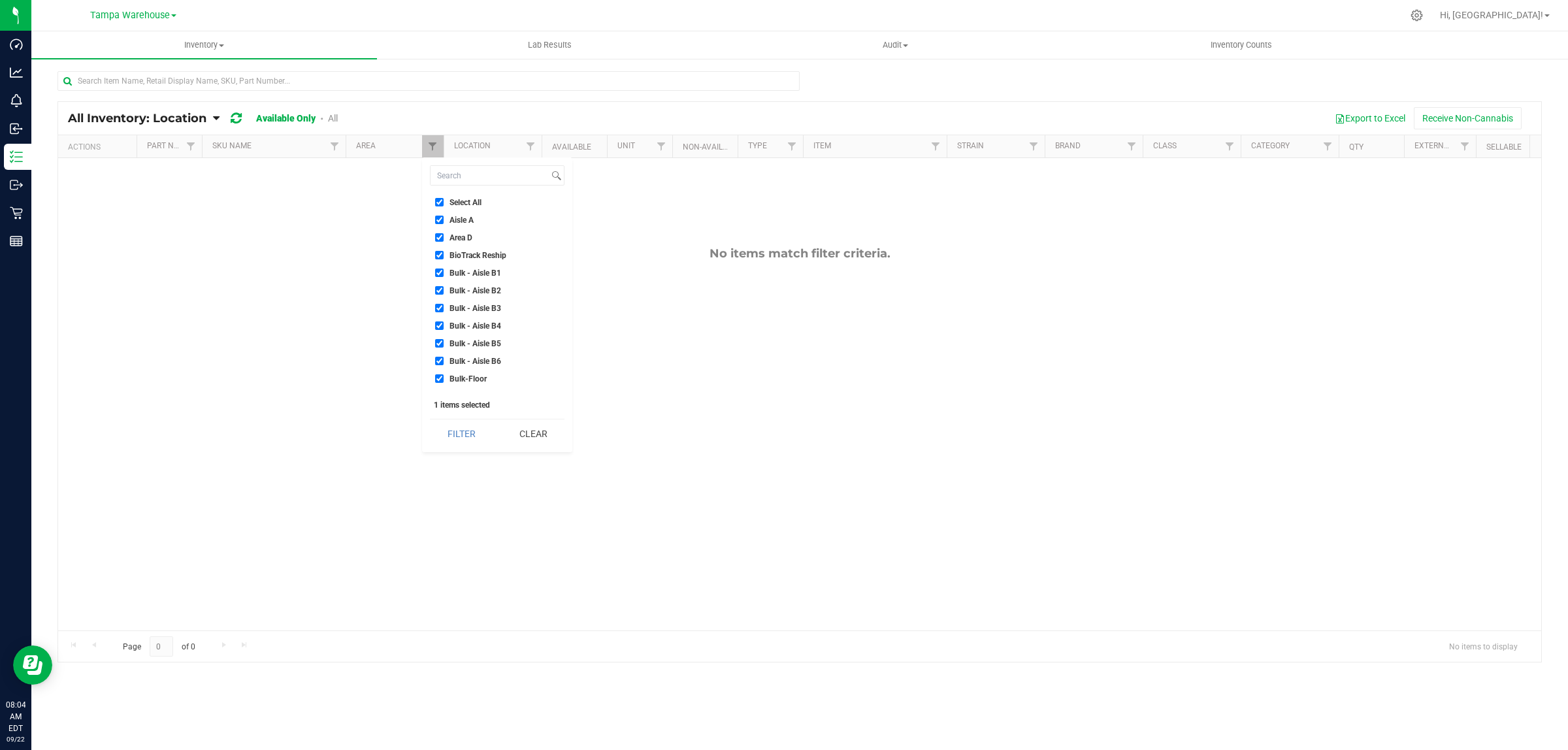
checkbox input "true"
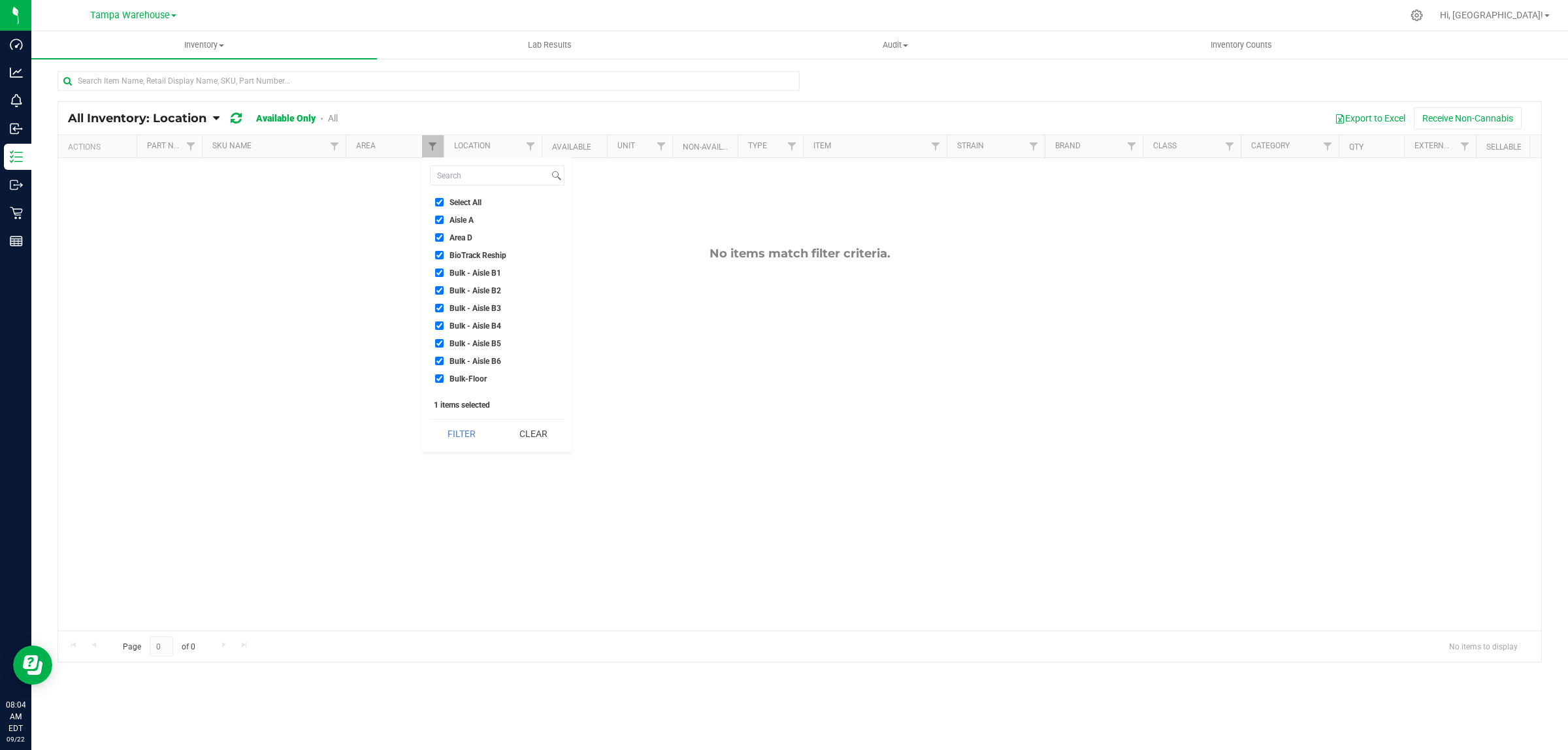
checkbox input "true"
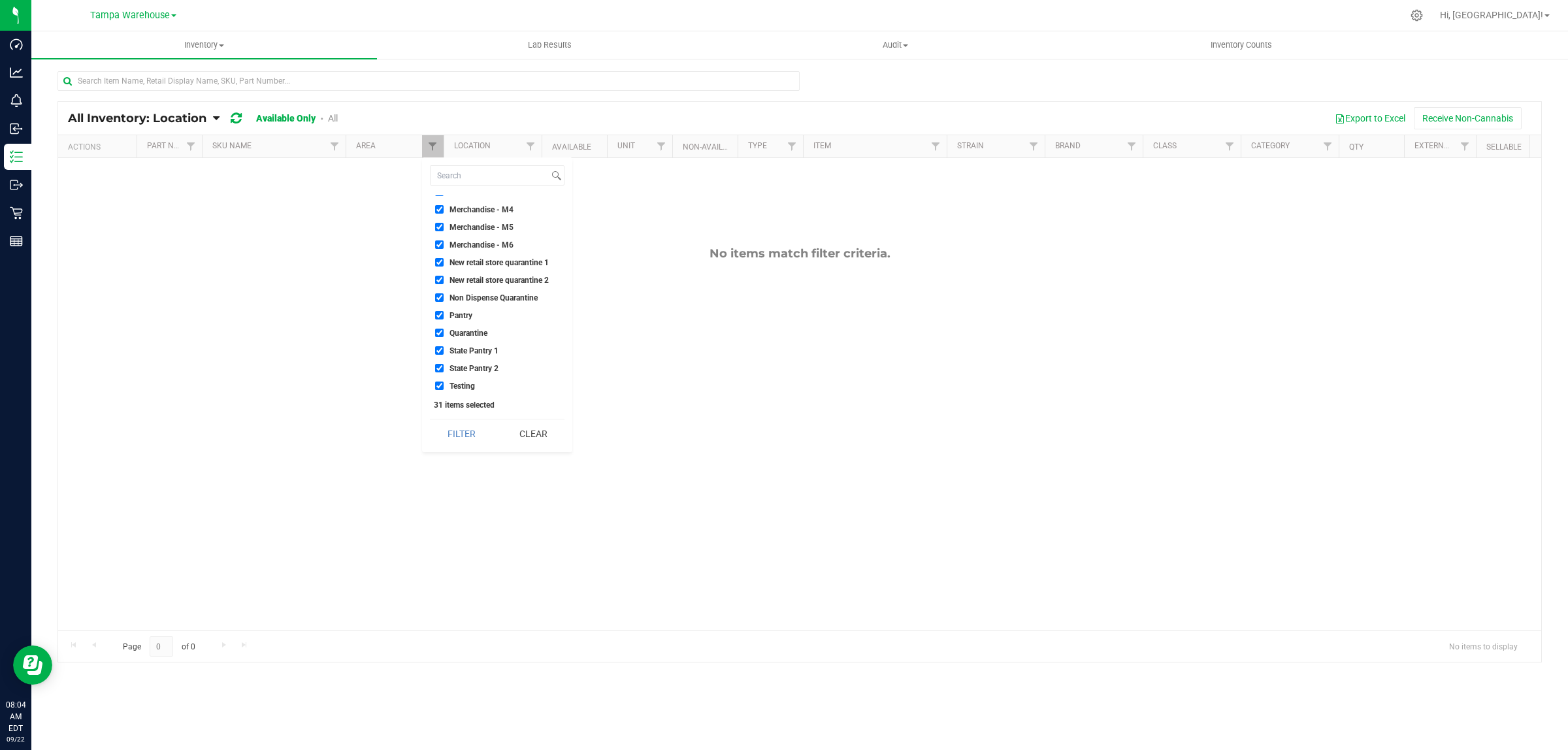
click at [491, 294] on span "Non Dispense Quarantine" at bounding box center [493, 298] width 88 height 8
click at [444, 293] on input "Non Dispense Quarantine" at bounding box center [439, 297] width 8 height 8
checkbox input "false"
click at [464, 329] on span "Quarantine" at bounding box center [468, 333] width 38 height 8
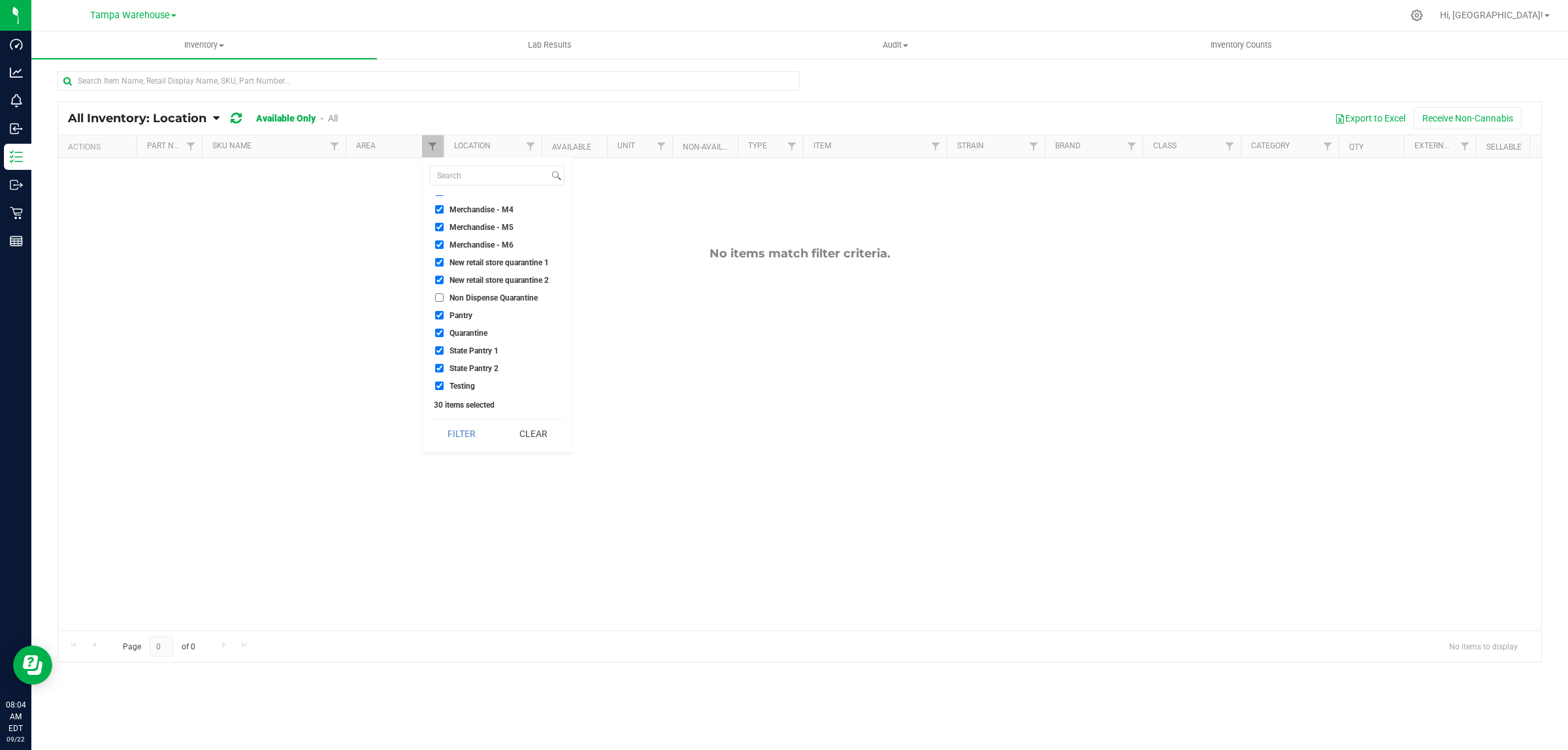
click at [444, 329] on input "Quarantine" at bounding box center [439, 333] width 8 height 8
checkbox input "false"
click at [491, 262] on span "New retail store quarantine 1" at bounding box center [499, 263] width 99 height 8
click at [444, 262] on input "New retail store quarantine 1" at bounding box center [439, 262] width 8 height 8
checkbox input "false"
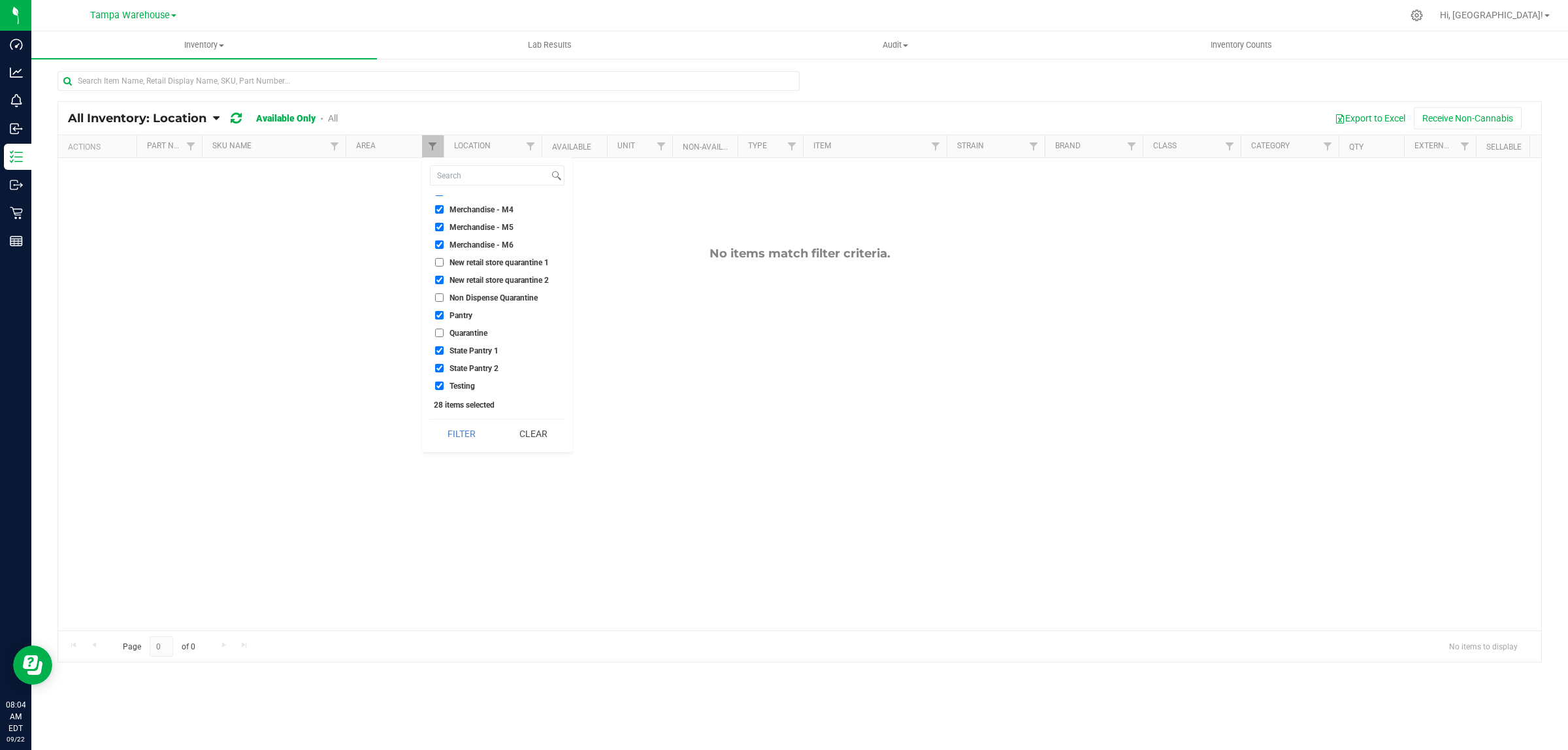
click at [487, 276] on span "New retail store quarantine 2" at bounding box center [499, 280] width 99 height 8
click at [444, 276] on input "New retail store quarantine 2" at bounding box center [439, 280] width 8 height 8
checkbox input "false"
click at [506, 247] on span "Failed Test Quarantine" at bounding box center [488, 250] width 77 height 8
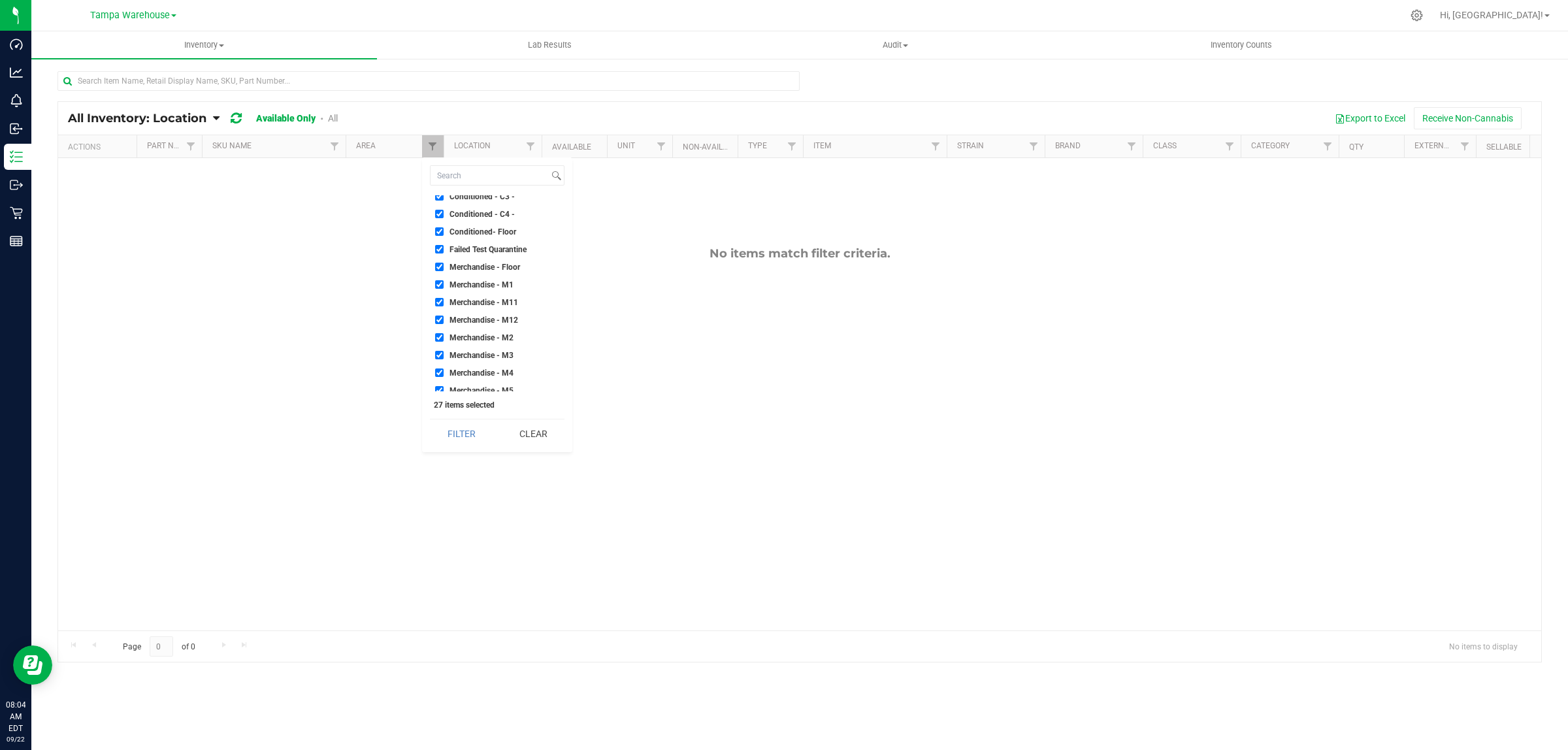
click at [444, 247] on input "Failed Test Quarantine" at bounding box center [439, 249] width 8 height 8
checkbox input "false"
click at [455, 440] on button "Filter" at bounding box center [461, 434] width 63 height 29
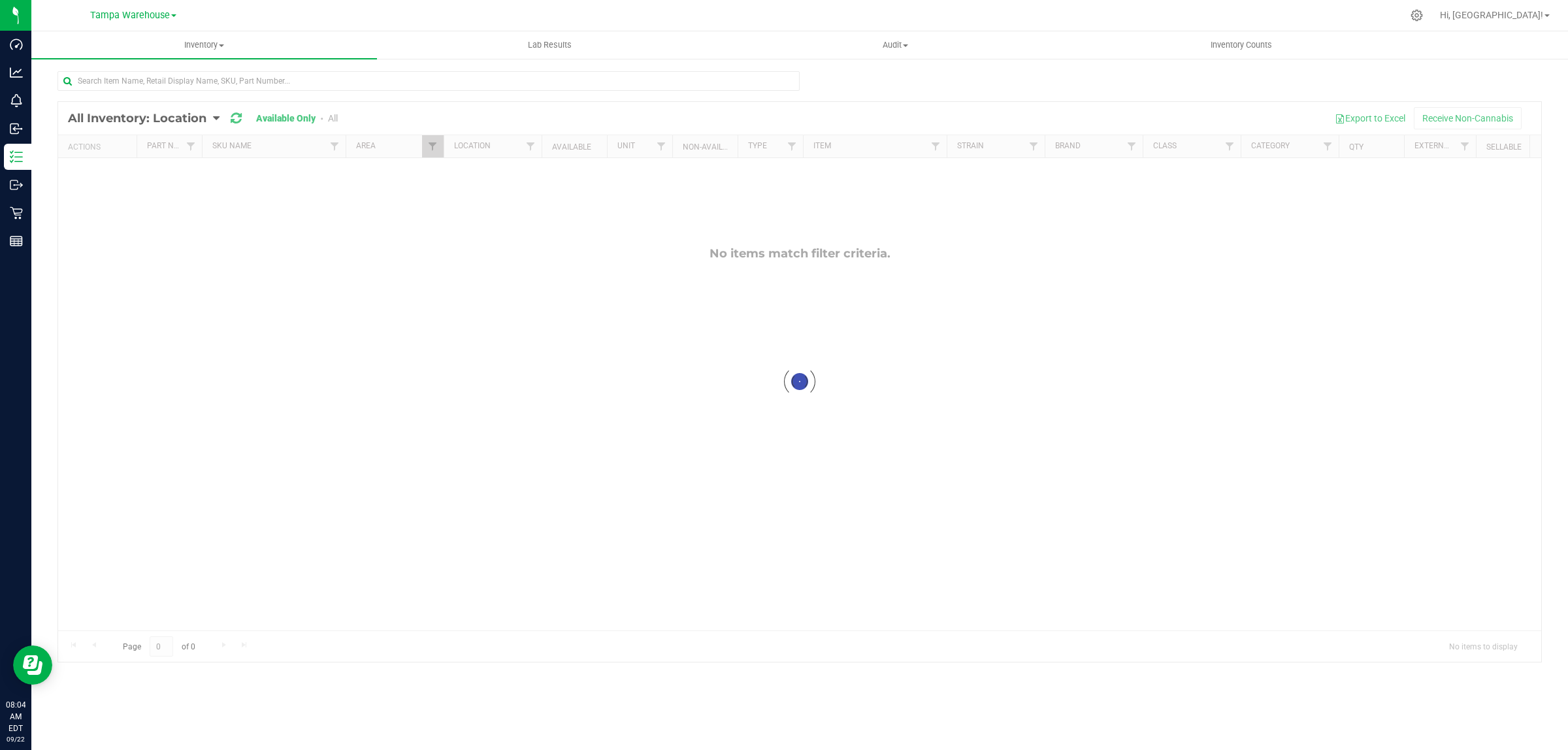
checkbox input "true"
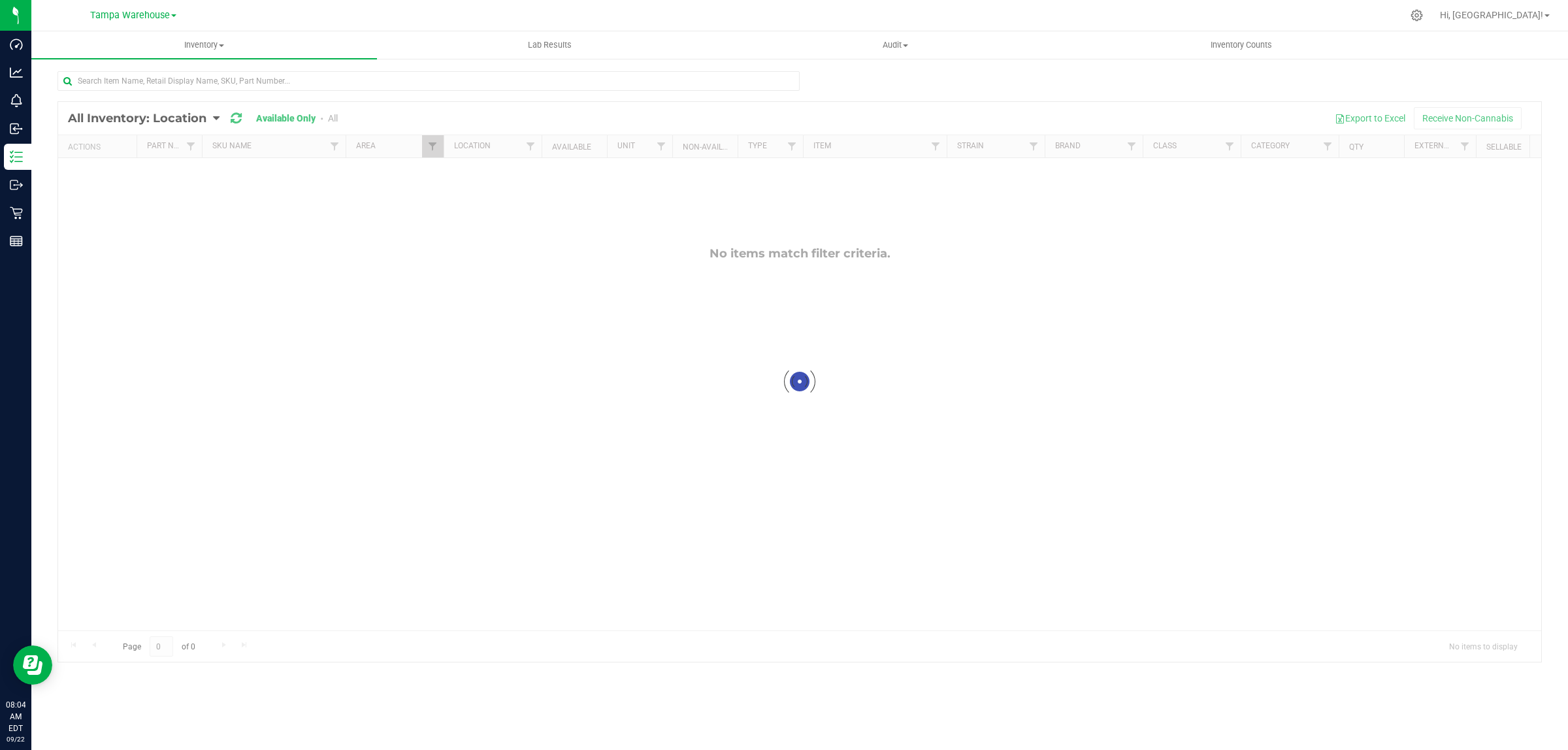
checkbox input "true"
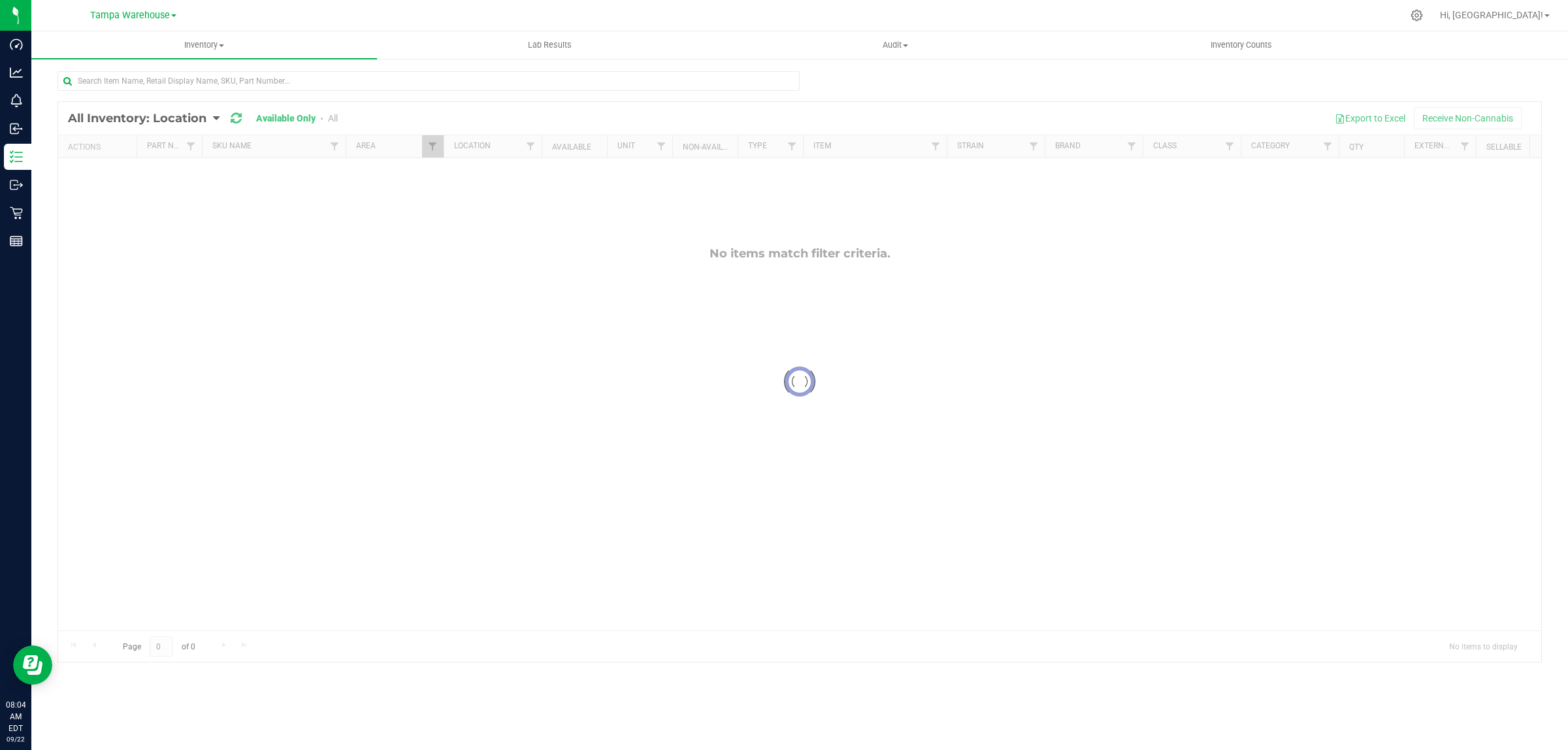
checkbox input "true"
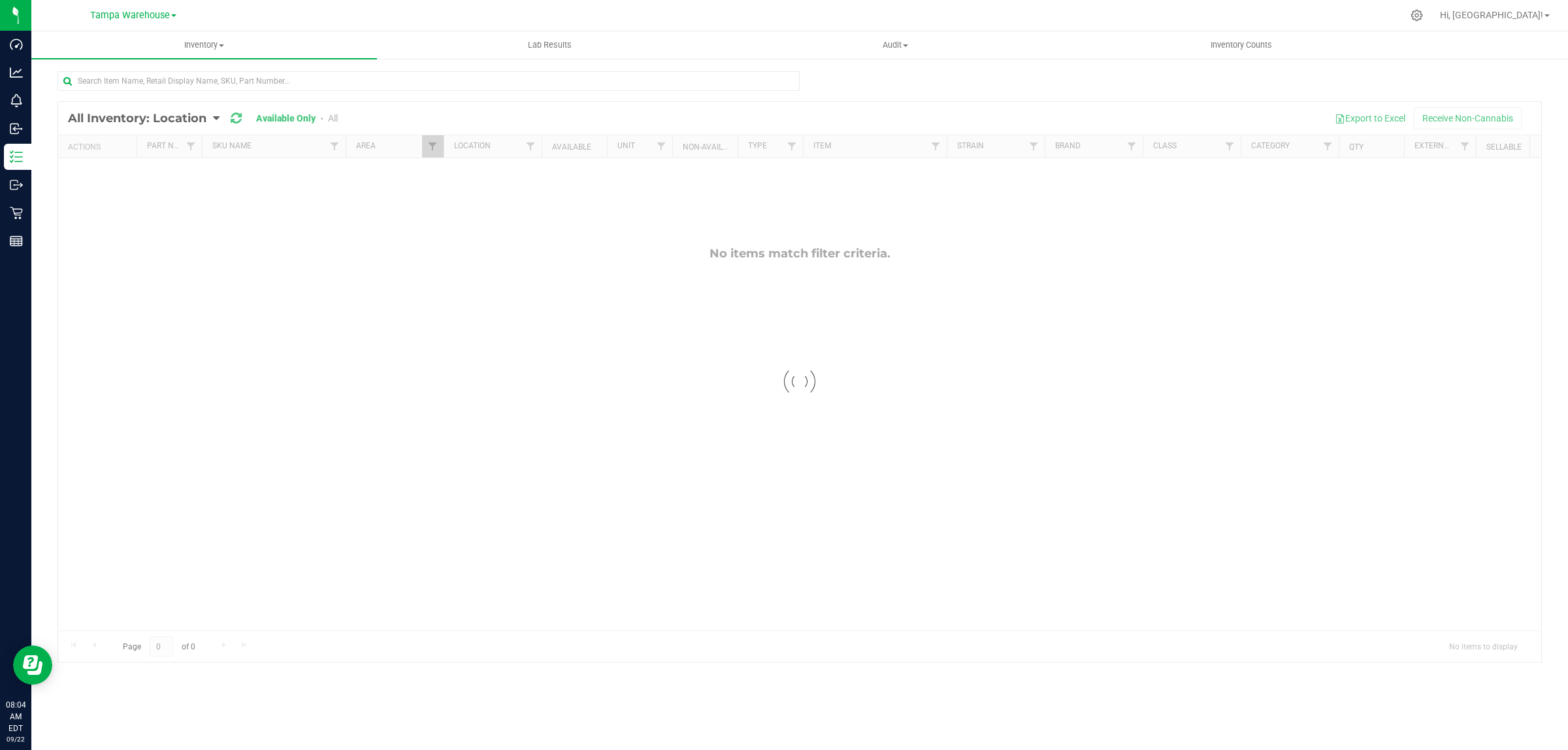
checkbox input "true"
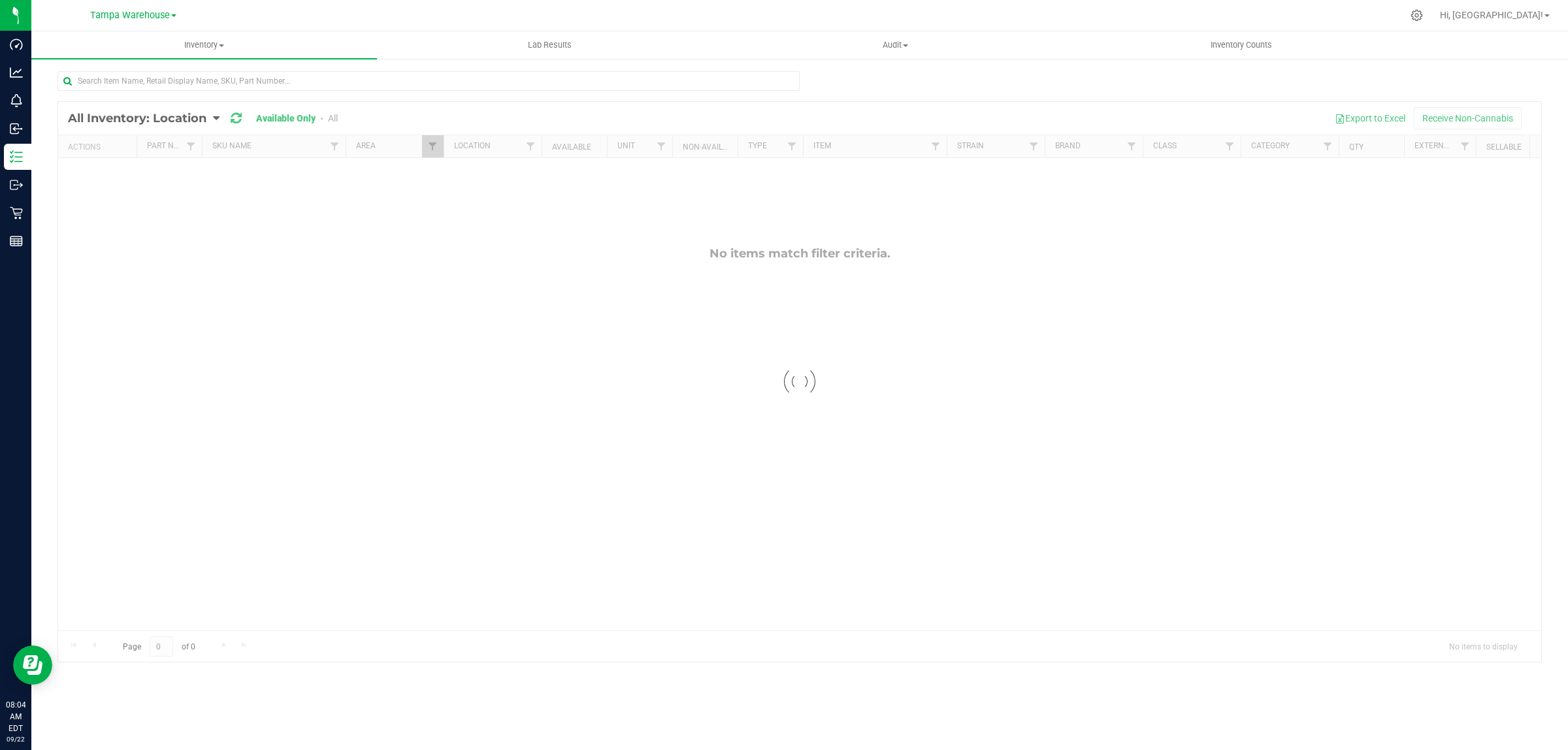
checkbox input "true"
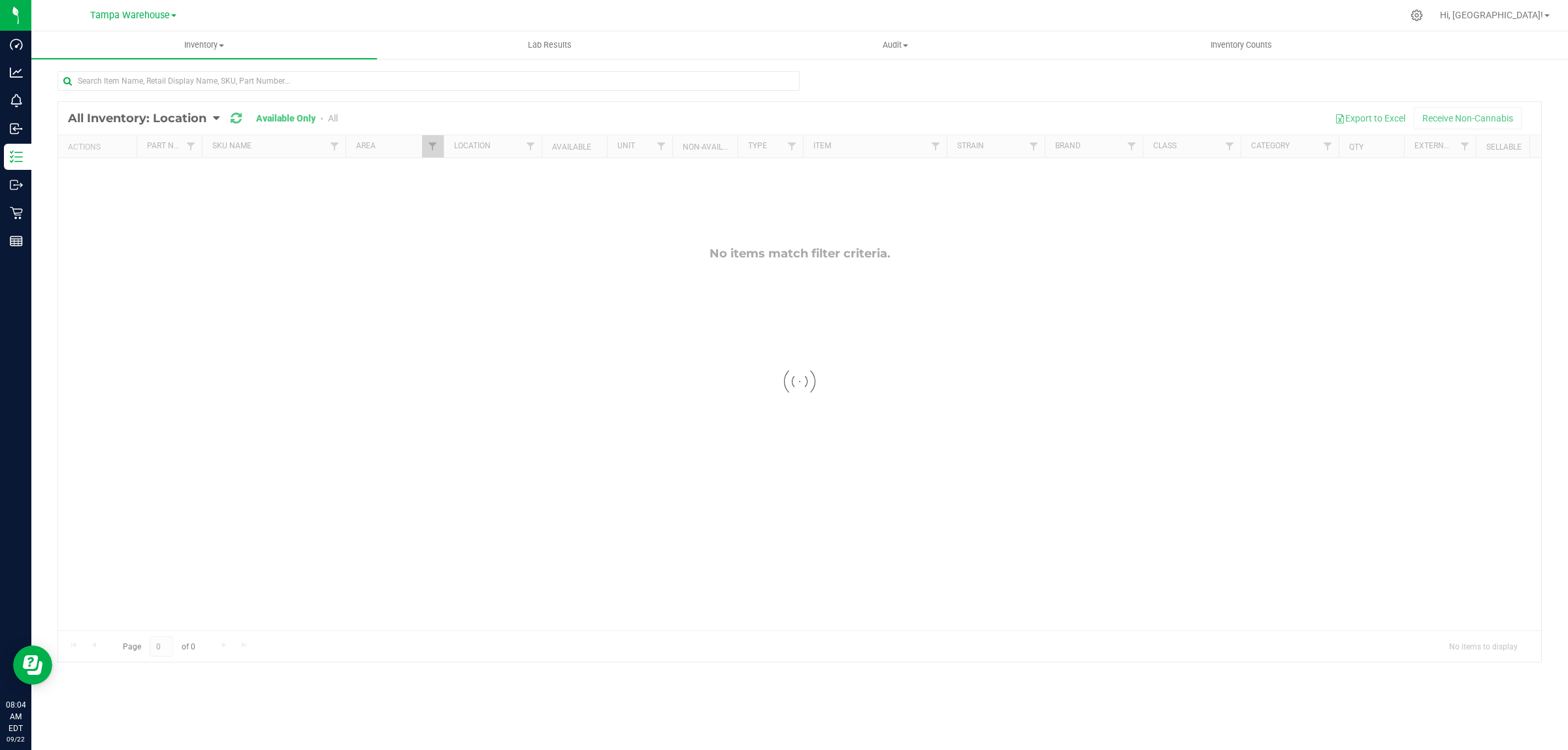
checkbox input "true"
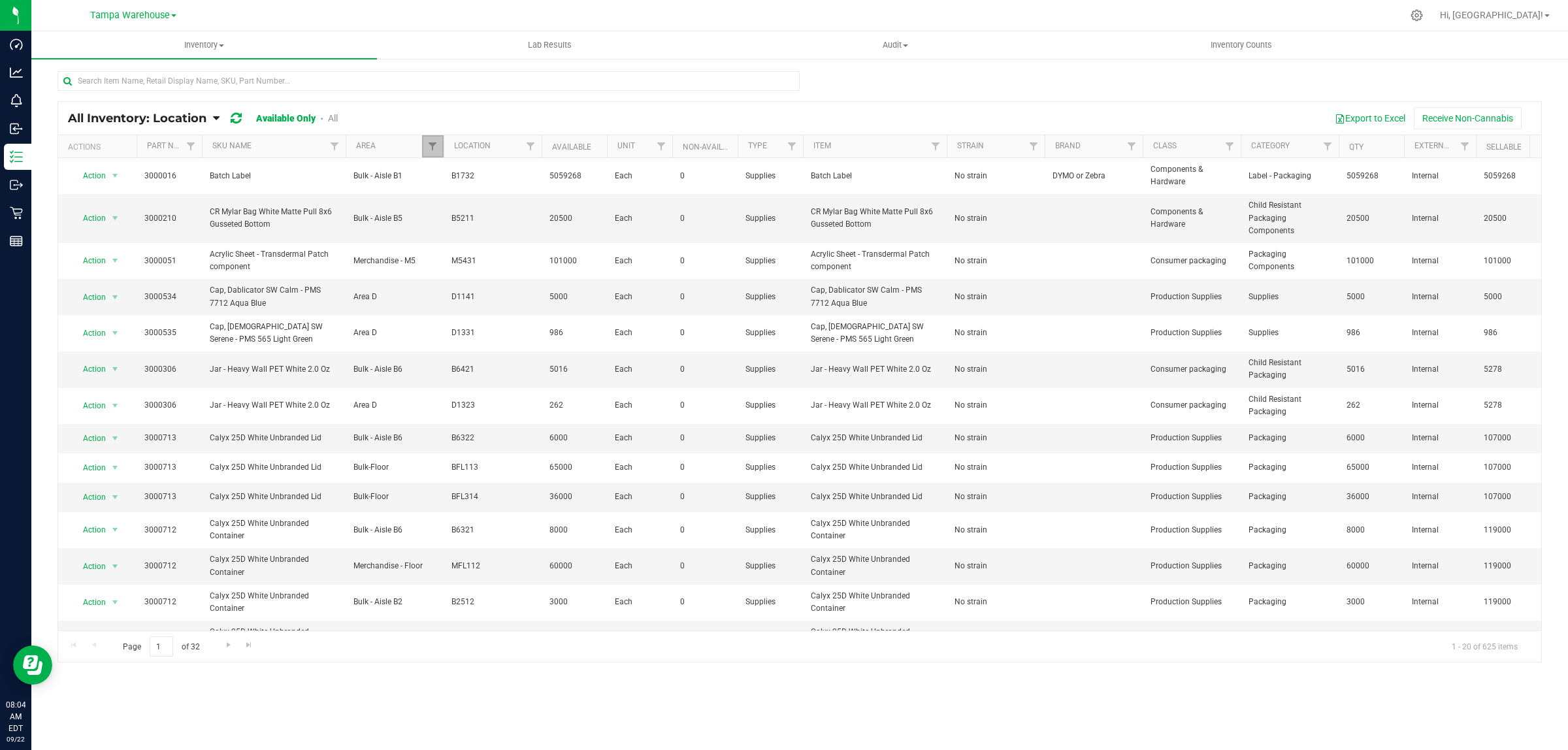
click at [428, 140] on link "Filter" at bounding box center [433, 146] width 22 height 22
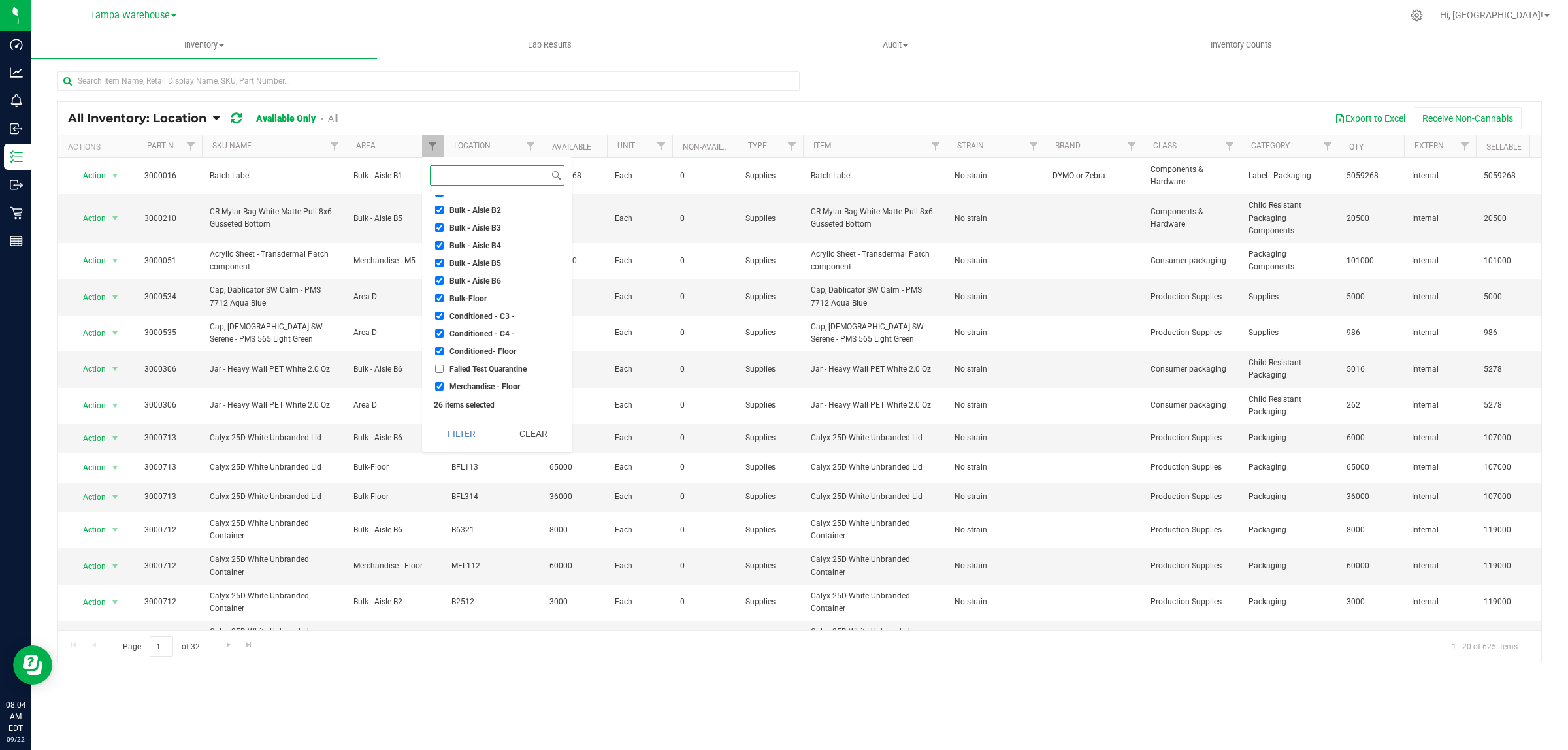
scroll to position [327, 0]
click at [1134, 71] on div "All Inventory: Location Item Summary Item (default) Item by Strain Item by Loca…" at bounding box center [800, 367] width 1484 height 592
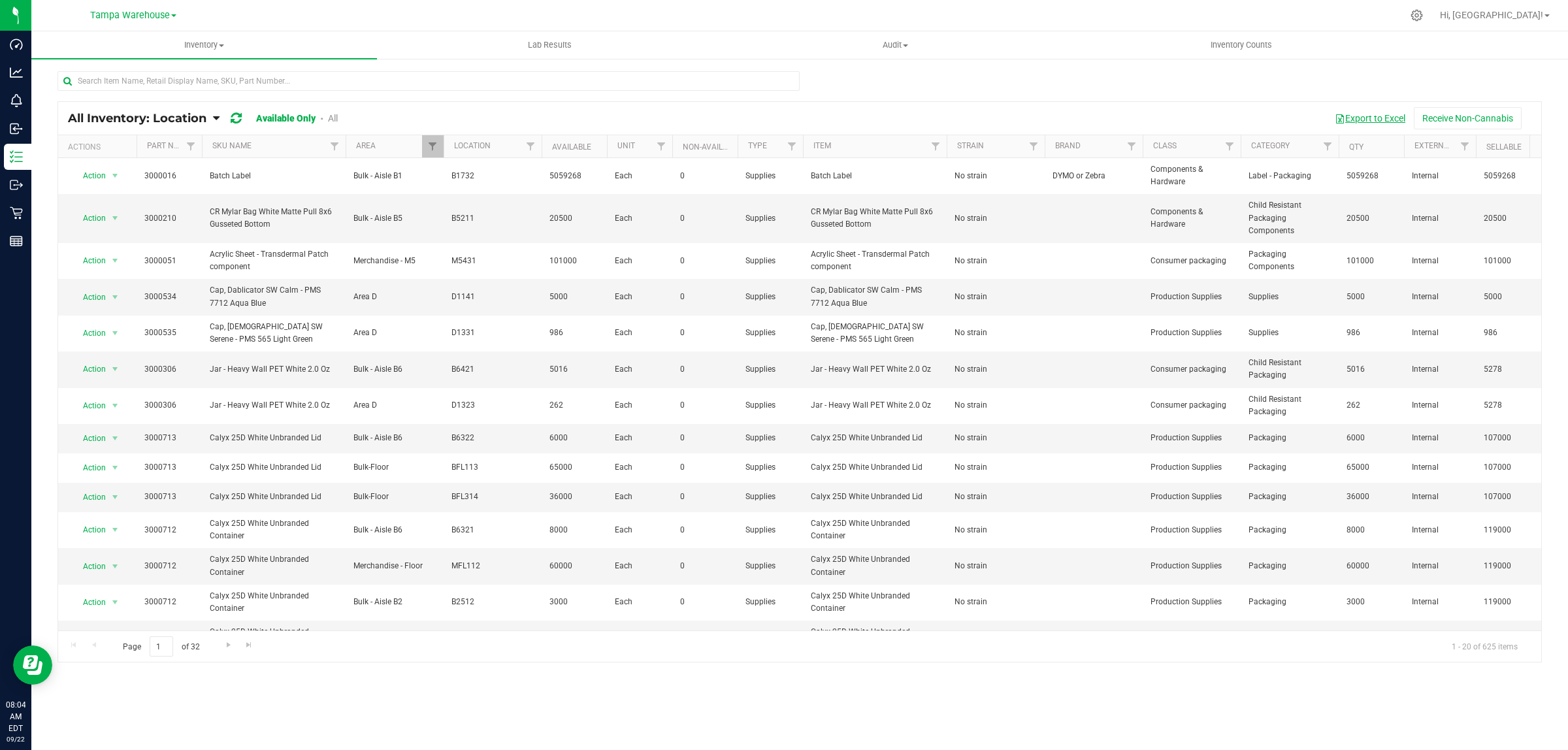
click at [1380, 118] on button "Export to Excel" at bounding box center [1370, 118] width 88 height 22
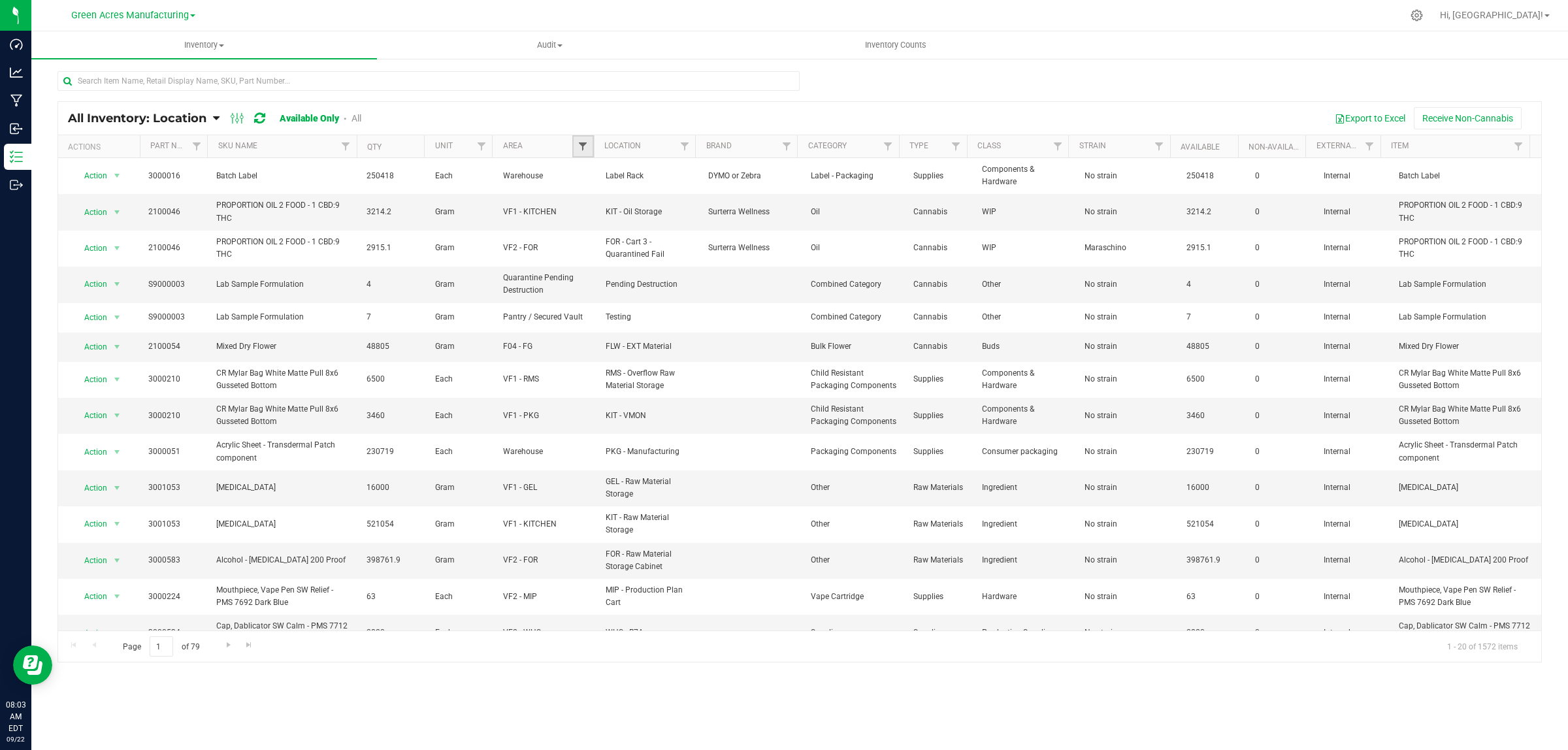
click at [580, 142] on span "Filter" at bounding box center [583, 146] width 10 height 10
drag, startPoint x: 617, startPoint y: 199, endPoint x: 624, endPoint y: 226, distance: 27.9
click at [617, 199] on span "Select All" at bounding box center [615, 203] width 32 height 8
click at [594, 199] on input "Select All" at bounding box center [589, 202] width 8 height 8
checkbox input "true"
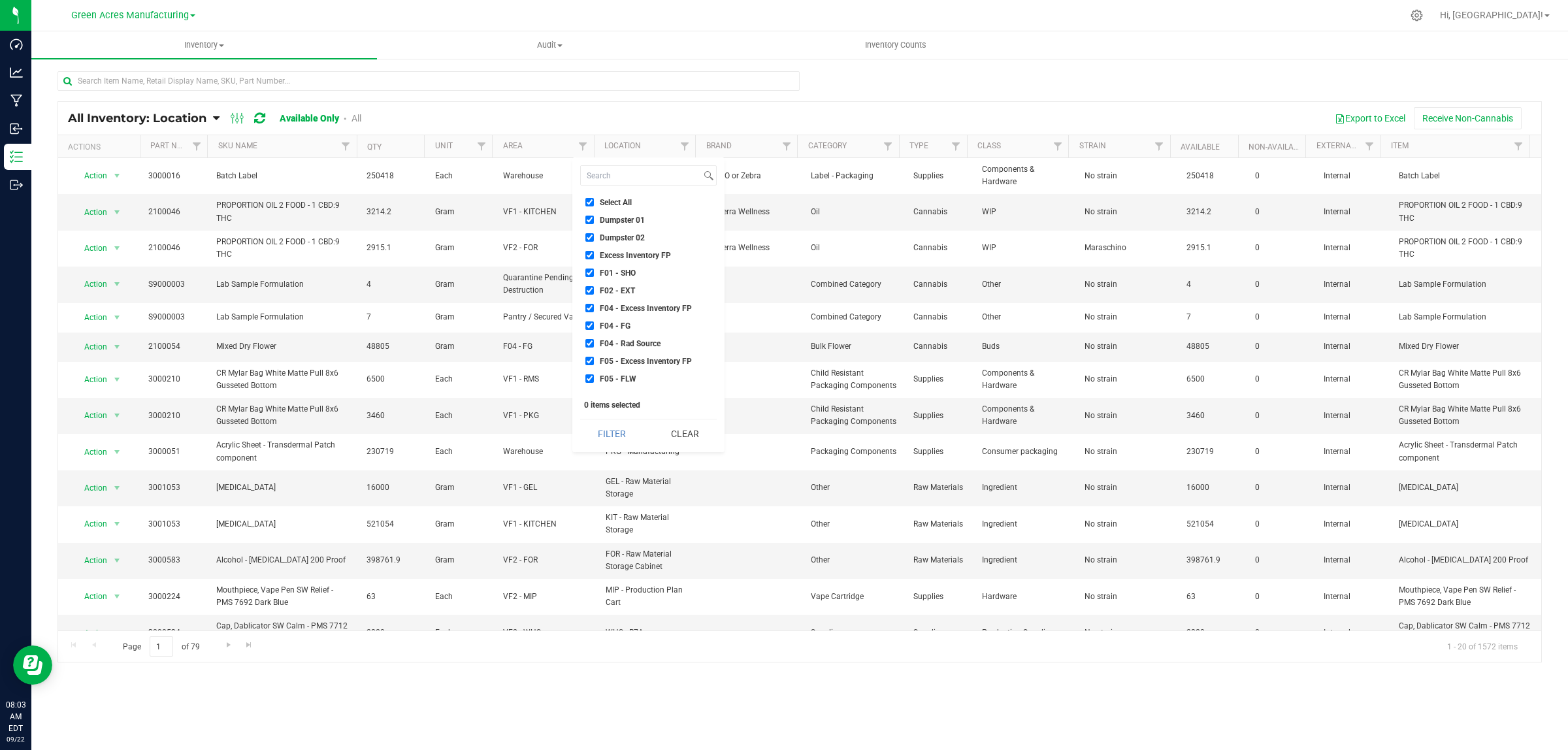
checkbox input "true"
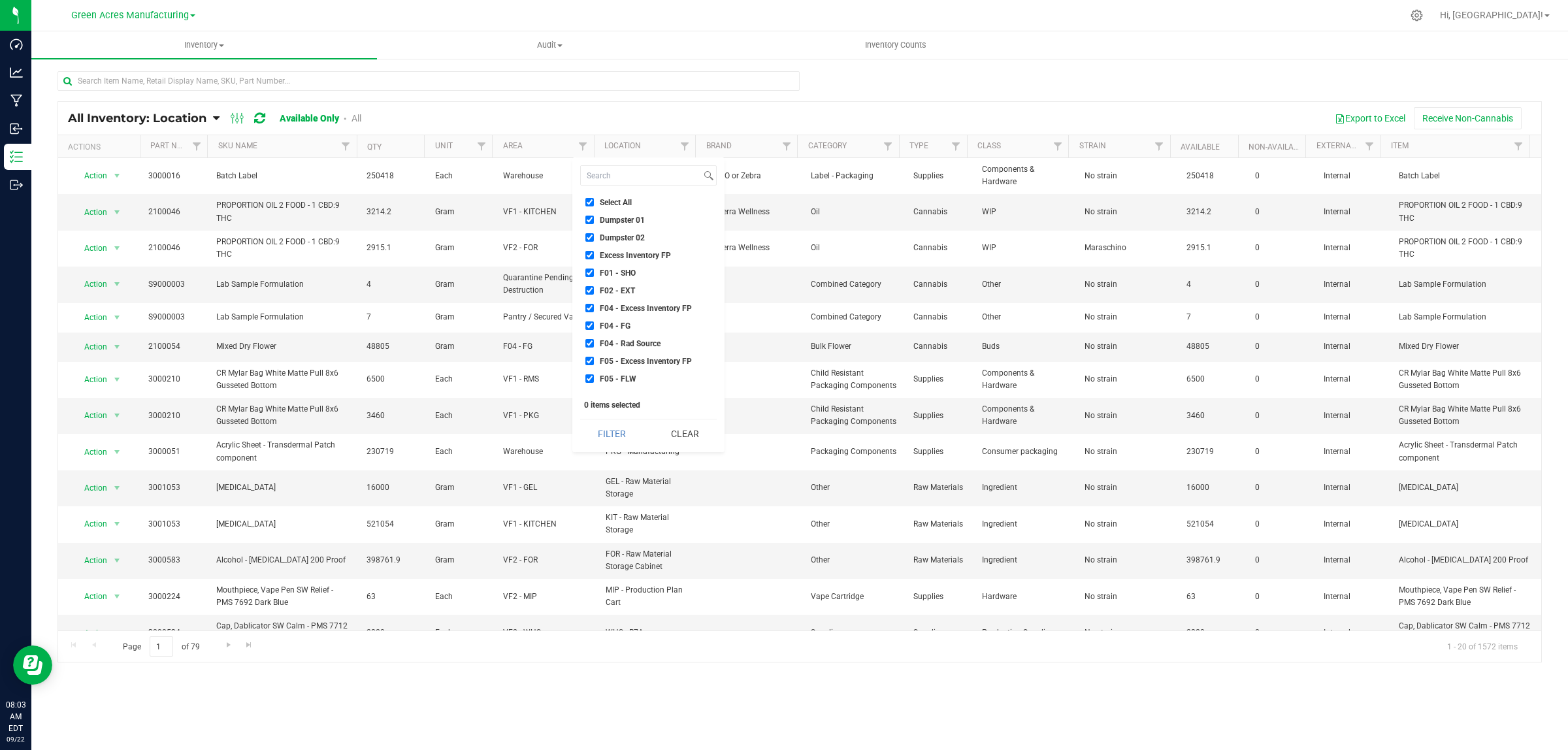
checkbox input "true"
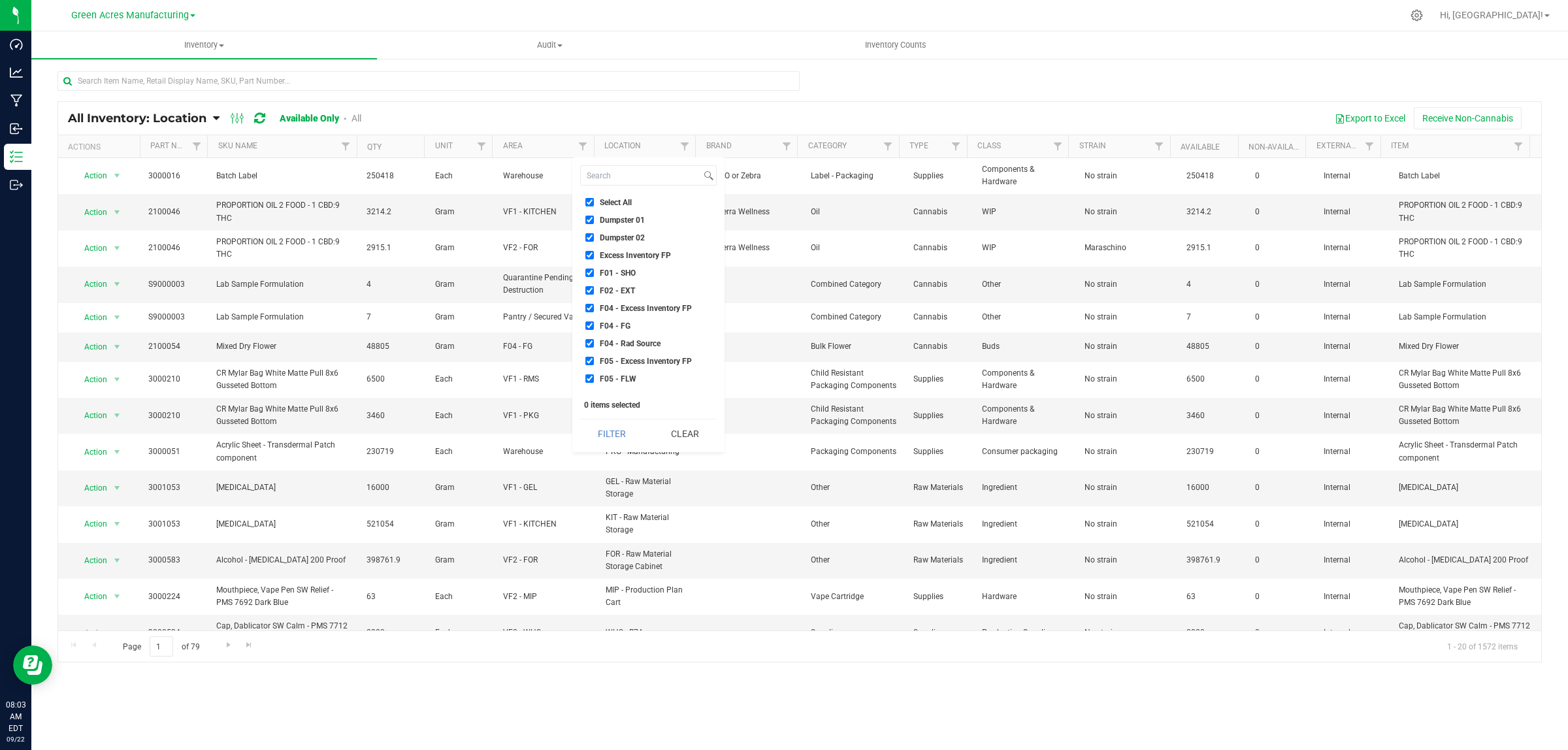
checkbox input "true"
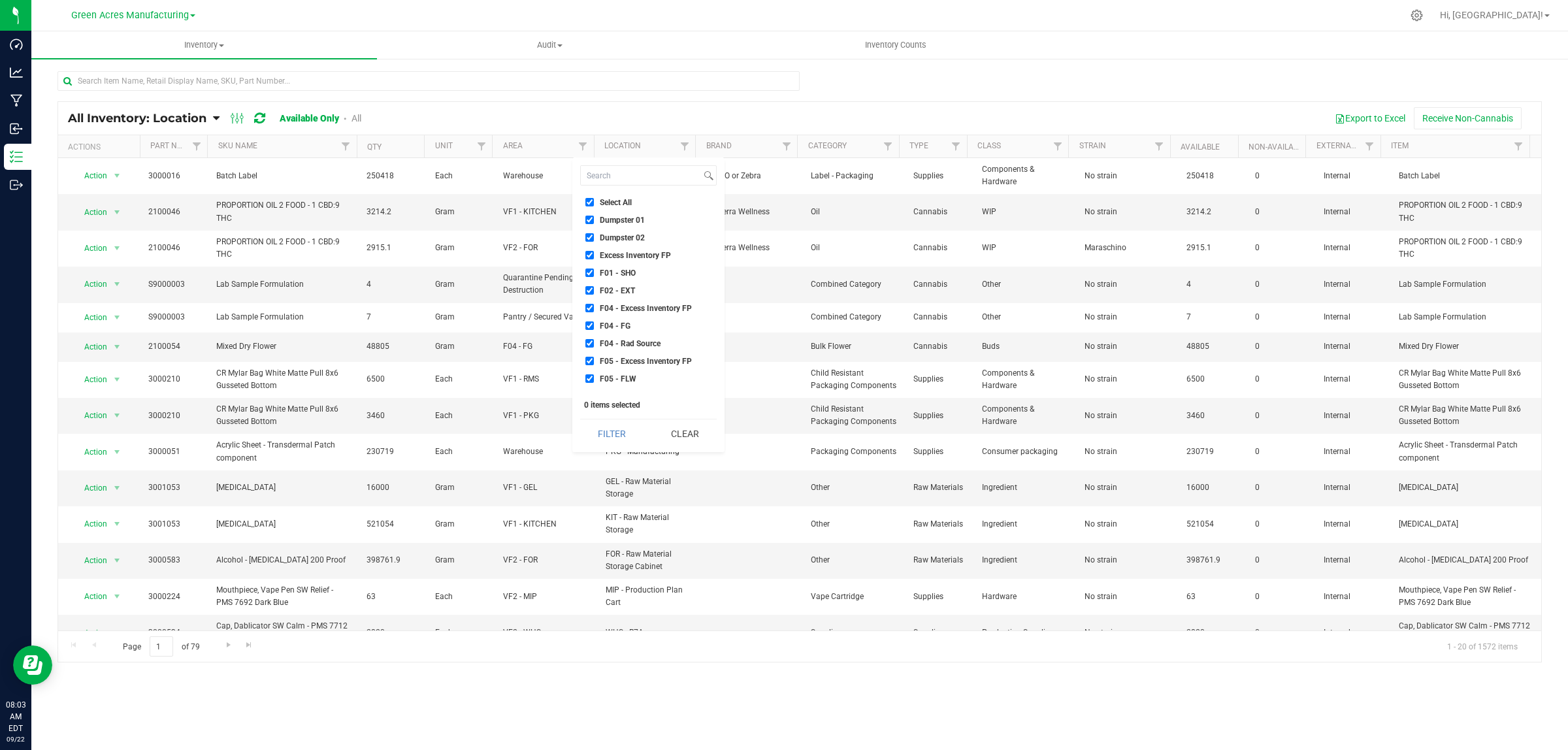
checkbox input "true"
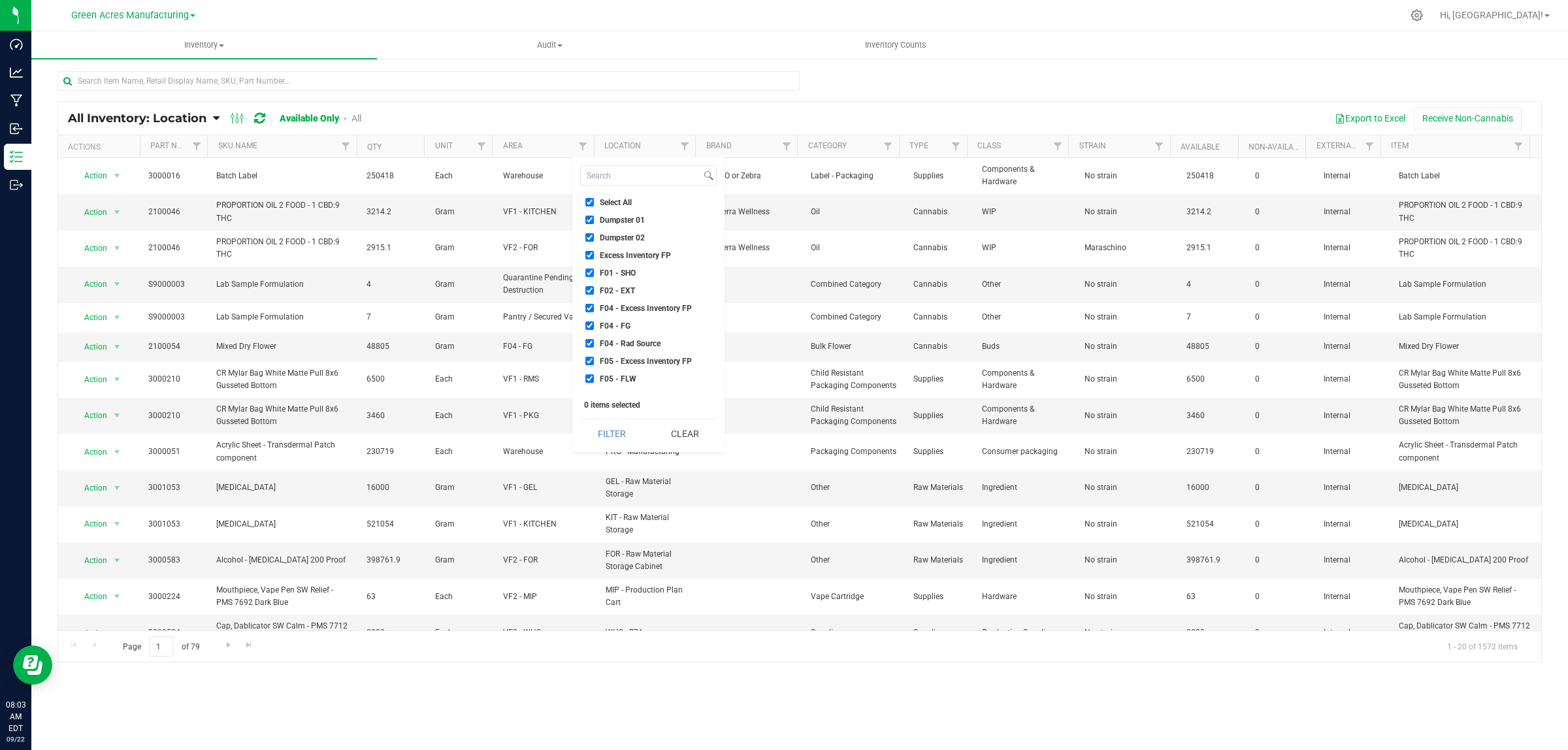
checkbox input "true"
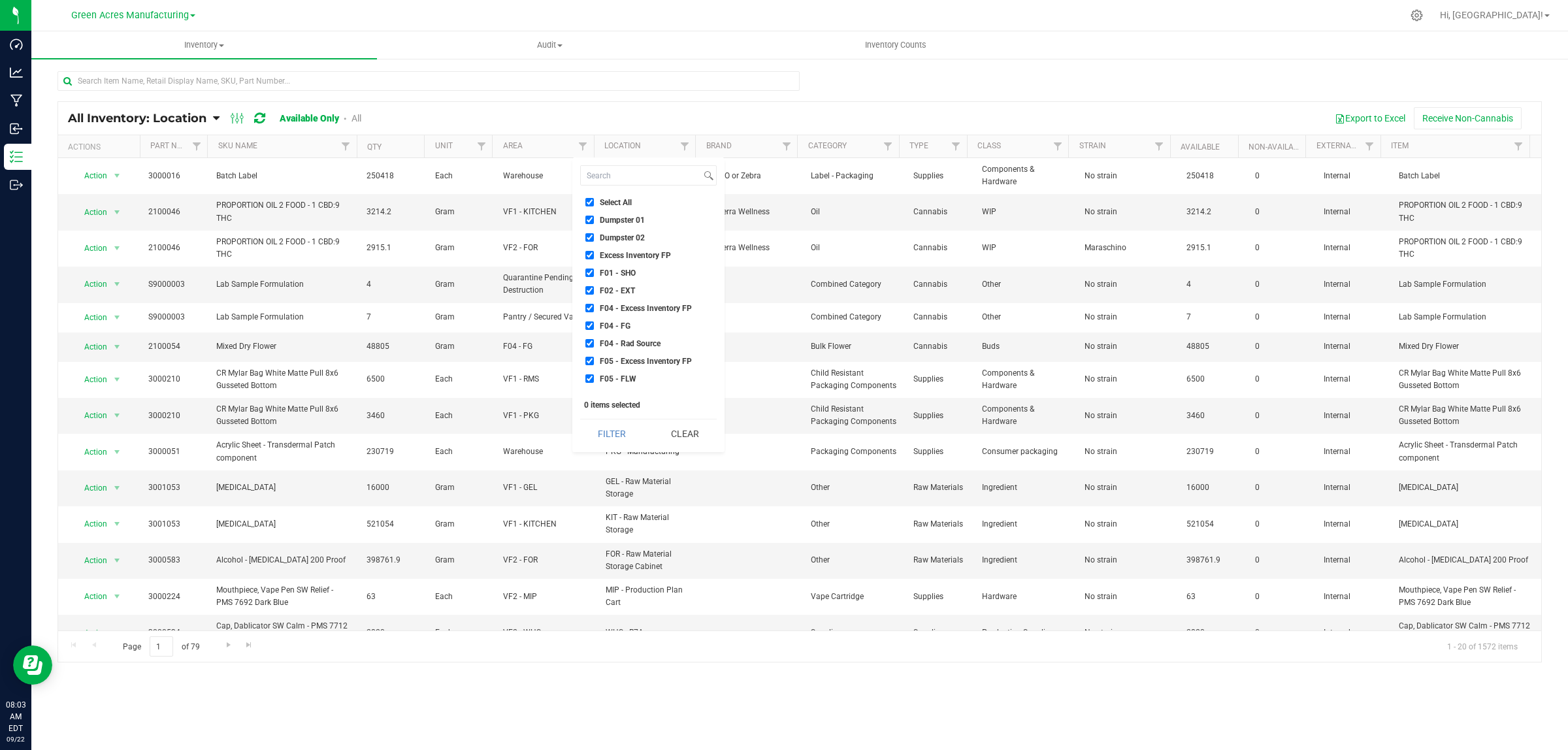
checkbox input "true"
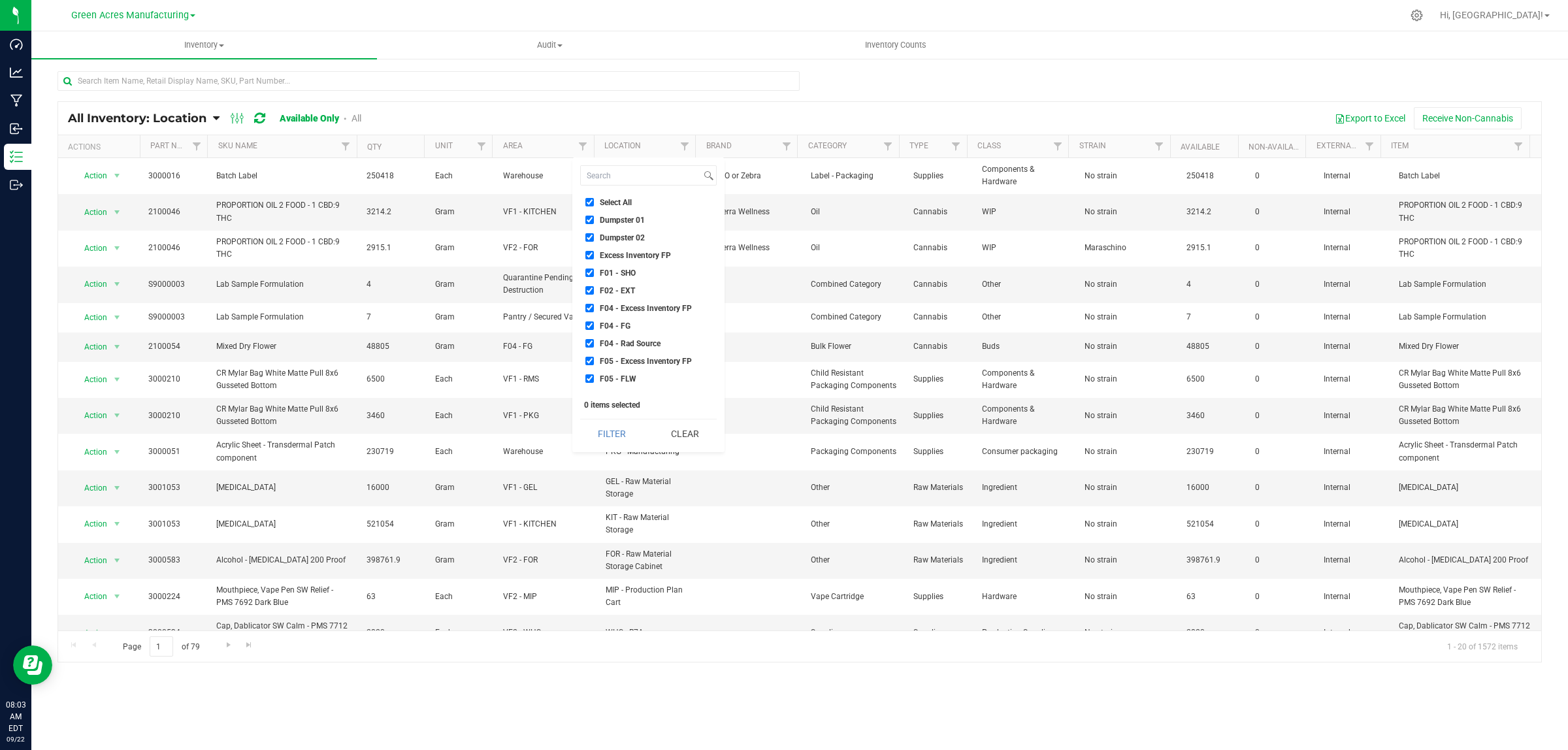
checkbox input "true"
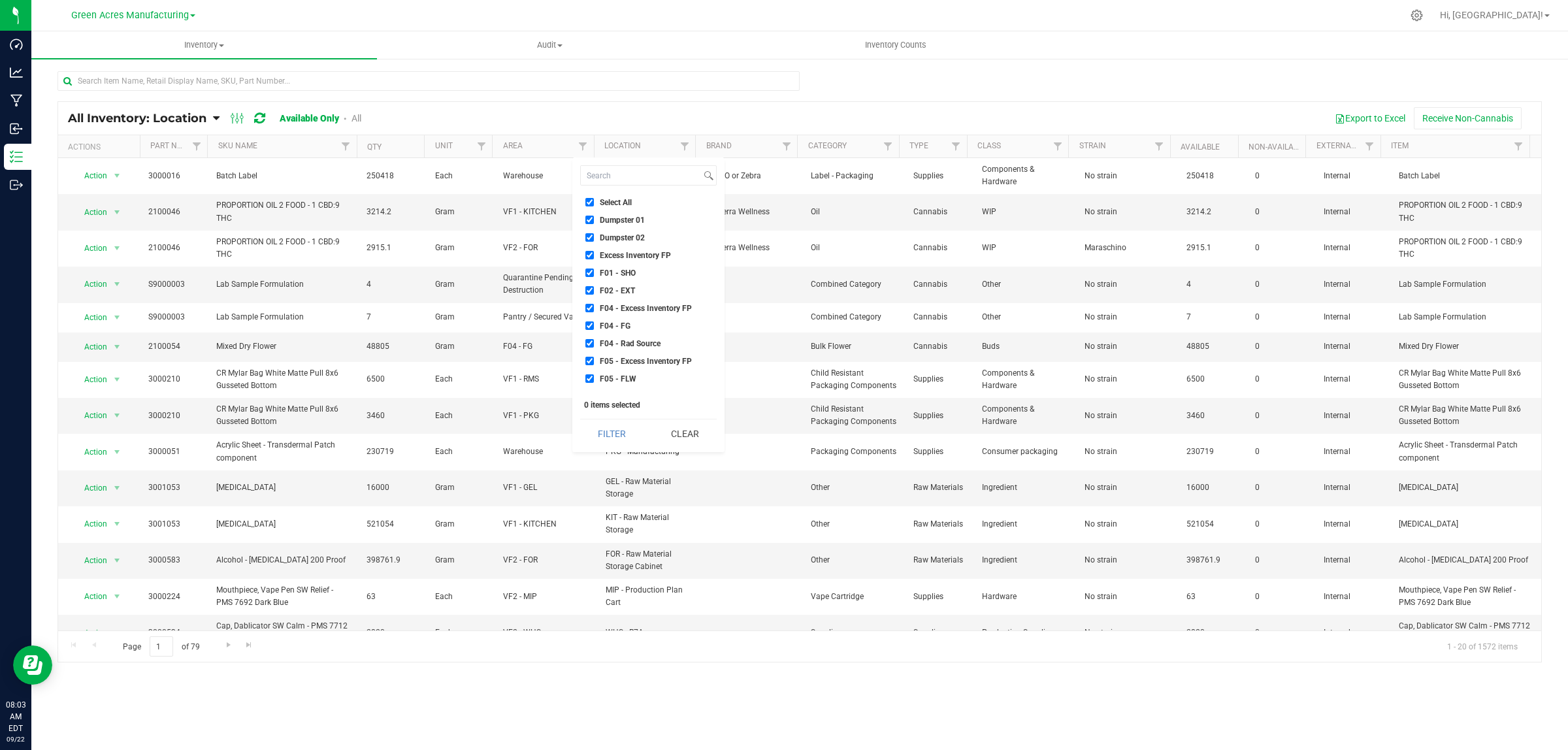
checkbox input "true"
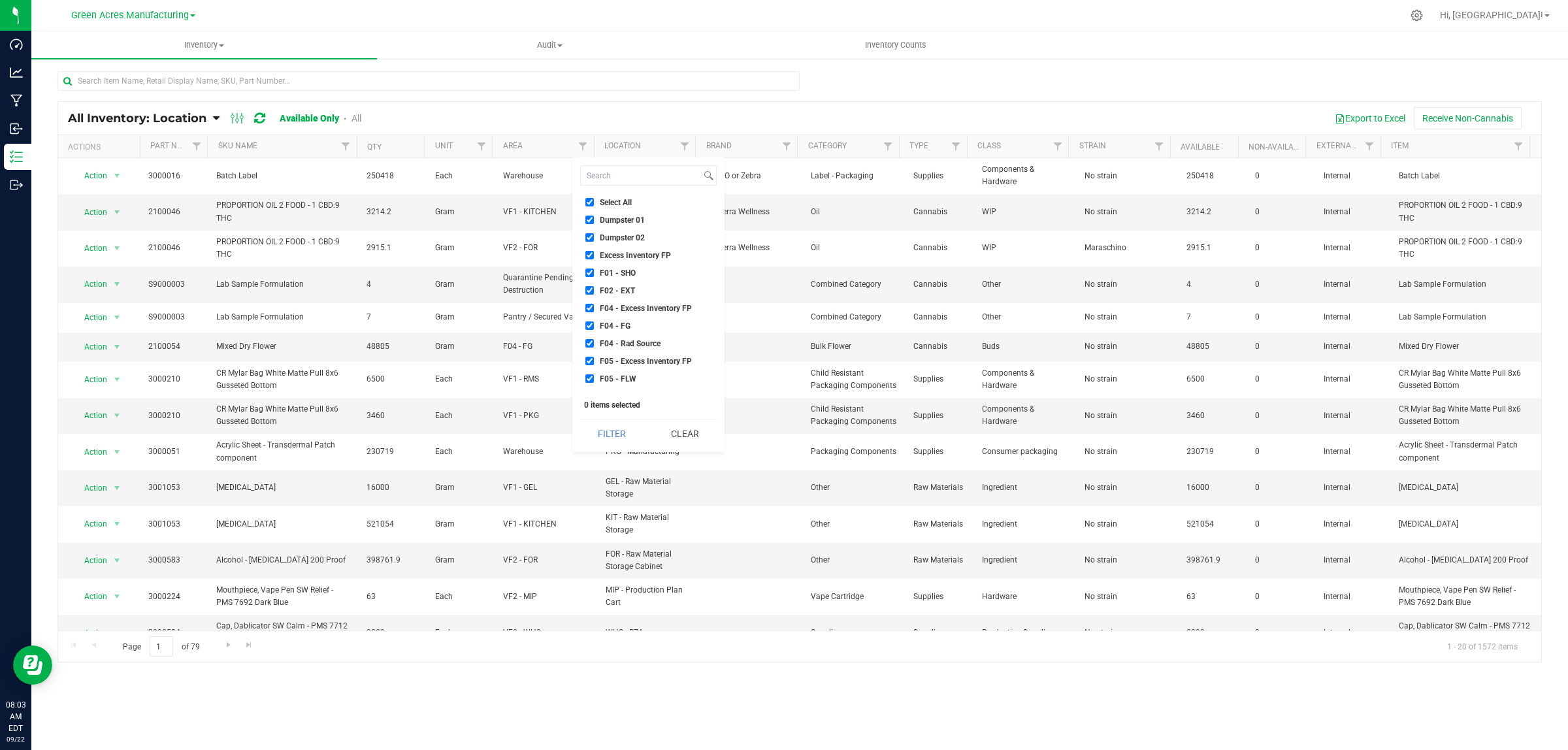
checkbox input "true"
click at [651, 233] on span "Failed Test Quarantine" at bounding box center [638, 233] width 77 height 8
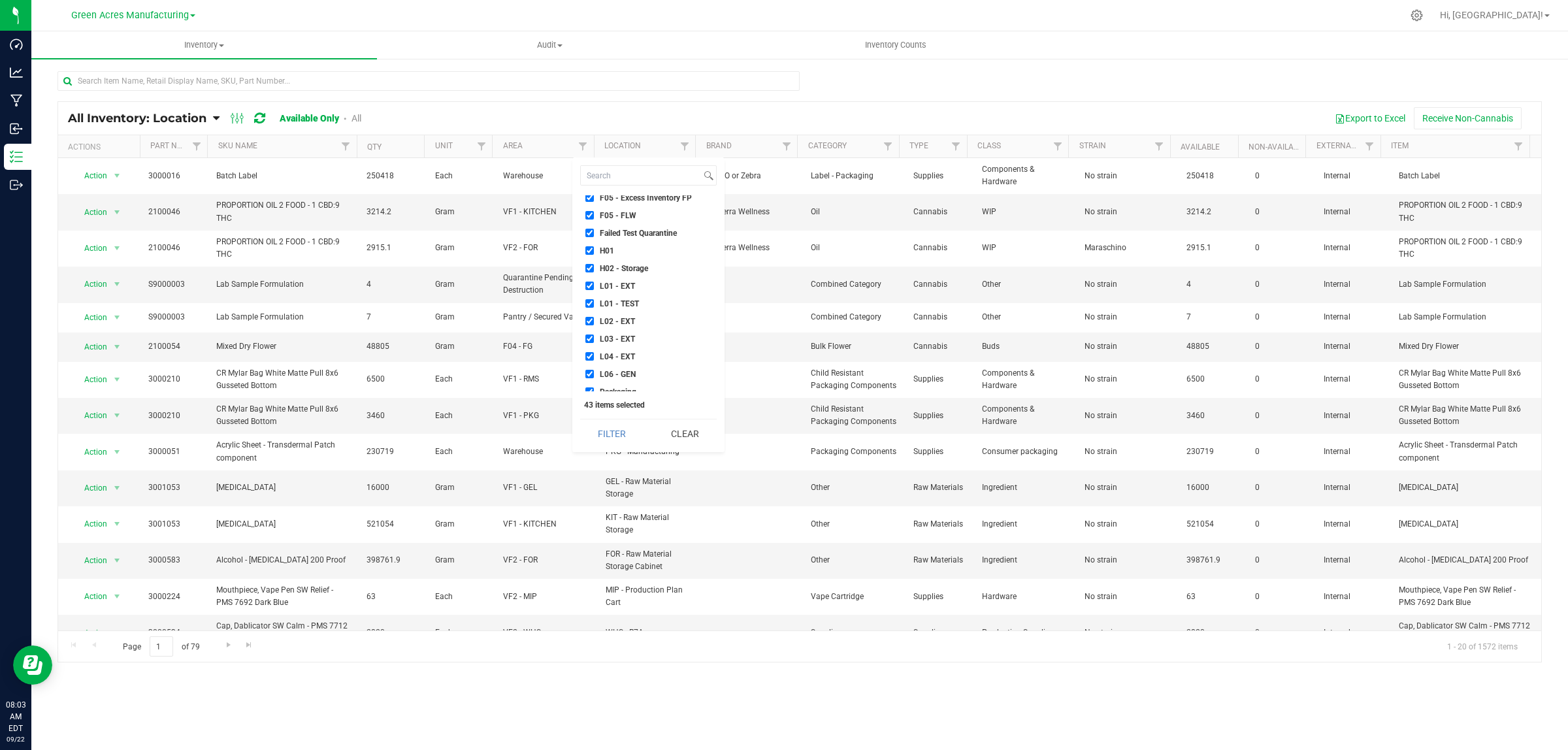
click at [594, 233] on input "Failed Test Quarantine" at bounding box center [589, 233] width 8 height 8
checkbox input "false"
click at [629, 302] on span "Quarantine" at bounding box center [619, 299] width 38 height 8
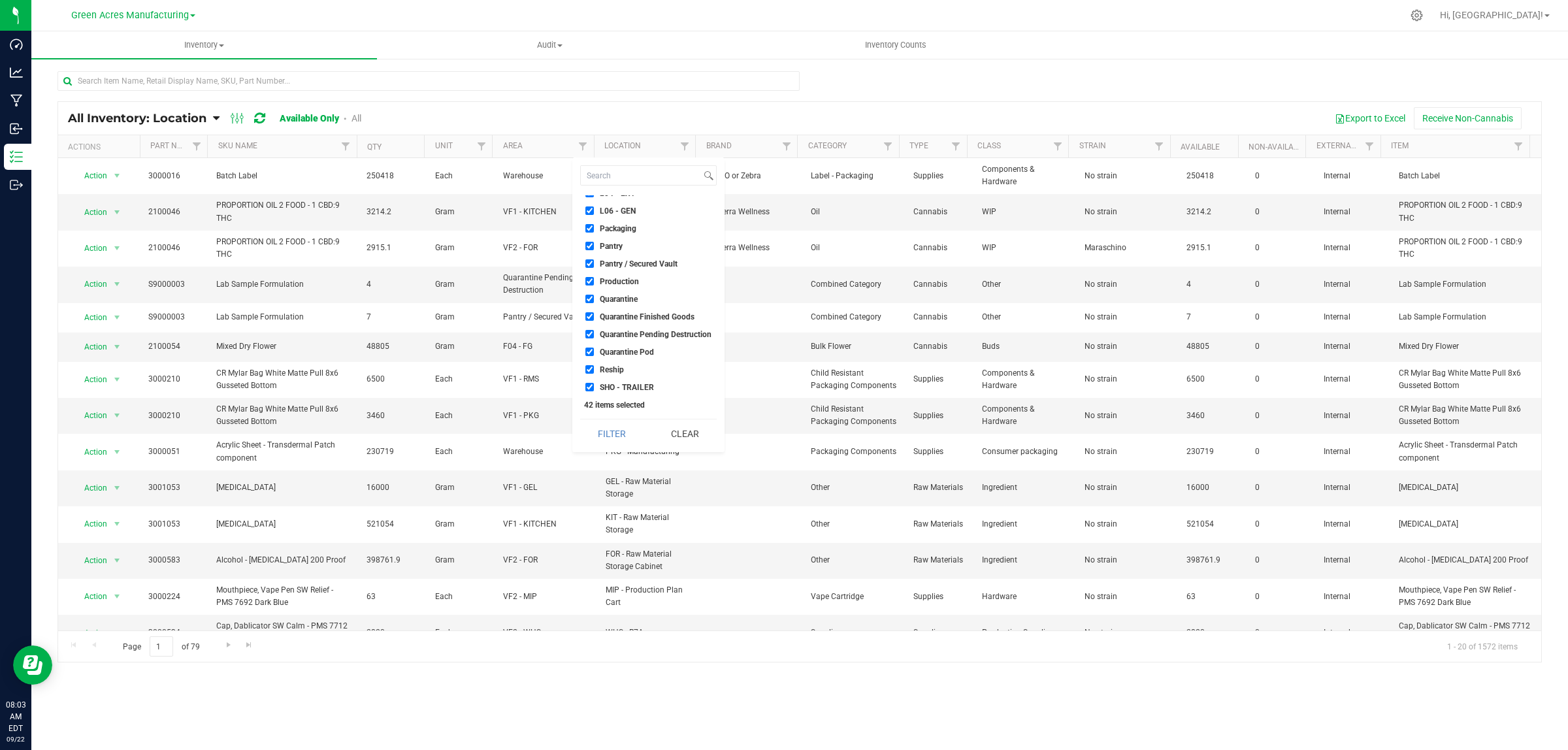
click at [594, 302] on input "Quarantine" at bounding box center [589, 299] width 8 height 8
checkbox input "false"
click at [626, 313] on span "Quarantine Finished Goods" at bounding box center [647, 317] width 95 height 8
click at [594, 312] on input "Quarantine Finished Goods" at bounding box center [589, 316] width 8 height 8
checkbox input "false"
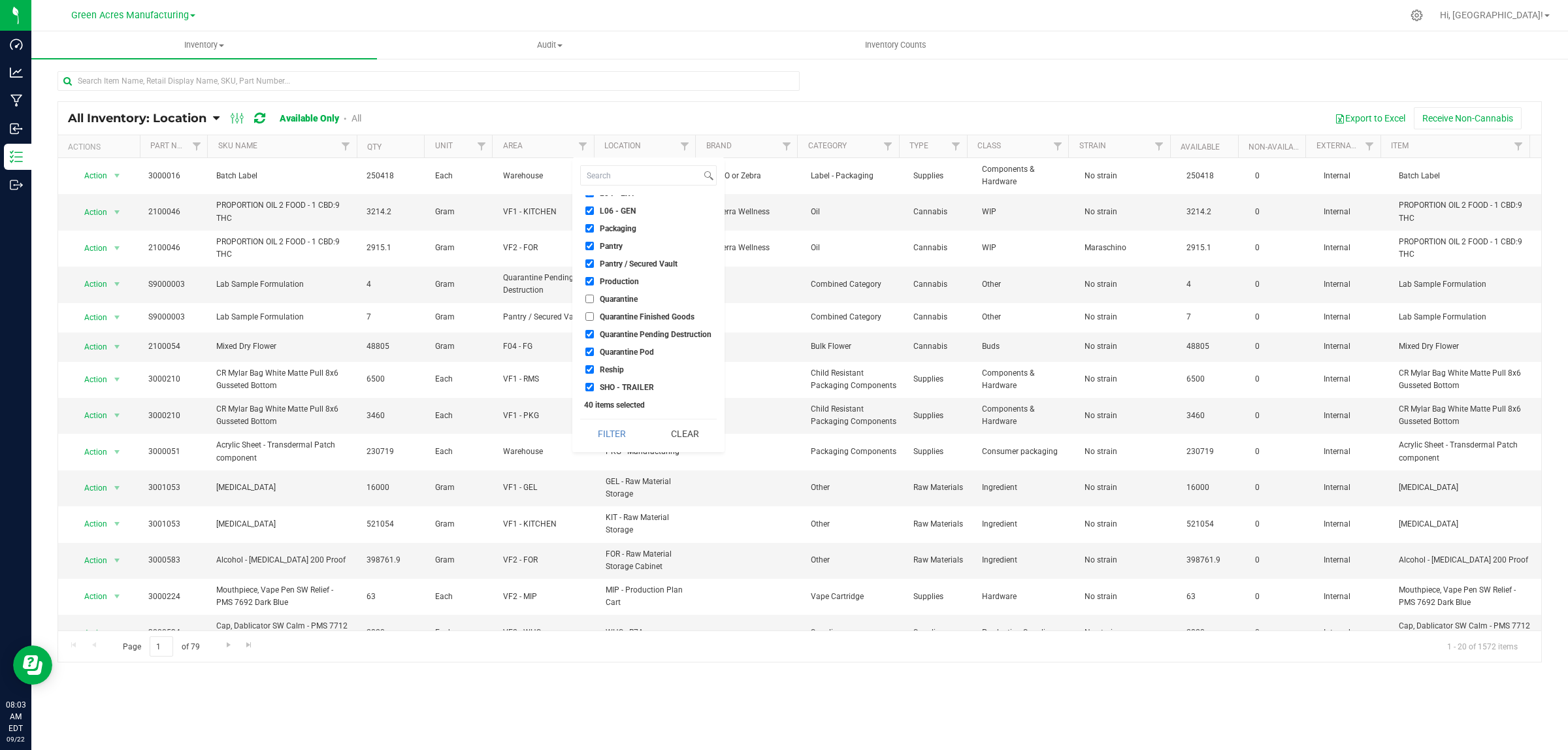
click at [623, 334] on span "Quarantine Pending Destruction" at bounding box center [655, 334] width 112 height 8
click at [594, 334] on input "Quarantine Pending Destruction" at bounding box center [589, 334] width 8 height 8
checkbox input "false"
click at [619, 351] on span "Quarantine Pod" at bounding box center [627, 352] width 54 height 8
click at [594, 351] on input "Quarantine Pod" at bounding box center [589, 351] width 8 height 8
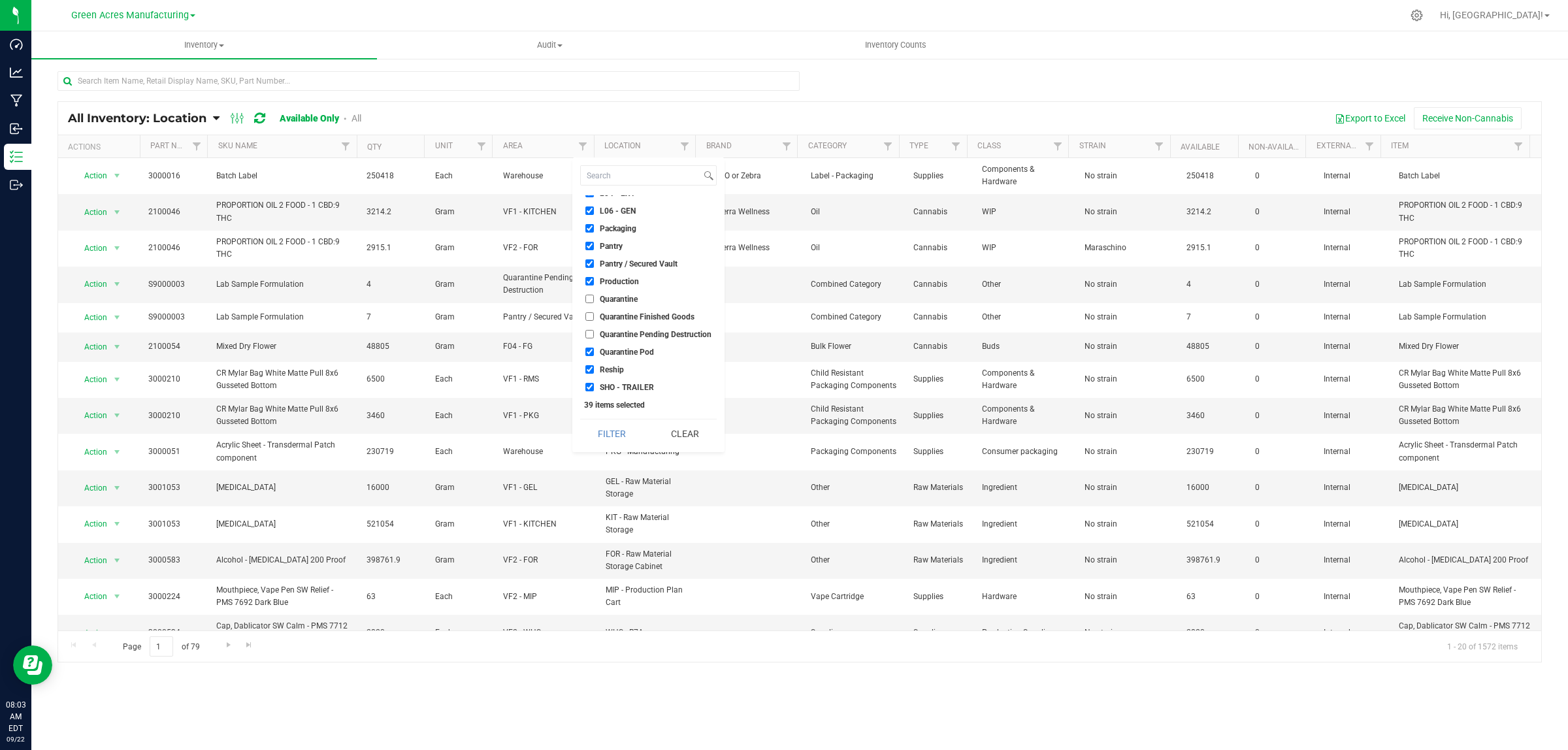
checkbox input "false"
click at [631, 443] on button "Filter" at bounding box center [612, 434] width 63 height 29
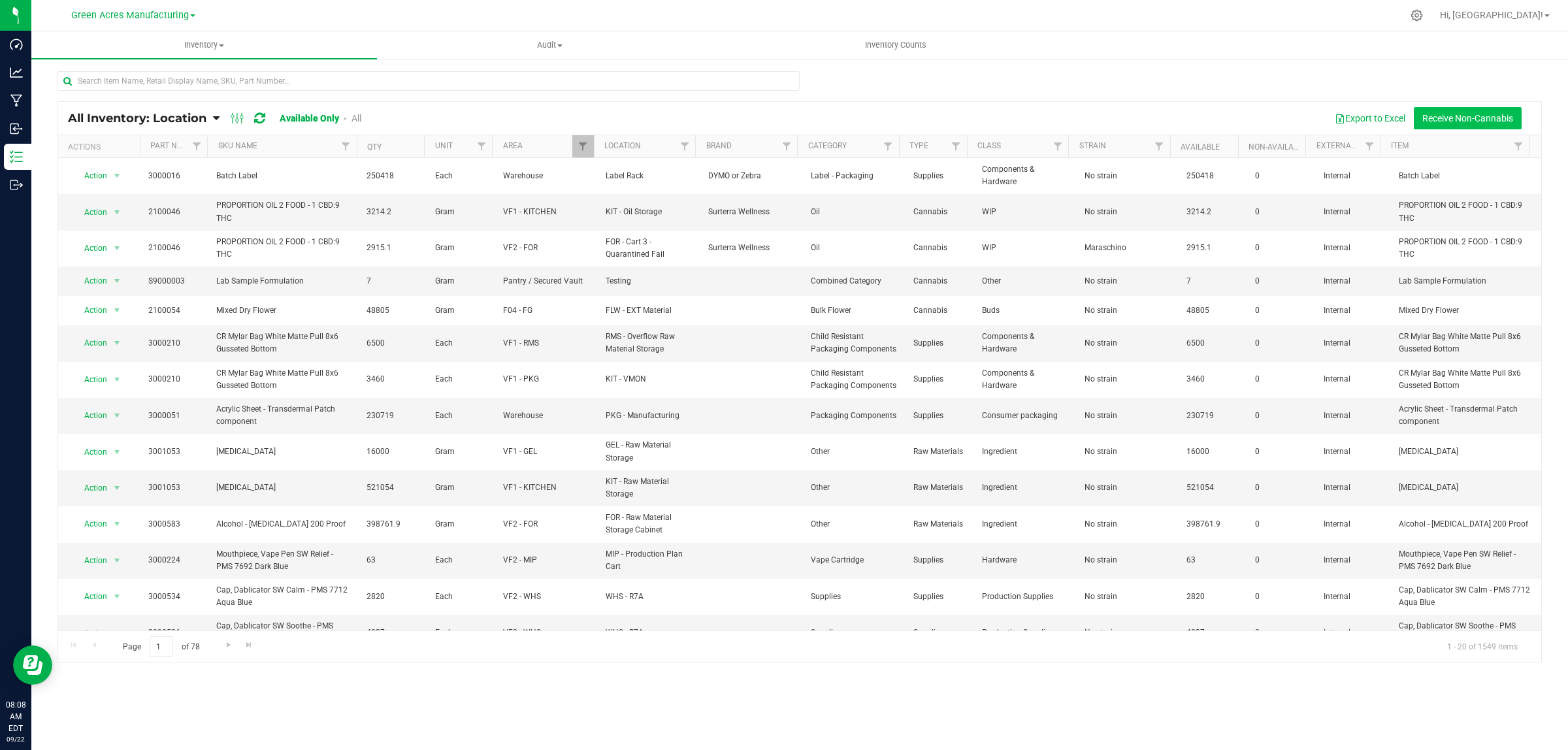
click at [1478, 118] on button "Receive Non-Cannabis" at bounding box center [1467, 118] width 108 height 22
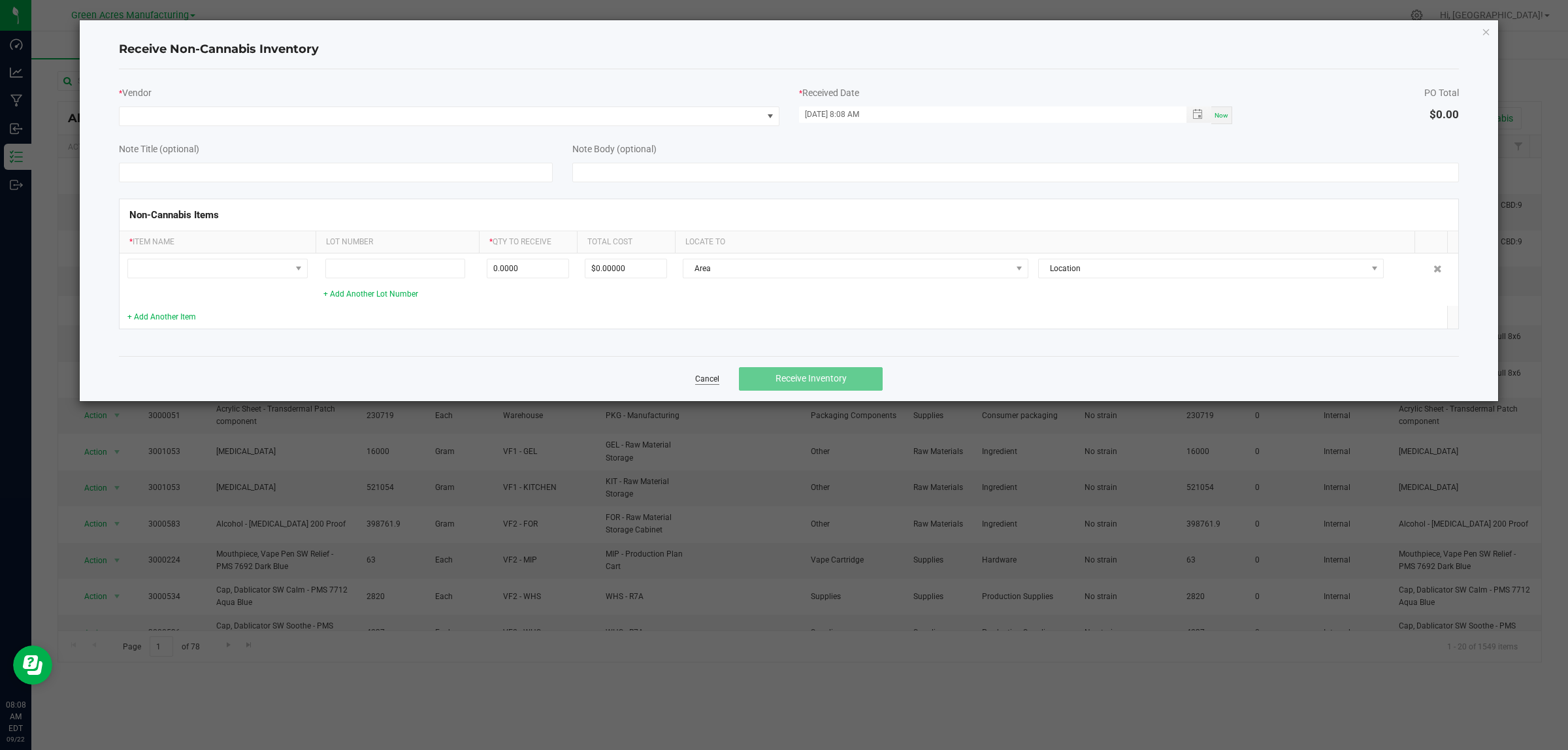
click at [710, 383] on link "Cancel" at bounding box center [707, 379] width 24 height 11
